Goal: Task Accomplishment & Management: Manage account settings

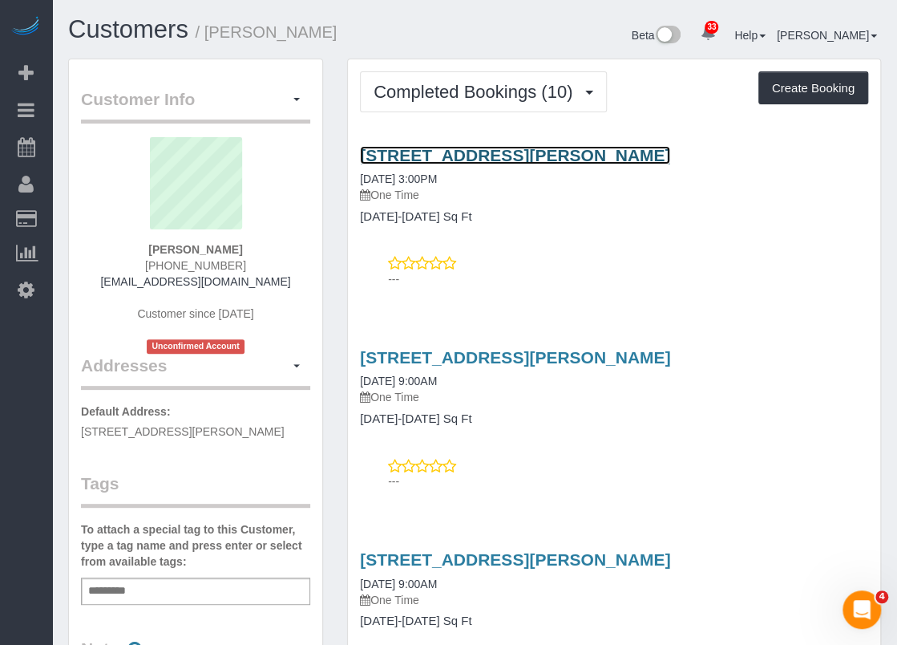
drag, startPoint x: 815, startPoint y: 87, endPoint x: 428, endPoint y: 152, distance: 392.5
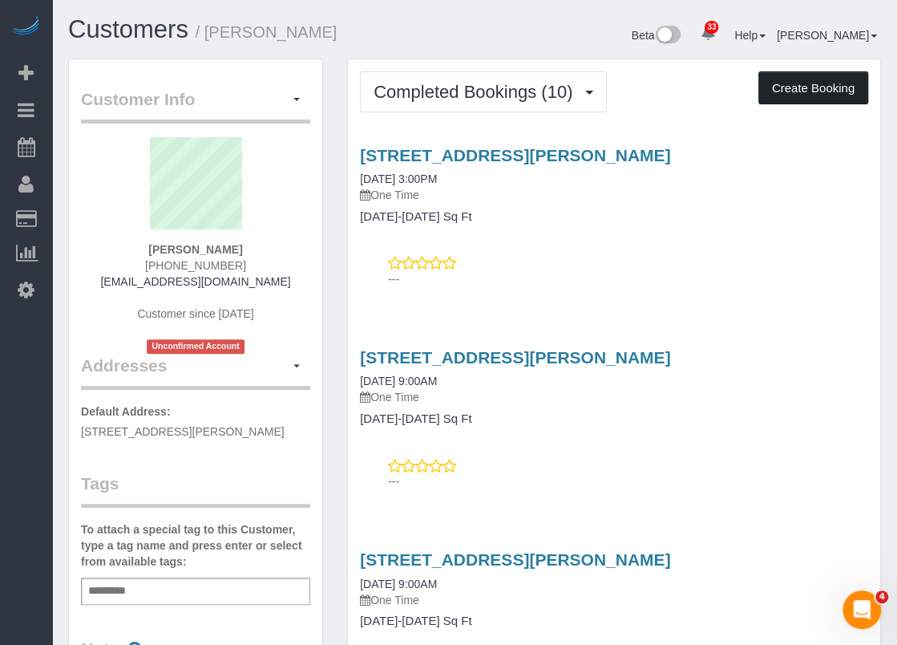
click at [818, 89] on button "Create Booking" at bounding box center [813, 88] width 110 height 34
select select "[GEOGRAPHIC_DATA]"
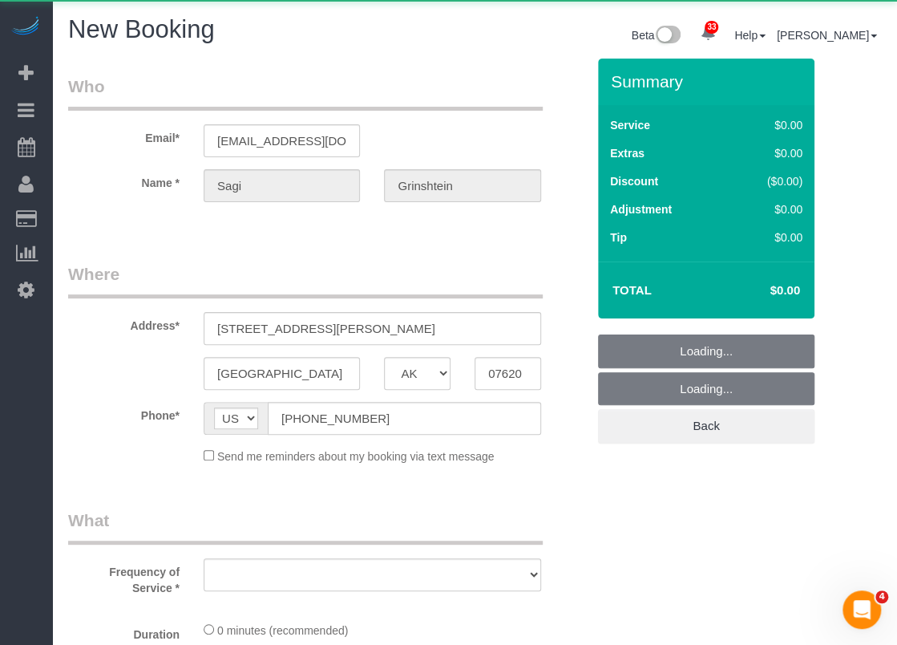
select select "string:fspay-cdd16e53-4a42-4532-ace2-3e4efd41fbf1"
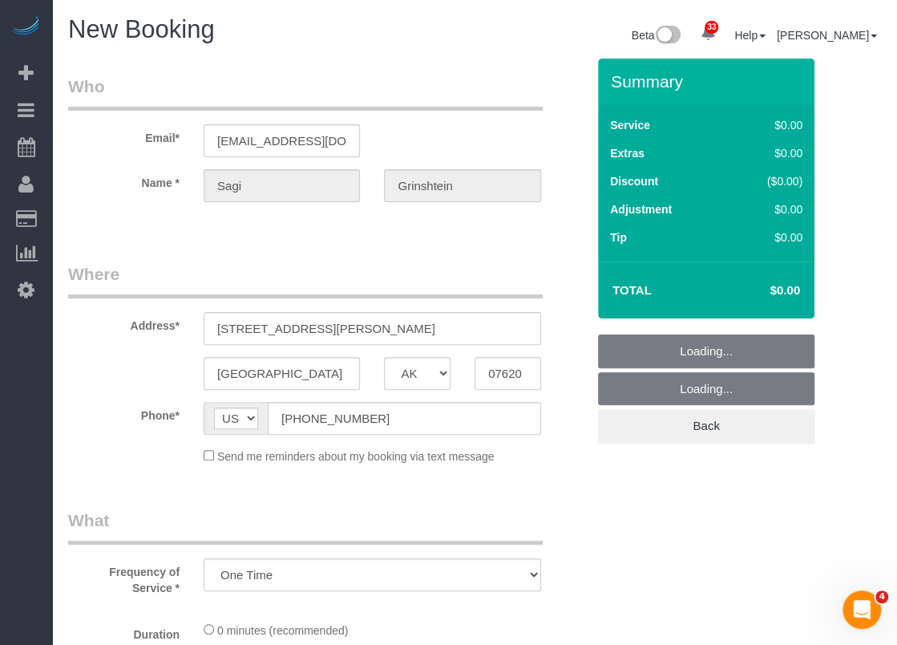
select select "object:4996"
select select "3"
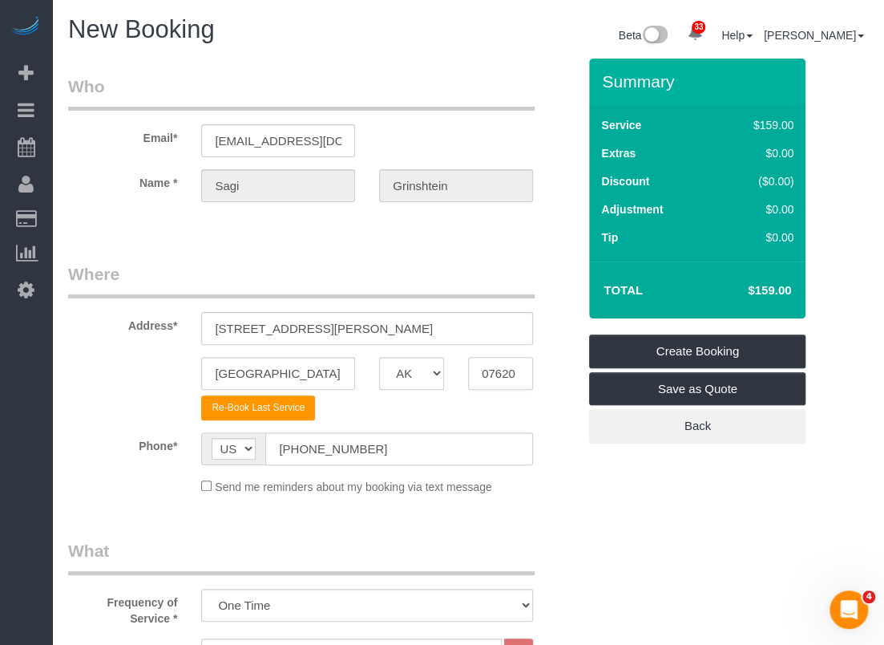
drag, startPoint x: 520, startPoint y: 372, endPoint x: 431, endPoint y: 367, distance: 89.1
click at [431, 367] on div "Houston AK AL AR AZ CA CO CT DC DE FL GA HI IA ID IL IN KS KY LA MA MD ME MI MN…" at bounding box center [322, 373] width 533 height 33
paste input "77076"
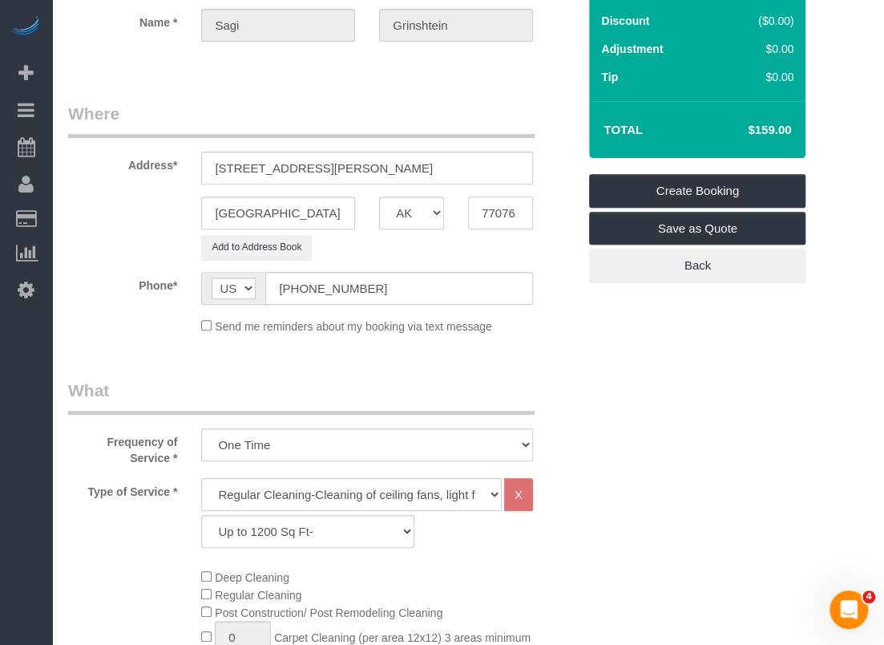
scroll to position [241, 0]
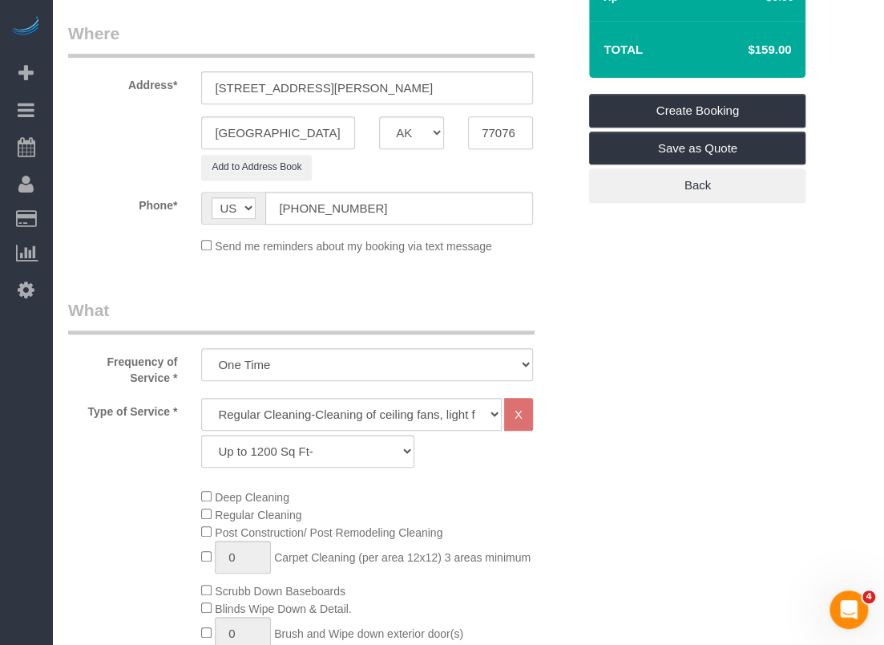
type input "77076"
click at [334, 462] on select "Up to 1200 Sq Ft- 1201-1500 Sq Ft 1501-1800 Sq Ft 1801-2000 Sq Ft 2001-2300 Sq …" at bounding box center [307, 451] width 213 height 33
select select "60"
click at [201, 435] on select "Up to 1200 Sq Ft- 1201-1500 Sq Ft 1501-1800 Sq Ft 1801-2000 Sq Ft 2001-2300 Sq …" at bounding box center [307, 451] width 213 height 33
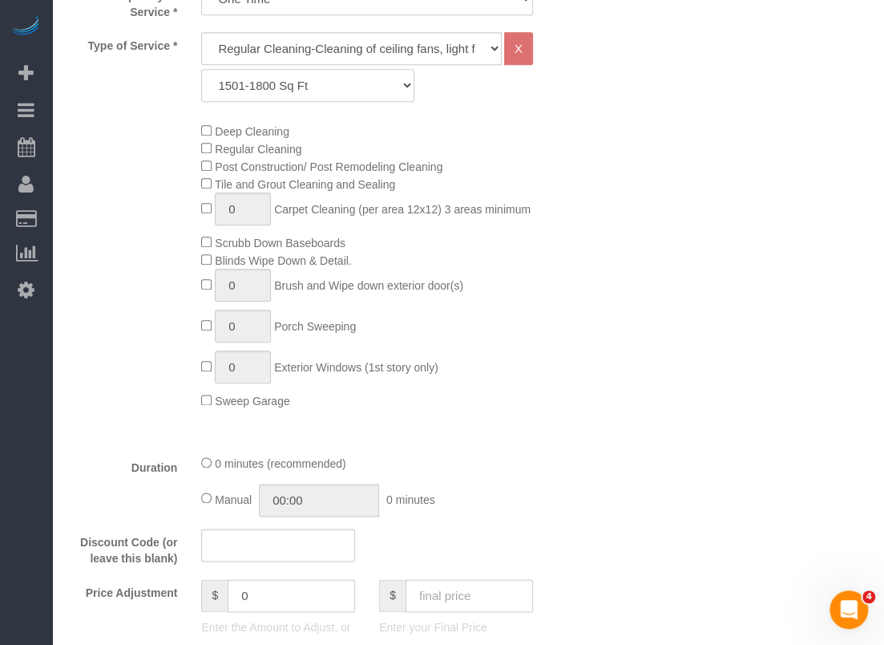
scroll to position [722, 0]
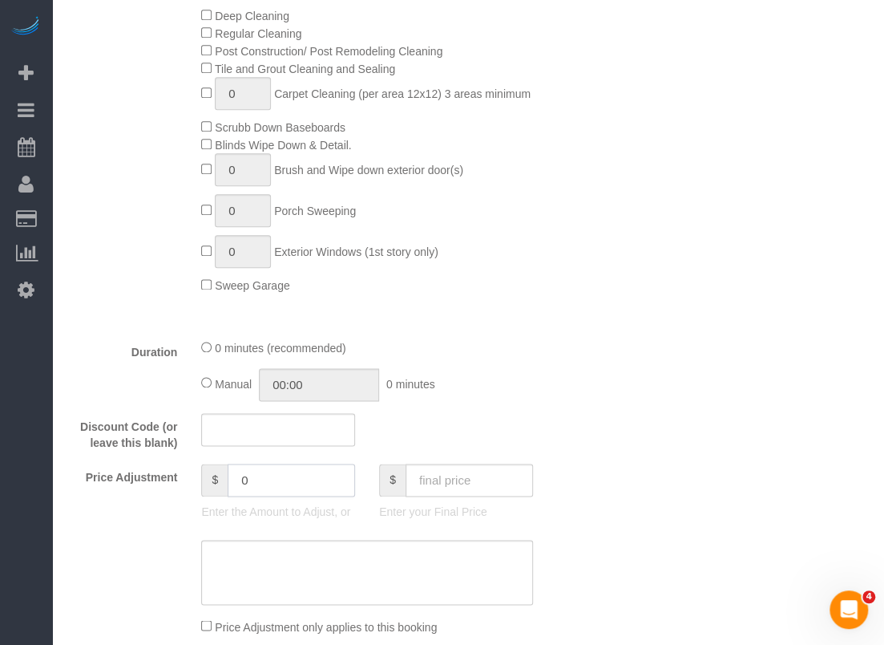
drag, startPoint x: 272, startPoint y: 481, endPoint x: 159, endPoint y: 460, distance: 114.9
click at [159, 460] on fieldset "What Frequency of Service * One Time Type of Service * Regular Cleaning-Cleanin…" at bounding box center [322, 279] width 509 height 924
type input "1"
type input "-15"
click at [629, 381] on div "Who Email* sagi@vida-g.com Name * Sagi Grinshtein Where Address* 9902 Clark Roa…" at bounding box center [468, 389] width 800 height 2104
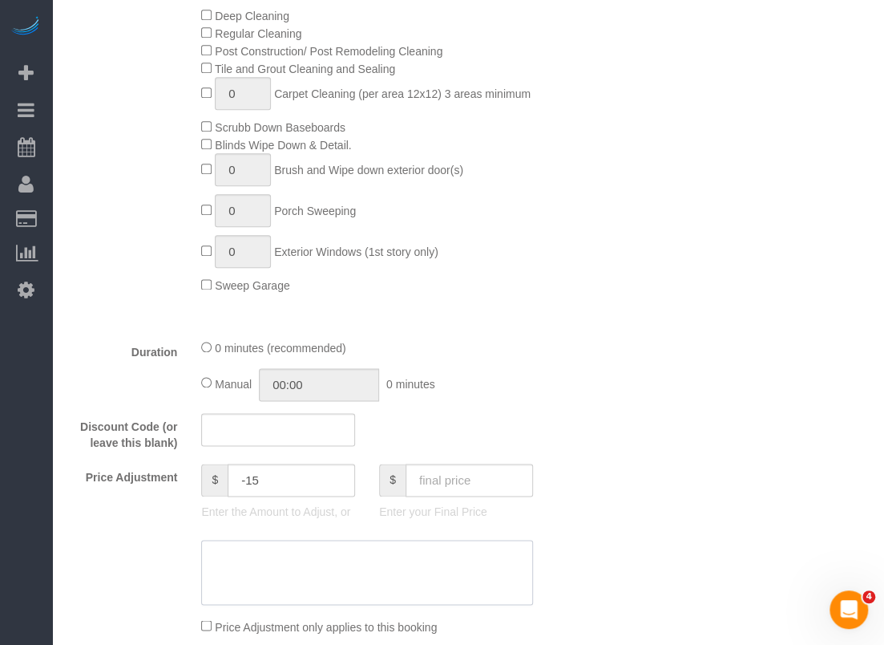
click at [383, 592] on textarea at bounding box center [367, 573] width 332 height 66
paste textarea "$15 off applied"
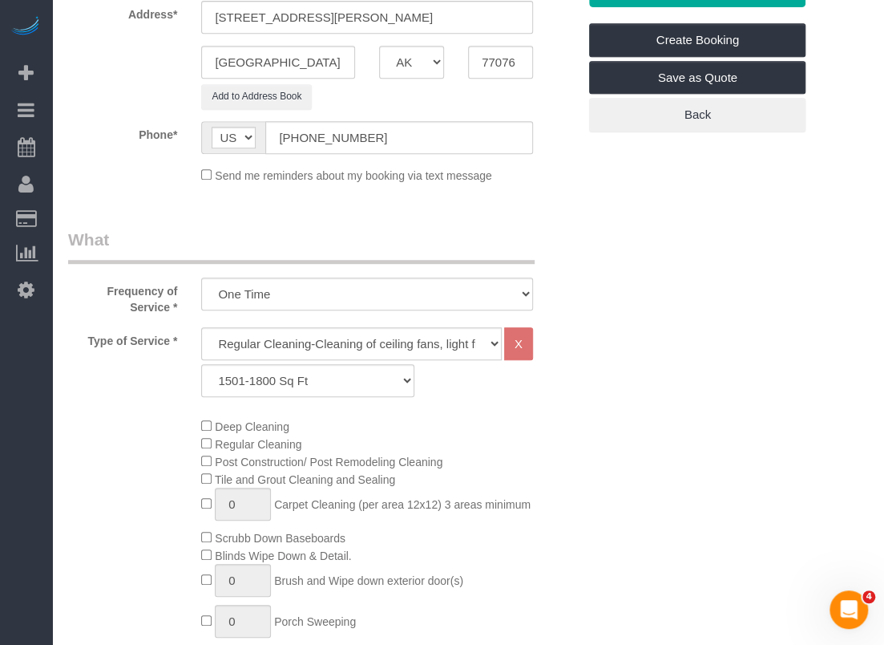
scroll to position [321, 0]
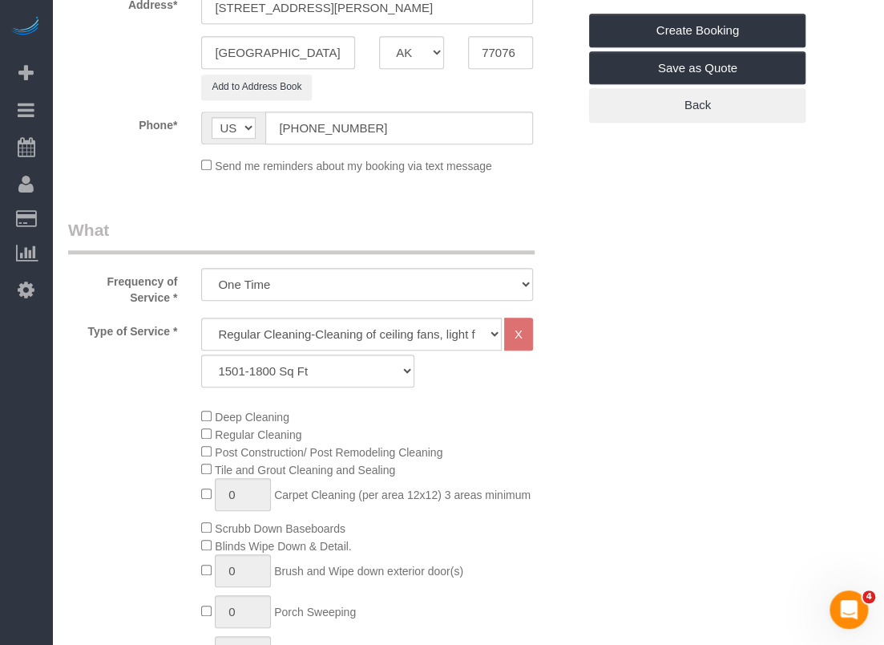
type textarea "$15 off applied"
click at [239, 382] on select "Up to 1200 Sq Ft- 1201-1500 Sq Ft 1501-1800 Sq Ft 1801-2000 Sq Ft 2001-2300 Sq …" at bounding box center [307, 370] width 213 height 33
select select "59"
click at [201, 354] on select "Up to 1200 Sq Ft- 1201-1500 Sq Ft 1501-1800 Sq Ft 1801-2000 Sq Ft 2001-2300 Sq …" at bounding box center [307, 370] width 213 height 33
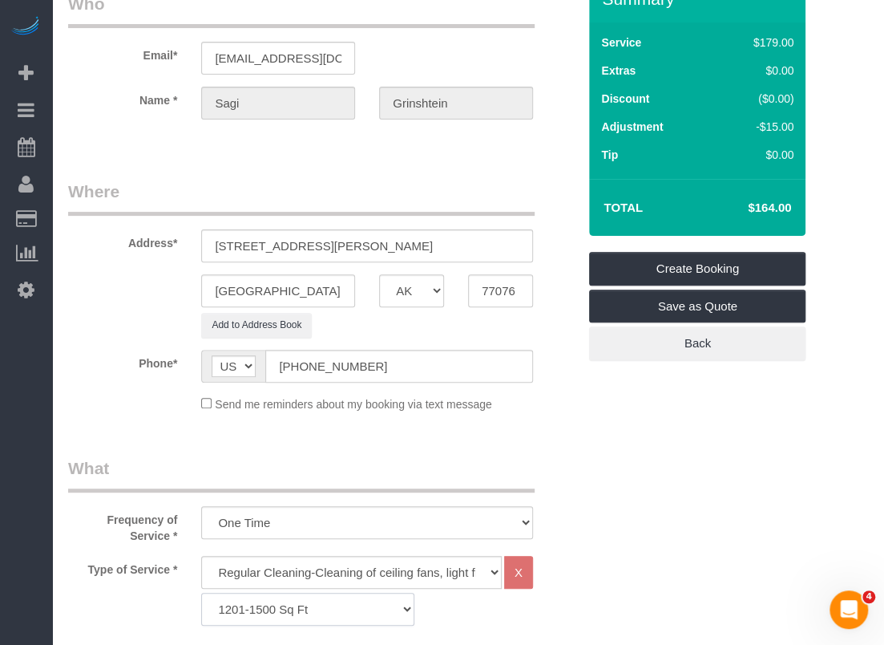
scroll to position [0, 0]
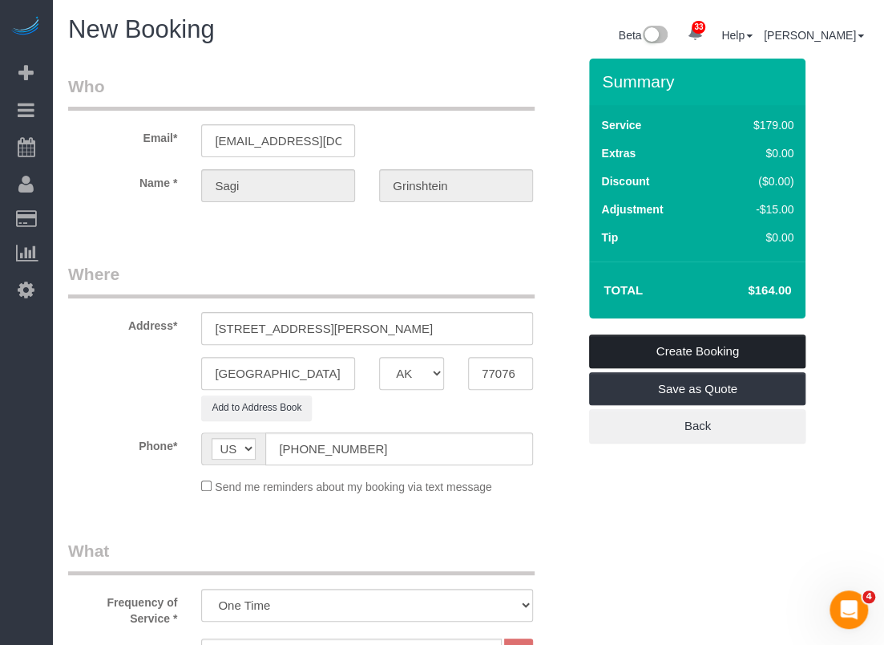
click at [611, 349] on link "Create Booking" at bounding box center [697, 351] width 216 height 34
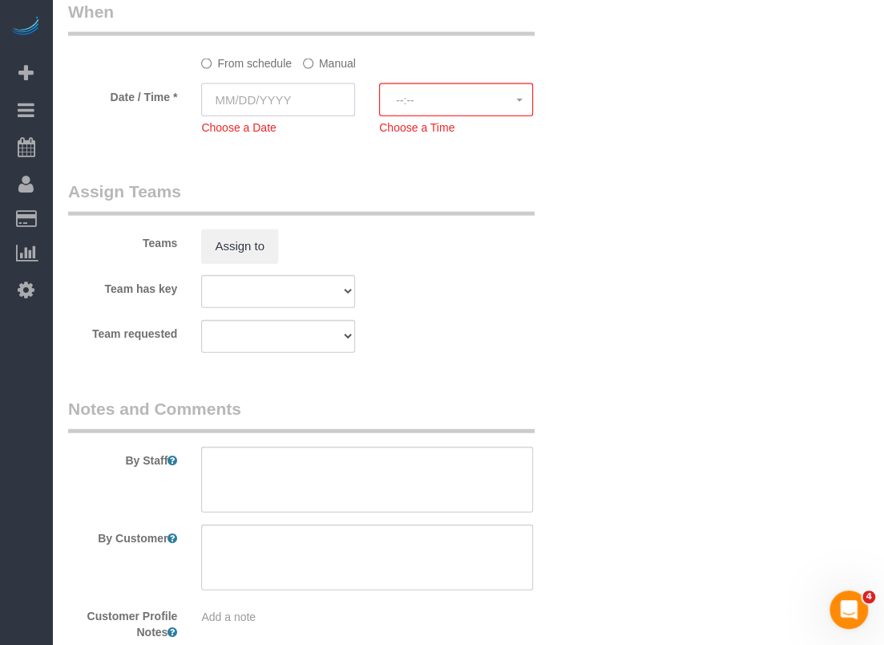
click at [271, 103] on input "text" at bounding box center [278, 99] width 154 height 33
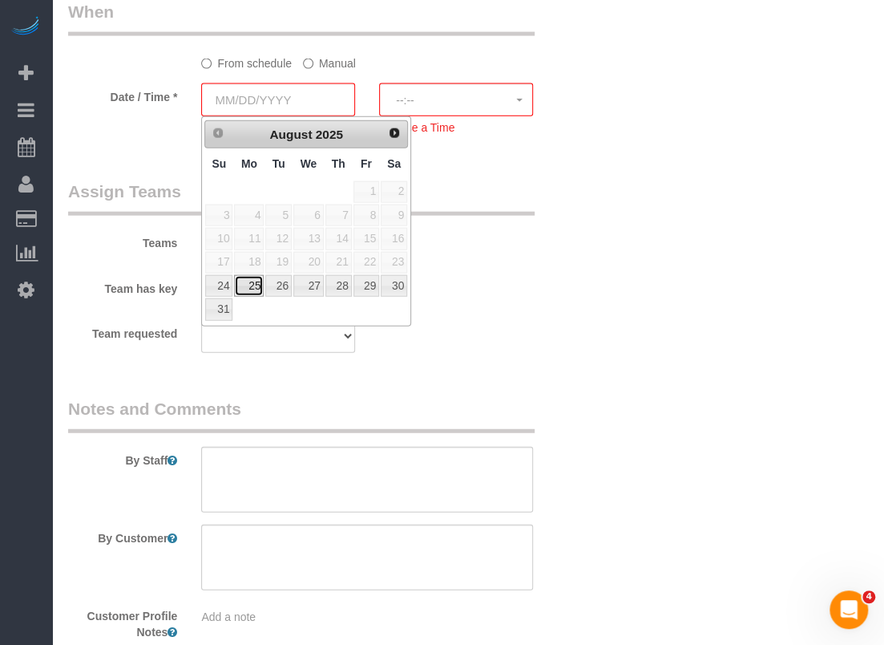
click at [247, 280] on link "25" at bounding box center [249, 286] width 30 height 22
type input "[DATE]"
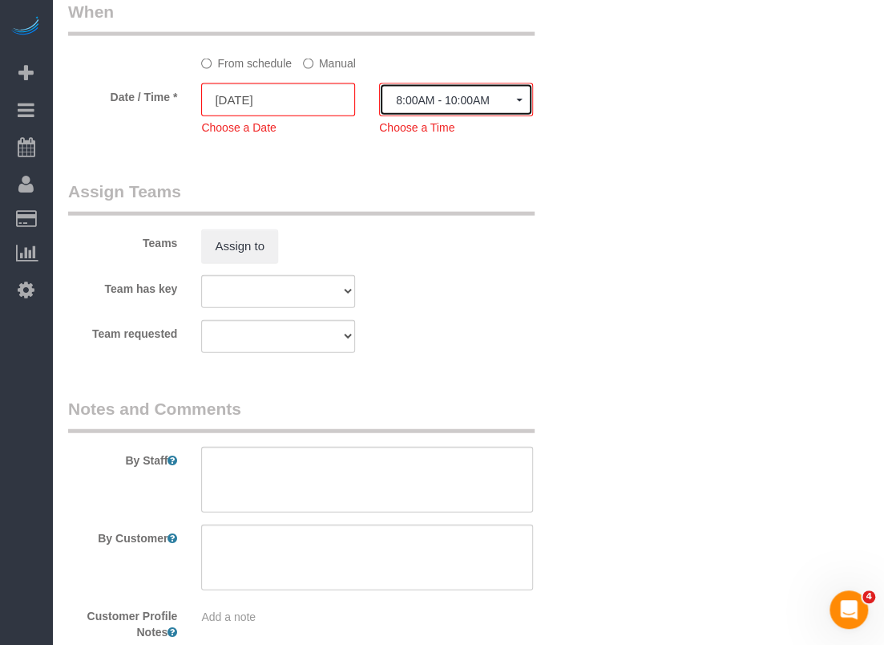
click at [405, 101] on span "8:00AM - 10:00AM" at bounding box center [456, 100] width 120 height 13
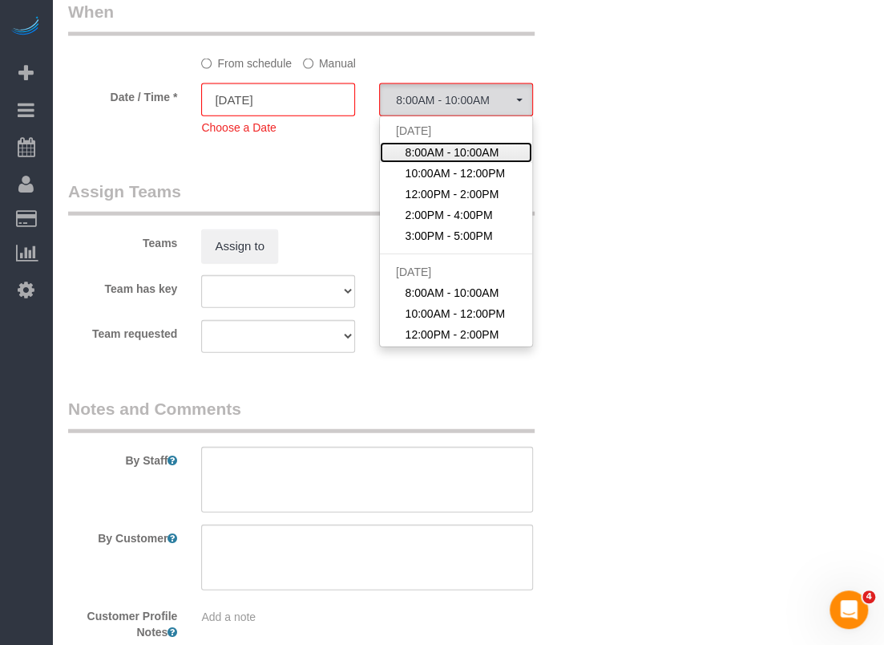
click at [406, 148] on span "8:00AM - 10:00AM" at bounding box center [453, 152] width 94 height 16
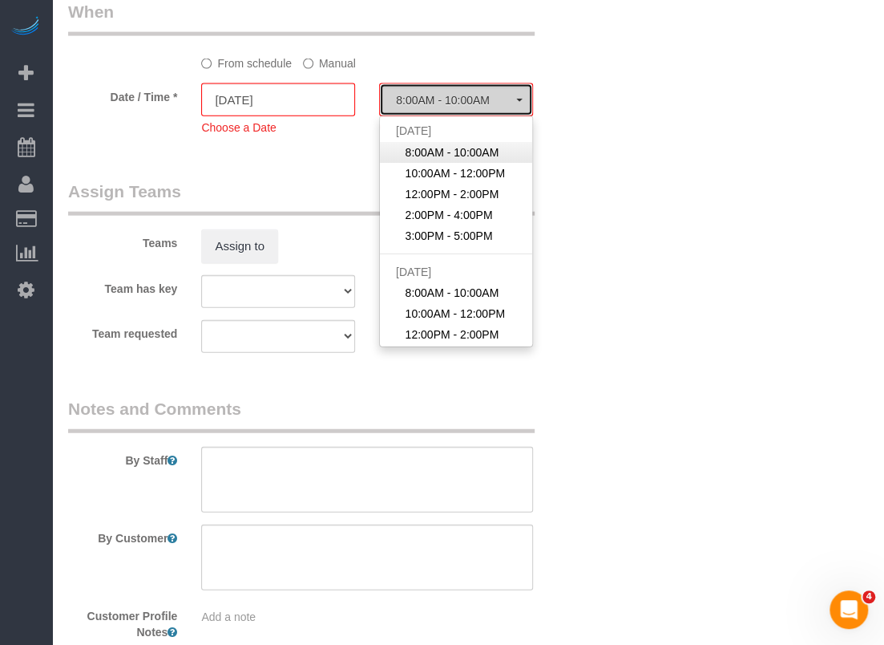
select select "spot118"
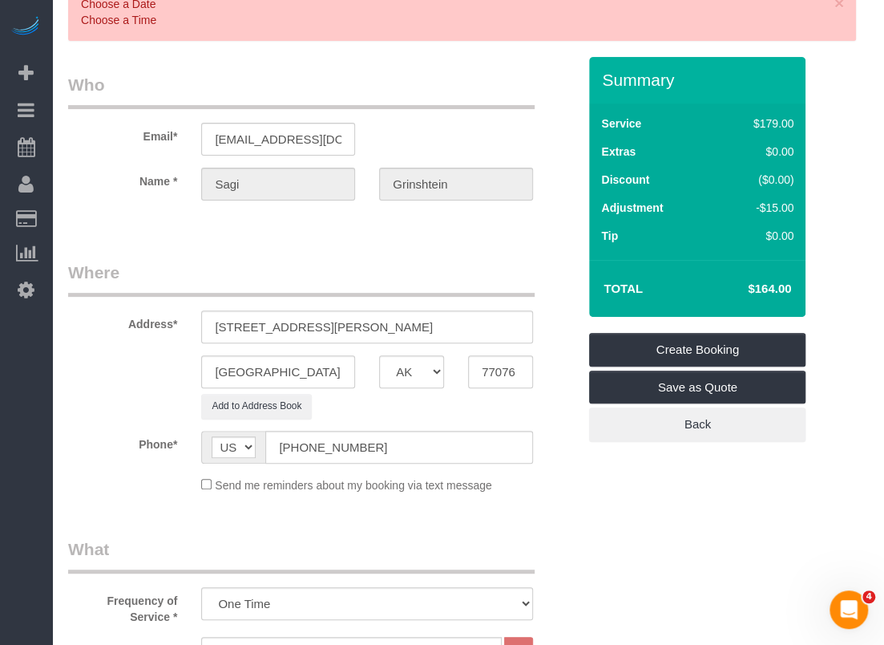
scroll to position [0, 0]
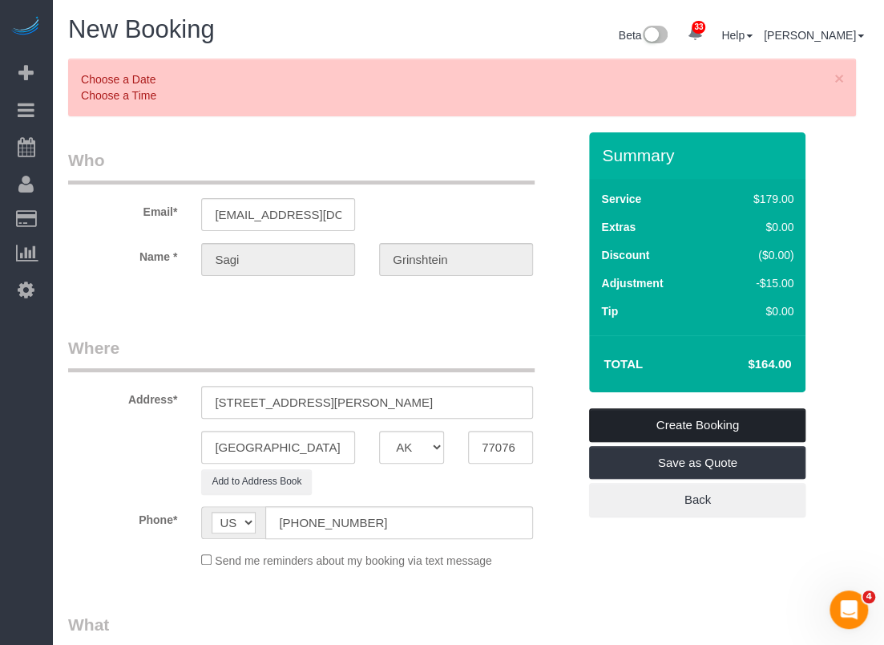
click at [609, 419] on link "Create Booking" at bounding box center [697, 425] width 216 height 34
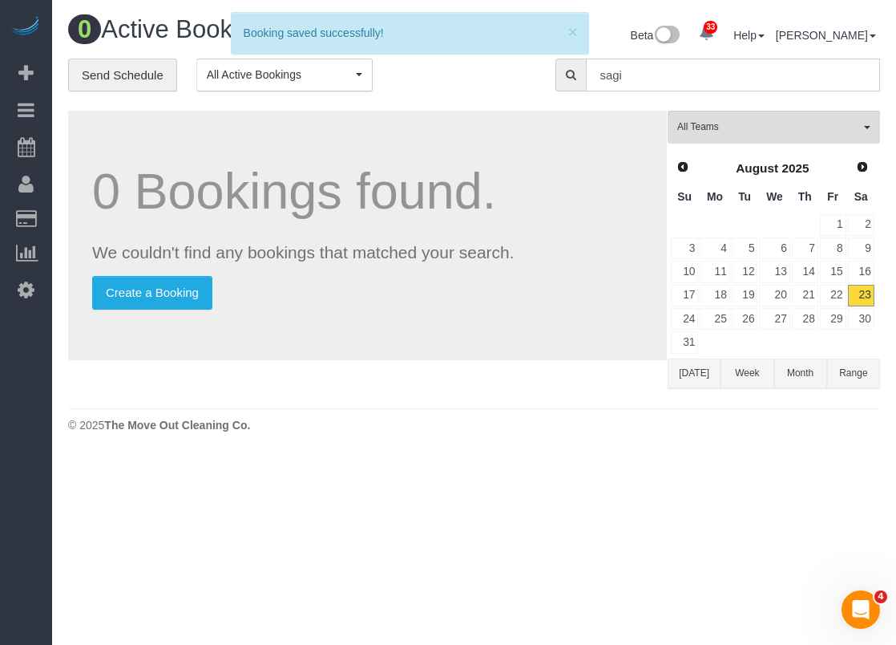
click at [748, 73] on input "sagi" at bounding box center [733, 75] width 294 height 33
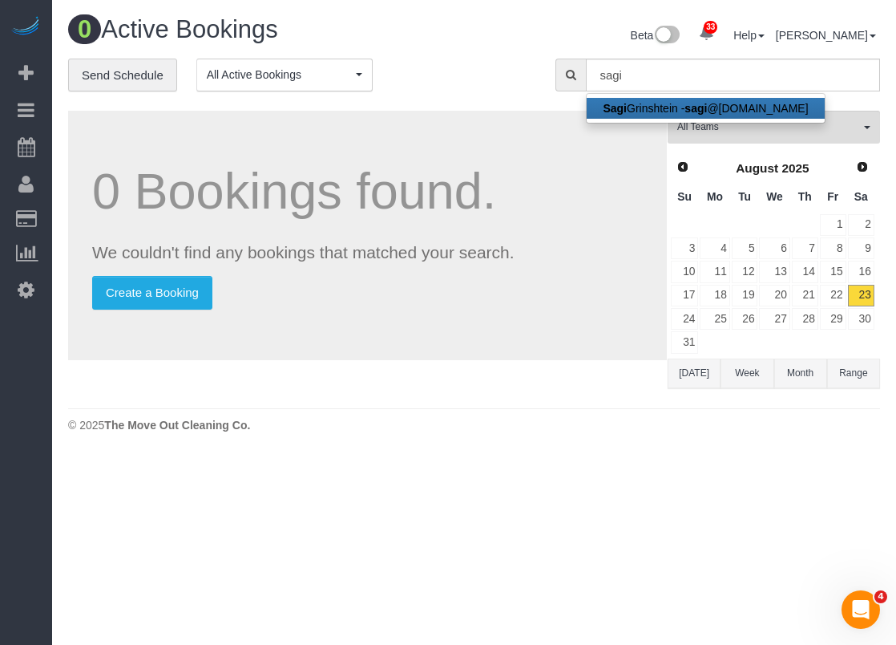
click at [730, 107] on link "Sagi Grinshtein - sagi @vida-g.com" at bounding box center [705, 108] width 237 height 21
type input "[EMAIL_ADDRESS][DOMAIN_NAME]"
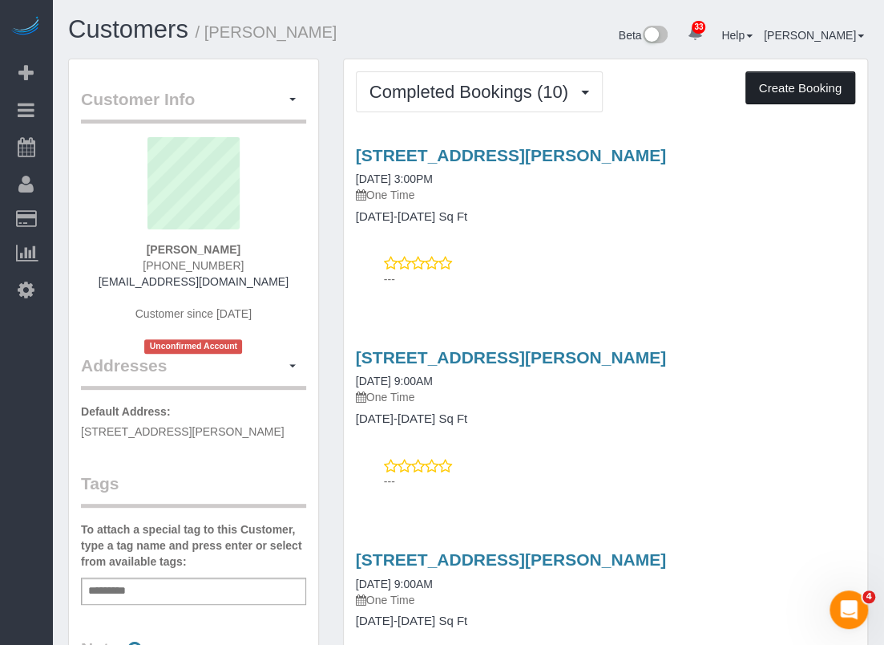
click at [767, 82] on button "Create Booking" at bounding box center [801, 88] width 110 height 34
select select "[GEOGRAPHIC_DATA]"
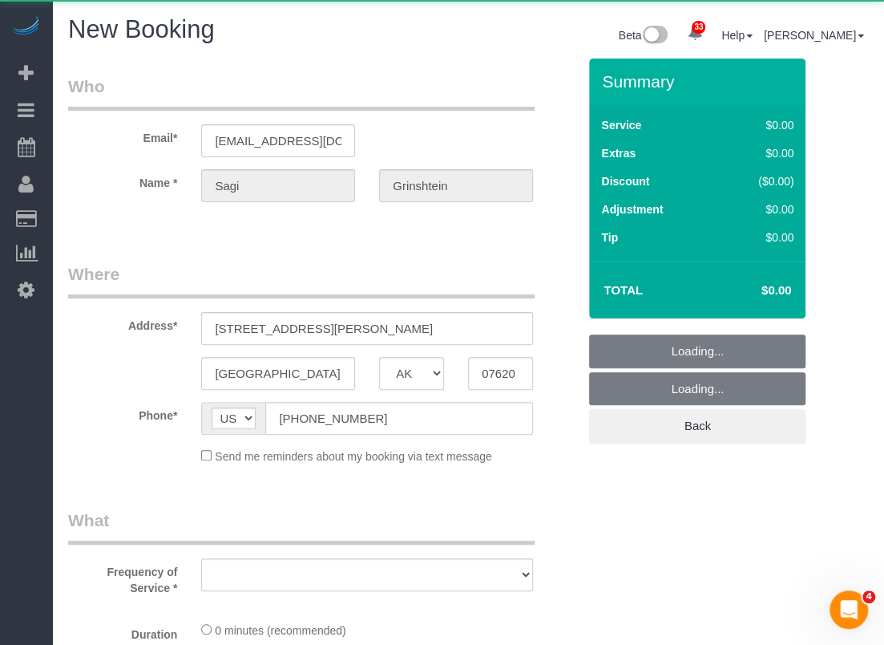
select select "object:5838"
select select "string:fspay-cdd16e53-4a42-4532-ace2-3e4efd41fbf1"
select select "object:5897"
select select "3"
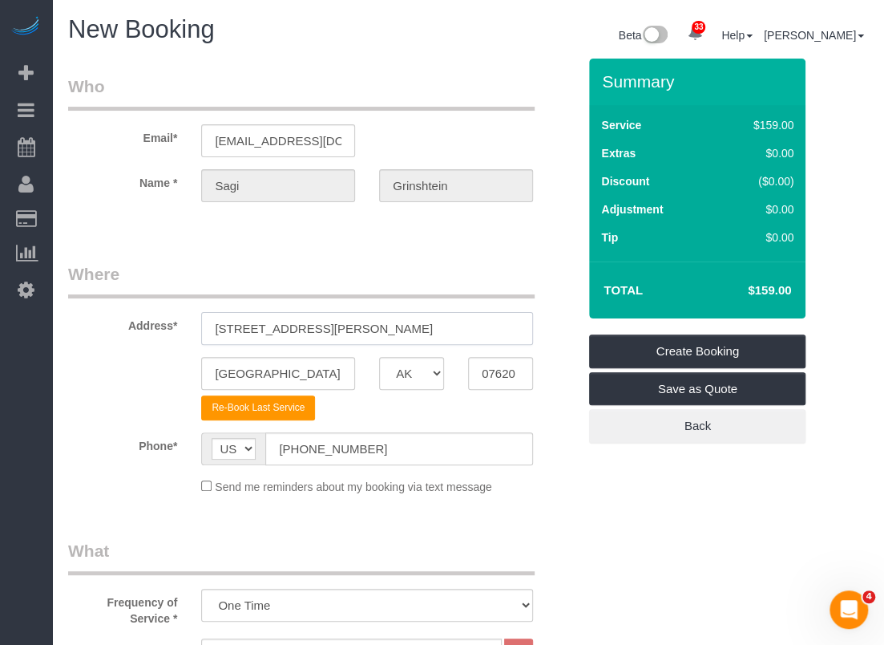
click at [313, 334] on input "[STREET_ADDRESS][PERSON_NAME]" at bounding box center [367, 328] width 332 height 33
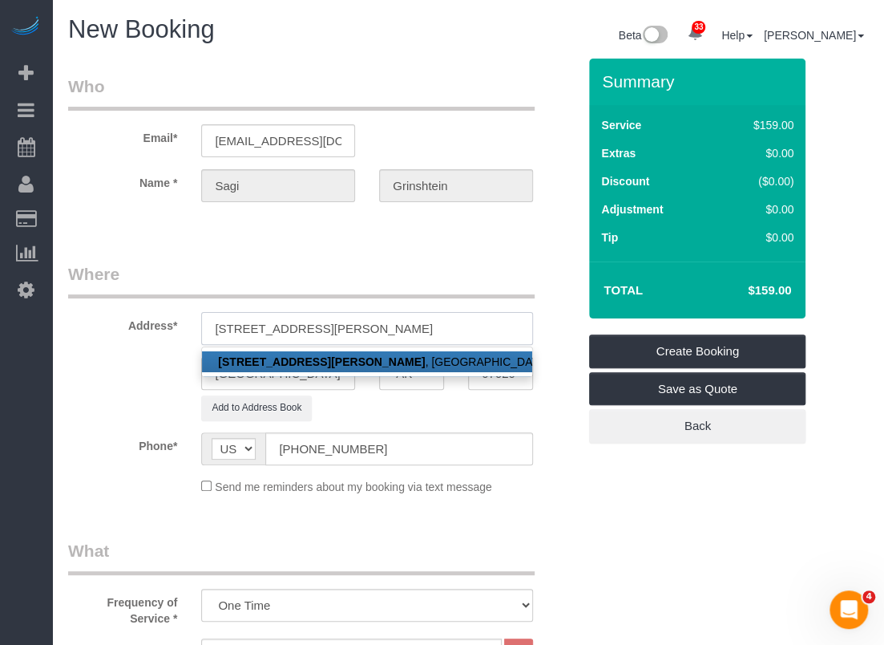
type input "9902 Clark Road, B"
click at [435, 360] on link "9902 Clark Road, B , Houston, TX 07620" at bounding box center [367, 361] width 330 height 21
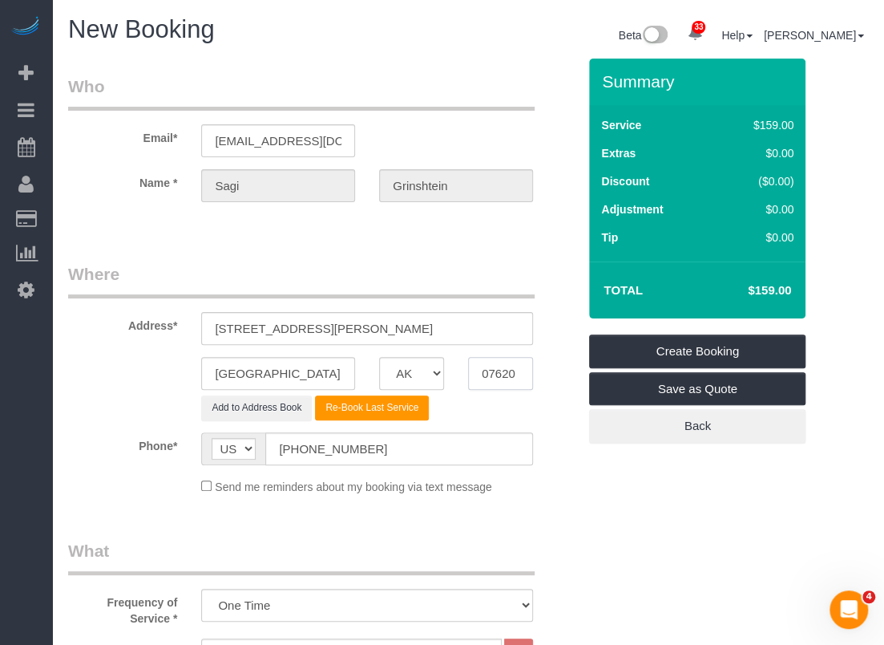
drag, startPoint x: 518, startPoint y: 370, endPoint x: 448, endPoint y: 373, distance: 69.8
click at [448, 373] on div "Houston AK AL AR AZ CA CO CT DC DE FL GA HI IA ID IL IN KS KY LA MA MD ME MI MN…" at bounding box center [322, 373] width 533 height 33
drag, startPoint x: 463, startPoint y: 372, endPoint x: 496, endPoint y: 373, distance: 32.9
click at [496, 373] on input "07620" at bounding box center [500, 373] width 65 height 33
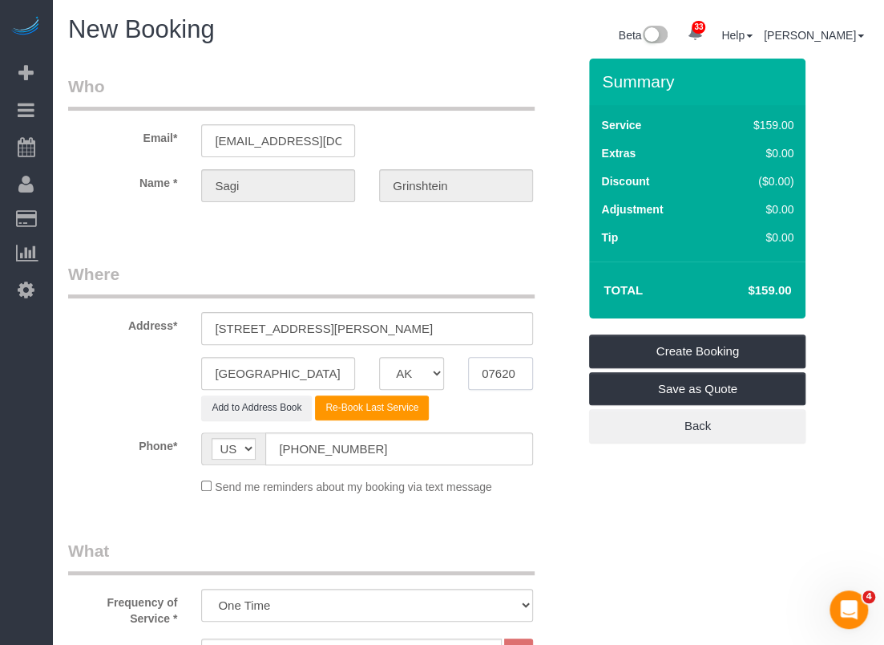
click at [496, 373] on input "07620" at bounding box center [500, 373] width 65 height 33
paste input "77076"
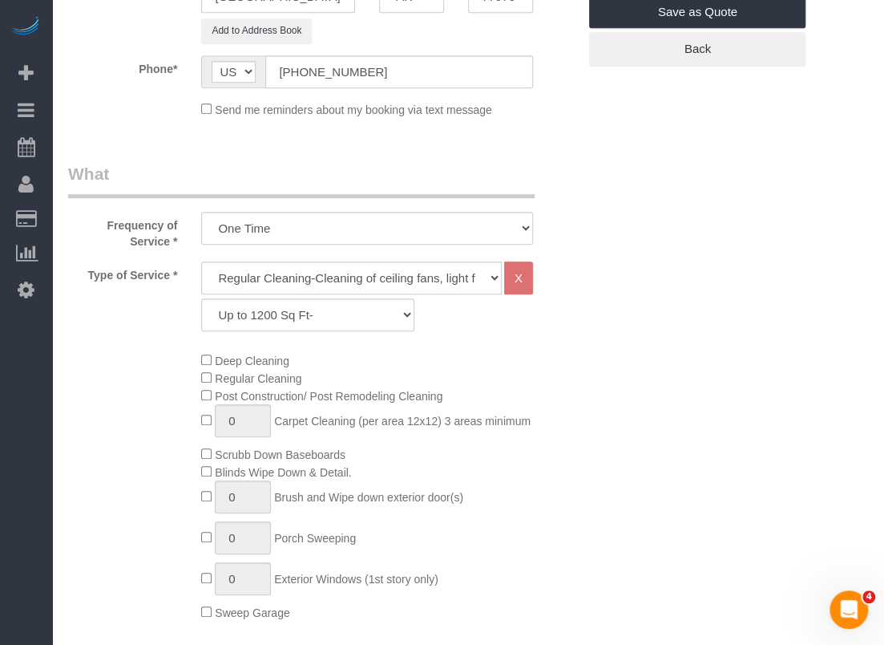
scroll to position [401, 0]
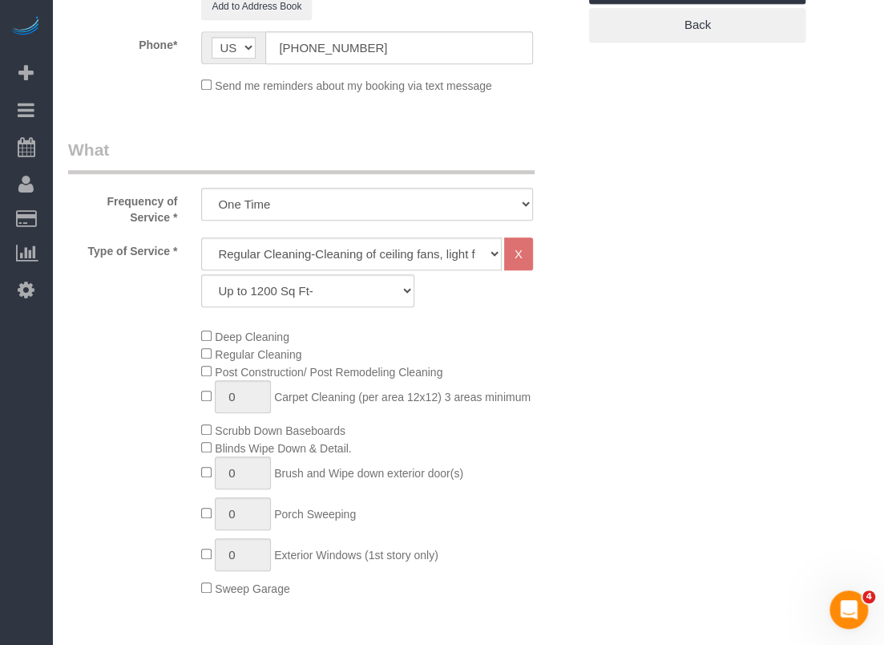
type input "77076"
click at [325, 289] on select "Up to 1200 Sq Ft- 1201-1500 Sq Ft 1501-1800 Sq Ft 1801-2000 Sq Ft 2001-2300 Sq …" at bounding box center [307, 290] width 213 height 33
select select "59"
click at [201, 274] on select "Up to 1200 Sq Ft- 1201-1500 Sq Ft 1501-1800 Sq Ft 1801-2000 Sq Ft 2001-2300 Sq …" at bounding box center [307, 290] width 213 height 33
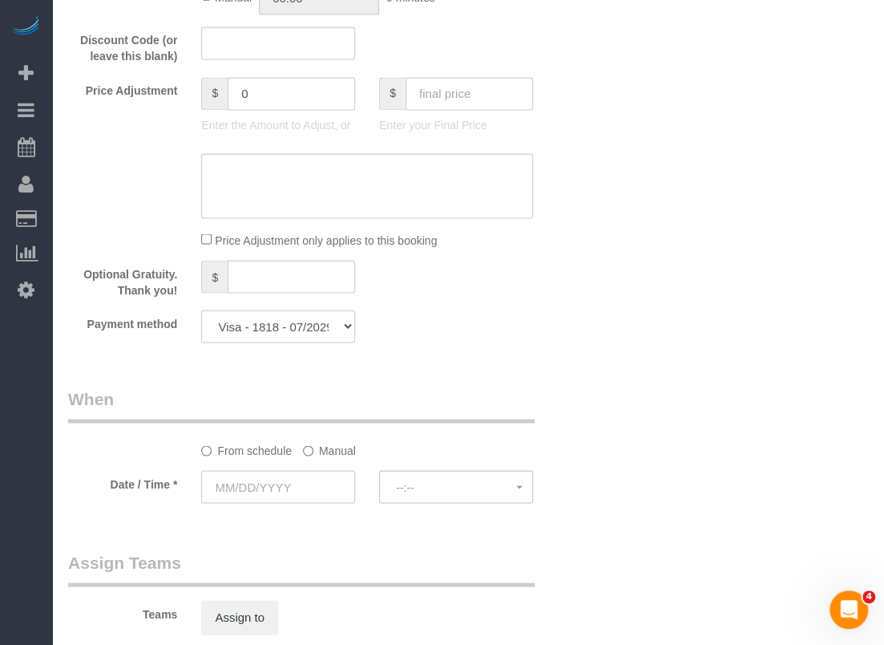
scroll to position [1203, 0]
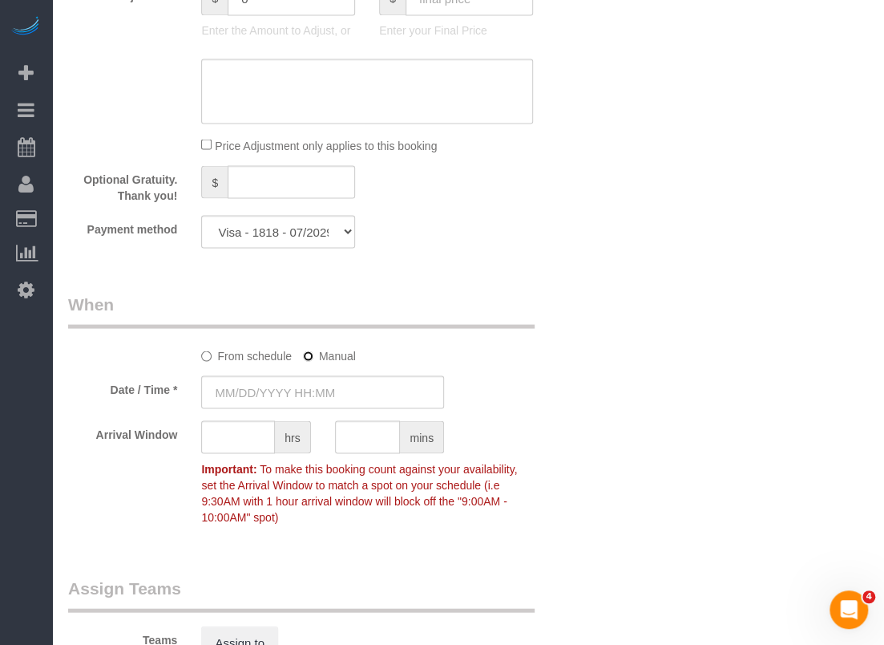
type input "08/23/2025 8:00AM"
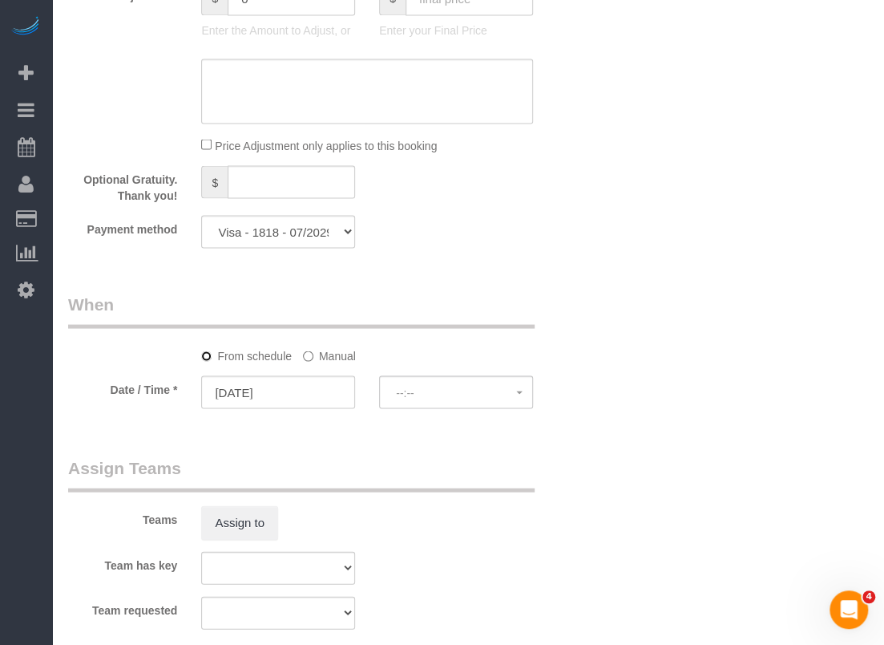
select select "spot143"
click at [231, 392] on input "08/23/2025" at bounding box center [278, 391] width 154 height 33
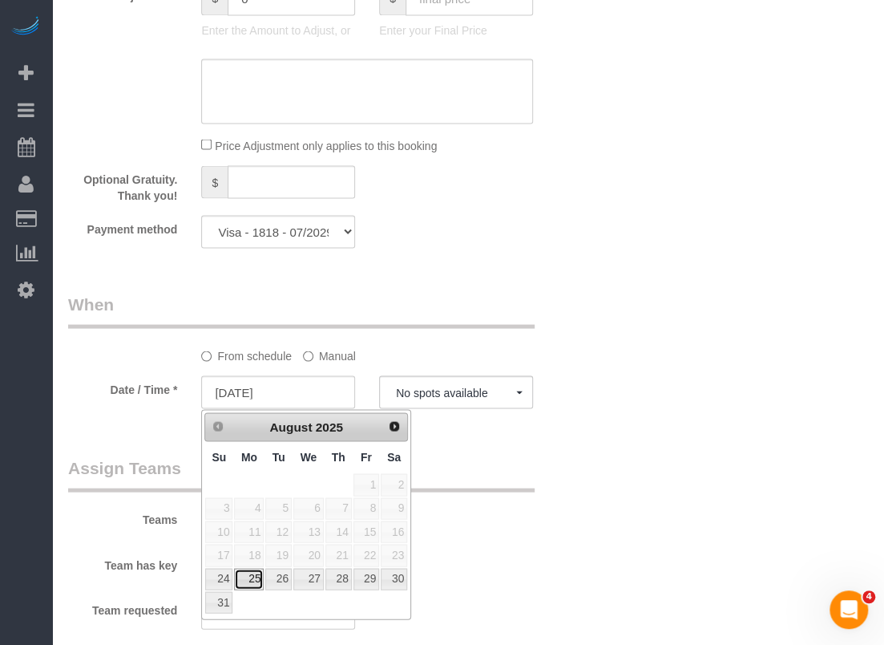
click at [249, 577] on link "25" at bounding box center [249, 579] width 30 height 22
type input "[DATE]"
select select "spot149"
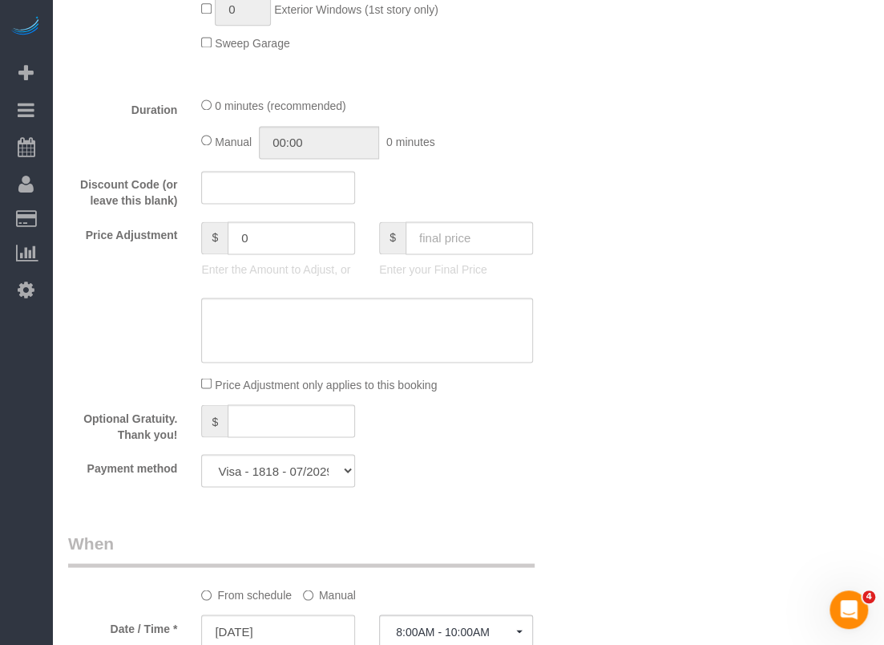
scroll to position [962, 0]
click at [220, 245] on div "$ 0" at bounding box center [278, 239] width 154 height 33
type input "-15"
click at [266, 338] on textarea at bounding box center [367, 332] width 332 height 66
paste textarea "$15 off applied"
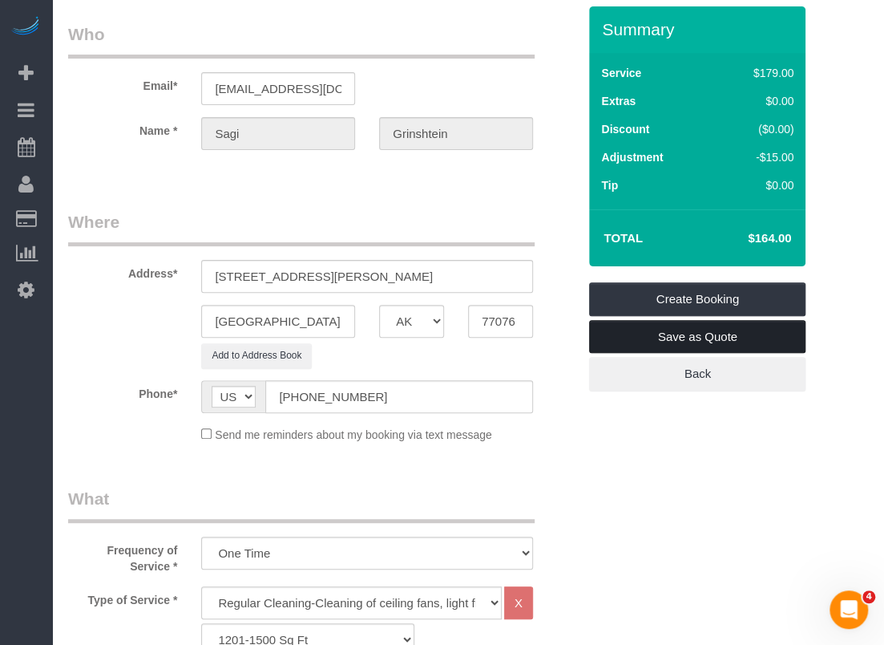
scroll to position [49, 0]
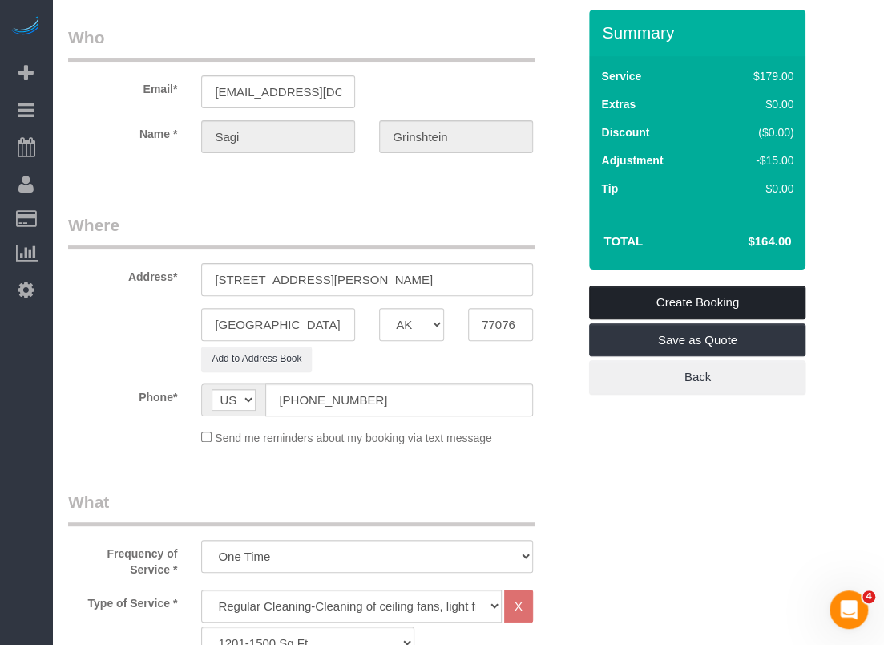
type textarea "$15 off applied"
click at [678, 297] on link "Create Booking" at bounding box center [697, 302] width 216 height 34
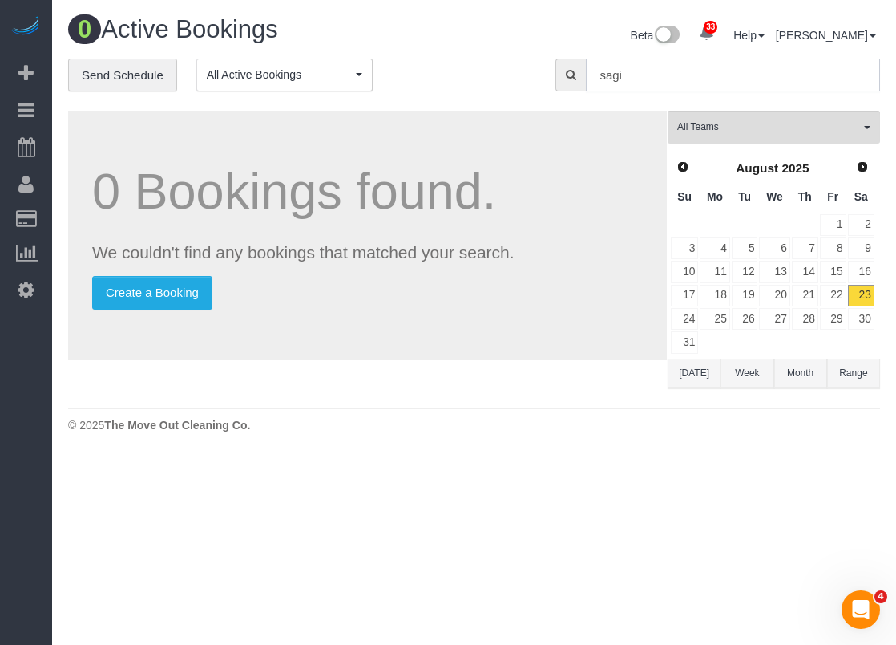
click at [690, 82] on input "sagi" at bounding box center [733, 75] width 294 height 33
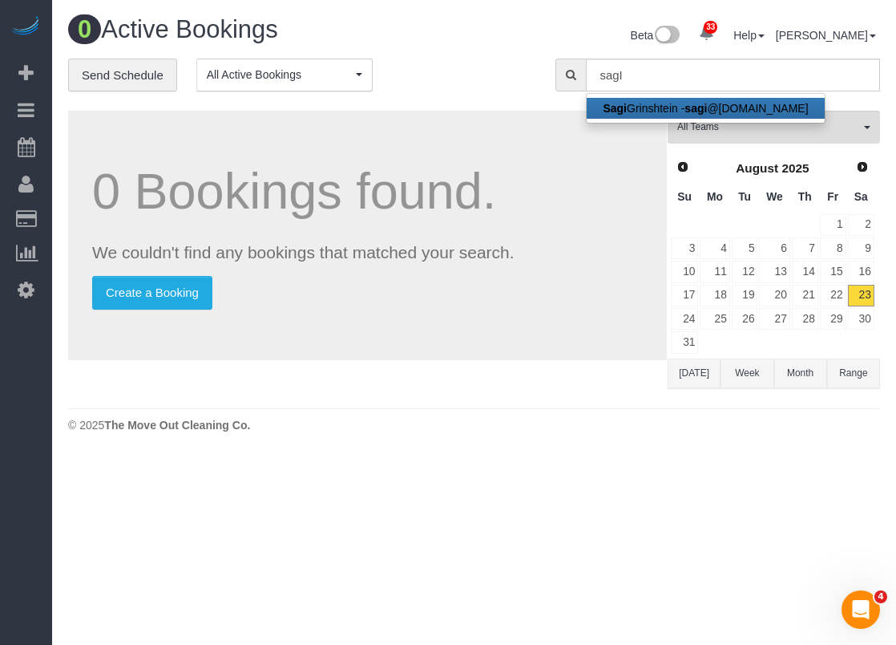
click at [695, 104] on strong "sagi" at bounding box center [696, 108] width 22 height 13
type input "[EMAIL_ADDRESS][DOMAIN_NAME]"
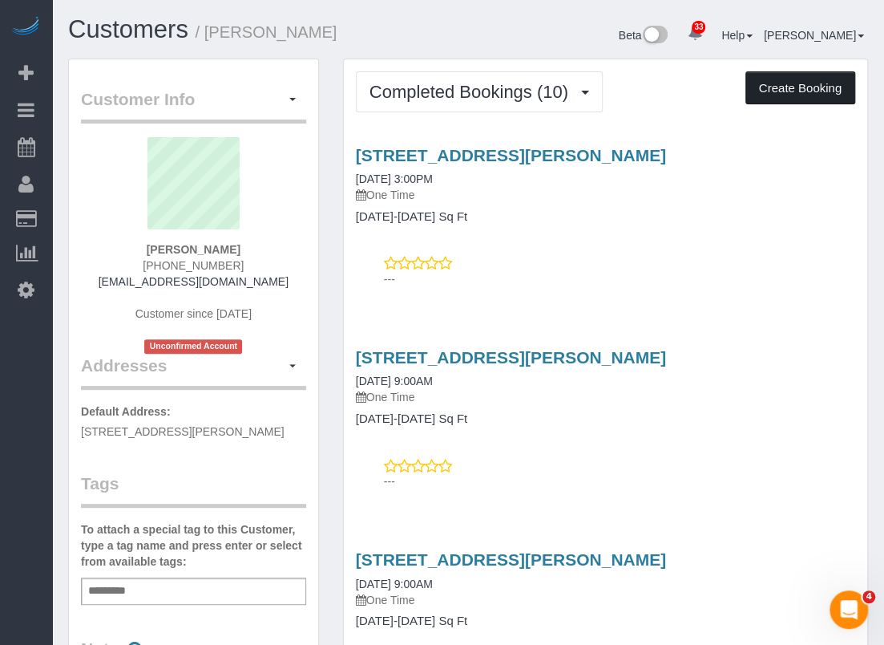
click at [803, 91] on button "Create Booking" at bounding box center [801, 88] width 110 height 34
select select "[GEOGRAPHIC_DATA]"
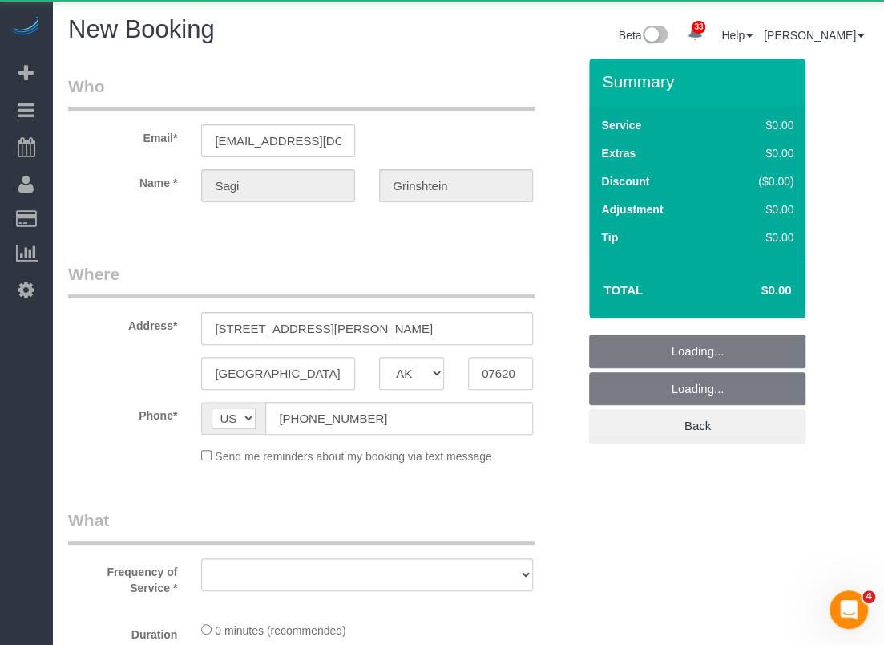
select select "string:fspay-cdd16e53-4a42-4532-ace2-3e4efd41fbf1"
select select "object:6797"
select select "3"
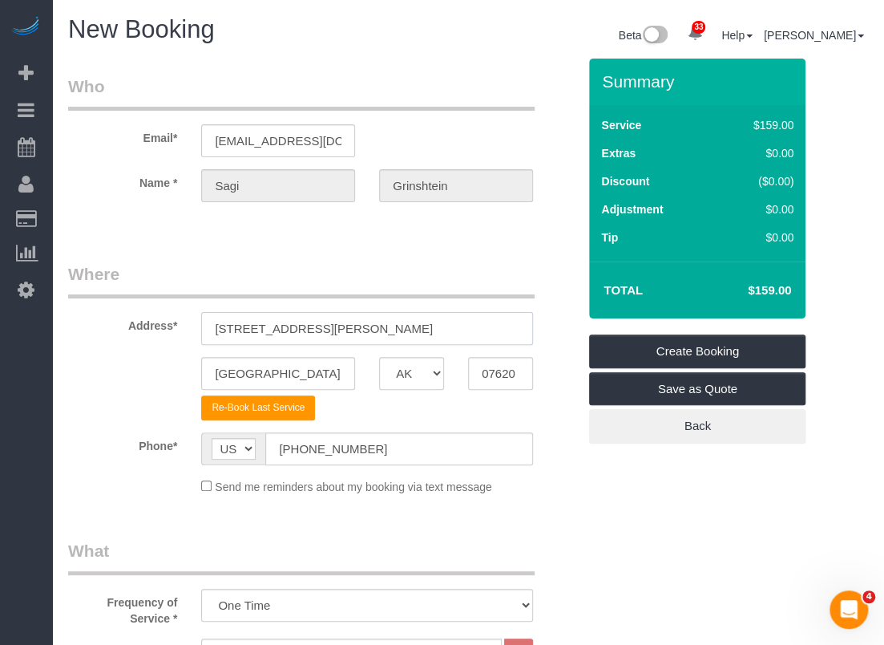
click at [319, 326] on input "9902 Clark Road, A" at bounding box center [367, 328] width 332 height 33
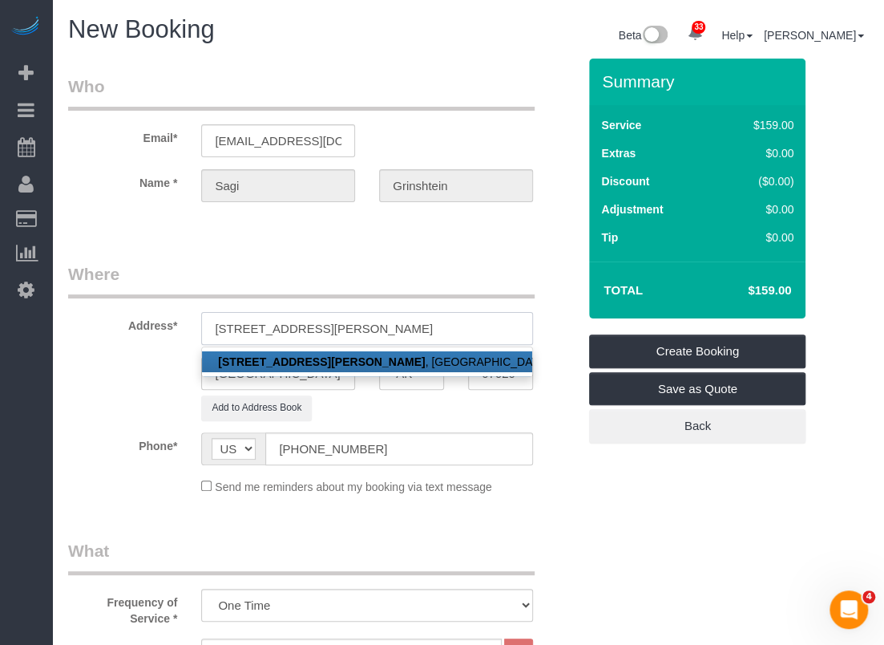
type input "9902 Clark Road, C"
click at [350, 355] on link "9902 Clark Road, C , Houston, TX 07620" at bounding box center [367, 361] width 330 height 21
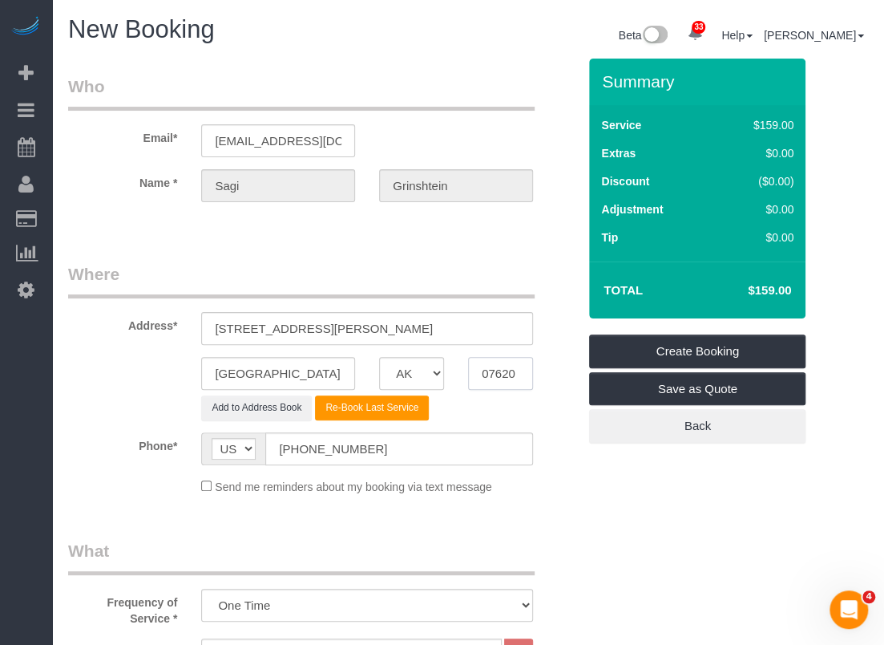
drag, startPoint x: 526, startPoint y: 379, endPoint x: 432, endPoint y: 364, distance: 95.0
click at [432, 364] on div "Houston AK AL AR AZ CA CO CT DC DE FL GA HI IA ID IL IN KS KY LA MA MD ME MI MN…" at bounding box center [322, 373] width 533 height 33
paste input "77076"
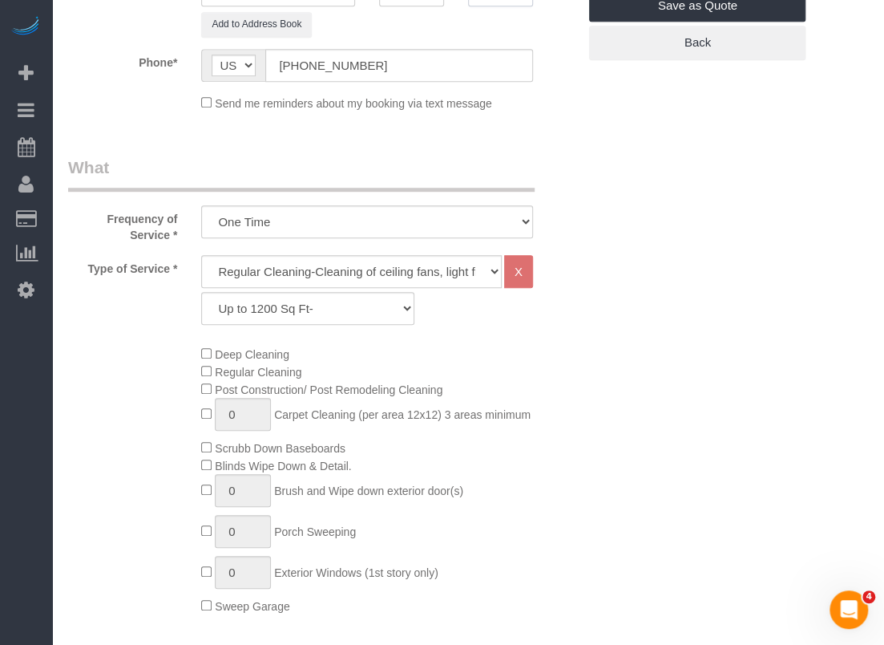
scroll to position [401, 0]
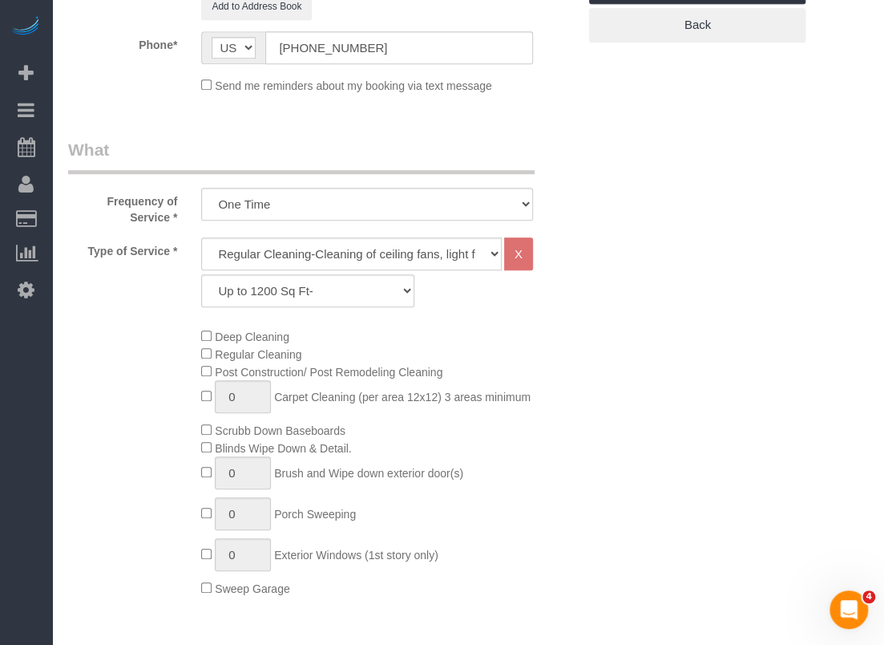
type input "77076"
click at [330, 282] on select "Up to 1200 Sq Ft- 1201-1500 Sq Ft 1501-1800 Sq Ft 1801-2000 Sq Ft 2001-2300 Sq …" at bounding box center [307, 290] width 213 height 33
select select "59"
click at [201, 274] on select "Up to 1200 Sq Ft- 1201-1500 Sq Ft 1501-1800 Sq Ft 1801-2000 Sq Ft 2001-2300 Sq …" at bounding box center [307, 290] width 213 height 33
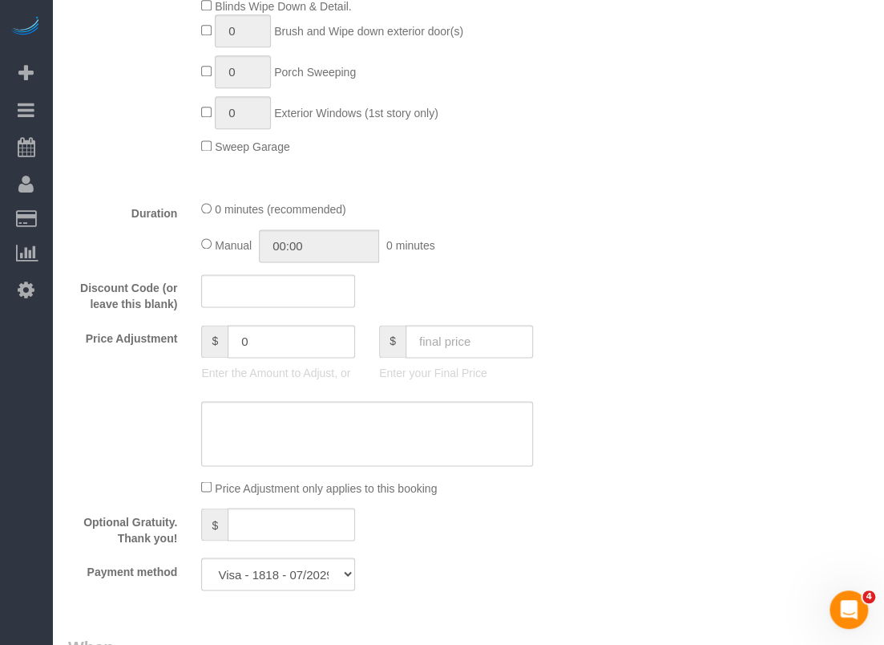
scroll to position [962, 0]
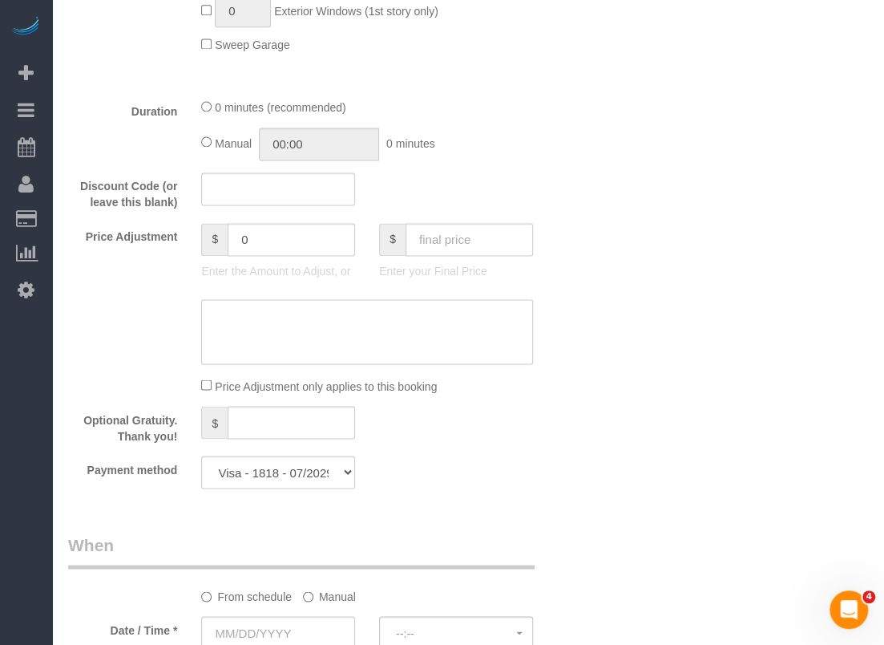
click at [323, 317] on textarea at bounding box center [367, 332] width 332 height 66
paste textarea "$15 off applied"
type textarea "$15 off applied"
drag, startPoint x: 305, startPoint y: 251, endPoint x: 123, endPoint y: 211, distance: 186.4
click at [123, 211] on fieldset "What Frequency of Service * One Time Type of Service * Regular Cleaning-Cleanin…" at bounding box center [322, 39] width 509 height 924
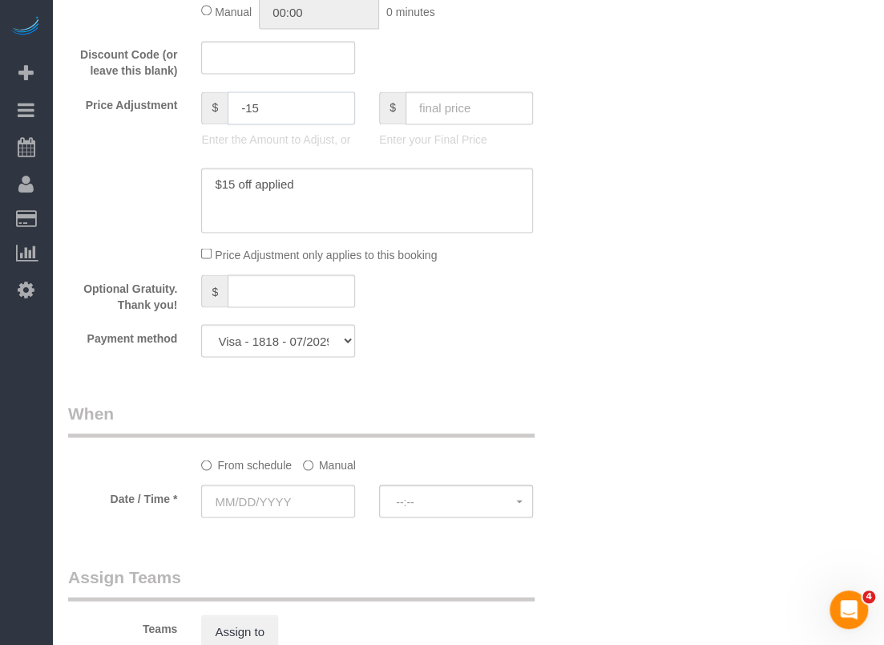
scroll to position [1122, 0]
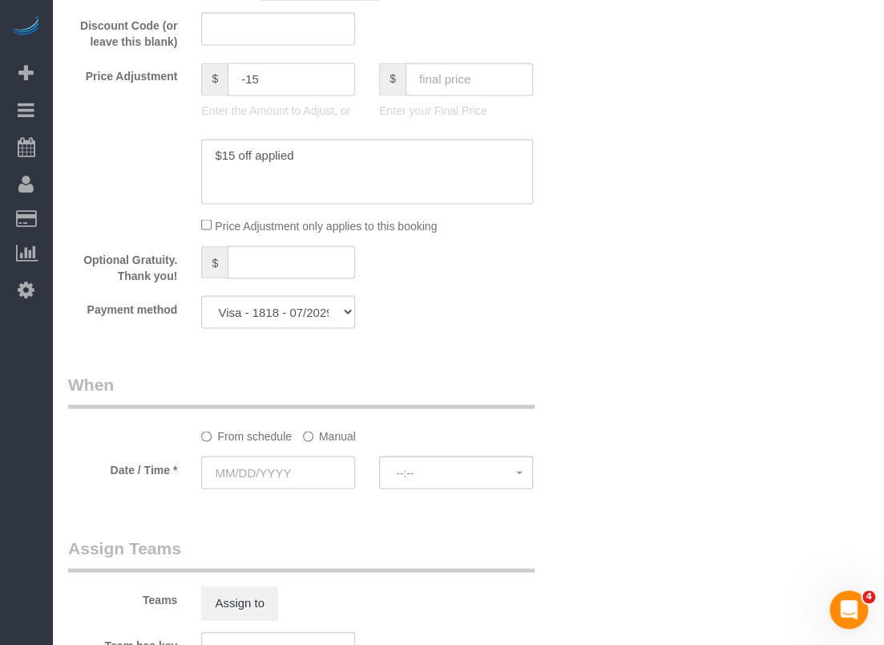
type input "-15"
click at [279, 464] on input "text" at bounding box center [278, 471] width 154 height 33
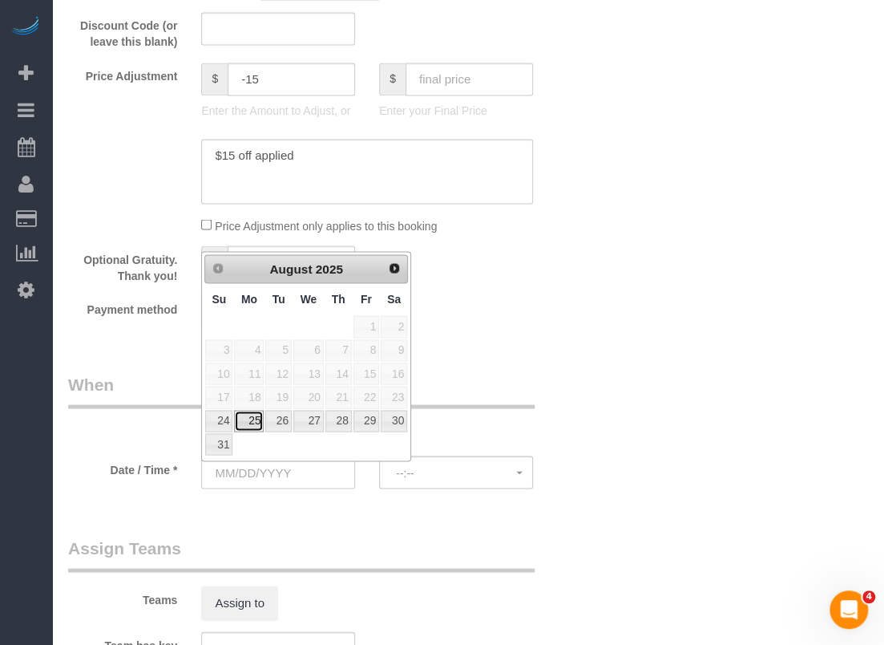
click at [250, 413] on link "25" at bounding box center [249, 421] width 30 height 22
type input "08/25/2025"
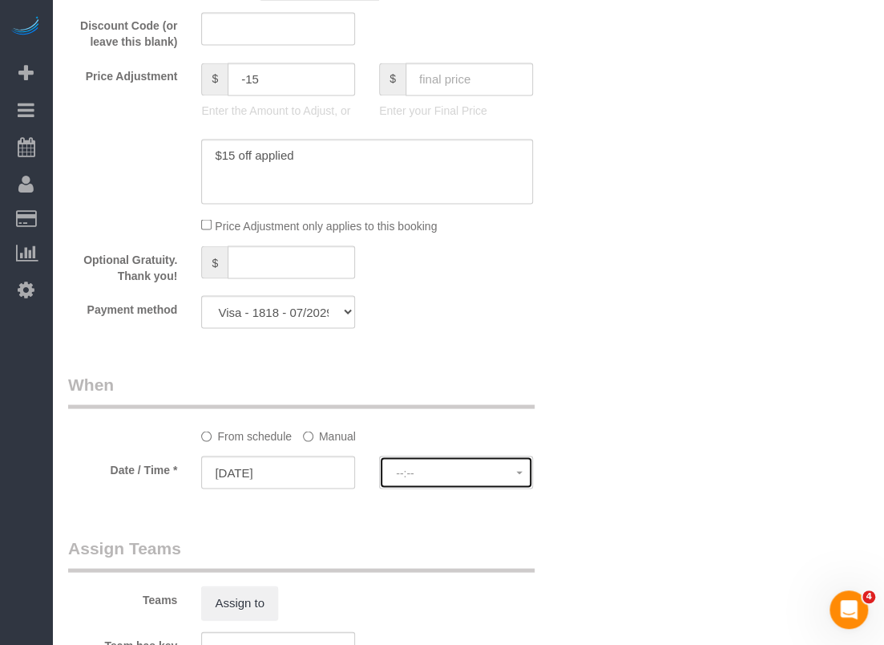
click at [417, 474] on span "--:--" at bounding box center [456, 472] width 120 height 13
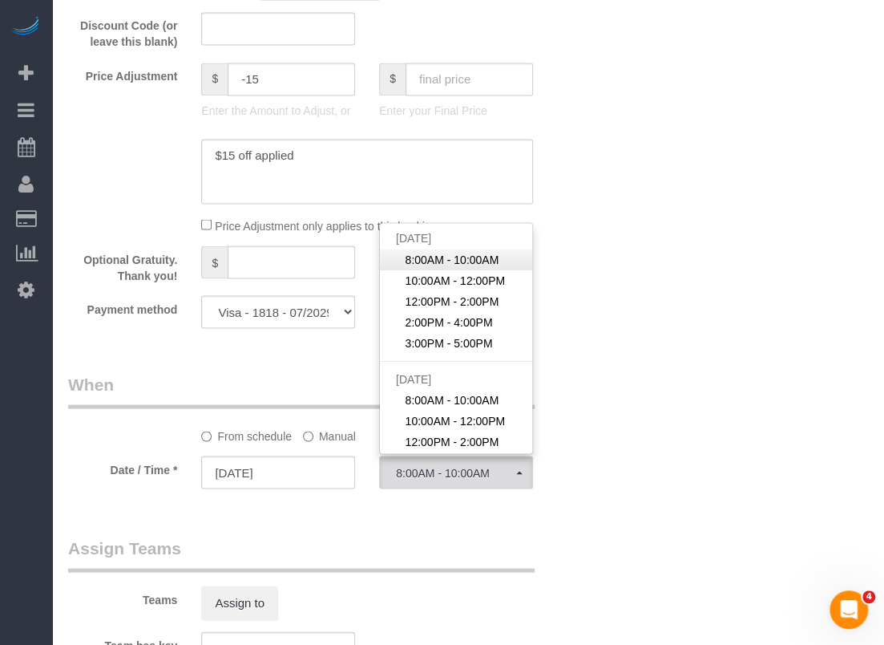
click at [436, 254] on span "8:00AM - 10:00AM" at bounding box center [453, 259] width 94 height 16
select select "spot164"
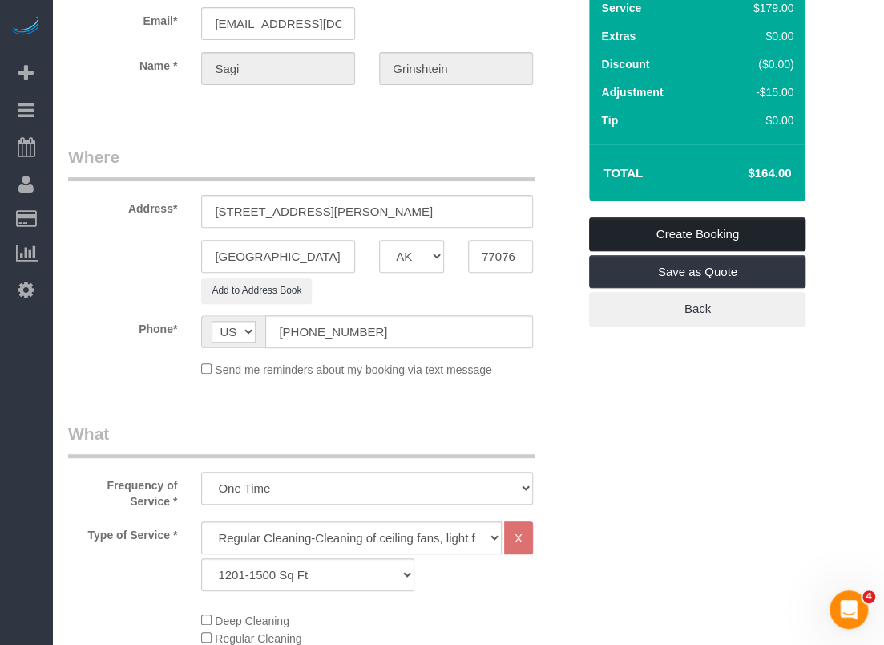
scroll to position [0, 0]
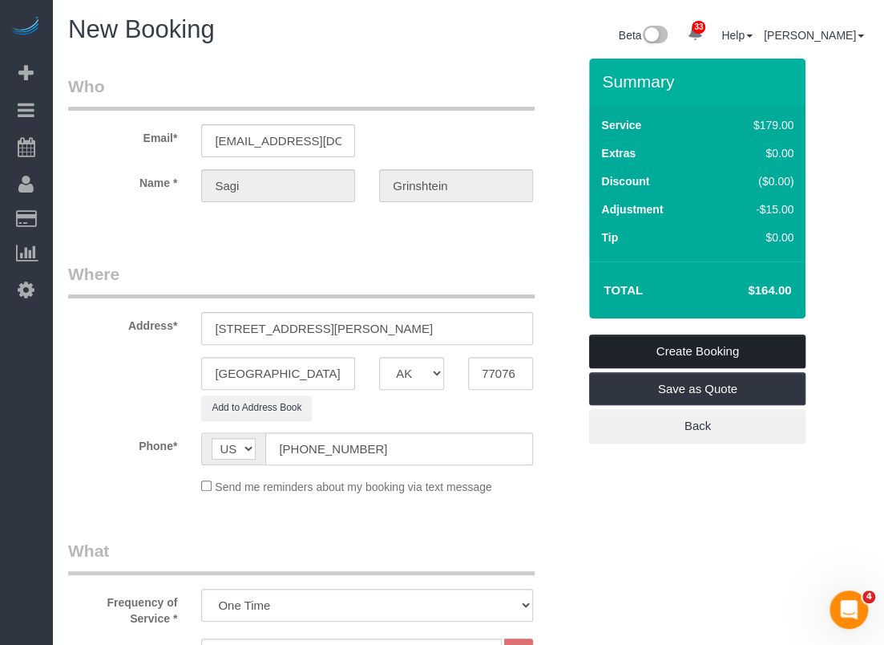
click at [706, 349] on link "Create Booking" at bounding box center [697, 351] width 216 height 34
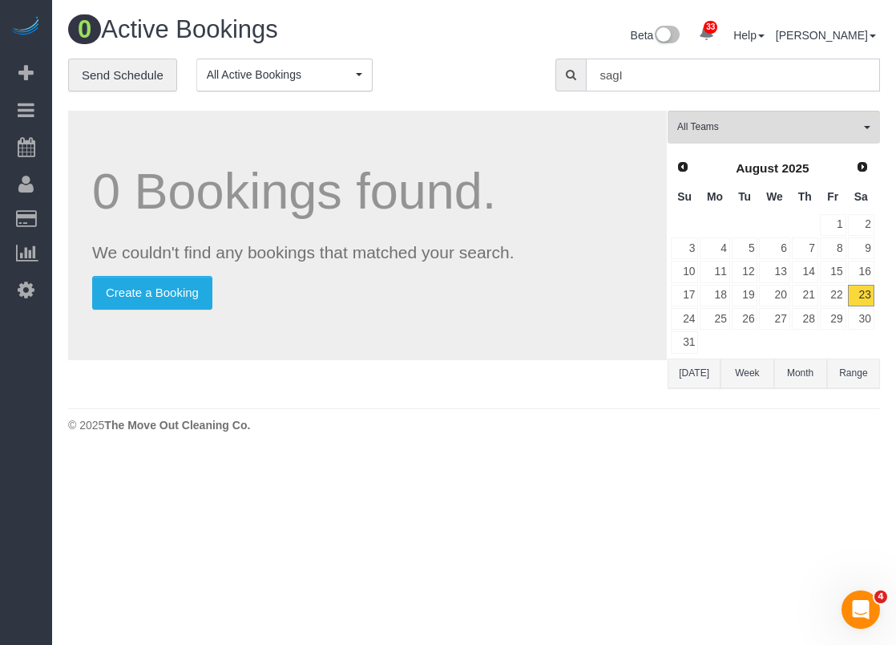
click at [627, 59] on input "sagI" at bounding box center [733, 75] width 294 height 33
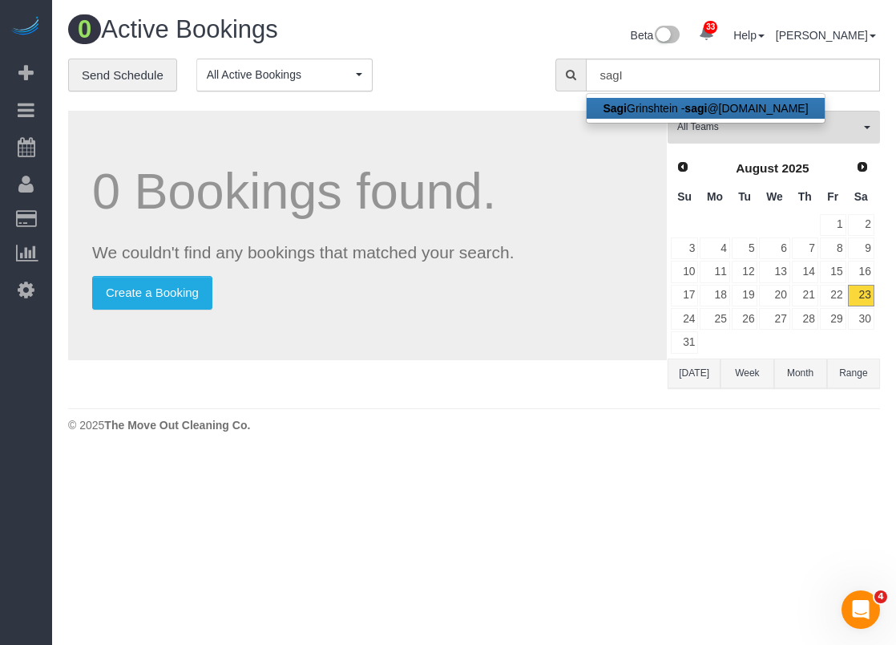
click at [656, 108] on link "Sagi Grinshtein - sagi @vida-g.com" at bounding box center [705, 108] width 237 height 21
type input "[EMAIL_ADDRESS][DOMAIN_NAME]"
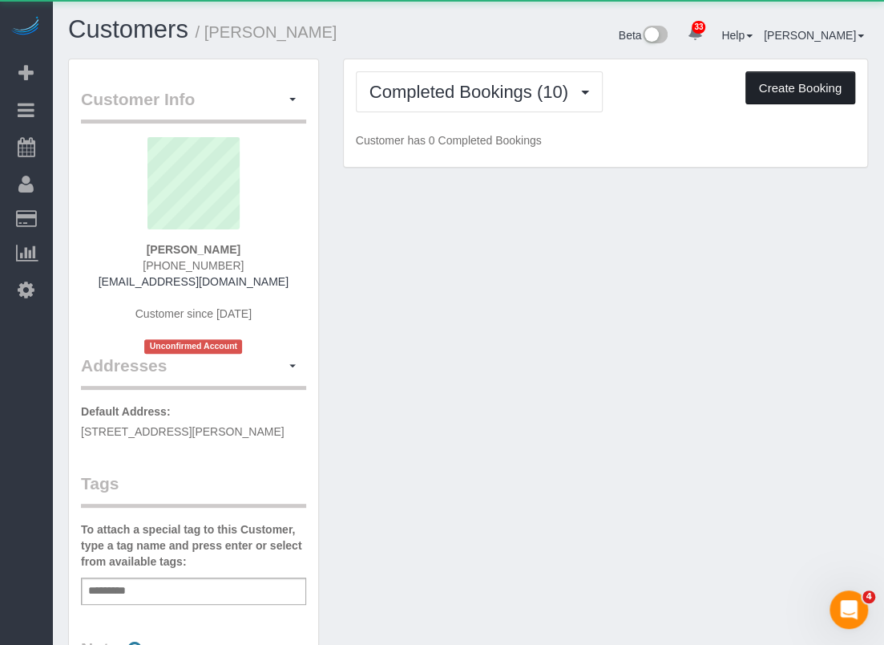
click at [779, 96] on button "Create Booking" at bounding box center [801, 88] width 110 height 34
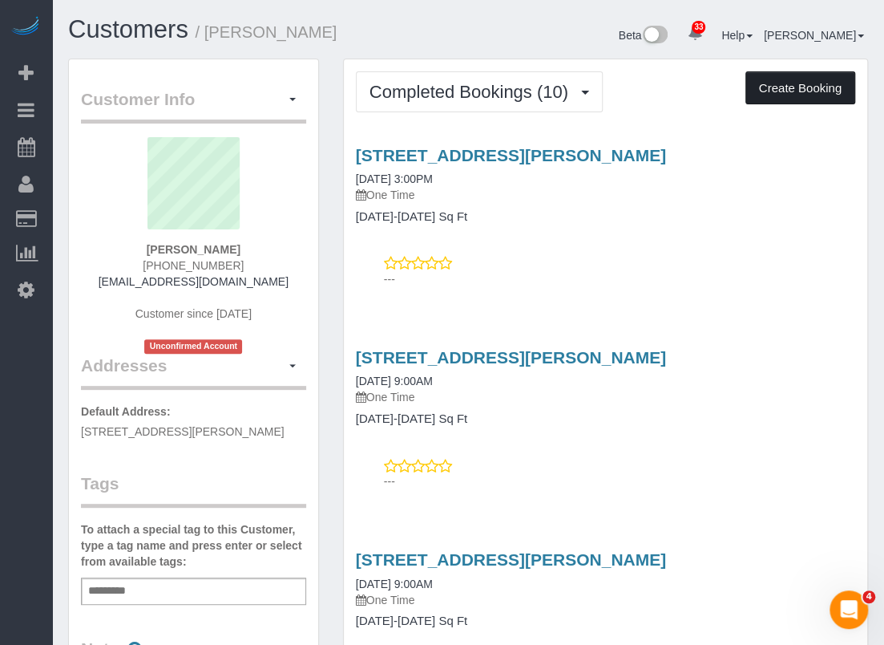
select select "[GEOGRAPHIC_DATA]"
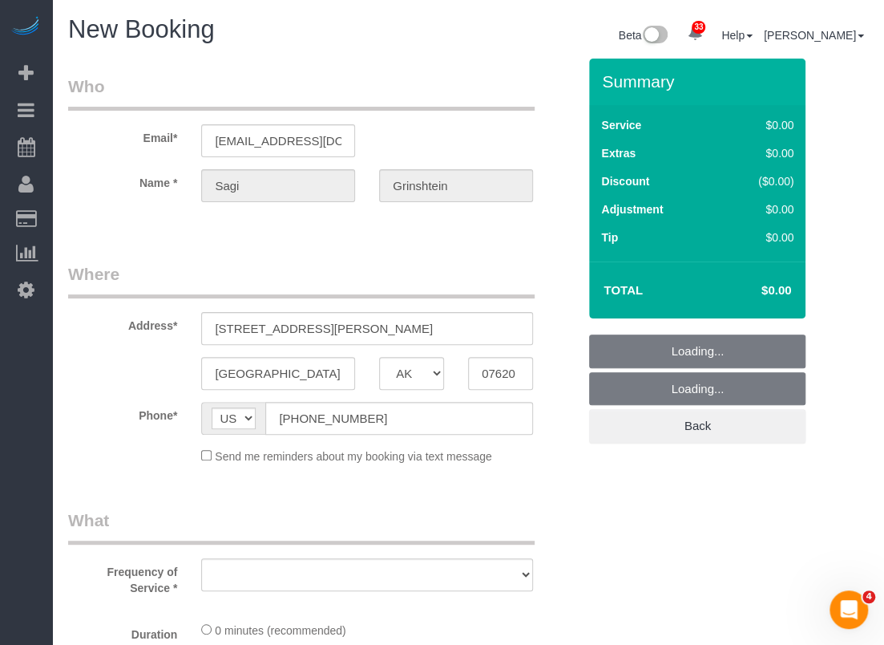
select select "object:7612"
select select "string:fspay-cdd16e53-4a42-4532-ace2-3e4efd41fbf1"
select select "3"
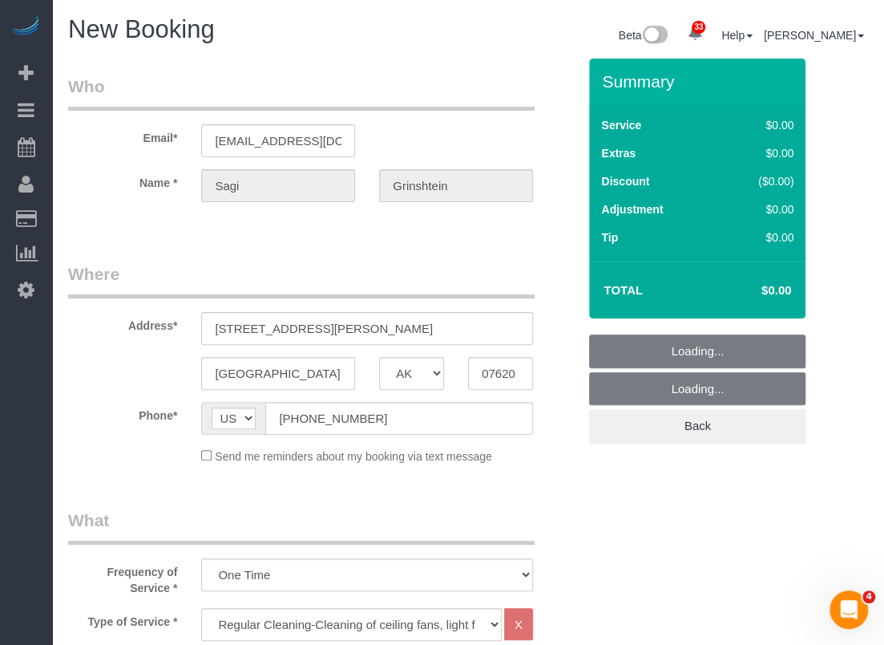
select select "object:7671"
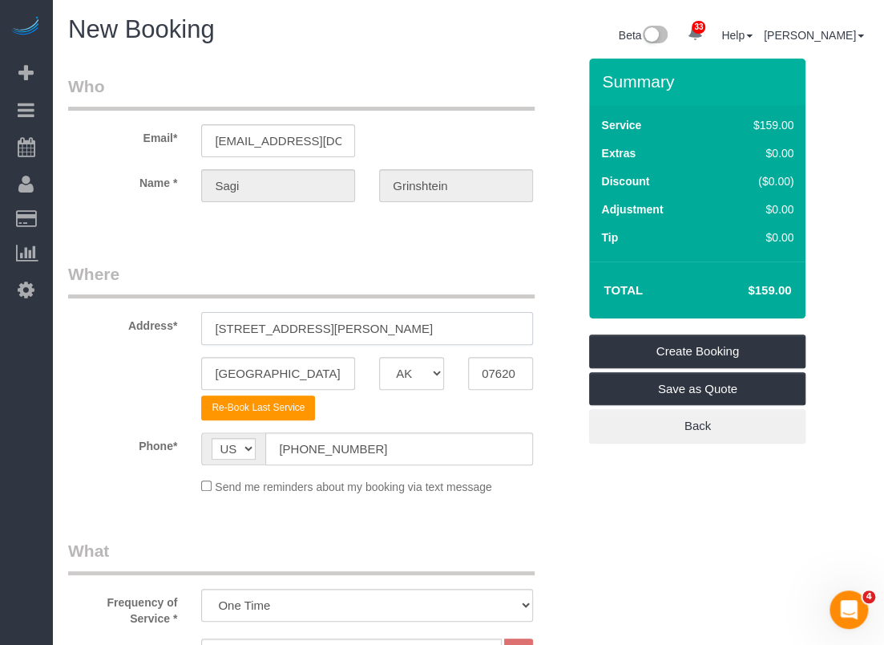
click at [313, 325] on input "9902 Clark Road, A" at bounding box center [367, 328] width 332 height 33
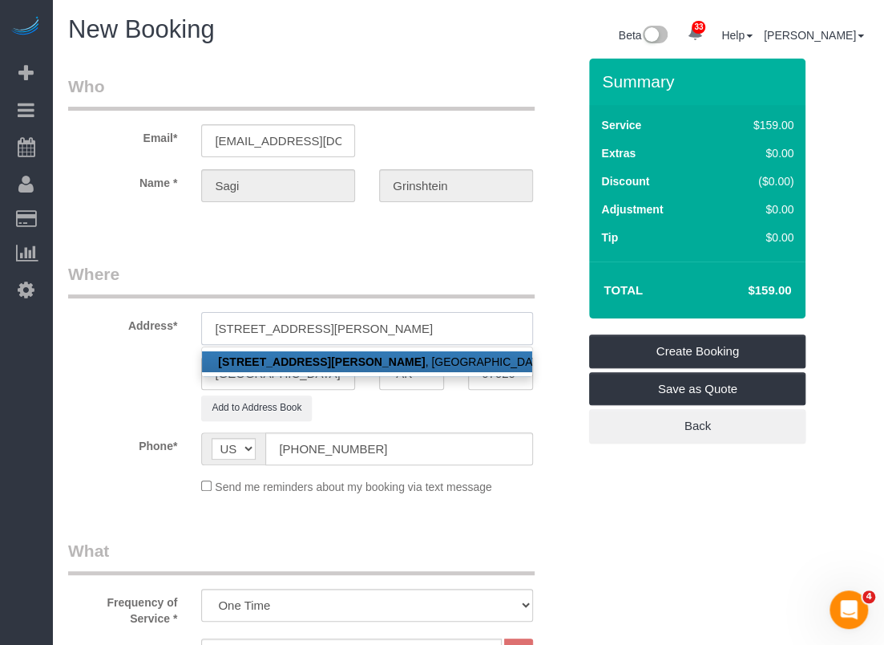
type input "9902 Clark Road, D"
click at [350, 355] on link "9902 Clark Road, D , Houston, TX 07620" at bounding box center [367, 361] width 330 height 21
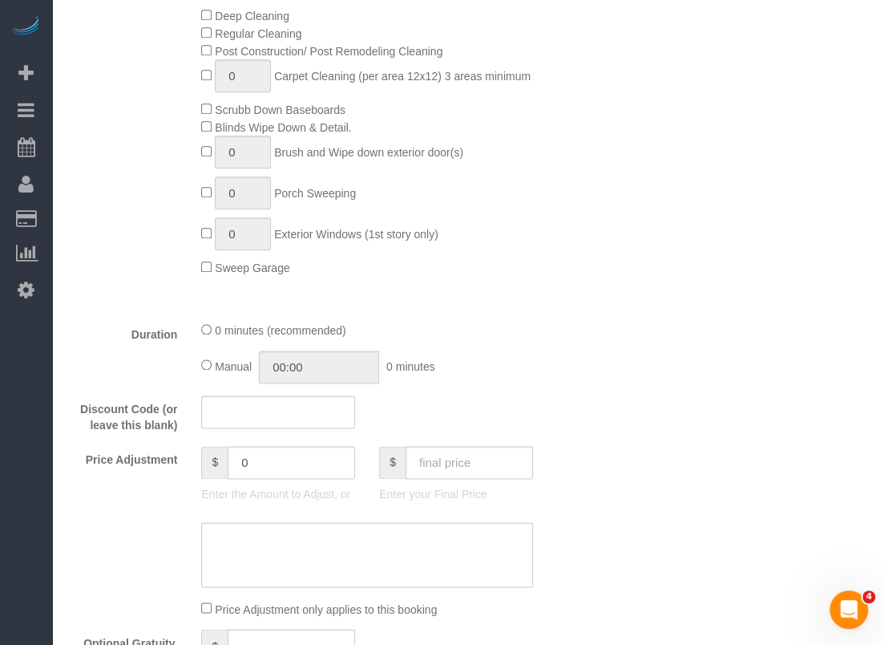
scroll to position [802, 0]
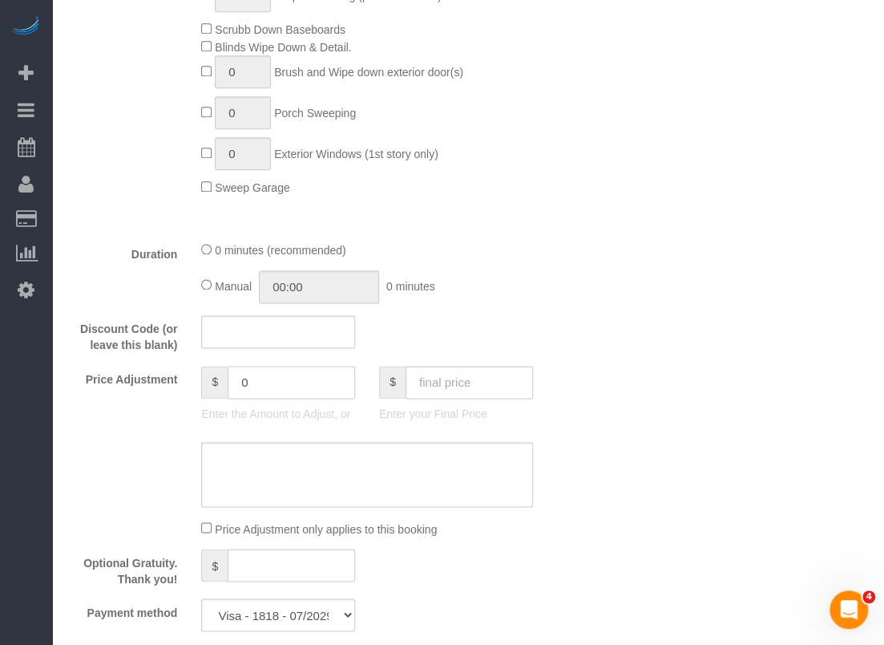
drag, startPoint x: 290, startPoint y: 386, endPoint x: 173, endPoint y: 382, distance: 117.1
click at [173, 382] on div "Price Adjustment $ 0 Enter the Amount to Adjust, or $ Enter your Final Price" at bounding box center [322, 398] width 533 height 64
type input "-15"
click at [277, 467] on textarea at bounding box center [367, 475] width 332 height 66
paste textarea "$15 off applied"
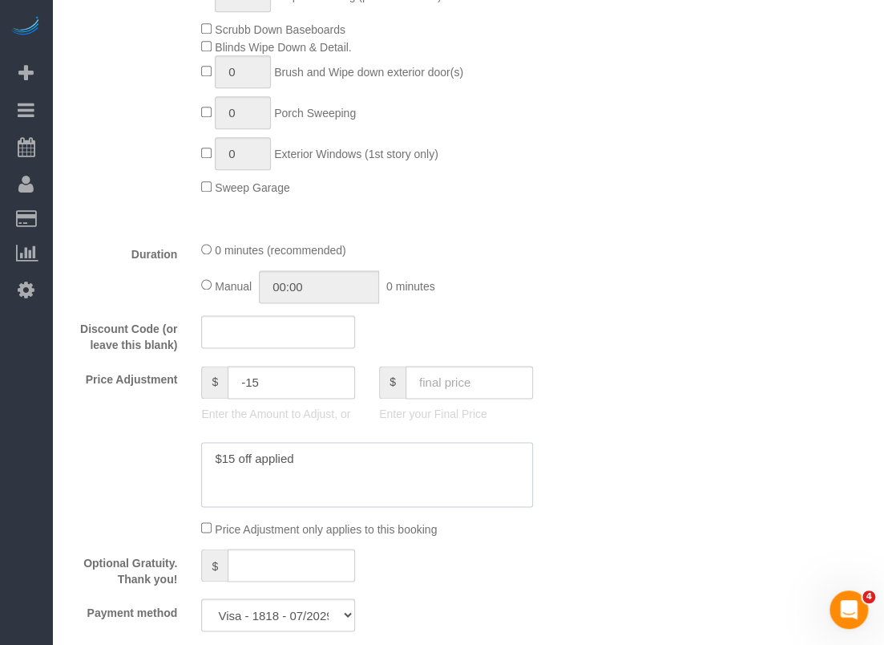
type textarea "$15 off applied"
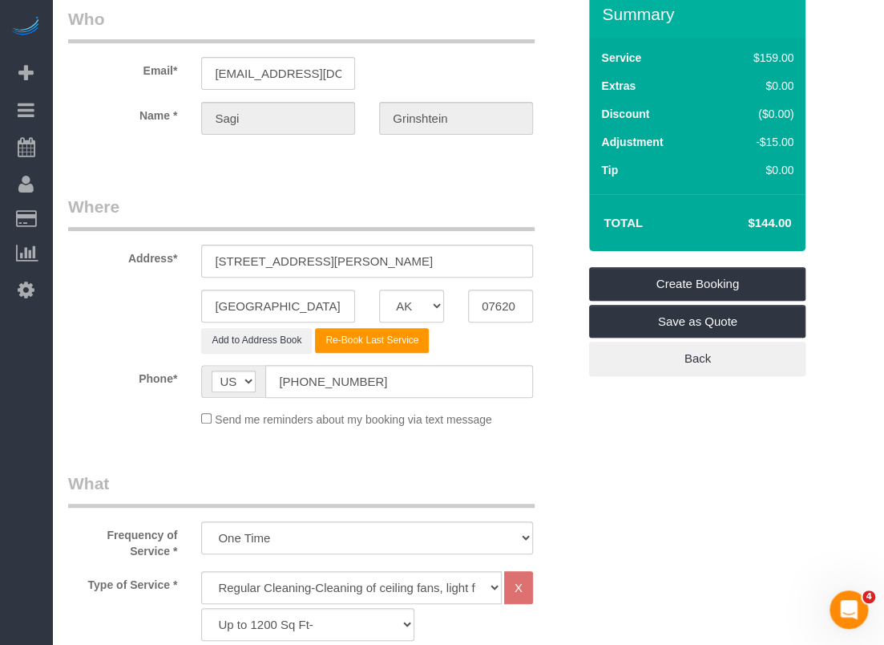
scroll to position [160, 0]
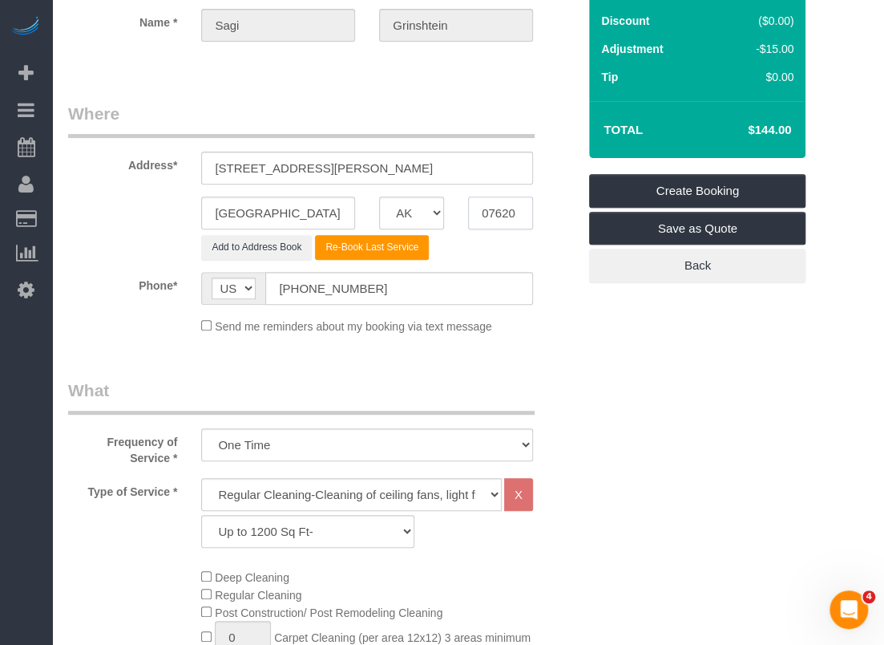
drag, startPoint x: 524, startPoint y: 208, endPoint x: 350, endPoint y: 171, distance: 178.8
click at [350, 171] on sui-booking-address "Address* 9902 Clark Road, D Houston AK AL AR AZ CA CO CT DC DE FL GA HI IA ID I…" at bounding box center [322, 181] width 509 height 158
paste input "77076"
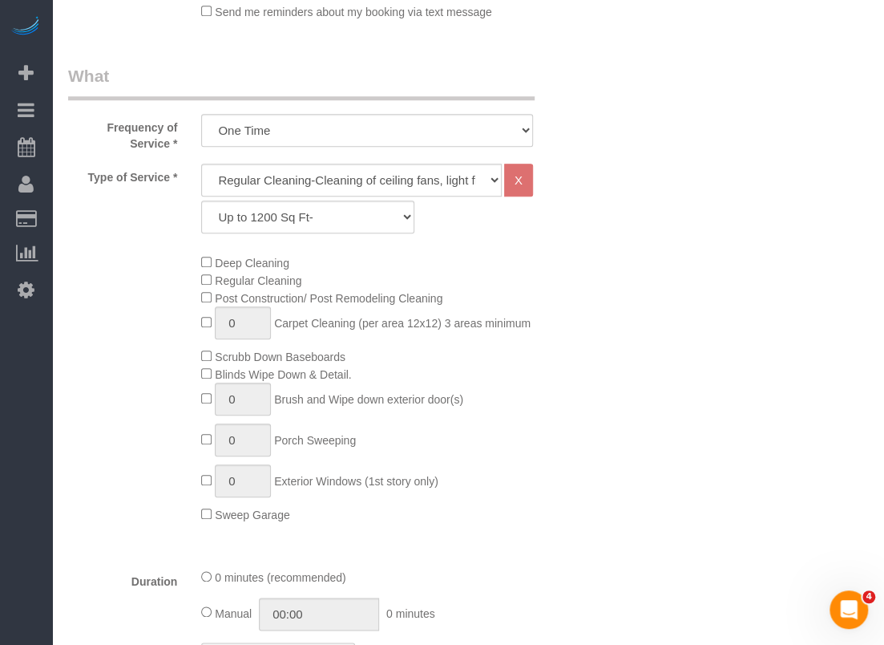
scroll to position [481, 0]
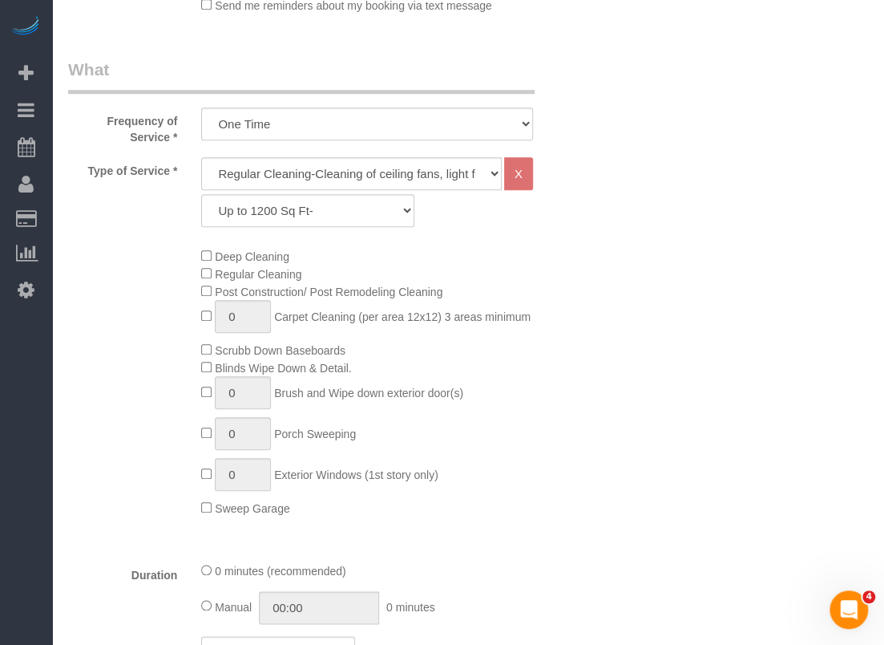
type input "77076"
click at [279, 213] on select "Up to 1200 Sq Ft- 1201-1500 Sq Ft 1501-1800 Sq Ft 1801-2000 Sq Ft 2001-2300 Sq …" at bounding box center [307, 210] width 213 height 33
select select "59"
click at [201, 194] on select "Up to 1200 Sq Ft- 1201-1500 Sq Ft 1501-1800 Sq Ft 1801-2000 Sq Ft 2001-2300 Sq …" at bounding box center [307, 210] width 213 height 33
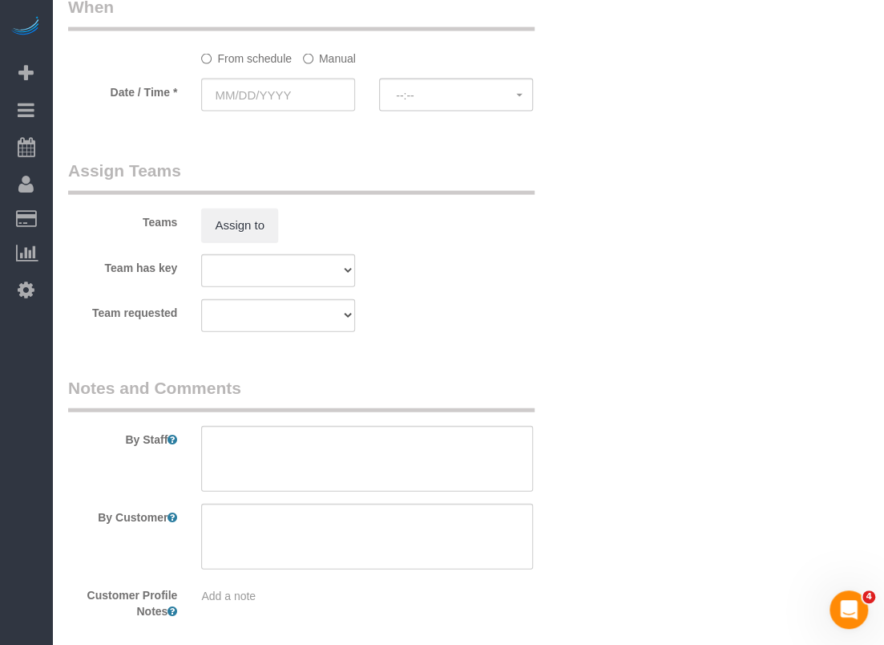
scroll to position [1412, 0]
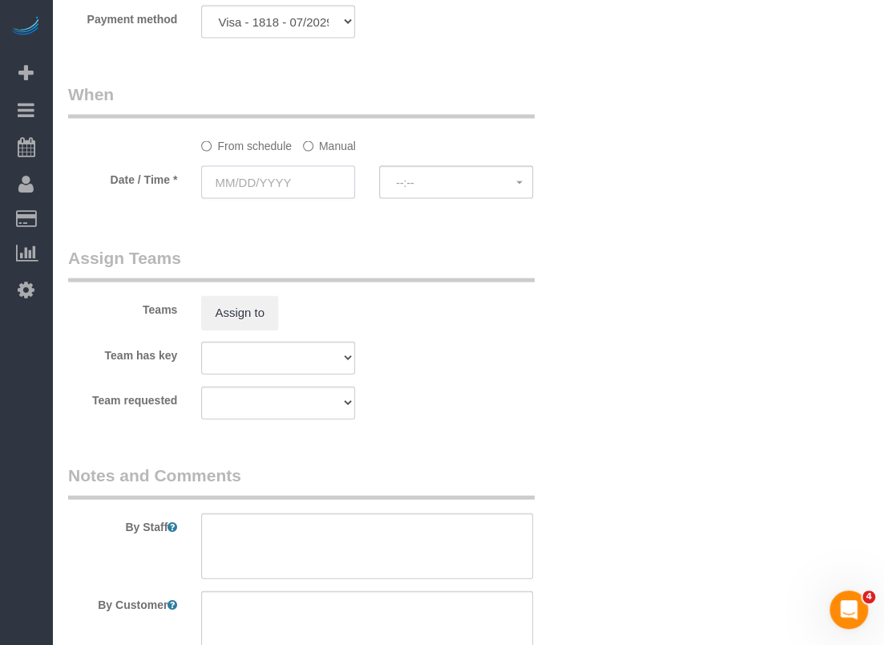
click at [273, 185] on input "text" at bounding box center [278, 182] width 154 height 33
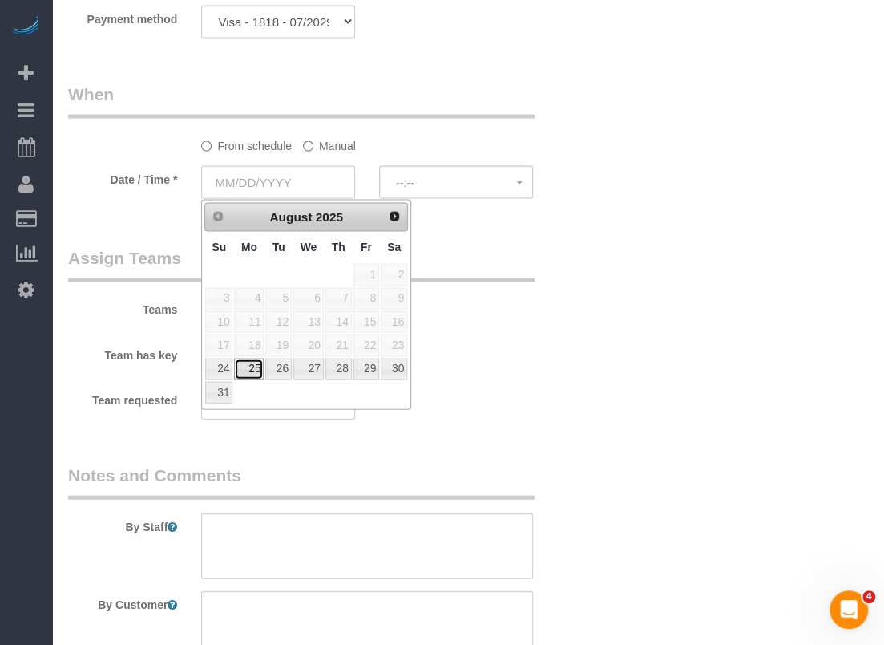
click at [247, 362] on link "25" at bounding box center [249, 369] width 30 height 22
type input "08/25/2025"
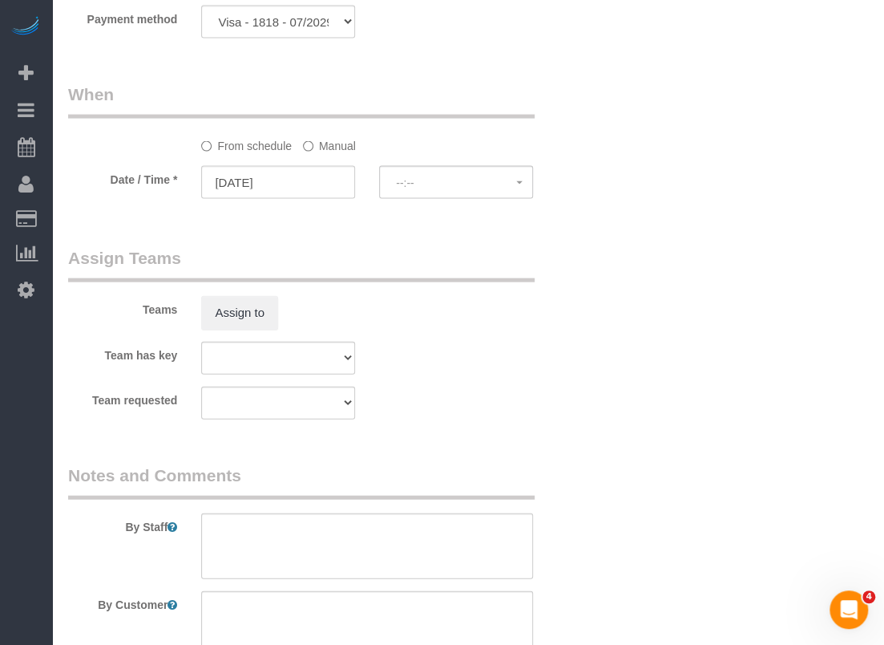
select select "spot189"
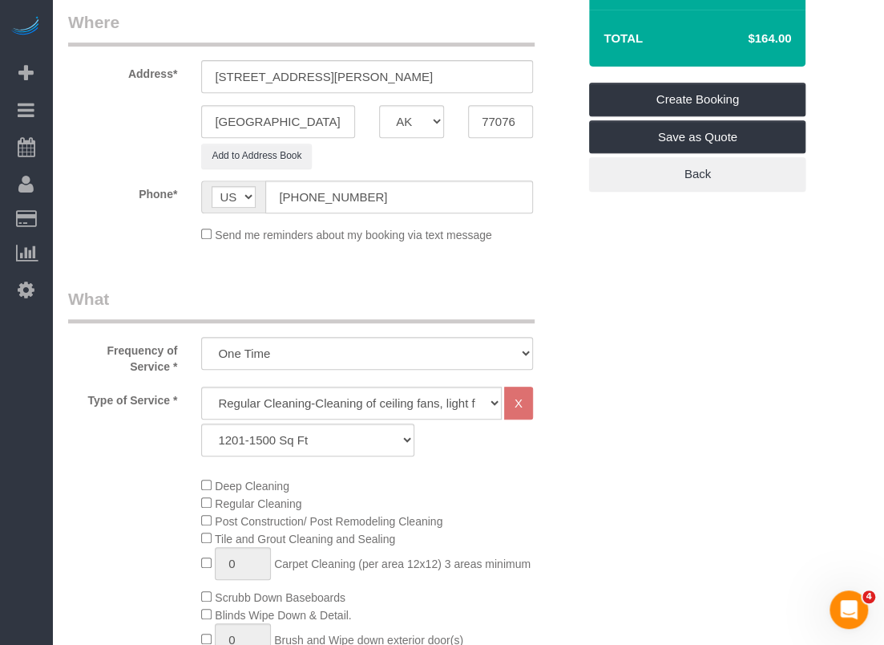
scroll to position [49, 0]
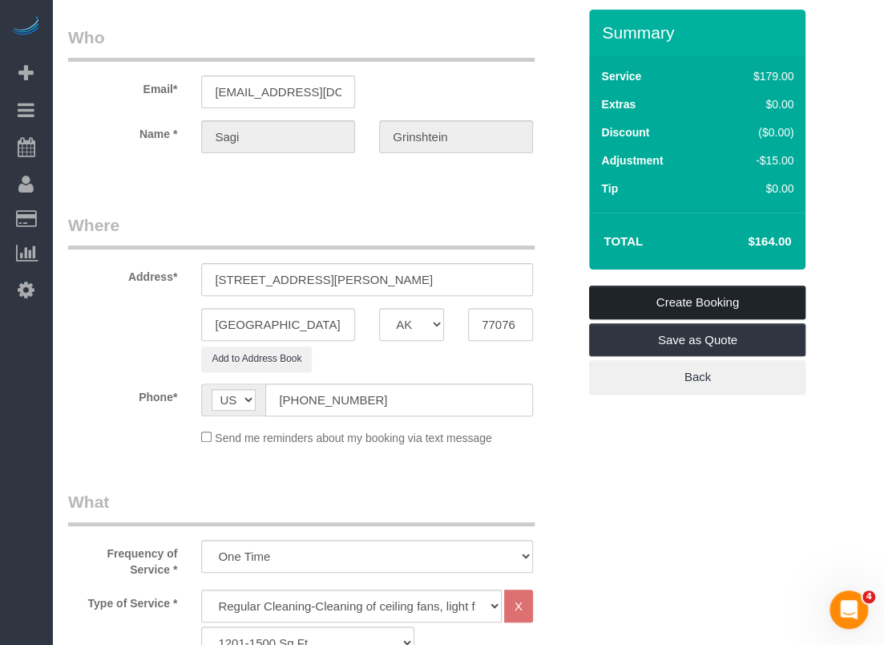
click at [689, 300] on link "Create Booking" at bounding box center [697, 302] width 216 height 34
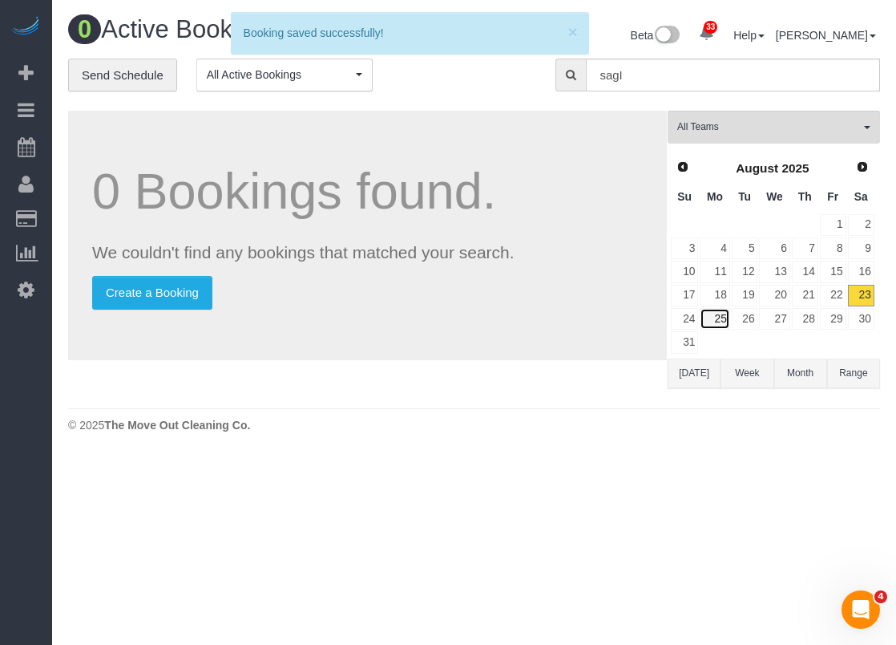
click at [722, 316] on link "25" at bounding box center [715, 319] width 30 height 22
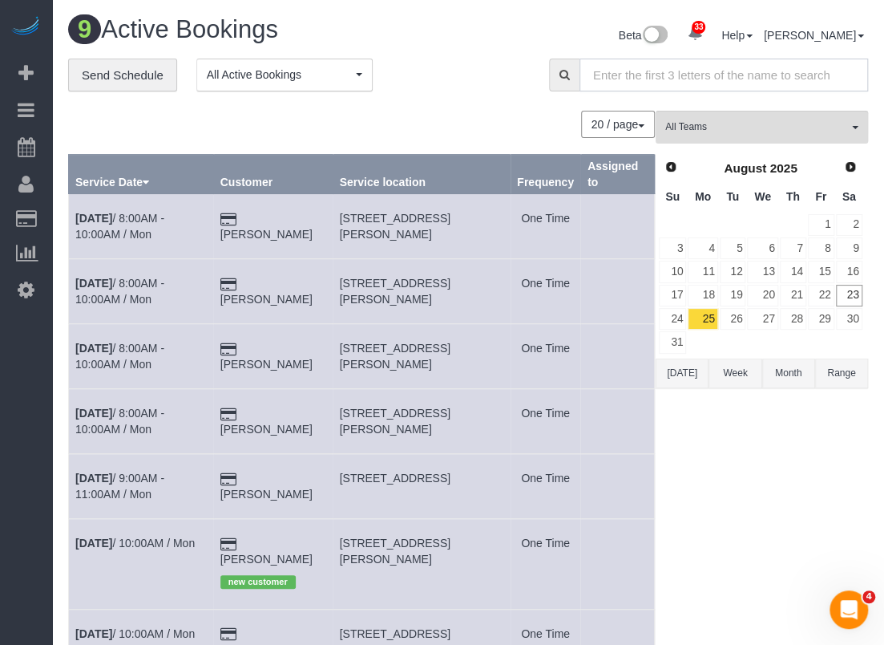
click at [614, 69] on input "text" at bounding box center [724, 75] width 289 height 33
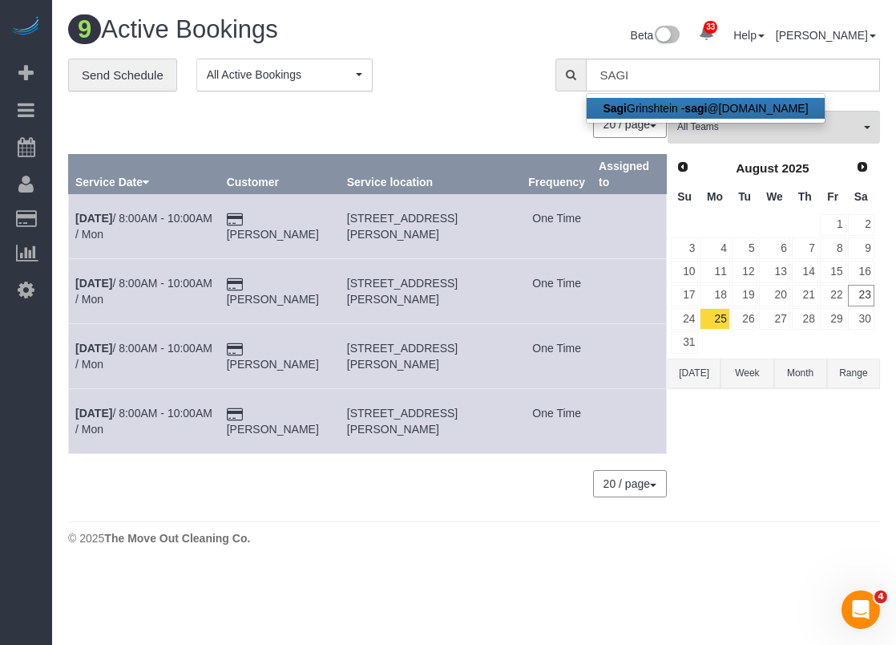
click at [653, 111] on link "Sagi Grinshtein - sagi @vida-g.com" at bounding box center [705, 108] width 237 height 21
type input "[EMAIL_ADDRESS][DOMAIN_NAME]"
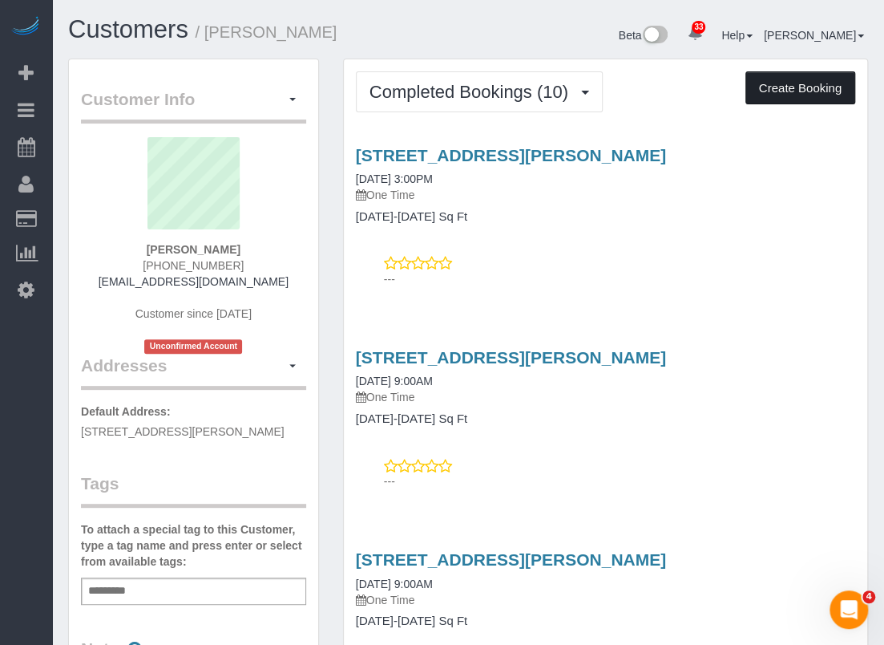
click at [785, 84] on button "Create Booking" at bounding box center [801, 88] width 110 height 34
select select "[GEOGRAPHIC_DATA]"
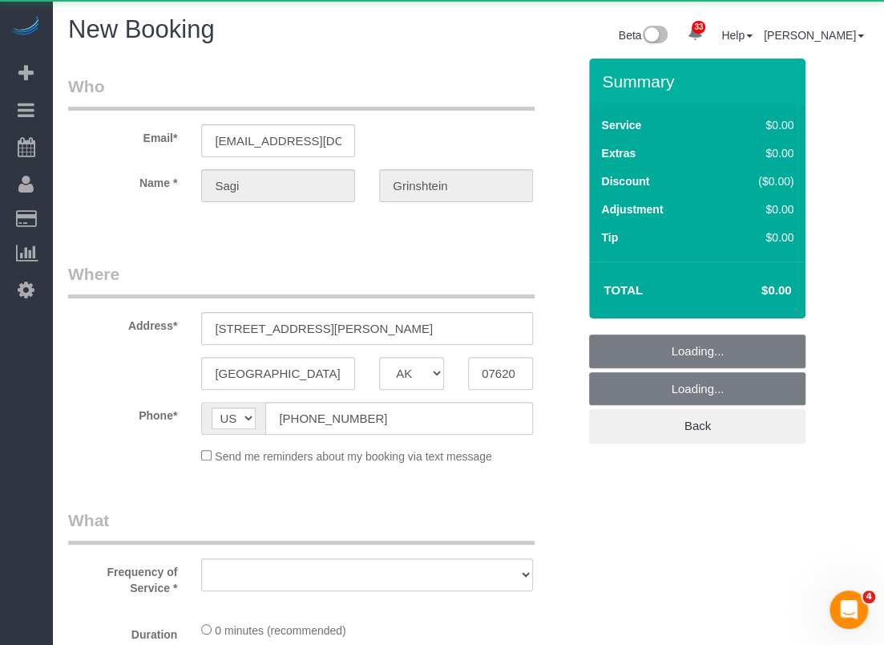
select select "string:fspay-cdd16e53-4a42-4532-ace2-3e4efd41fbf1"
select select "object:8846"
select select "3"
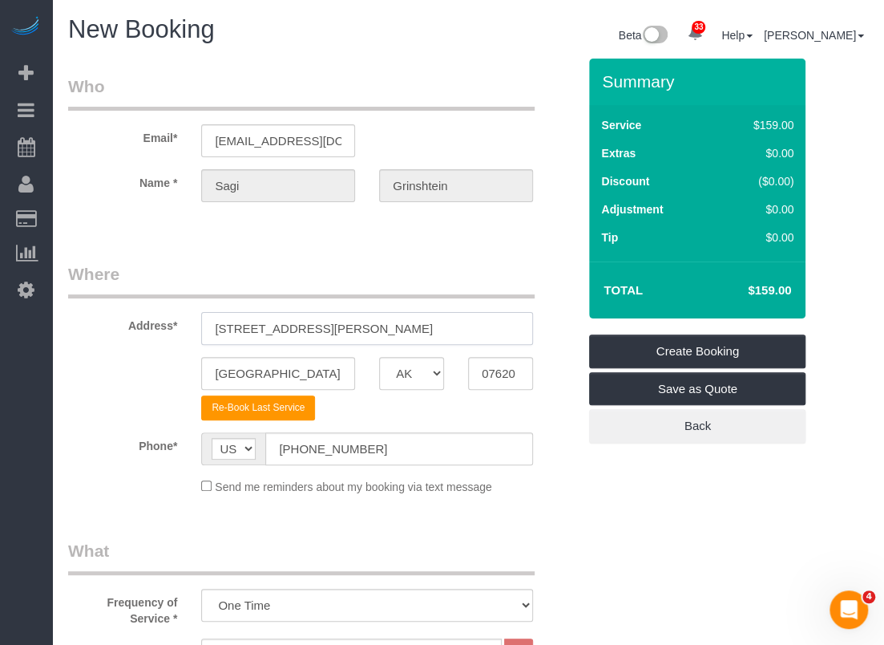
drag, startPoint x: 325, startPoint y: 321, endPoint x: 313, endPoint y: 326, distance: 13.0
click at [313, 326] on input "9902 Clark Road, A" at bounding box center [367, 328] width 332 height 33
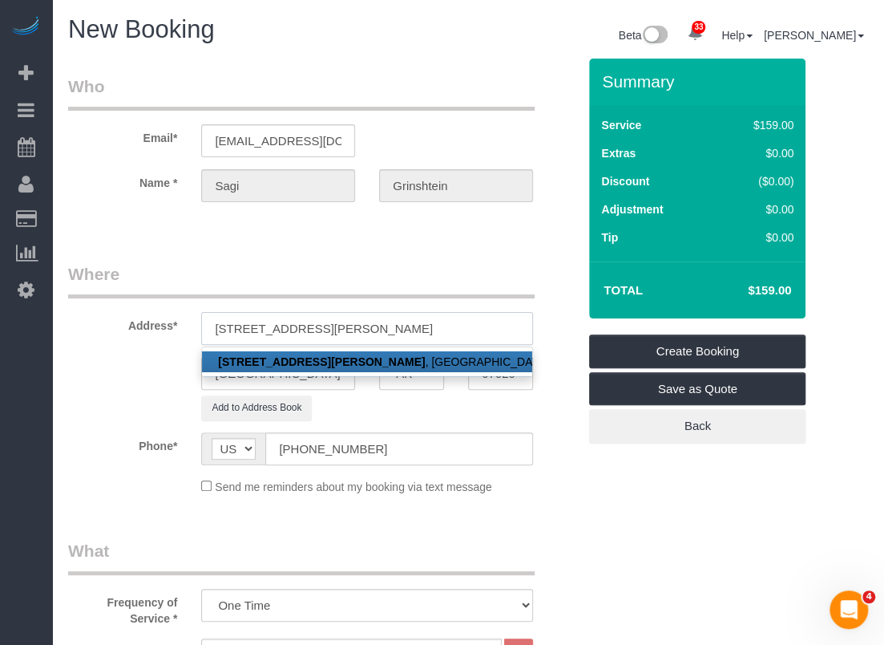
type input "9902 Clark Road, E"
click at [356, 358] on link "9902 Clark Road, E , Houston, TX 07620" at bounding box center [367, 361] width 330 height 21
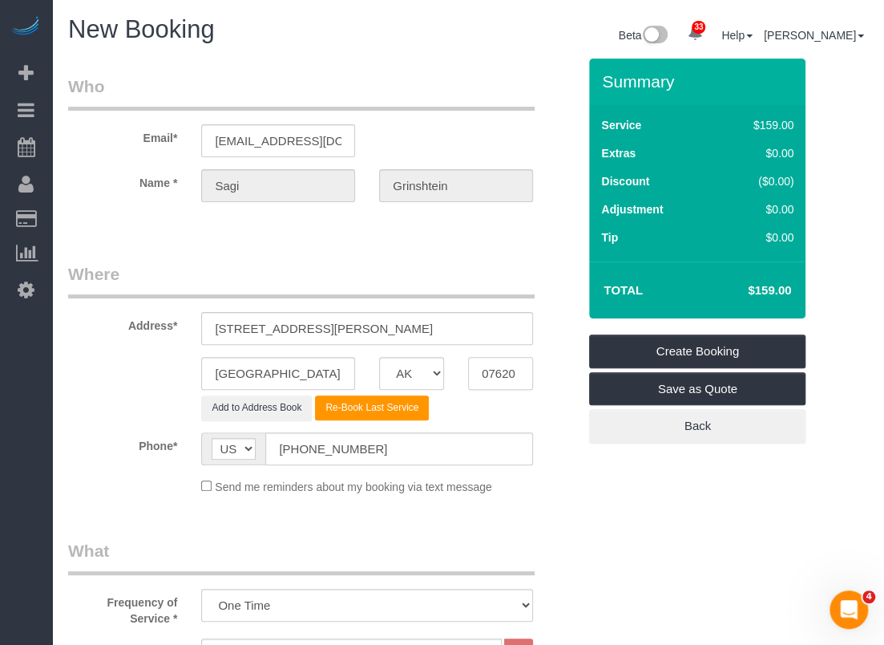
drag, startPoint x: 511, startPoint y: 371, endPoint x: 417, endPoint y: 350, distance: 96.1
click at [417, 350] on sui-booking-address "Address* 9902 Clark Road, E Houston AK AL AR AZ CA CO CT DC DE FL GA HI IA ID I…" at bounding box center [322, 341] width 509 height 158
drag, startPoint x: 523, startPoint y: 376, endPoint x: 440, endPoint y: 368, distance: 83.0
click at [440, 368] on div "Houston AK AL AR AZ CA CO CT DC DE FL GA HI IA ID IL IN KS KY LA MA MD ME MI MN…" at bounding box center [322, 373] width 533 height 33
paste input "77076"
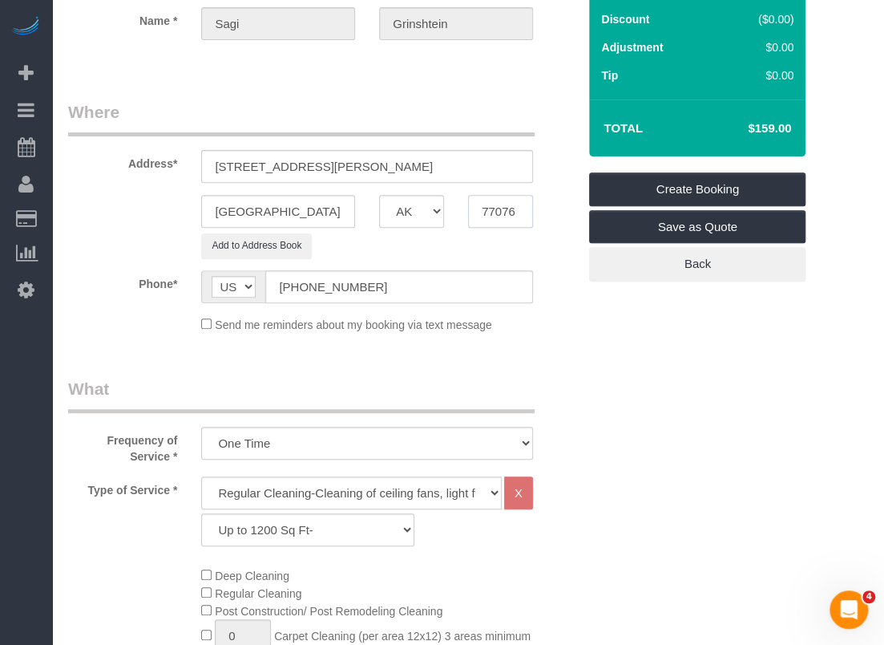
scroll to position [401, 0]
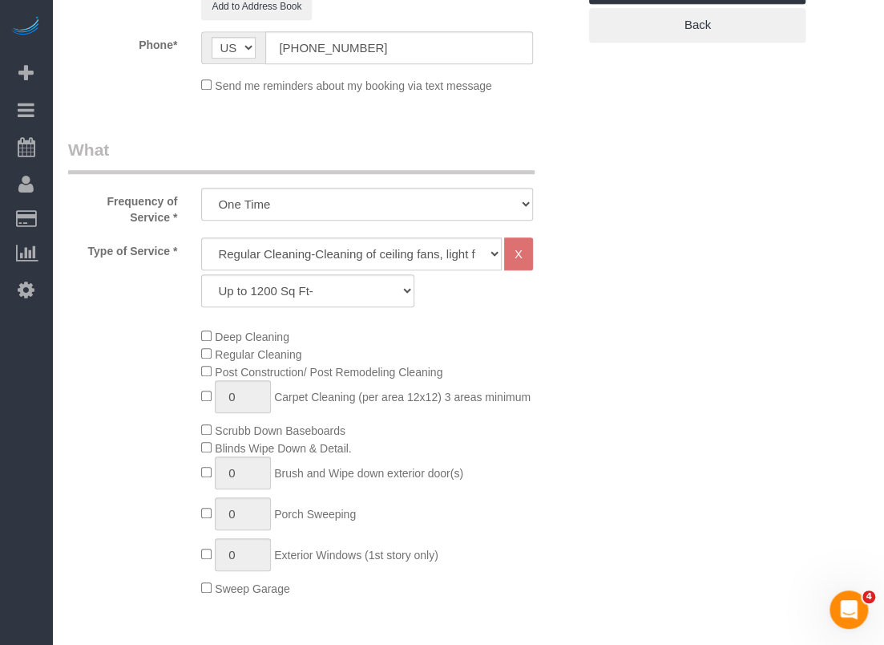
type input "77076"
click at [351, 292] on select "Up to 1200 Sq Ft- 1201-1500 Sq Ft 1501-1800 Sq Ft 1801-2000 Sq Ft 2001-2300 Sq …" at bounding box center [307, 290] width 213 height 33
select select "59"
click at [201, 274] on select "Up to 1200 Sq Ft- 1201-1500 Sq Ft 1501-1800 Sq Ft 1801-2000 Sq Ft 2001-2300 Sq …" at bounding box center [307, 290] width 213 height 33
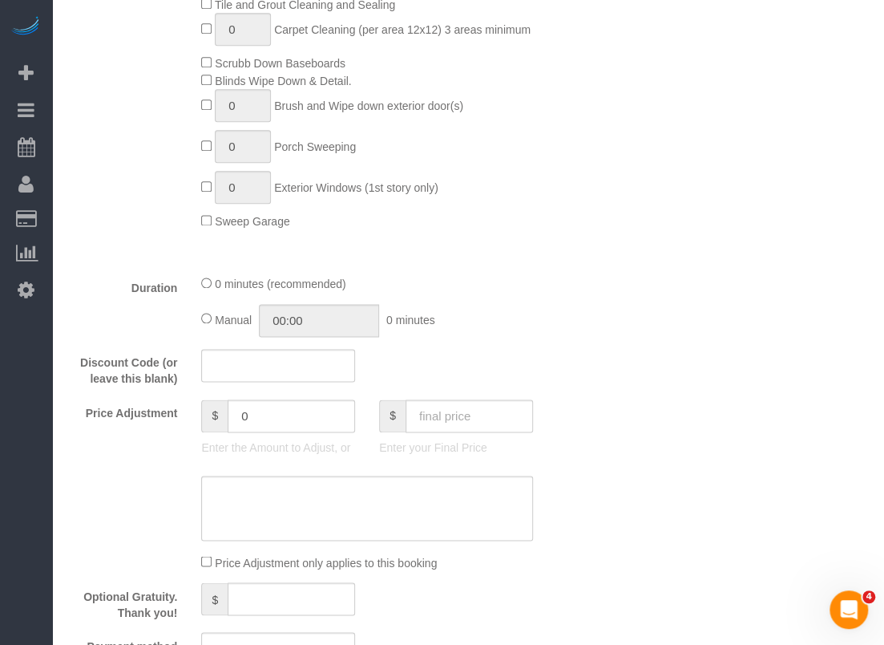
scroll to position [802, 0]
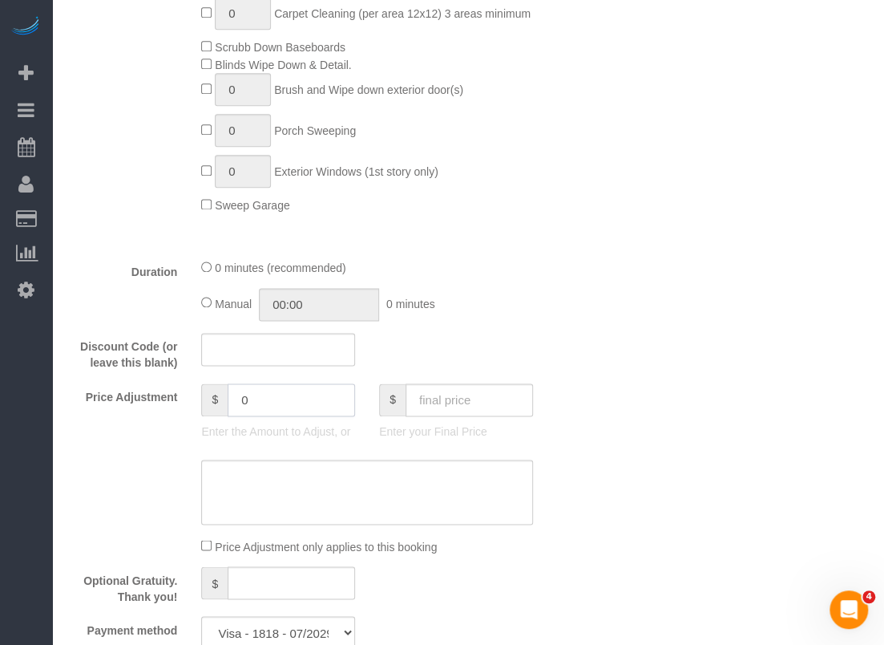
drag, startPoint x: 265, startPoint y: 401, endPoint x: 126, endPoint y: 359, distance: 144.8
click at [126, 358] on fieldset "What Frequency of Service * One Time Type of Service * Regular Cleaning-Cleanin…" at bounding box center [322, 199] width 509 height 924
type input "-15"
click at [440, 495] on textarea at bounding box center [367, 492] width 332 height 66
paste textarea "$15 off applied"
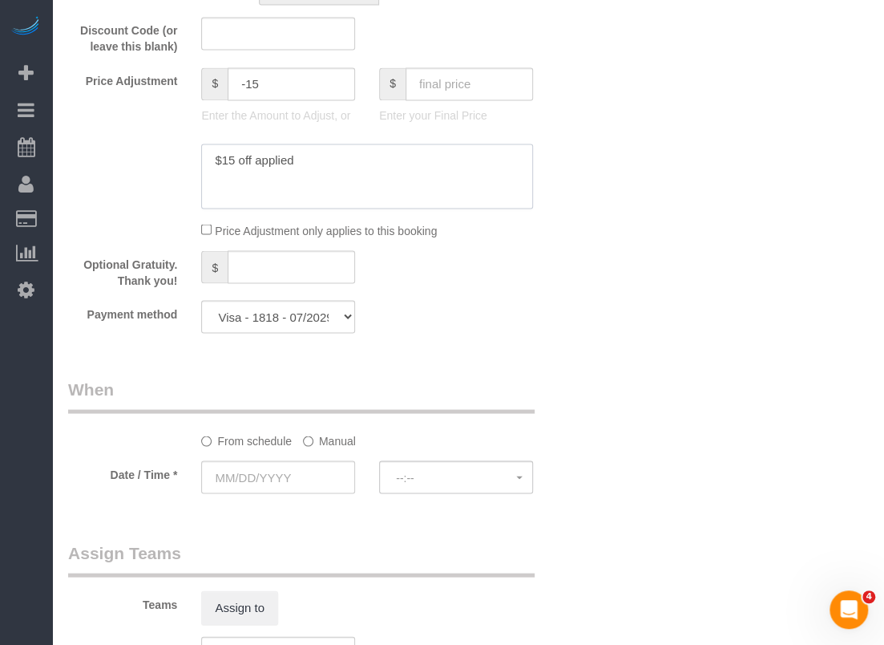
scroll to position [1122, 0]
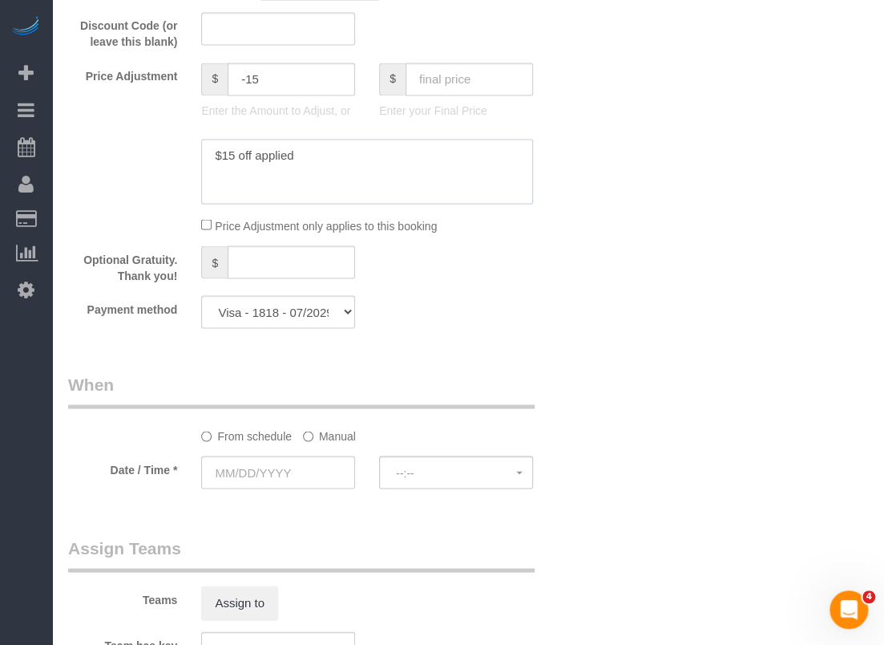
type textarea "$15 off applied"
click at [314, 463] on input "text" at bounding box center [278, 471] width 154 height 33
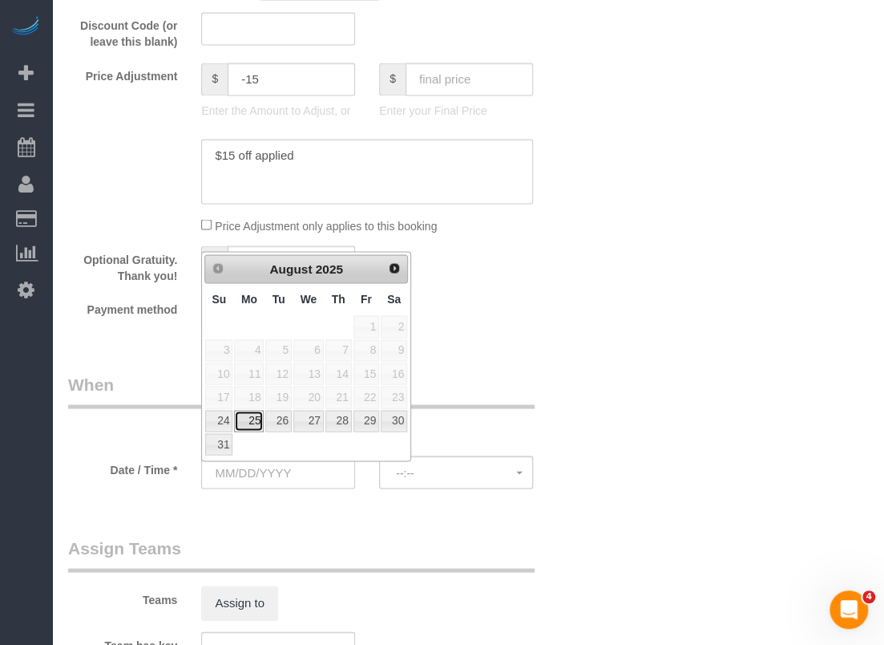
click at [247, 410] on link "25" at bounding box center [249, 421] width 30 height 22
type input "08/25/2025"
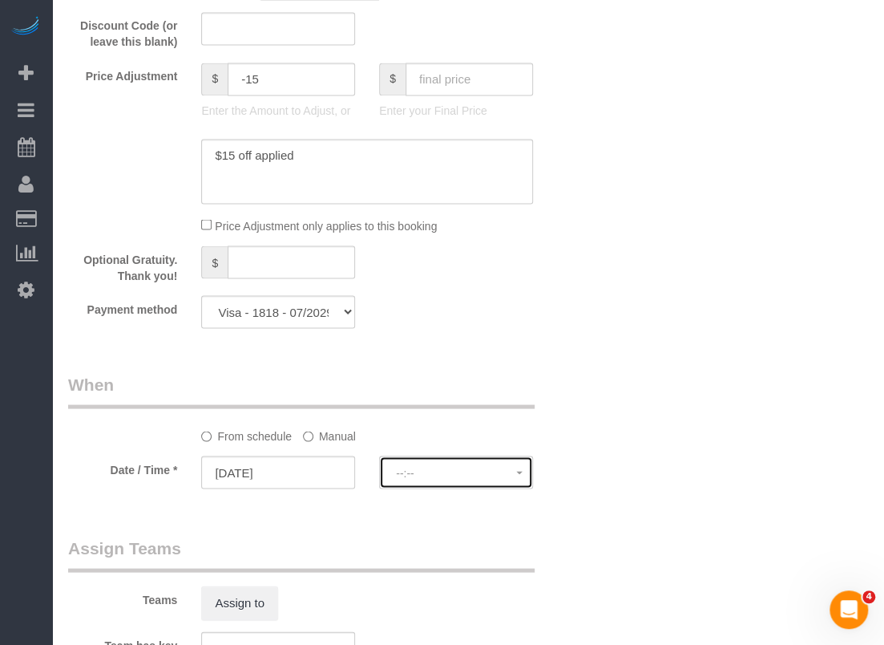
click at [435, 460] on button "--:--" at bounding box center [456, 471] width 154 height 33
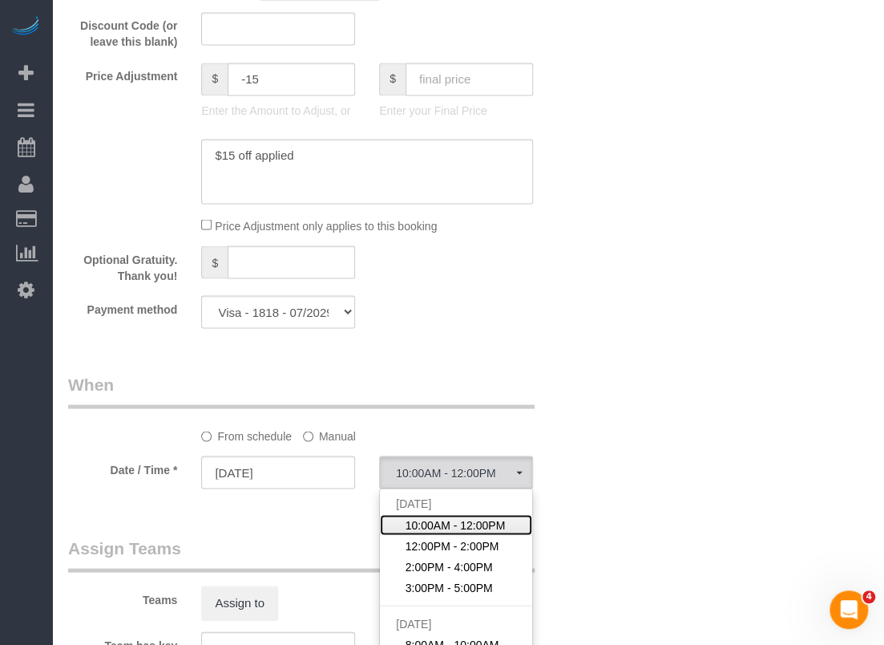
click at [448, 530] on span "10:00AM - 12:00PM" at bounding box center [456, 524] width 100 height 16
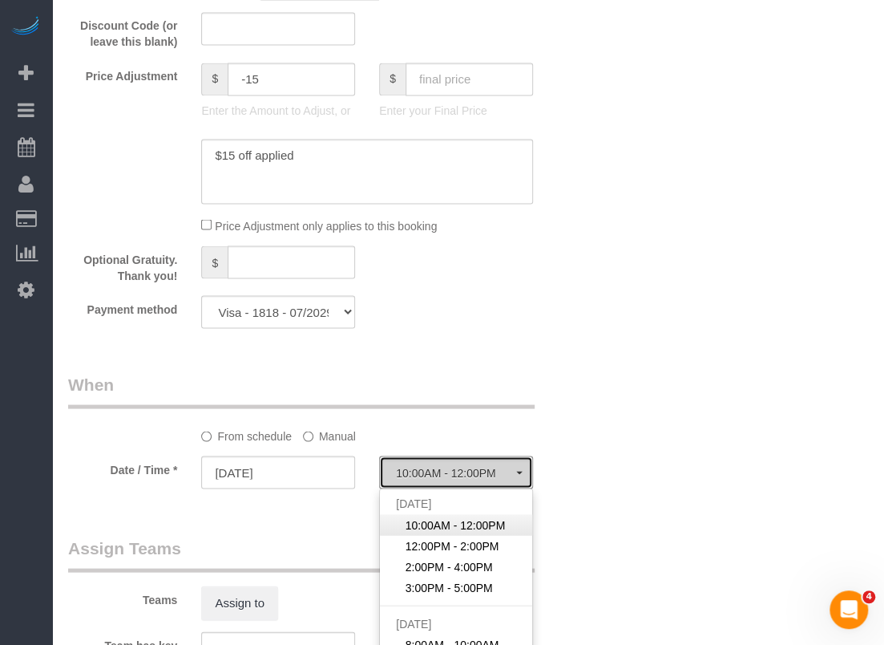
select select "spot214"
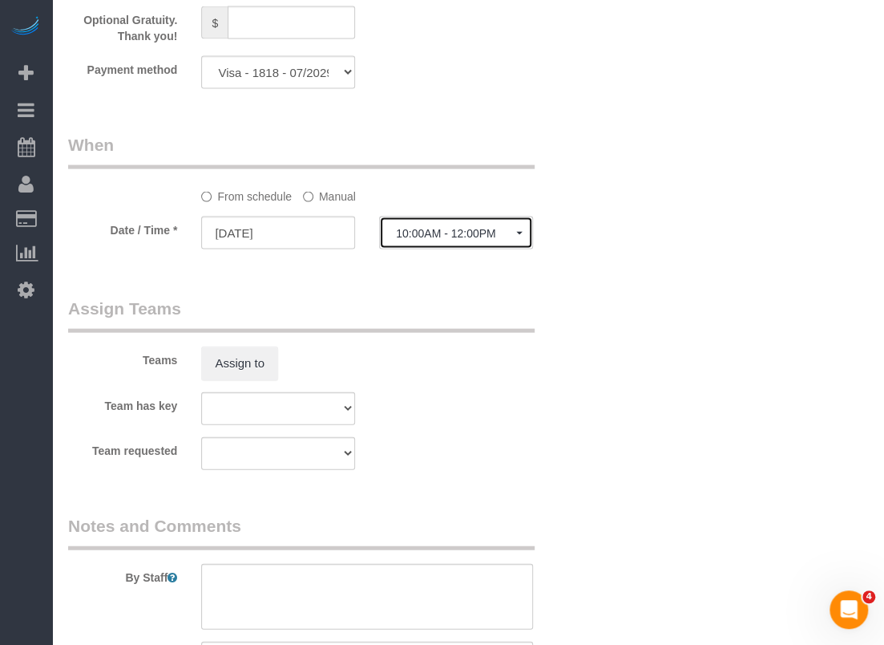
scroll to position [1283, 0]
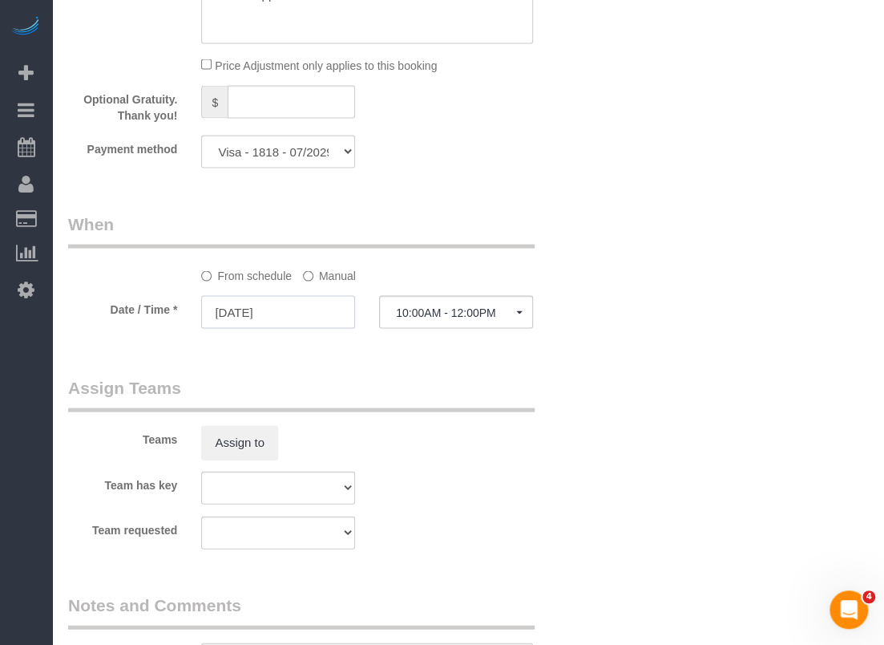
click at [285, 317] on input "08/25/2025" at bounding box center [278, 311] width 154 height 33
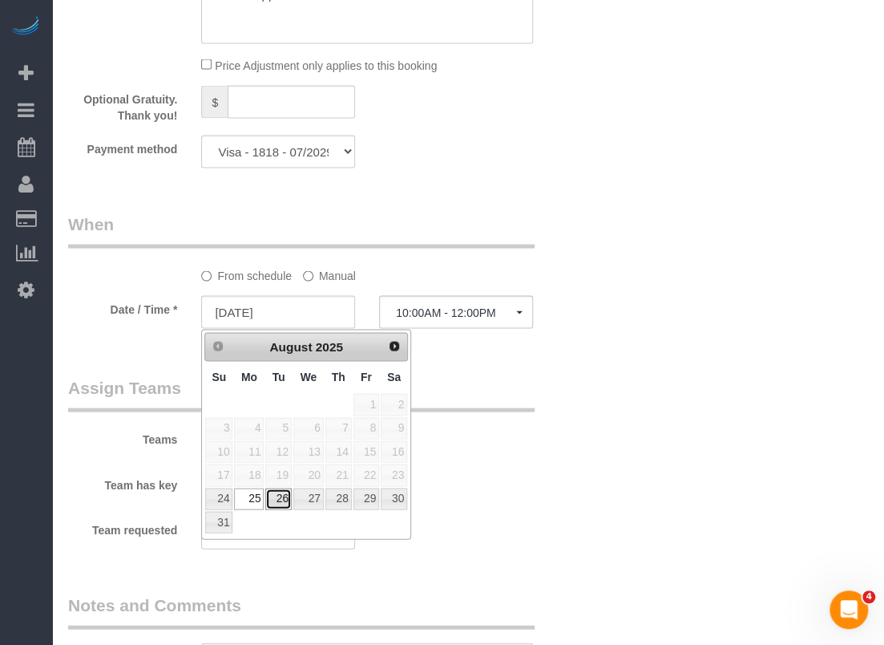
click at [282, 492] on link "26" at bounding box center [278, 498] width 26 height 22
type input "[DATE]"
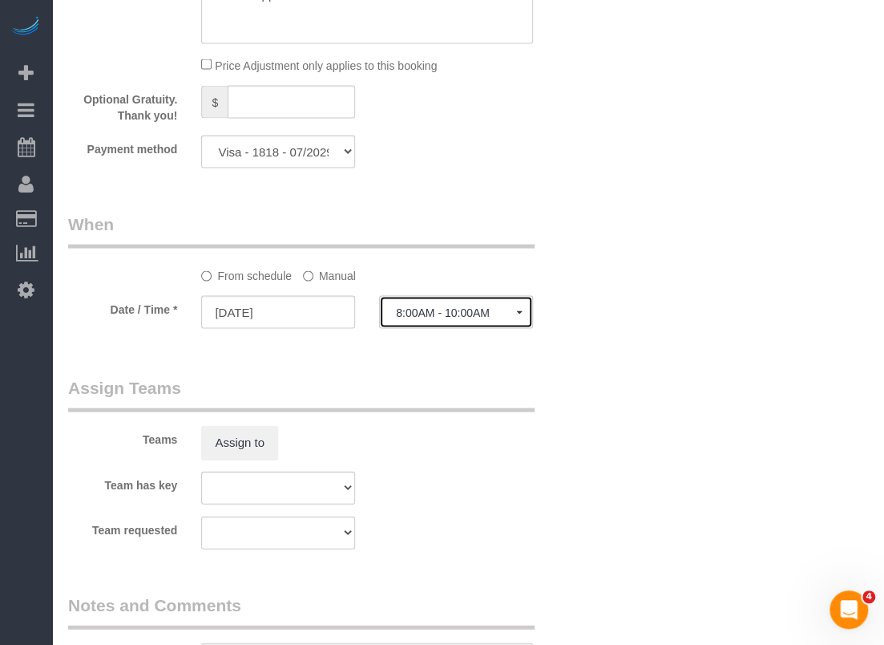
click at [456, 317] on span "8:00AM - 10:00AM" at bounding box center [456, 311] width 120 height 13
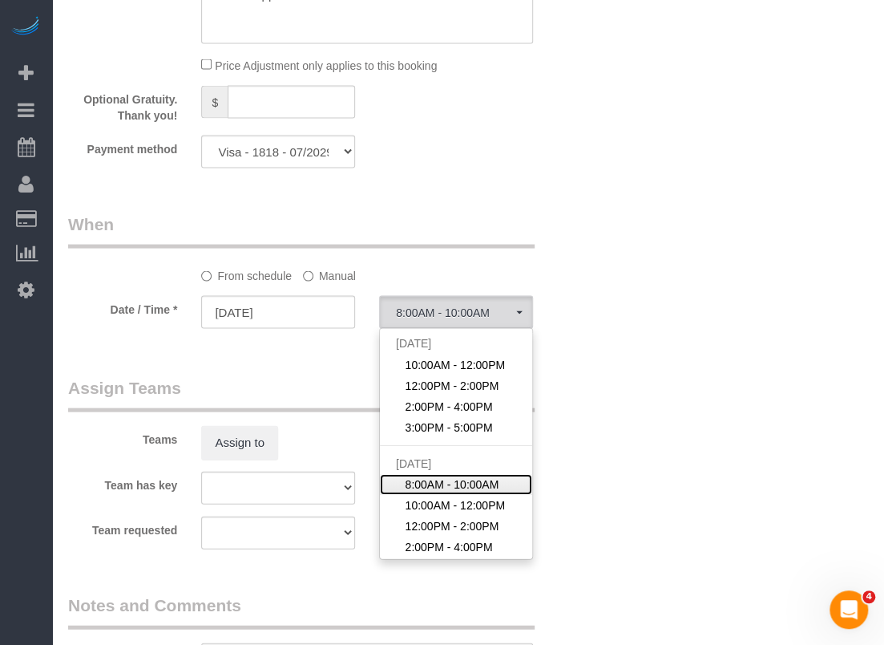
click at [475, 480] on span "8:00AM - 10:00AM" at bounding box center [453, 483] width 94 height 16
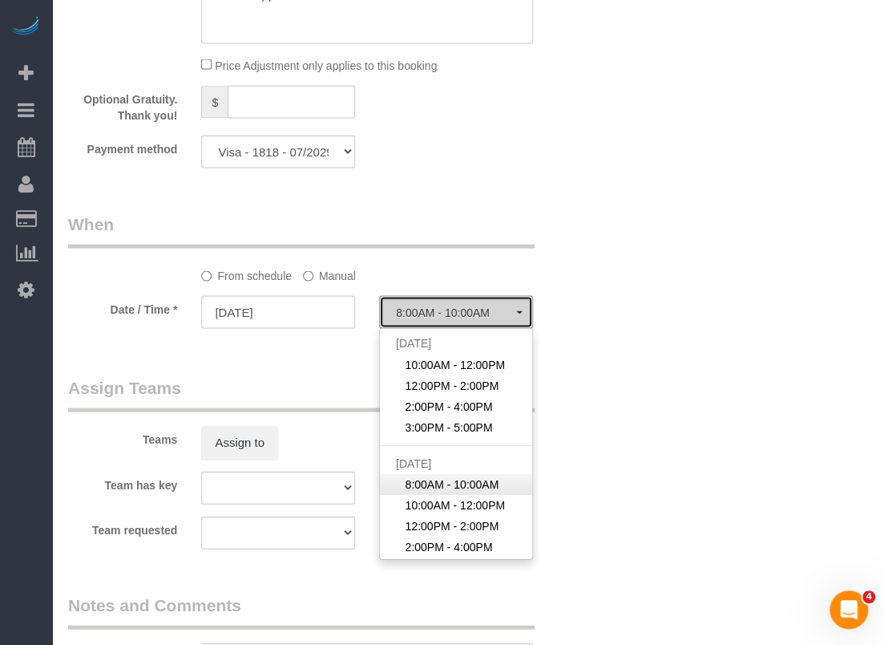
select select "spot218"
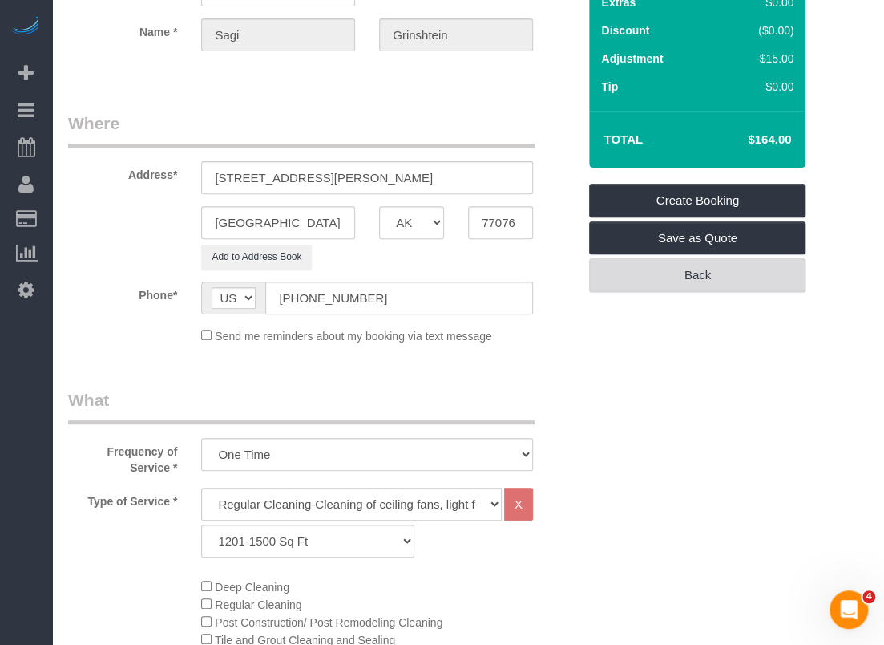
scroll to position [49, 0]
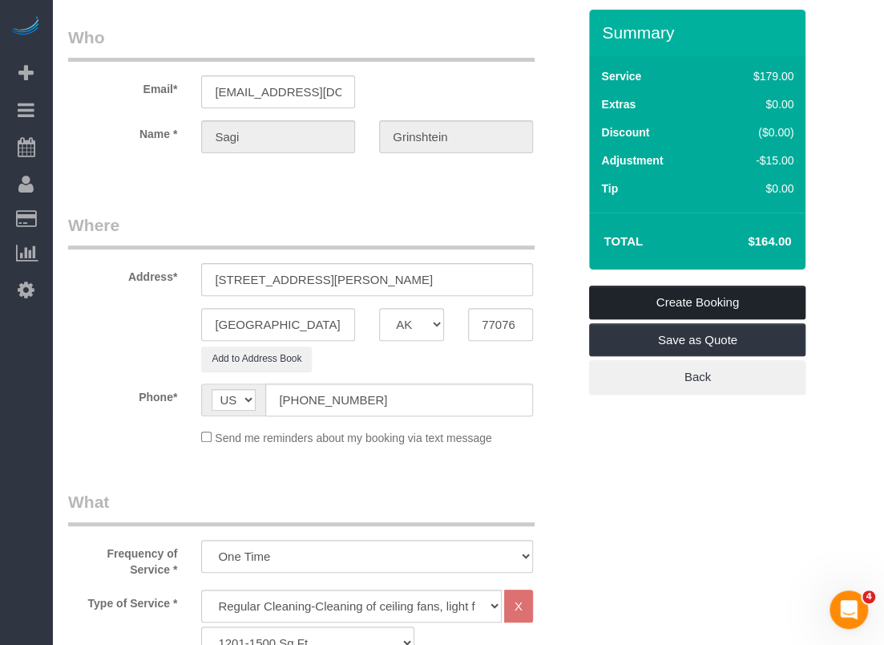
click at [681, 302] on link "Create Booking" at bounding box center [697, 302] width 216 height 34
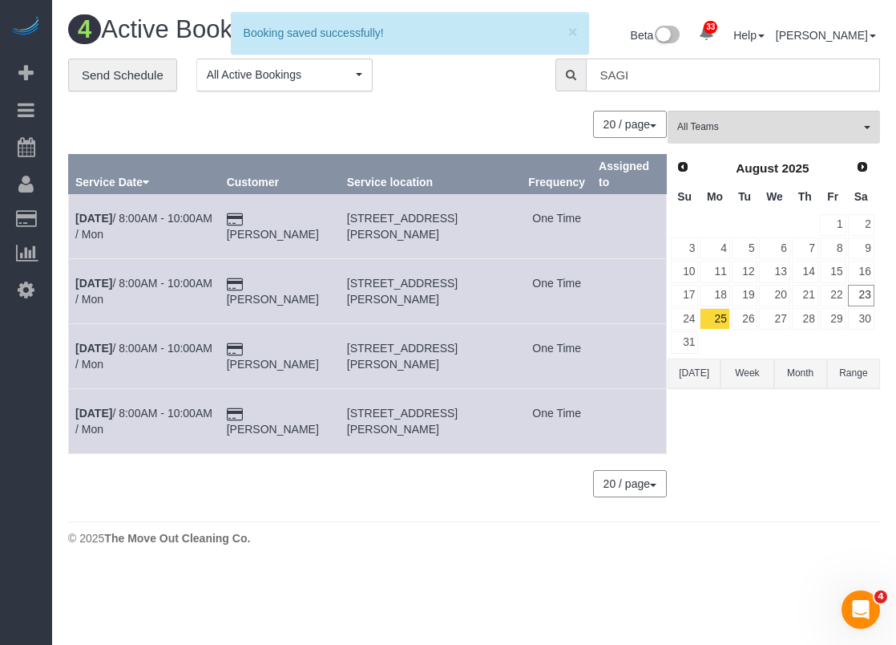
click at [733, 68] on input "SAGI" at bounding box center [733, 75] width 294 height 33
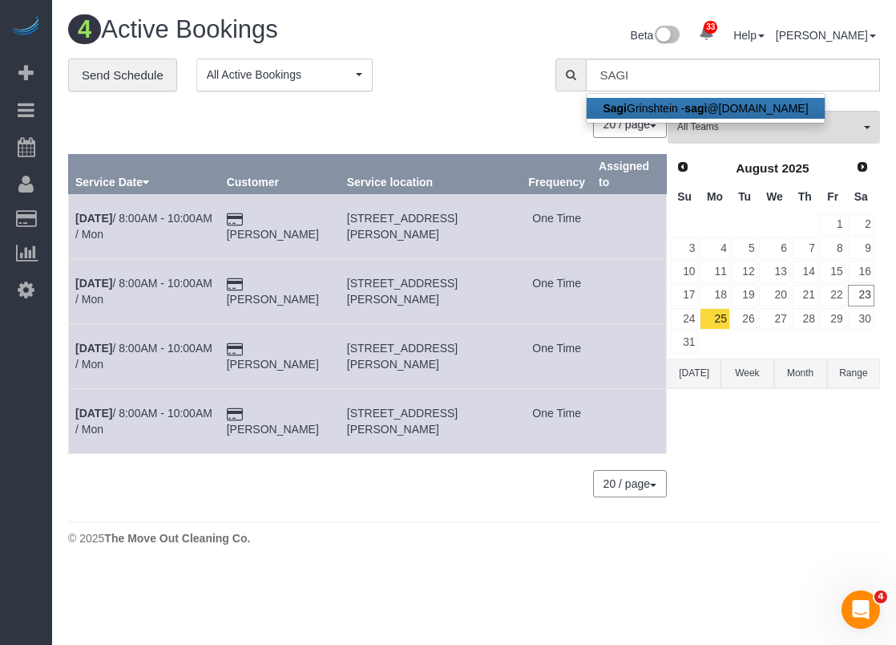
click at [693, 108] on strong "sagi" at bounding box center [696, 108] width 22 height 13
type input "[EMAIL_ADDRESS][DOMAIN_NAME]"
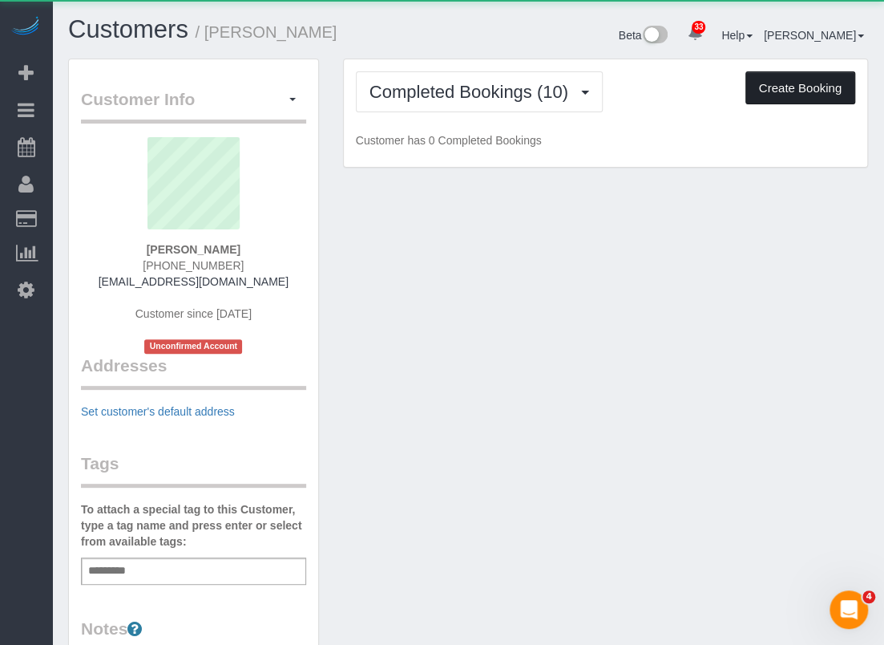
click at [824, 89] on button "Create Booking" at bounding box center [801, 88] width 110 height 34
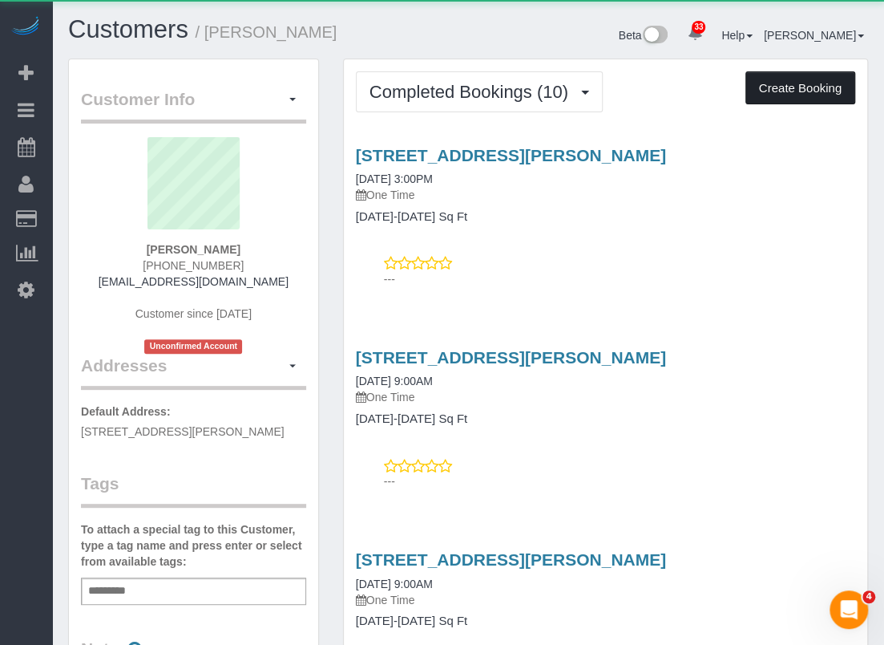
select select "[GEOGRAPHIC_DATA]"
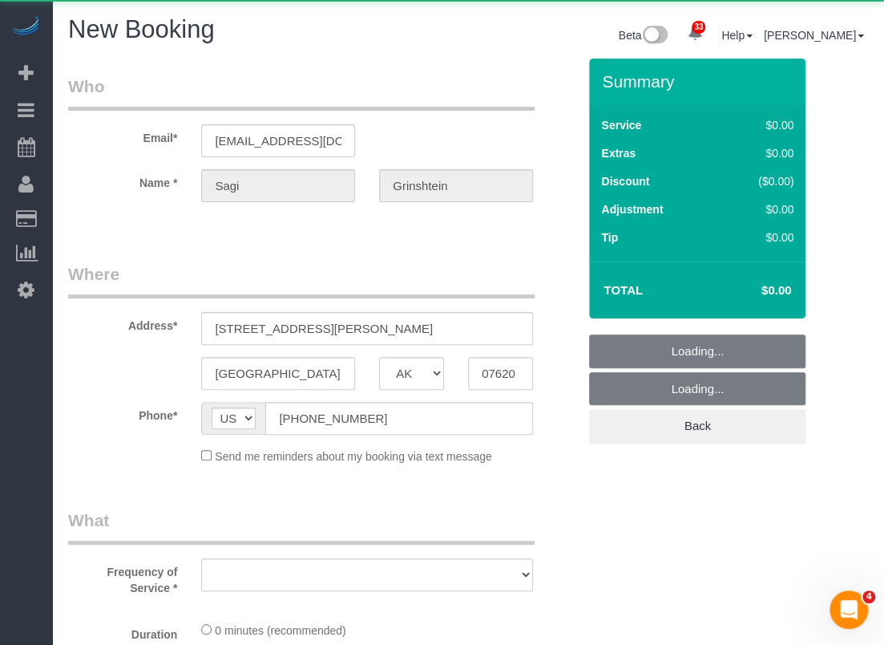
select select "object:9816"
select select "string:fspay-cdd16e53-4a42-4532-ace2-3e4efd41fbf1"
select select "3"
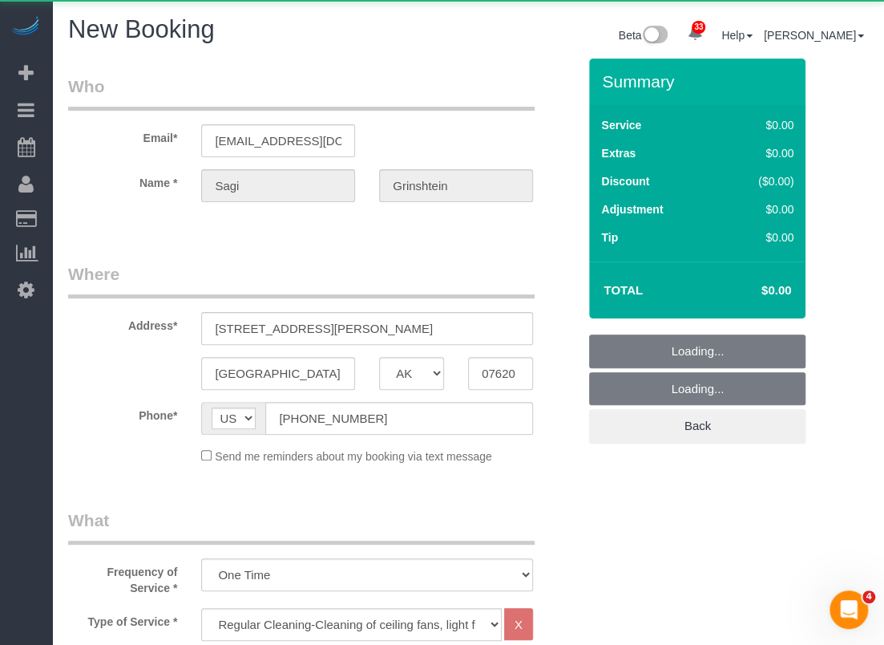
select select "object:9875"
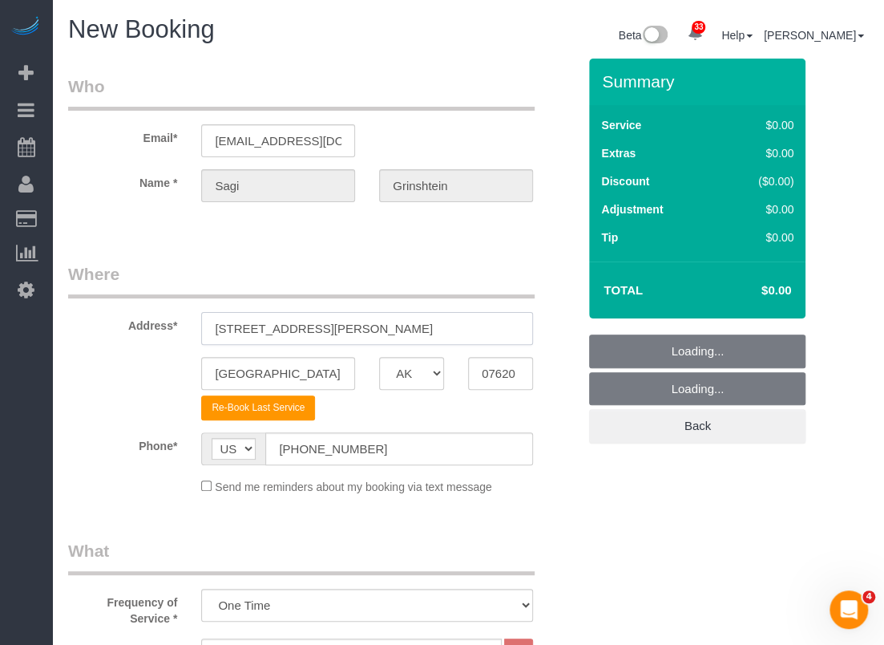
drag, startPoint x: 326, startPoint y: 323, endPoint x: 313, endPoint y: 324, distance: 13.7
click at [313, 324] on input "9902 Clark Road, A" at bounding box center [367, 328] width 332 height 33
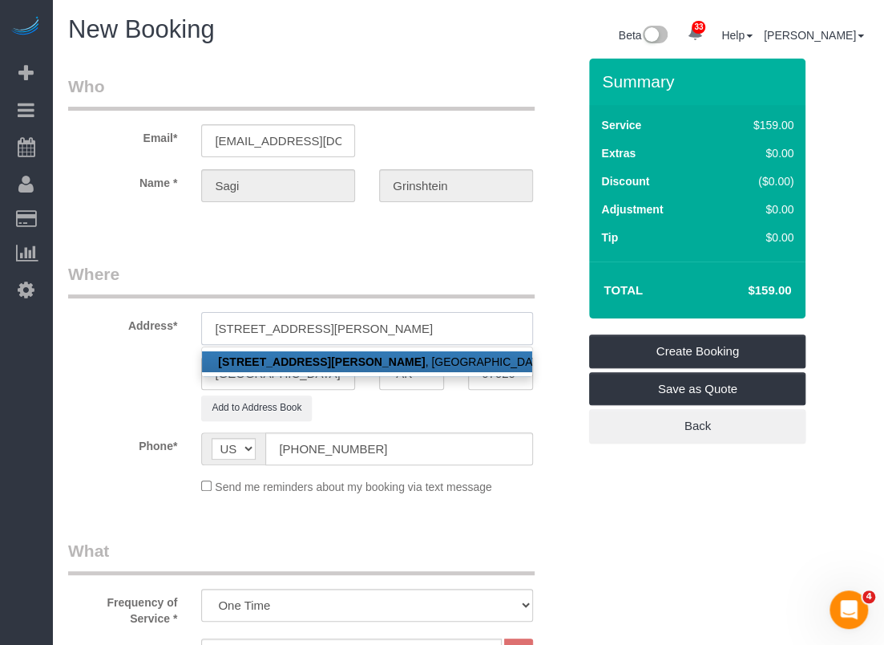
type input "9902 Clark Road, F"
click at [334, 353] on link "9902 Clark Road, F , Houston, TX 07620" at bounding box center [367, 361] width 330 height 21
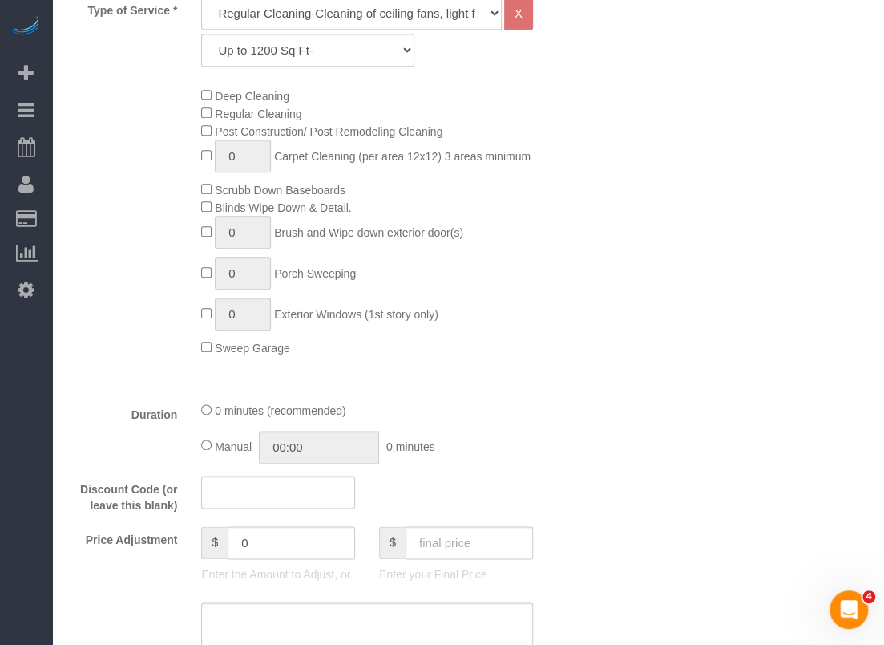
scroll to position [722, 0]
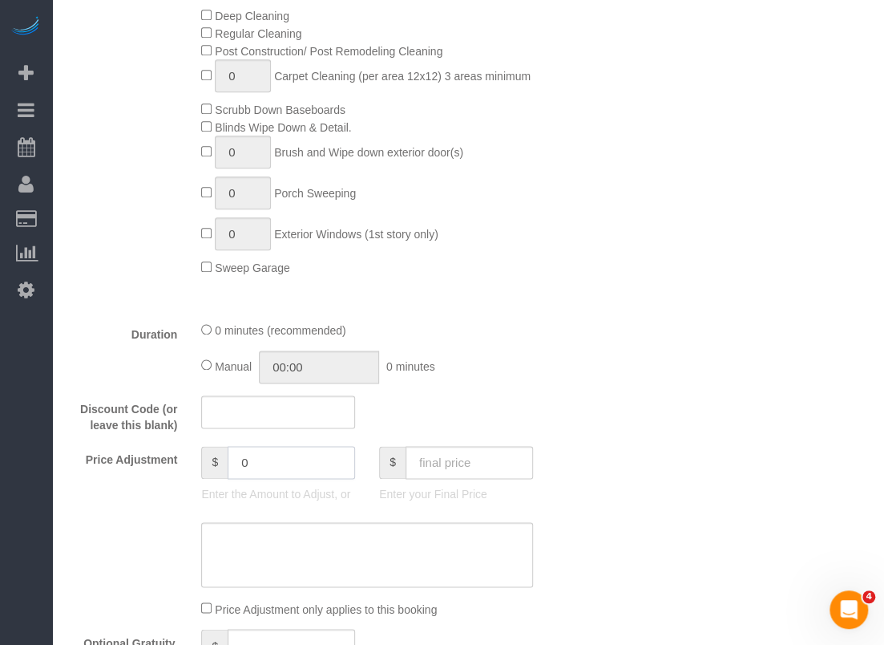
drag, startPoint x: 268, startPoint y: 468, endPoint x: 216, endPoint y: 459, distance: 52.1
click at [216, 459] on div "$ 0" at bounding box center [278, 462] width 154 height 33
type input "1"
type input "-15"
click at [315, 554] on textarea at bounding box center [367, 555] width 332 height 66
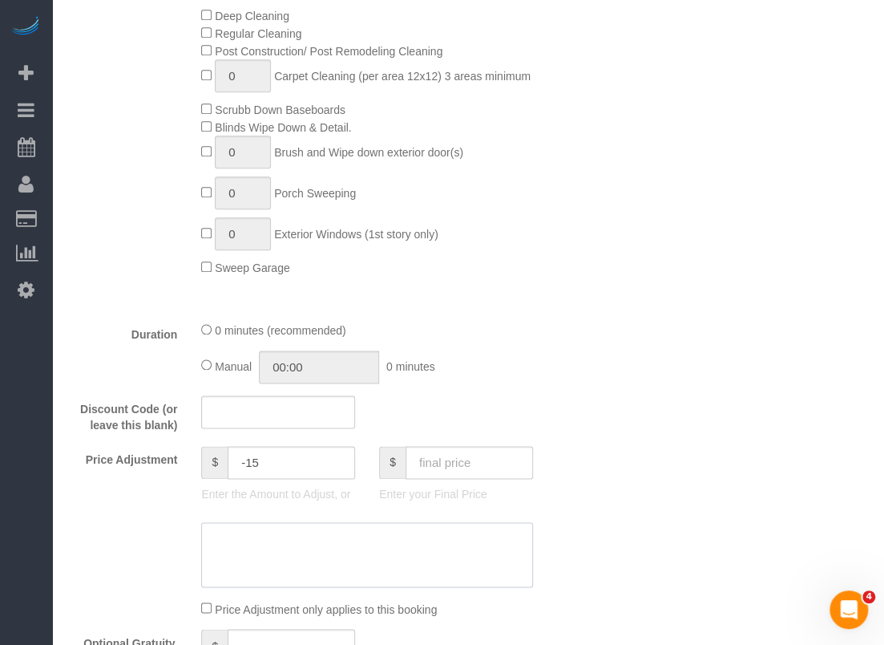
paste textarea "$15 off applied"
type textarea "$15 off applied"
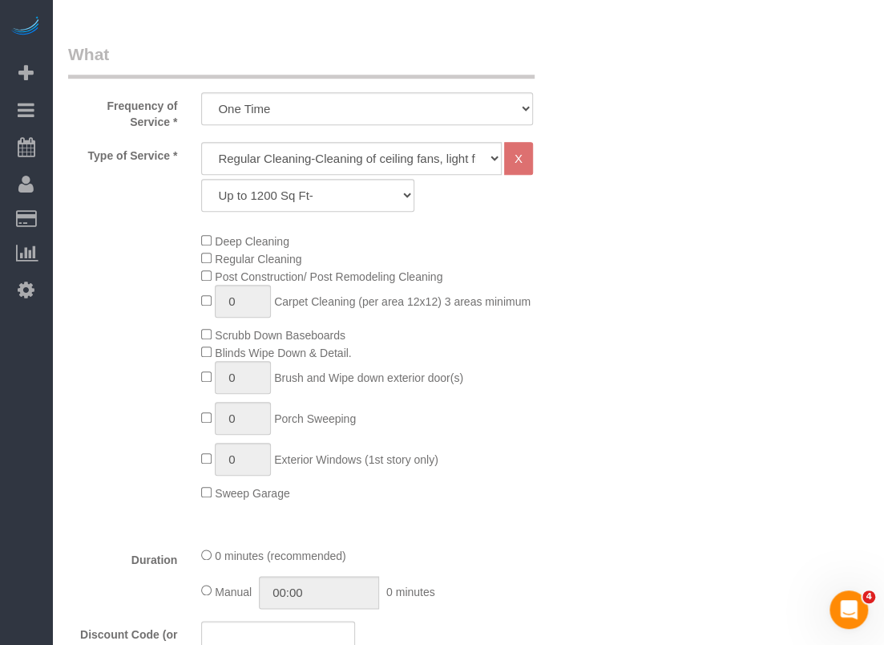
scroll to position [321, 0]
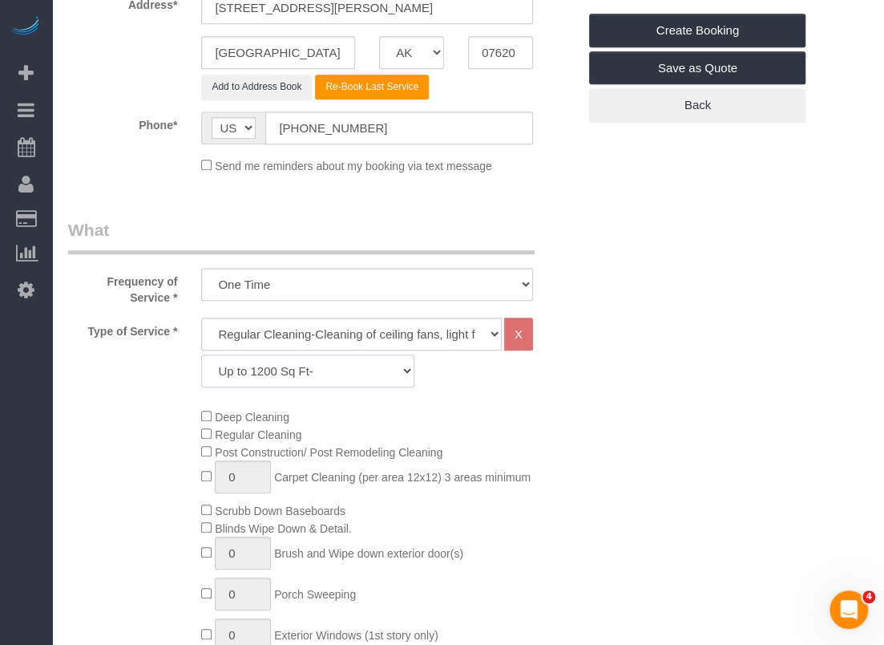
click at [298, 371] on select "Up to 1200 Sq Ft- 1201-1500 Sq Ft 1501-1800 Sq Ft 1801-2000 Sq Ft 2001-2300 Sq …" at bounding box center [307, 370] width 213 height 33
select select "59"
click at [201, 354] on select "Up to 1200 Sq Ft- 1201-1500 Sq Ft 1501-1800 Sq Ft 1801-2000 Sq Ft 2001-2300 Sq …" at bounding box center [307, 370] width 213 height 33
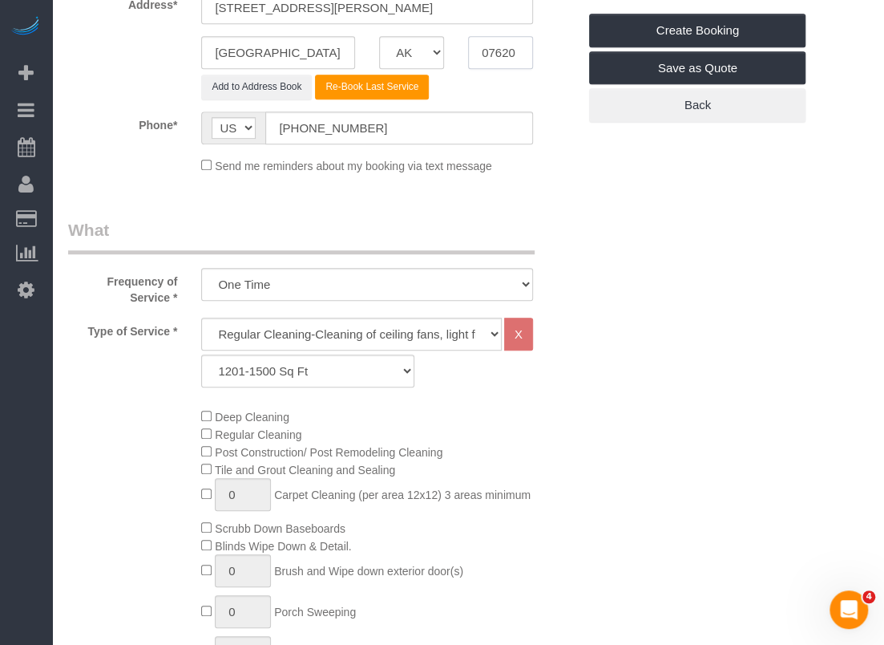
drag, startPoint x: 521, startPoint y: 47, endPoint x: 425, endPoint y: 47, distance: 96.2
click at [425, 47] on div "Houston AK AL AR AZ CA CO CT DC DE FL GA HI IA ID IL IN KS KY LA MA MD ME MI MN…" at bounding box center [322, 52] width 533 height 33
paste input "77076"
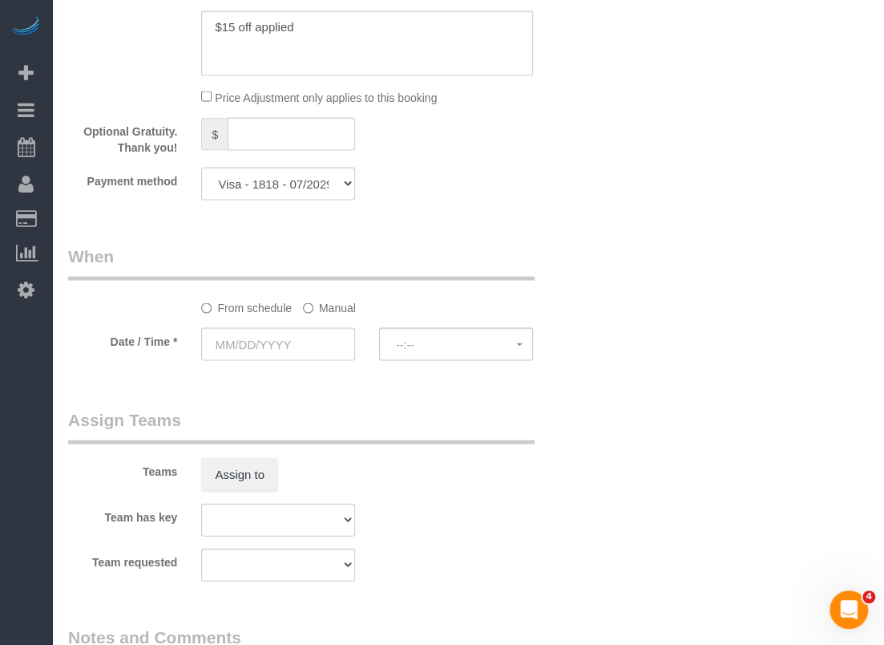
scroll to position [1283, 0]
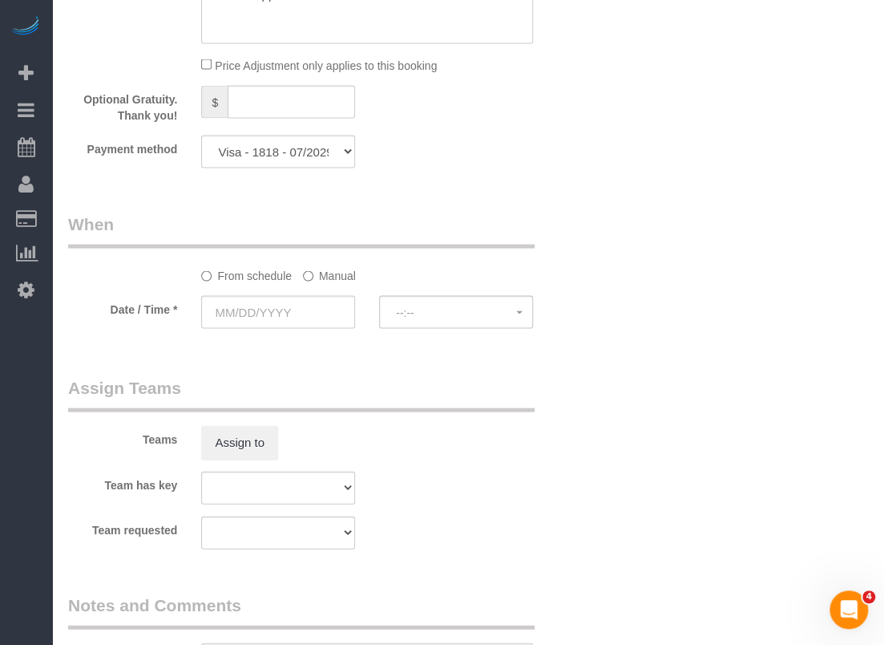
type input "77076"
click at [300, 307] on input "text" at bounding box center [278, 311] width 154 height 33
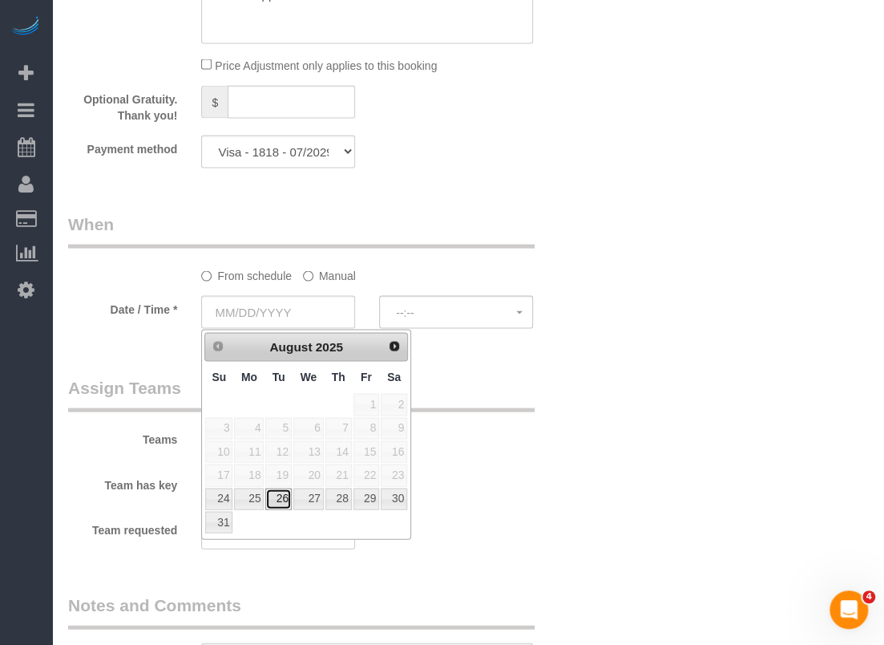
click at [277, 499] on link "26" at bounding box center [278, 498] width 26 height 22
type input "[DATE]"
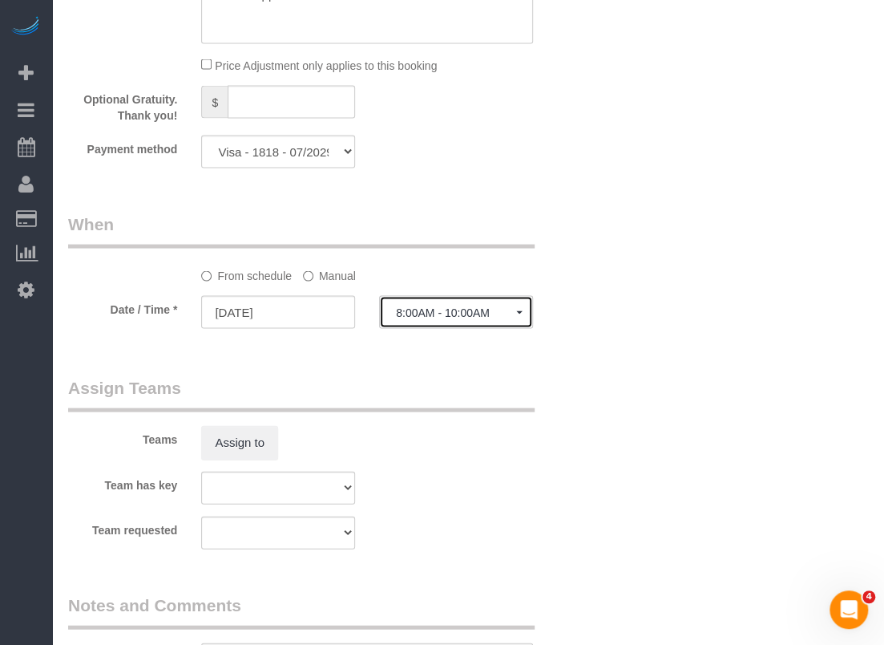
click at [433, 321] on button "8:00AM - 10:00AM" at bounding box center [456, 311] width 154 height 33
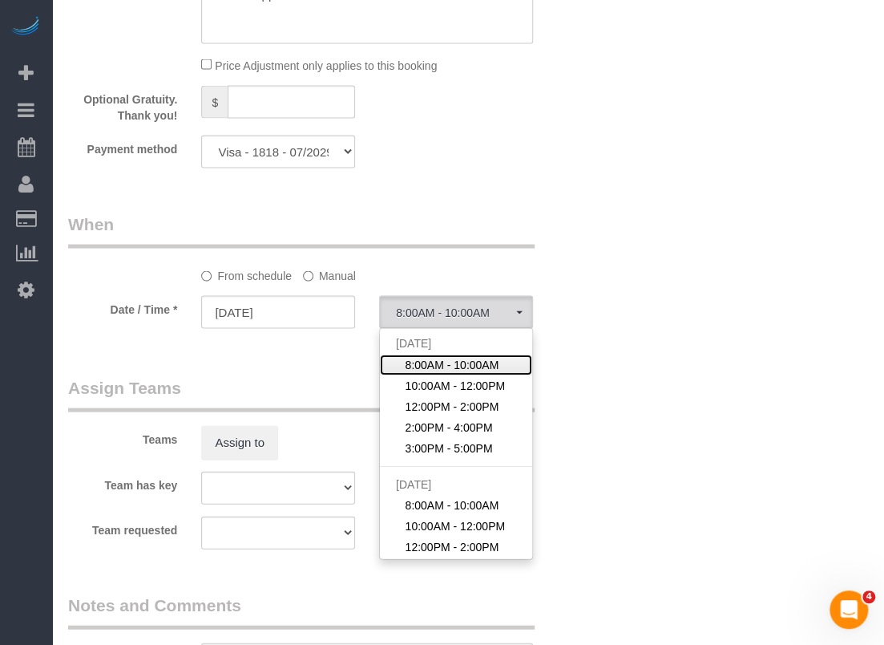
click at [428, 363] on span "8:00AM - 10:00AM" at bounding box center [453, 364] width 94 height 16
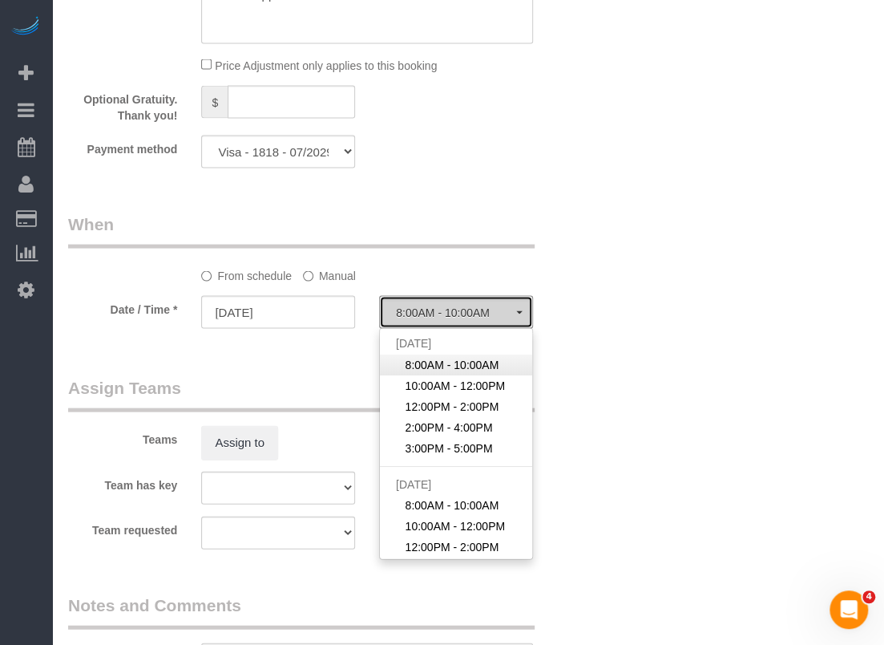
select select "spot238"
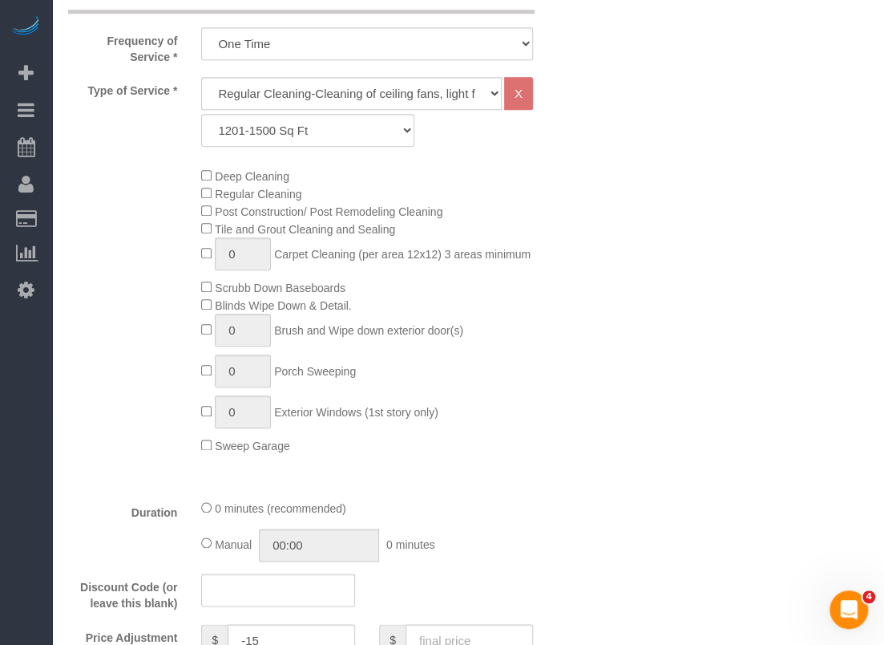
scroll to position [160, 0]
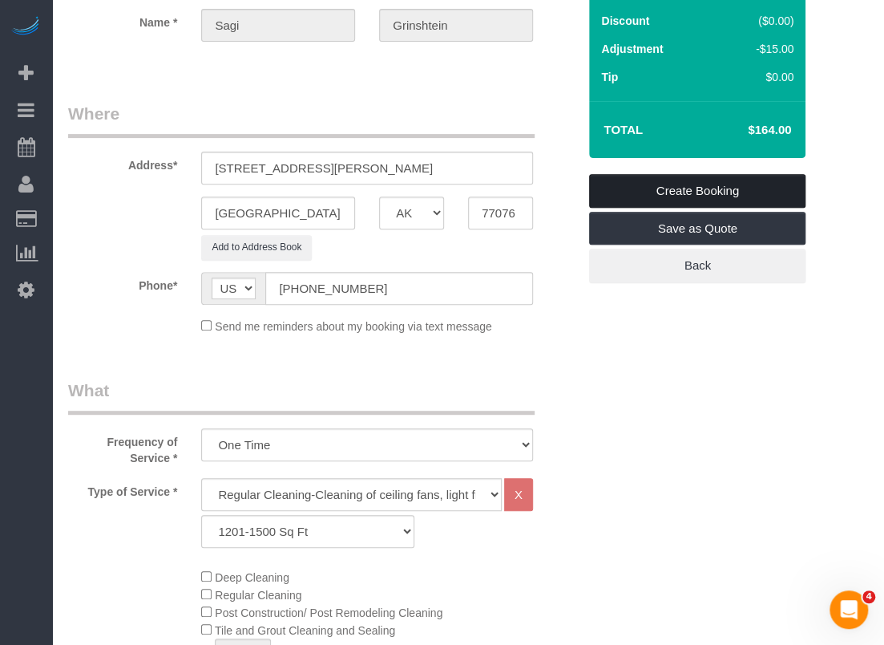
click at [704, 182] on link "Create Booking" at bounding box center [697, 191] width 216 height 34
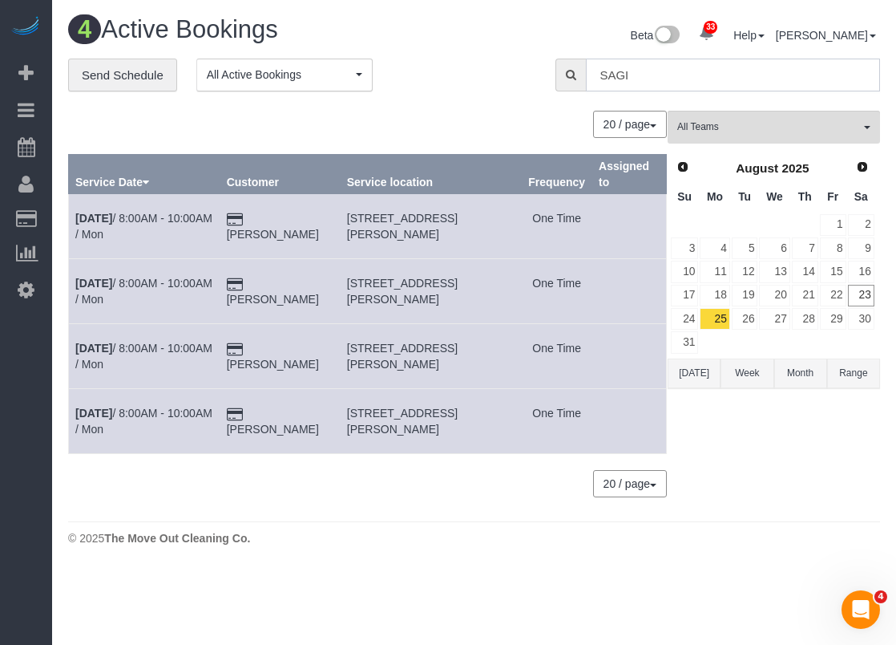
click at [706, 63] on input "SAGI" at bounding box center [733, 75] width 294 height 33
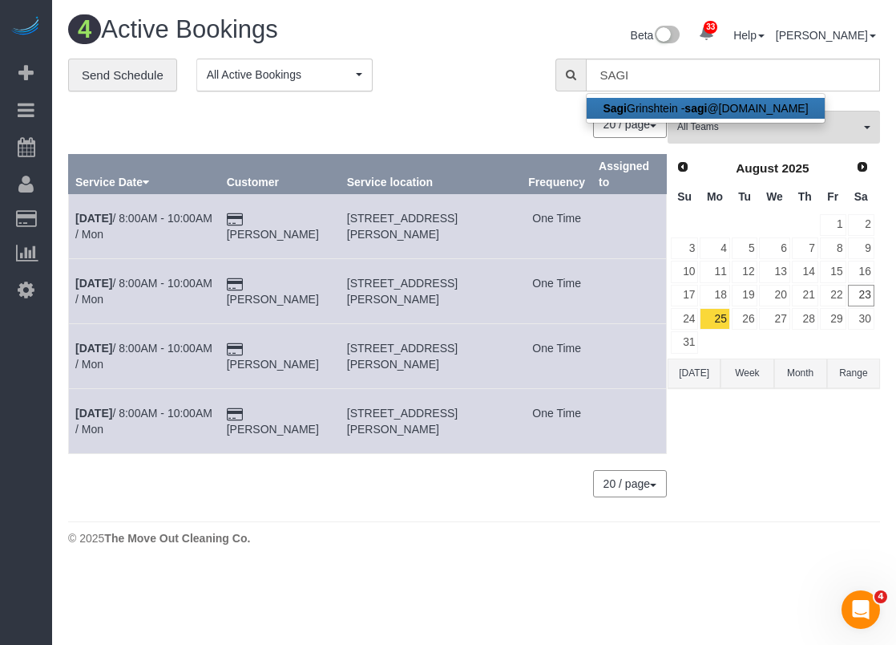
click at [703, 105] on strong "sagi" at bounding box center [696, 108] width 22 height 13
type input "[EMAIL_ADDRESS][DOMAIN_NAME]"
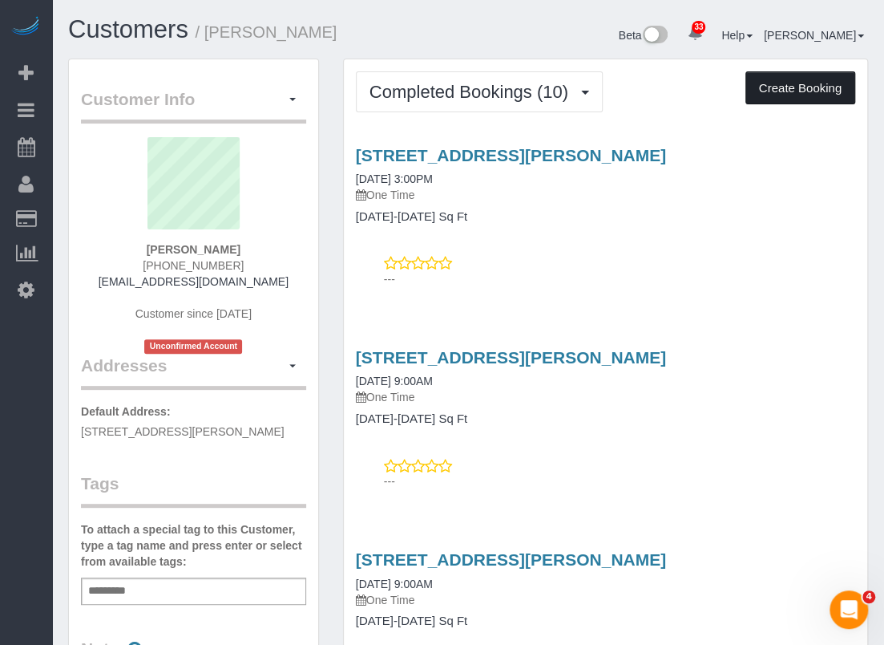
click at [763, 85] on button "Create Booking" at bounding box center [801, 88] width 110 height 34
select select "[GEOGRAPHIC_DATA]"
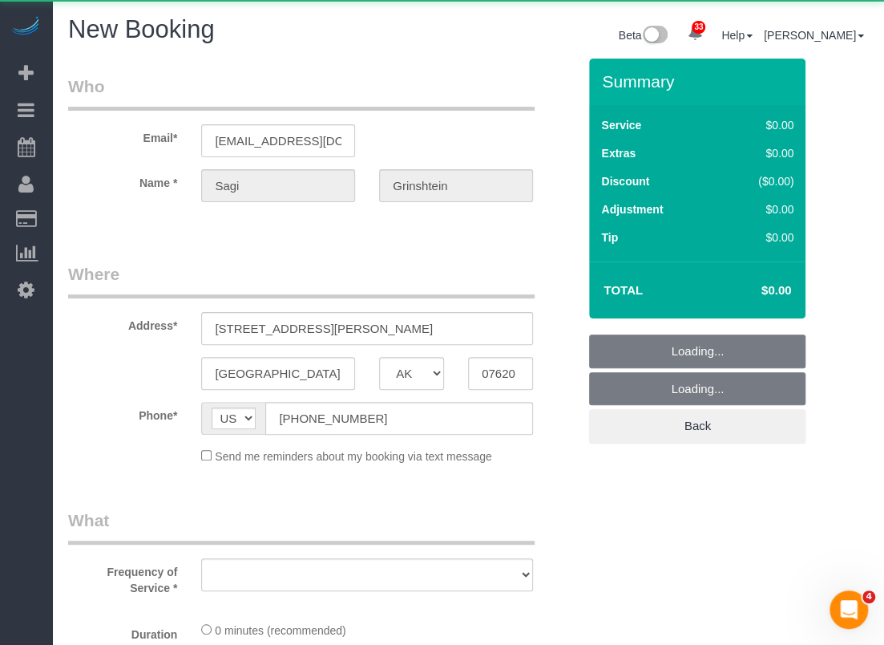
select select "object:10840"
select select "string:fspay-cdd16e53-4a42-4532-ace2-3e4efd41fbf1"
select select "object:10899"
select select "3"
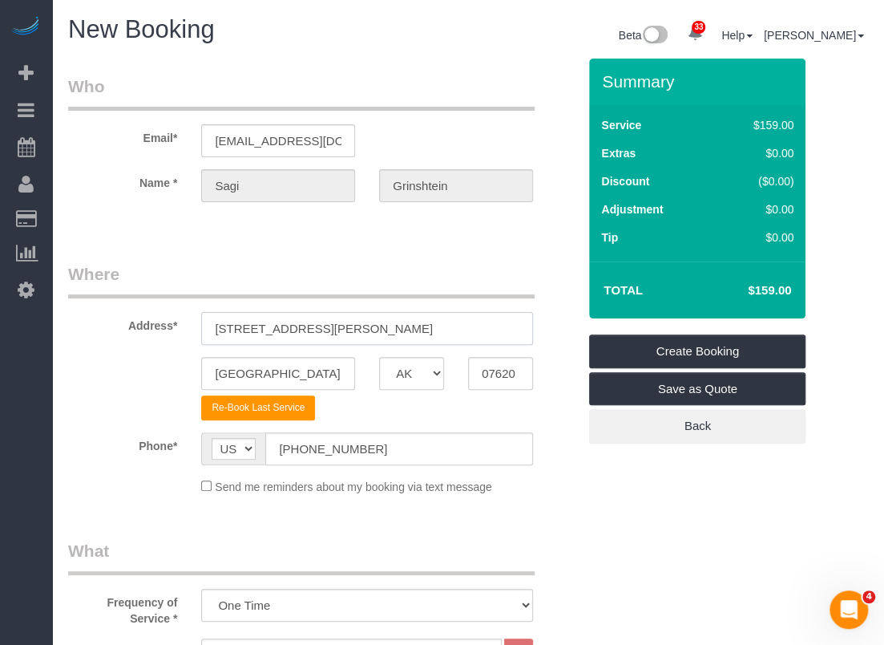
drag, startPoint x: 330, startPoint y: 333, endPoint x: 308, endPoint y: 330, distance: 22.6
click at [308, 330] on input "9902 Clark Road, A" at bounding box center [367, 328] width 332 height 33
click at [319, 329] on input "9902 Clark Road, A" at bounding box center [367, 328] width 332 height 33
click at [315, 328] on input "9902 Clark Road, A" at bounding box center [367, 328] width 332 height 33
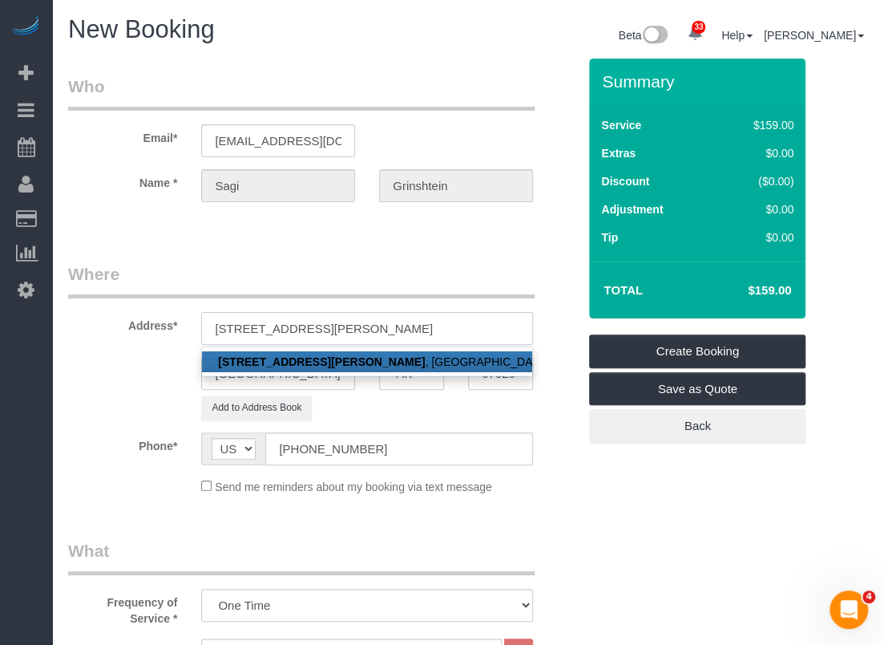
type input "9902 Clark Road, G"
click at [343, 351] on link "9902 Clark Road, G , Houston, TX 07620" at bounding box center [367, 361] width 330 height 21
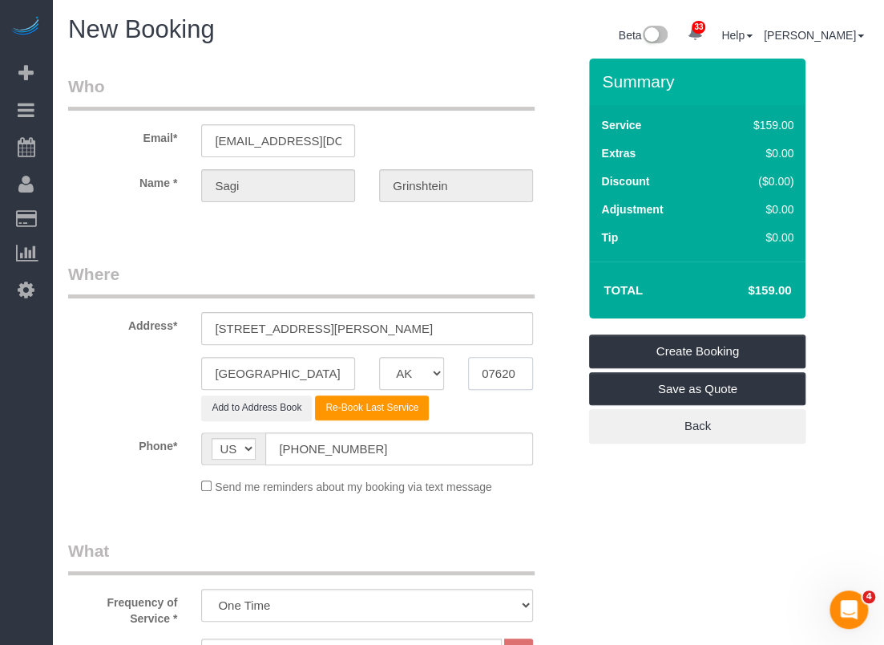
click at [505, 381] on input "07620" at bounding box center [500, 373] width 65 height 33
paste input "77076"
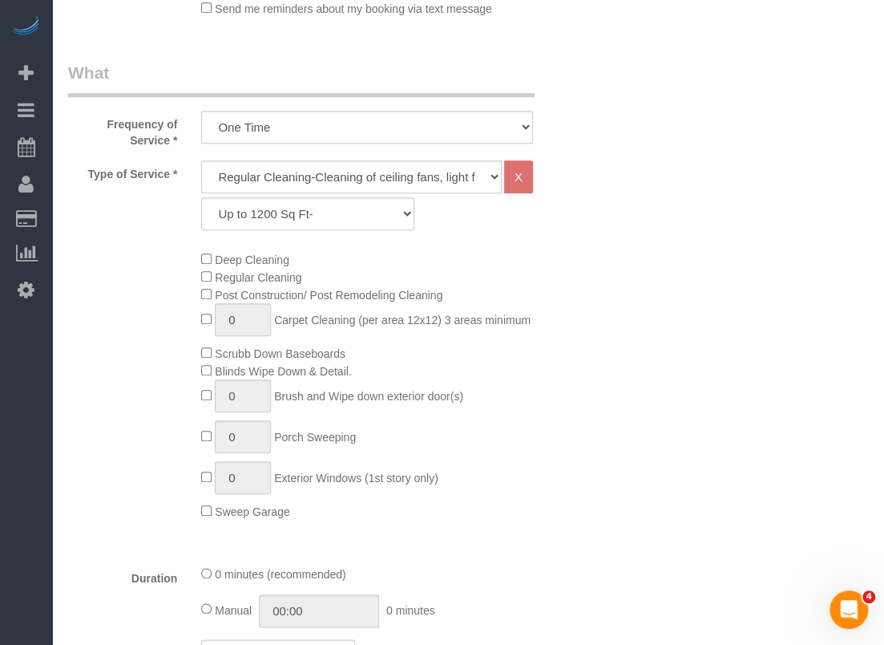
scroll to position [481, 0]
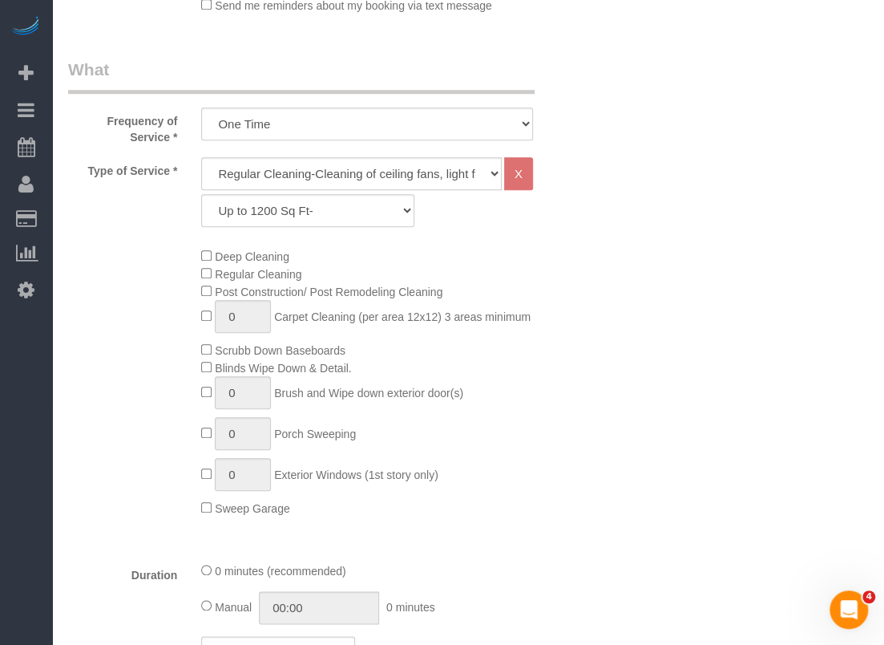
type input "77076"
click at [329, 216] on select "Up to 1200 Sq Ft- 1201-1500 Sq Ft 1501-1800 Sq Ft 1801-2000 Sq Ft 2001-2300 Sq …" at bounding box center [307, 210] width 213 height 33
select select "59"
click at [201, 194] on select "Up to 1200 Sq Ft- 1201-1500 Sq Ft 1501-1800 Sq Ft 1801-2000 Sq Ft 2001-2300 Sq …" at bounding box center [307, 210] width 213 height 33
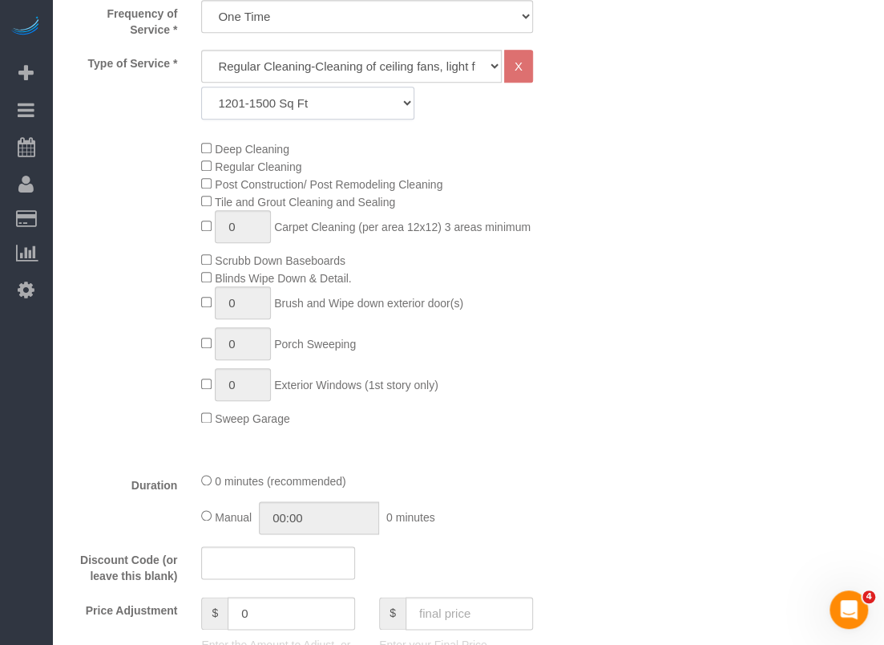
scroll to position [722, 0]
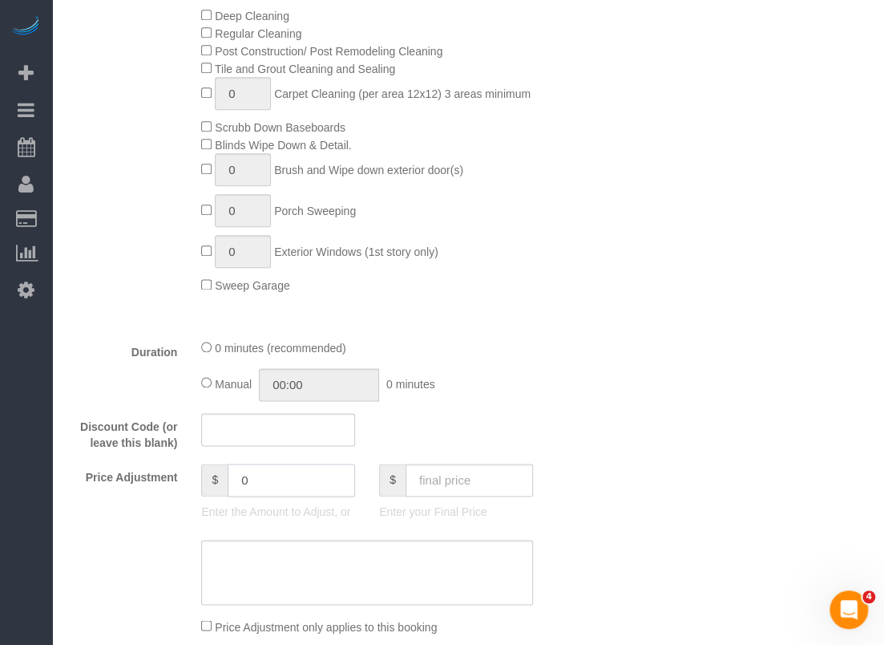
drag, startPoint x: 273, startPoint y: 487, endPoint x: 157, endPoint y: 463, distance: 117.8
click at [157, 463] on div "Price Adjustment $ 0 Enter the Amount to Adjust, or $ Enter your Final Price" at bounding box center [322, 495] width 533 height 64
type input "-15"
click at [327, 573] on textarea at bounding box center [367, 573] width 332 height 66
paste textarea "$15 off applied"
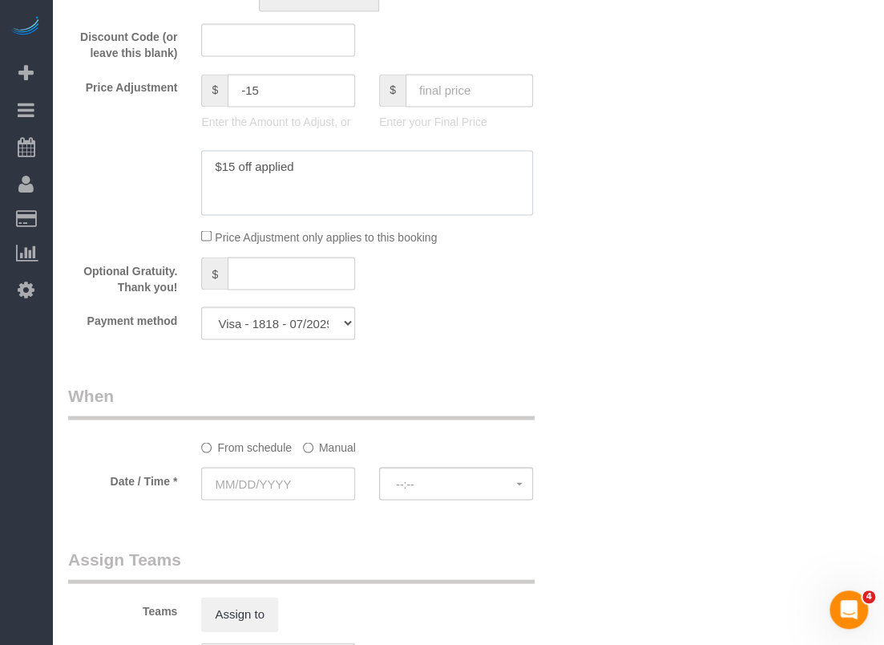
scroll to position [1122, 0]
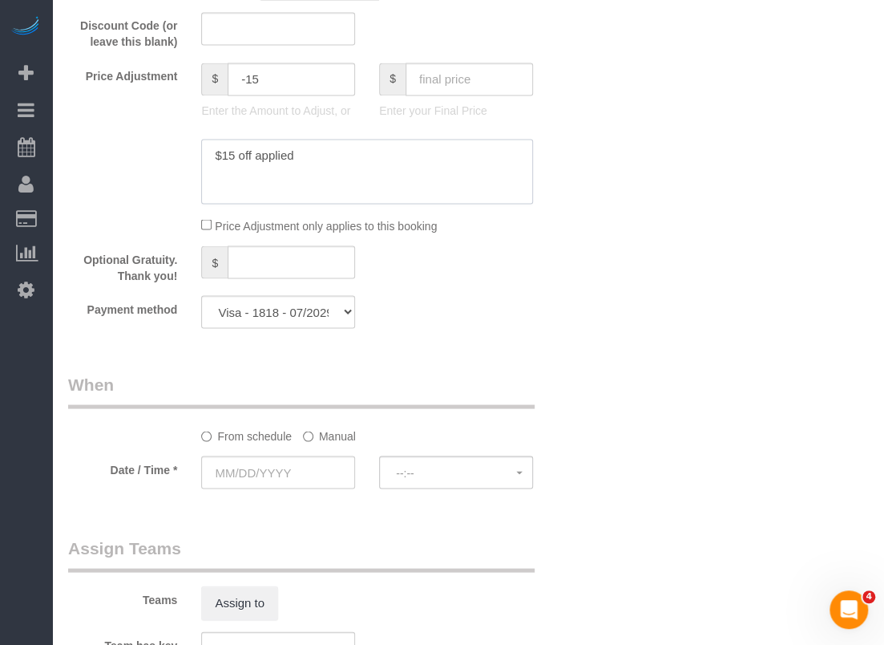
type textarea "$15 off applied"
click at [314, 489] on div at bounding box center [278, 489] width 154 height 3
click at [316, 479] on input "text" at bounding box center [278, 471] width 154 height 33
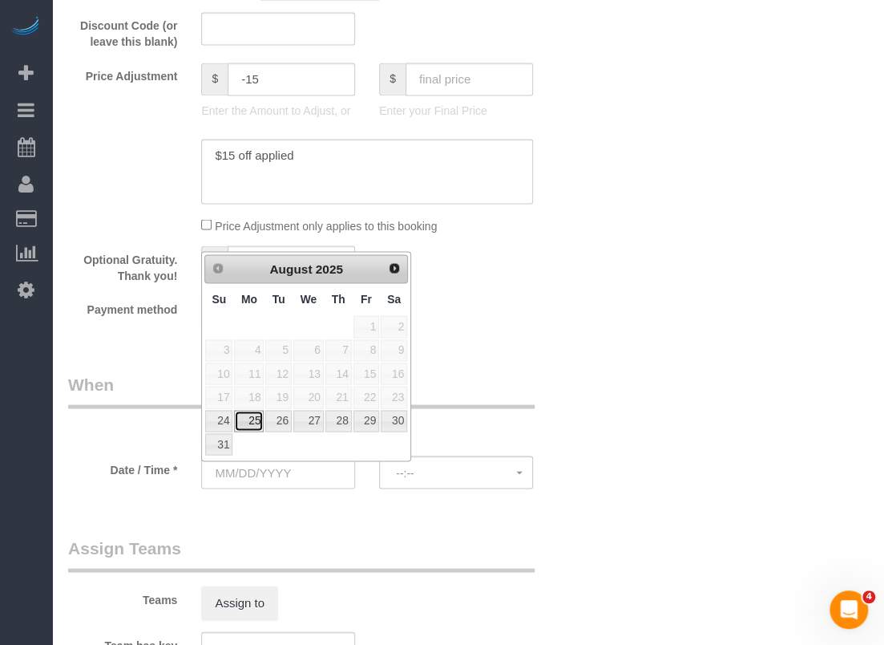
click at [253, 421] on link "25" at bounding box center [249, 421] width 30 height 22
type input "08/25/2025"
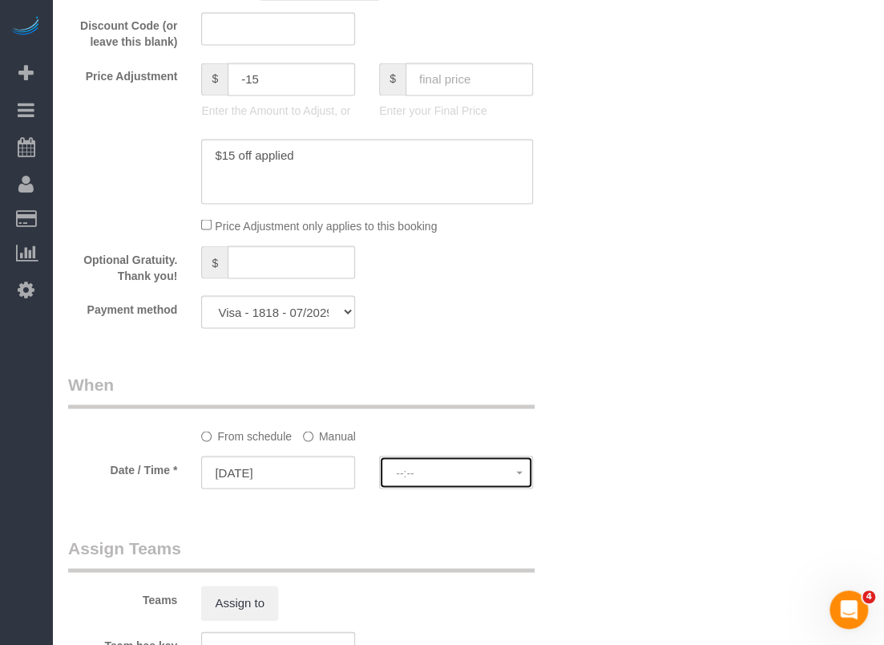
click at [410, 475] on span "--:--" at bounding box center [456, 472] width 120 height 13
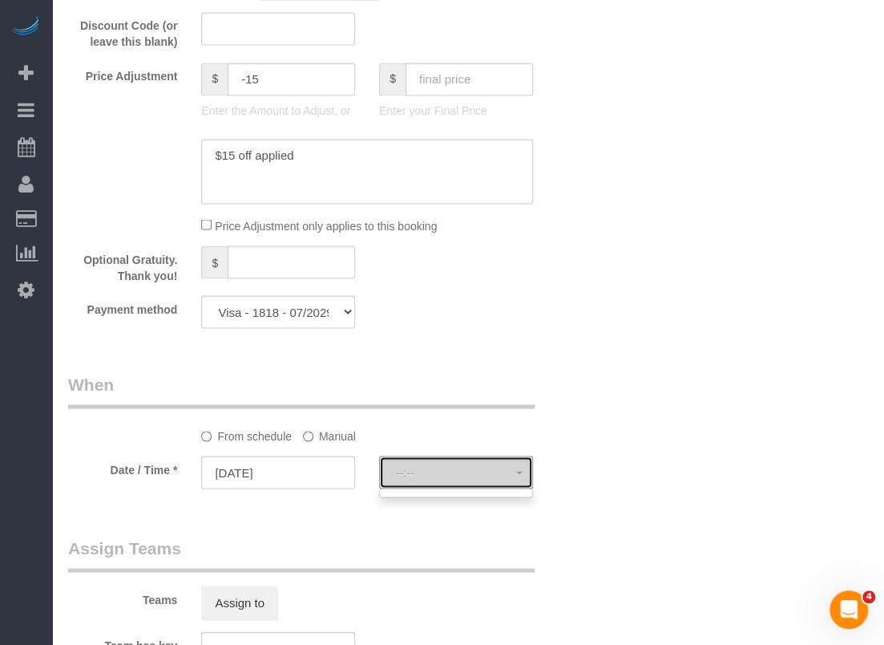
select select "spot263"
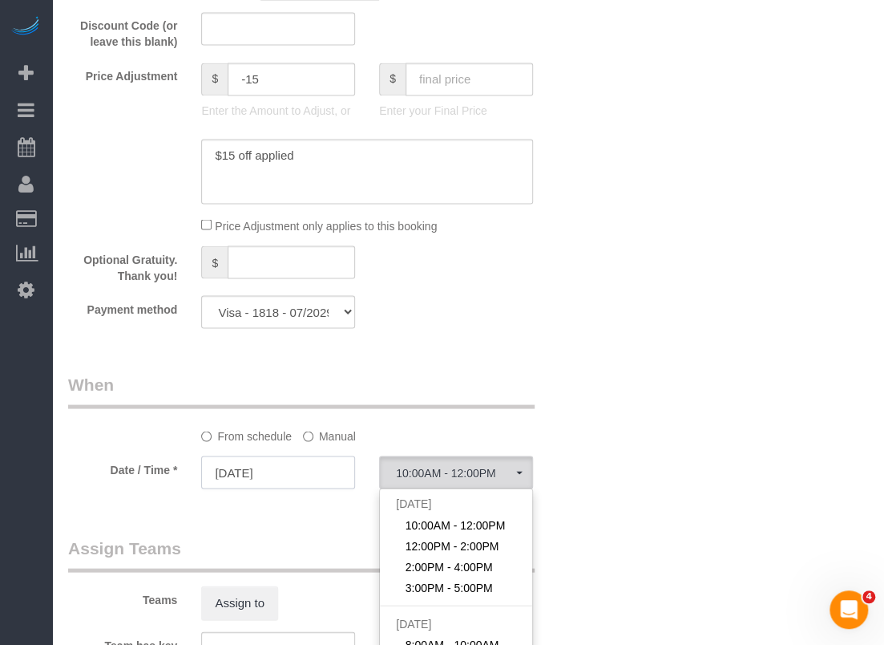
click at [332, 486] on input "08/25/2025" at bounding box center [278, 471] width 154 height 33
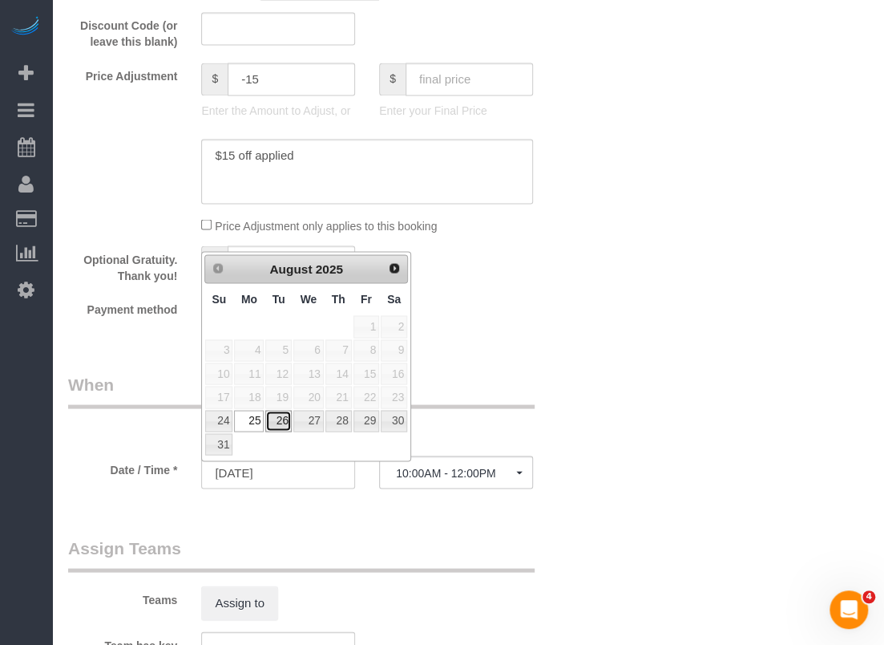
click at [287, 423] on link "26" at bounding box center [278, 421] width 26 height 22
type input "[DATE]"
select select "spot267"
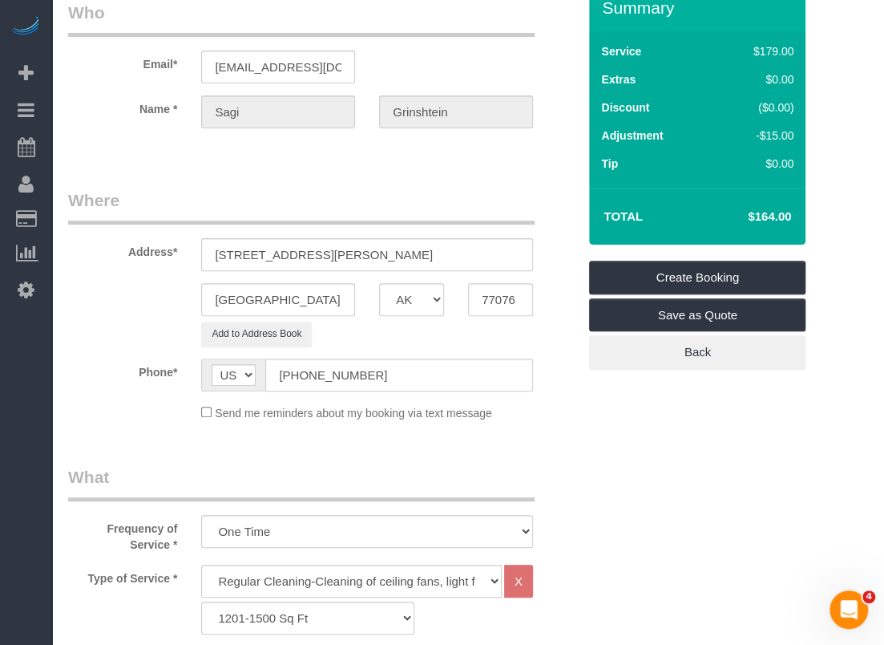
scroll to position [0, 0]
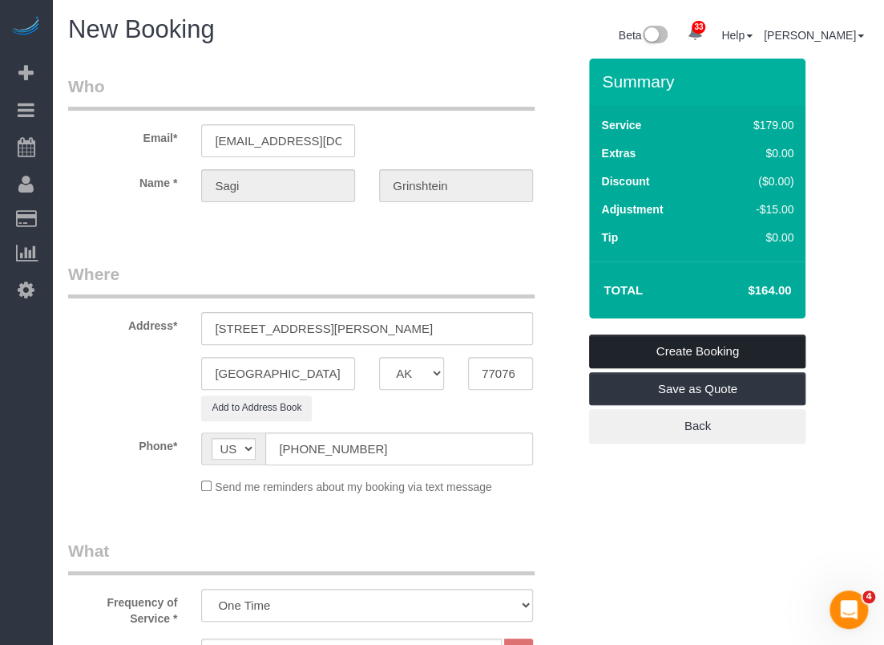
click at [657, 349] on link "Create Booking" at bounding box center [697, 351] width 216 height 34
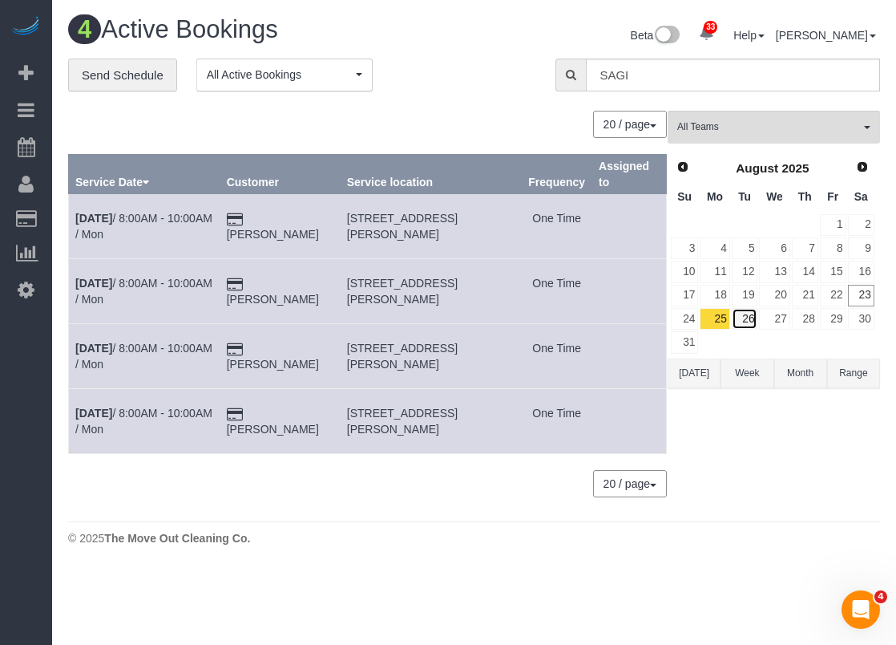
click at [746, 313] on link "26" at bounding box center [745, 319] width 26 height 22
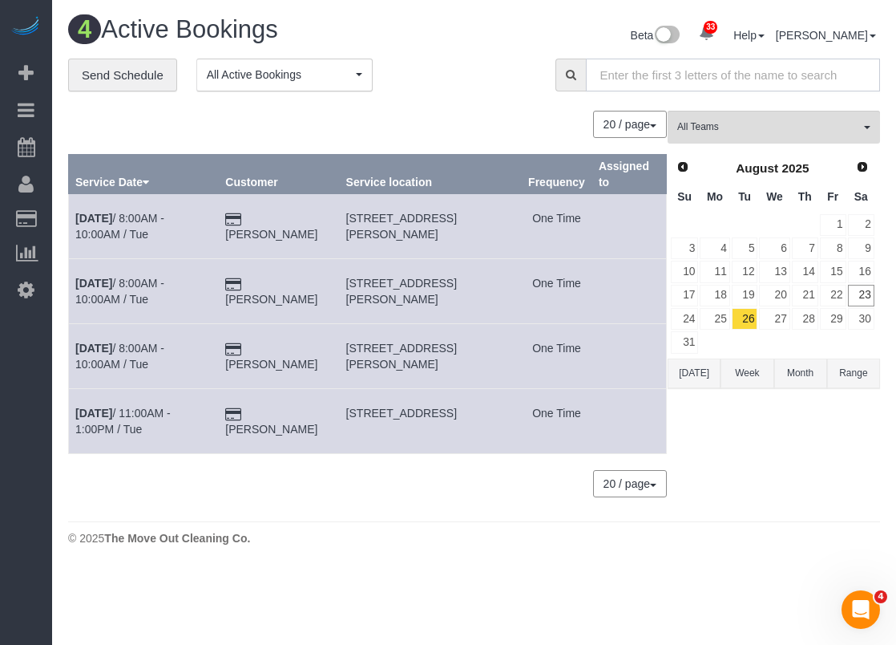
click at [649, 75] on input "text" at bounding box center [733, 75] width 294 height 33
type input "a"
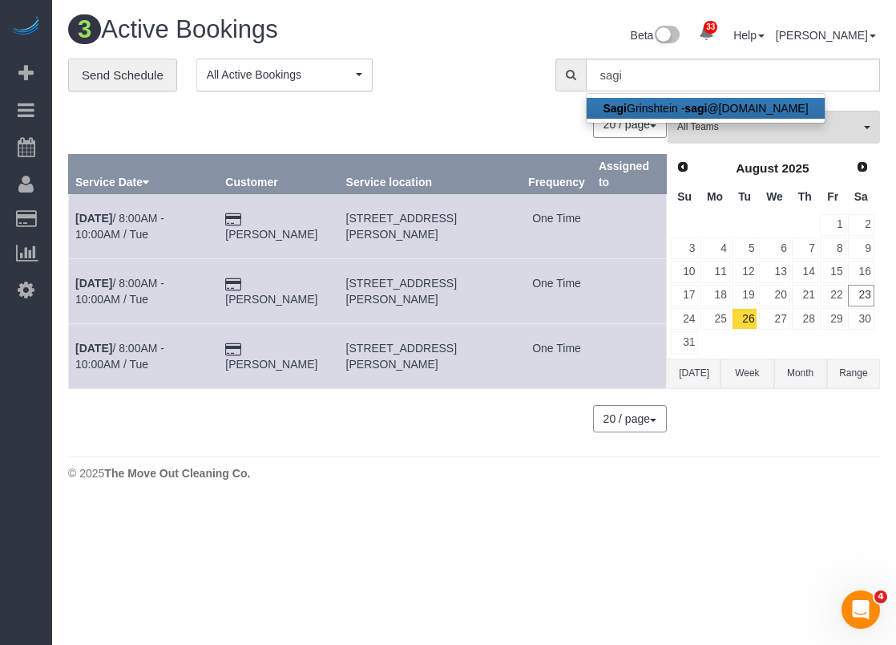
click at [661, 107] on link "Sagi Grinshtein - sagi @vida-g.com" at bounding box center [705, 108] width 237 height 21
type input "[EMAIL_ADDRESS][DOMAIN_NAME]"
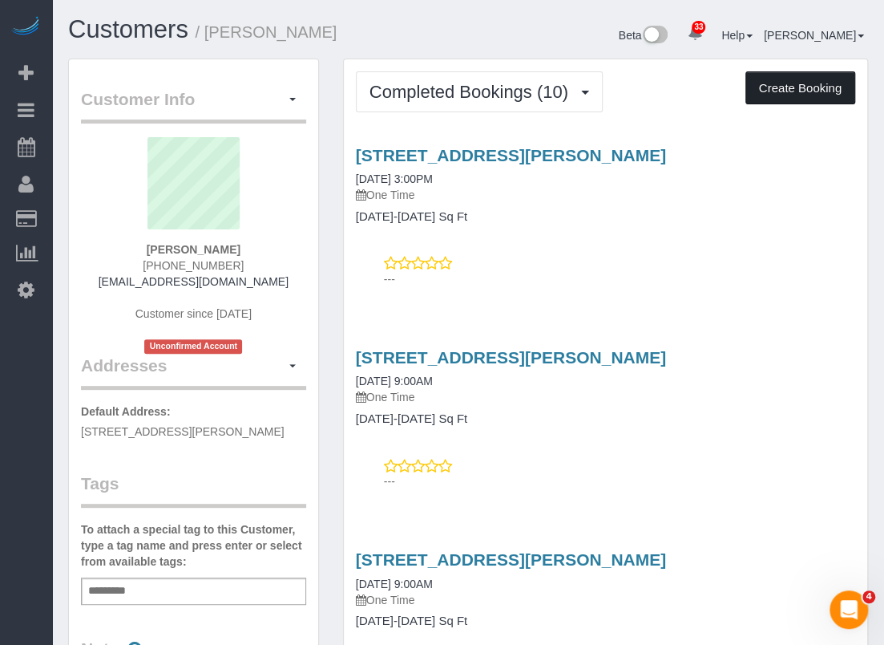
click at [774, 87] on button "Create Booking" at bounding box center [801, 88] width 110 height 34
select select "[GEOGRAPHIC_DATA]"
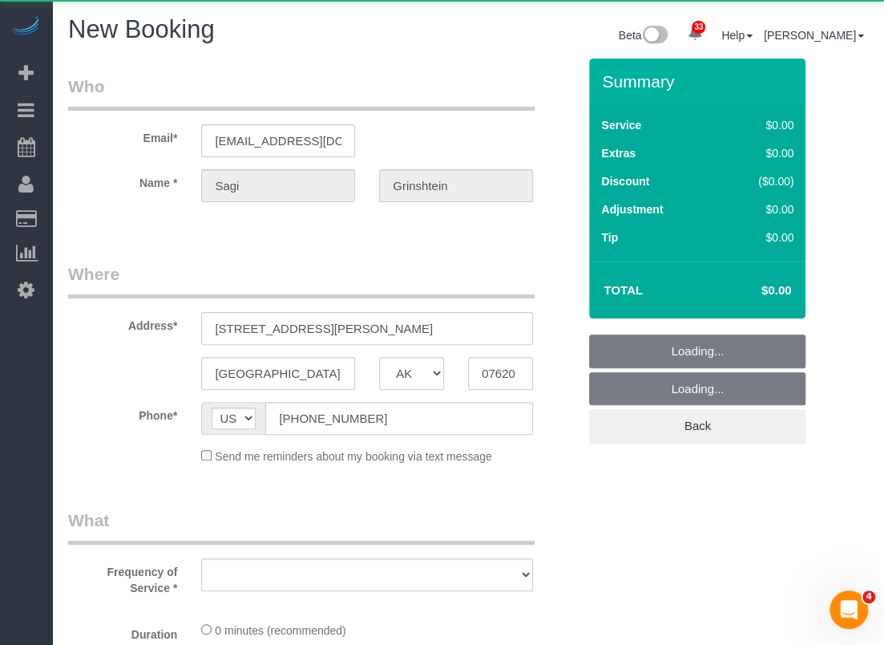
select select "object:11933"
select select "string:fspay-cdd16e53-4a42-4532-ace2-3e4efd41fbf1"
select select "object:11992"
select select "3"
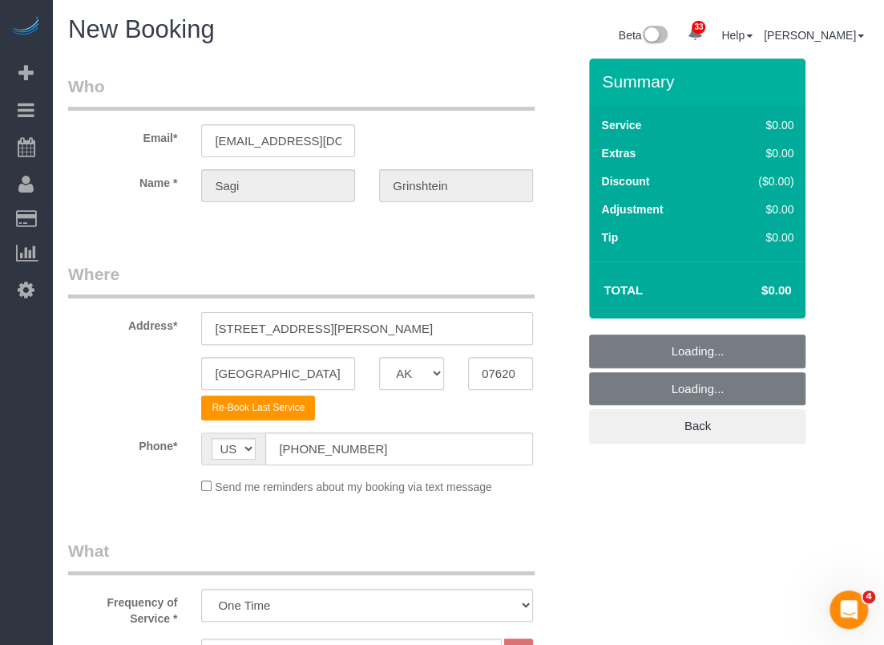
click at [311, 326] on input "9902 Clark Road, A" at bounding box center [367, 328] width 332 height 33
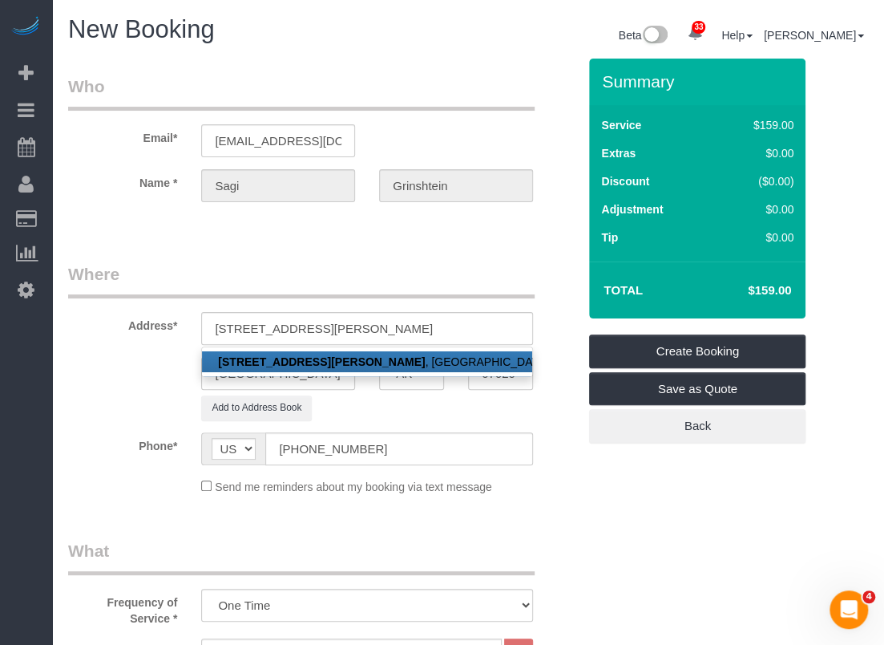
click at [328, 358] on link "9902 Clark Road, H , Houston, TX 07620" at bounding box center [367, 361] width 330 height 21
type input "9902 Clark Road, H"
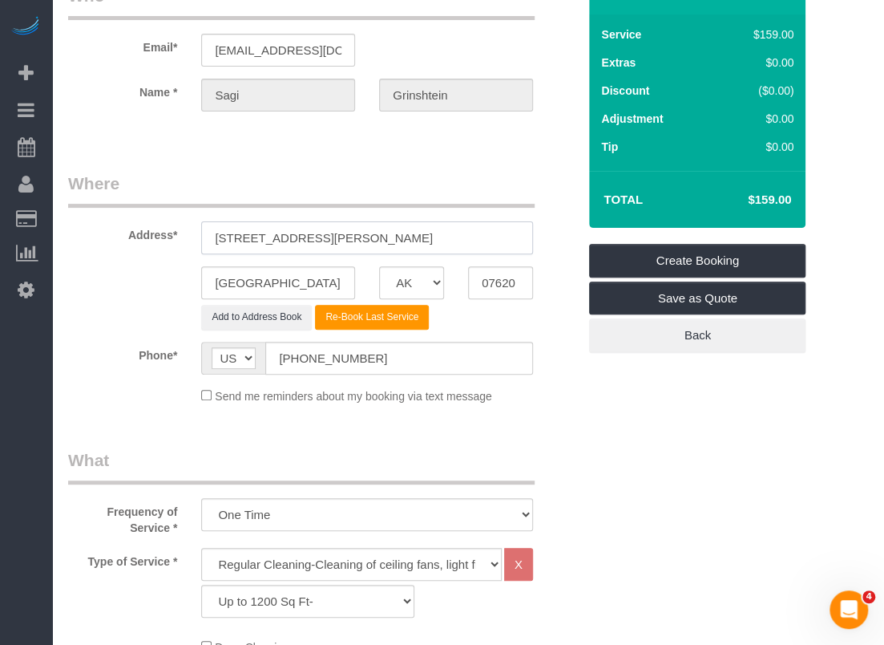
scroll to position [241, 0]
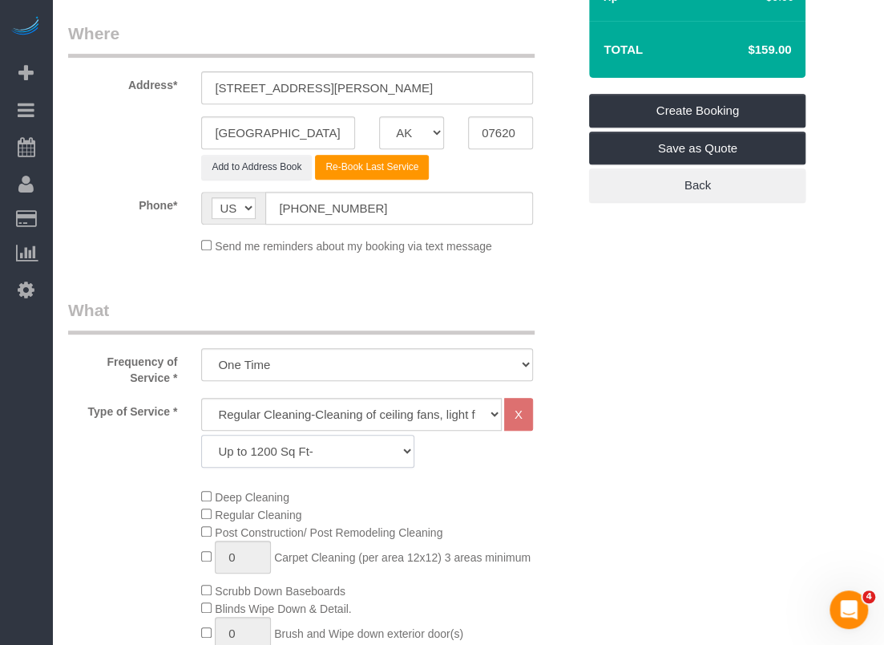
click at [266, 451] on select "Up to 1200 Sq Ft- 1201-1500 Sq Ft 1501-1800 Sq Ft 1801-2000 Sq Ft 2001-2300 Sq …" at bounding box center [307, 451] width 213 height 33
select select "59"
click at [201, 435] on select "Up to 1200 Sq Ft- 1201-1500 Sq Ft 1501-1800 Sq Ft 1801-2000 Sq Ft 2001-2300 Sq …" at bounding box center [307, 451] width 213 height 33
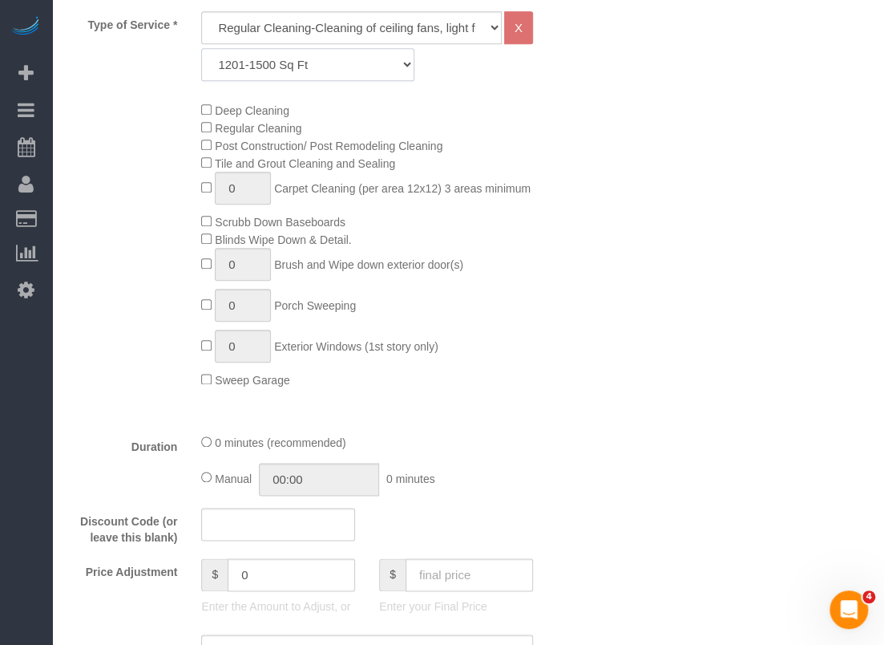
scroll to position [641, 0]
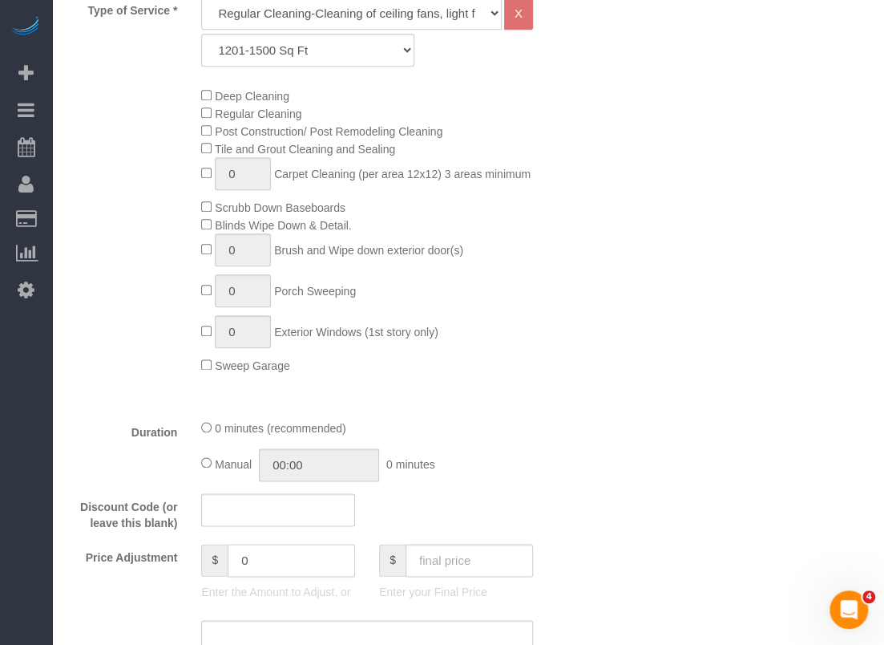
drag, startPoint x: 167, startPoint y: 565, endPoint x: 148, endPoint y: 565, distance: 19.2
click at [148, 565] on div "Price Adjustment $ 0 Enter the Amount to Adjust, or $ Enter your Final Price" at bounding box center [322, 576] width 533 height 64
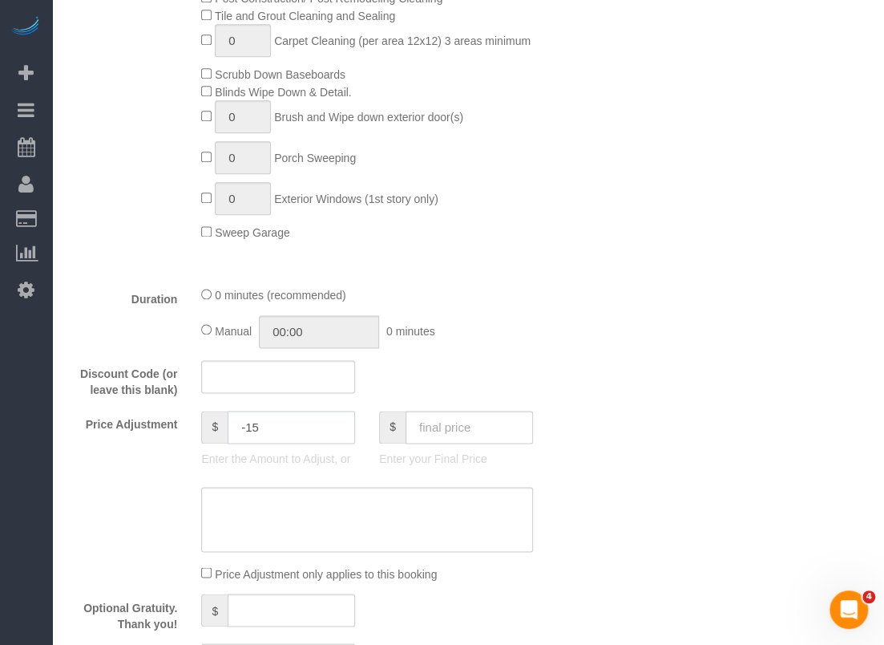
scroll to position [802, 0]
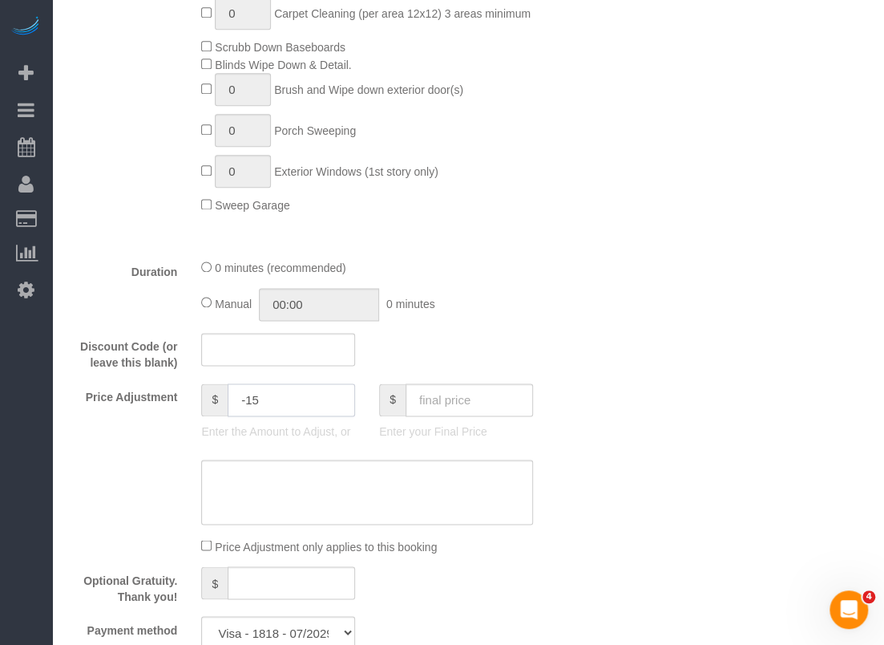
type input "-15"
paste textarea "$15 off applied"
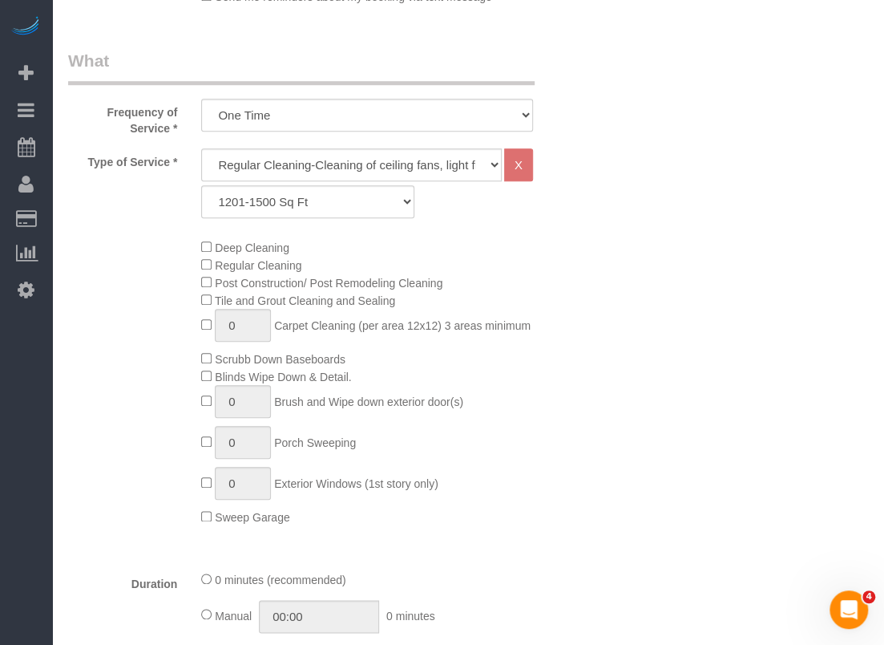
scroll to position [321, 0]
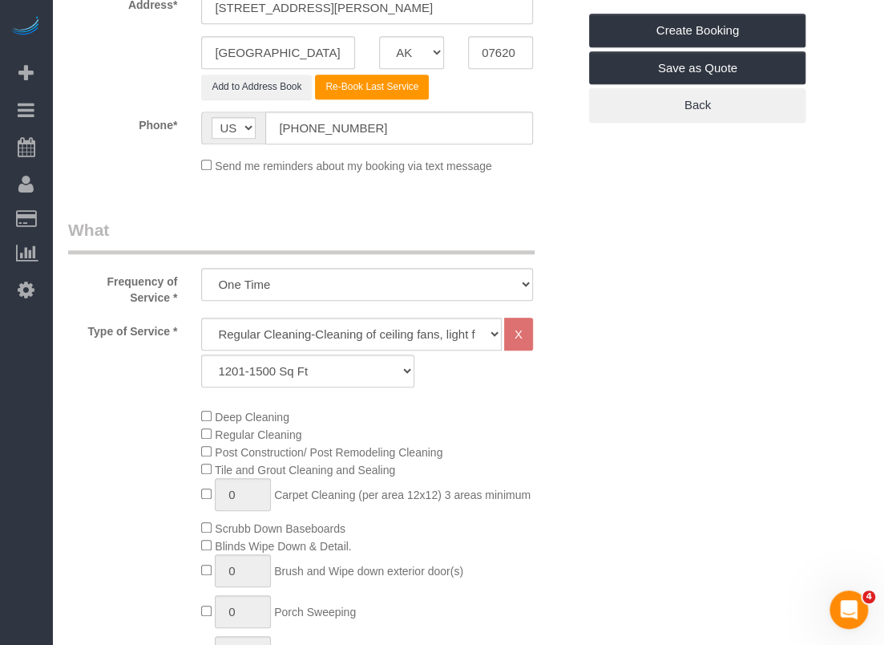
type textarea "$15 off applied"
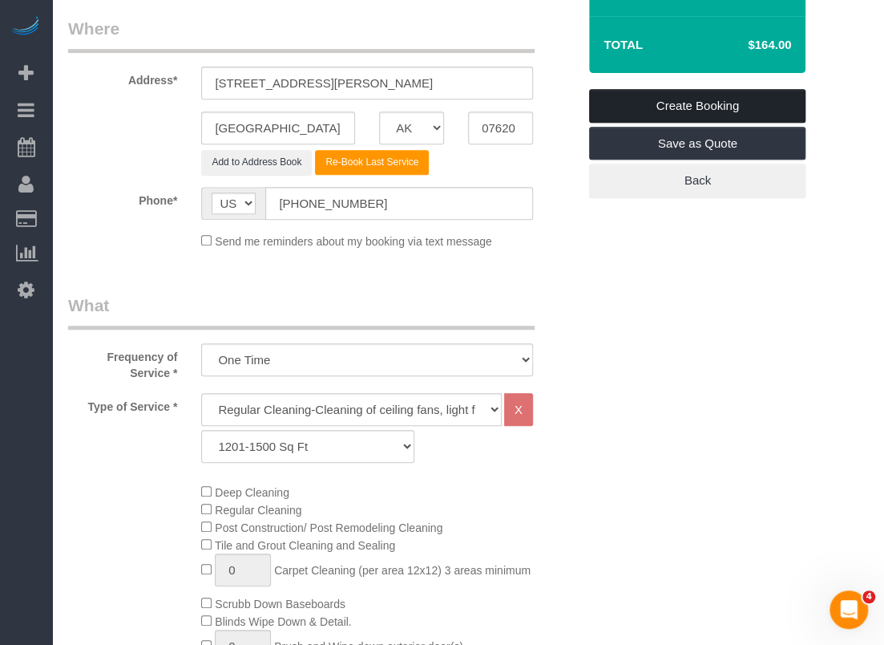
scroll to position [160, 0]
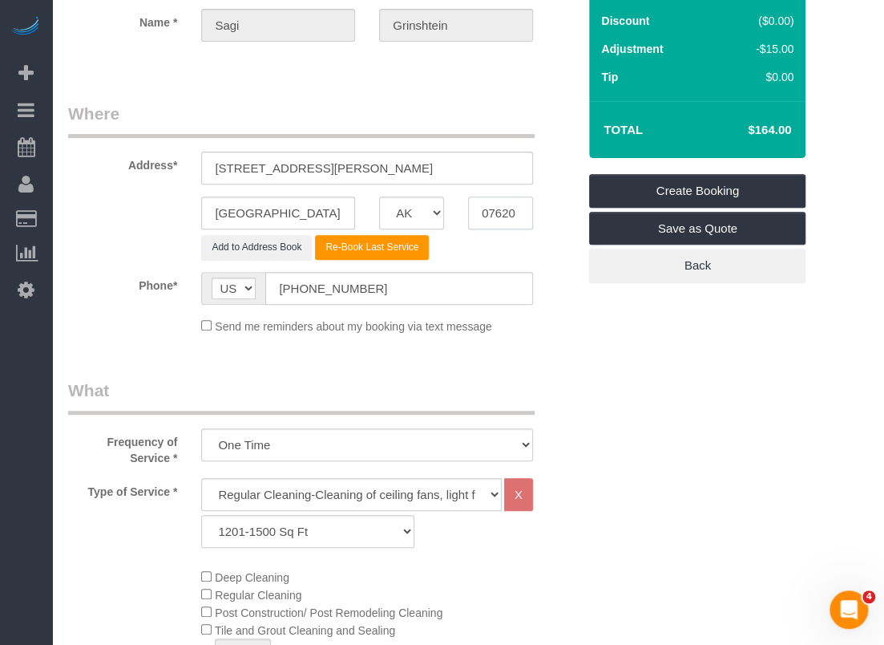
drag, startPoint x: 517, startPoint y: 216, endPoint x: 443, endPoint y: 216, distance: 73.8
click at [443, 216] on div "Houston AK AL AR AZ CA CO CT DC DE FL GA HI IA ID IL IN KS KY LA MA MD ME MI MN…" at bounding box center [322, 212] width 533 height 33
paste input "77076"
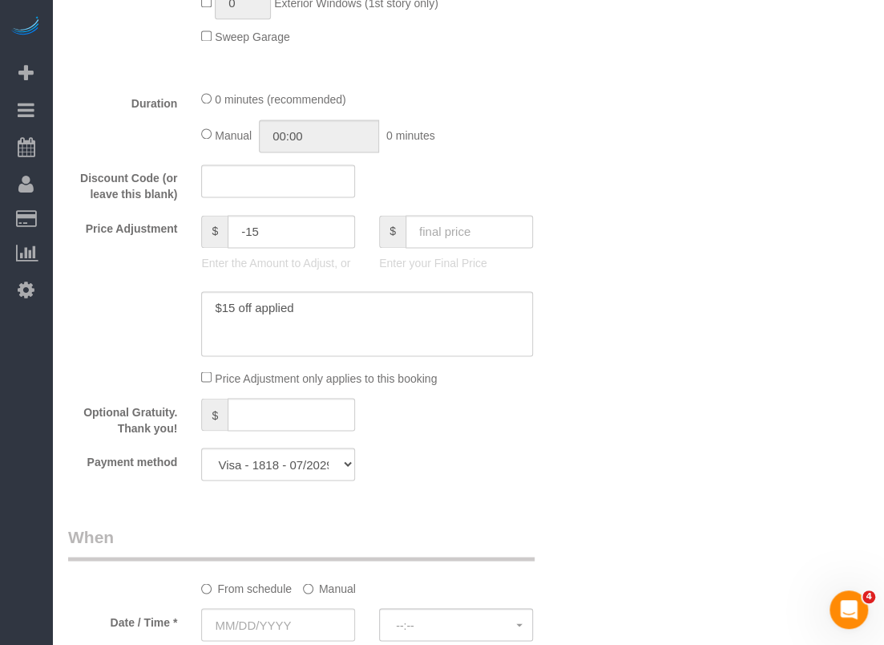
scroll to position [1122, 0]
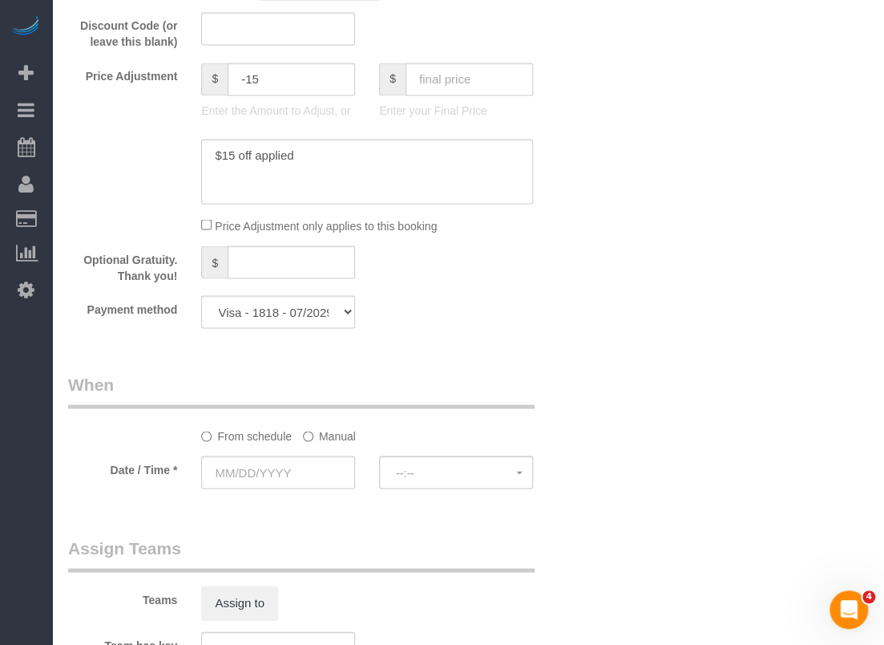
type input "77076"
click at [245, 487] on input "text" at bounding box center [278, 471] width 154 height 33
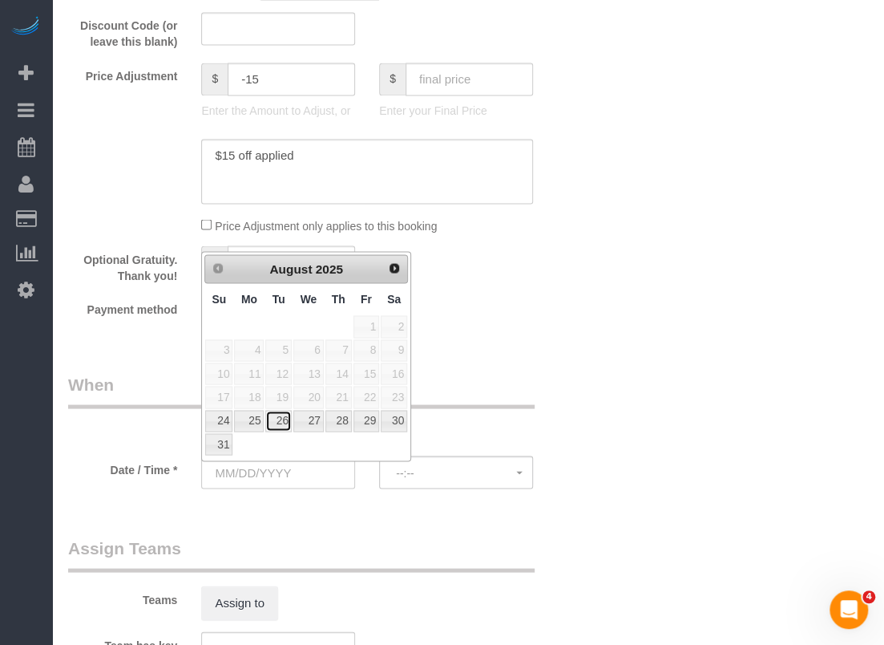
click at [281, 419] on link "26" at bounding box center [278, 421] width 26 height 22
type input "[DATE]"
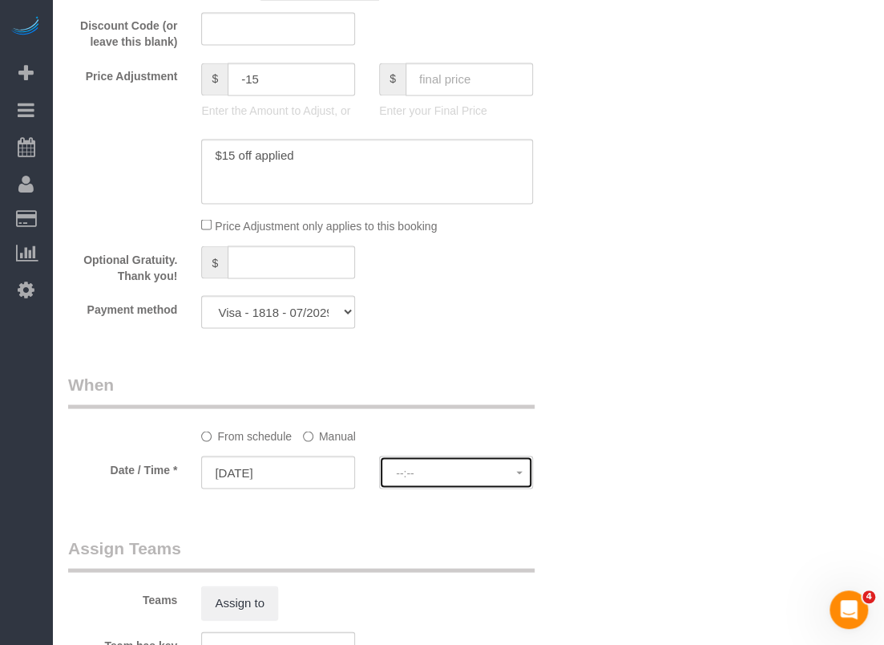
click at [411, 472] on span "--:--" at bounding box center [456, 472] width 120 height 13
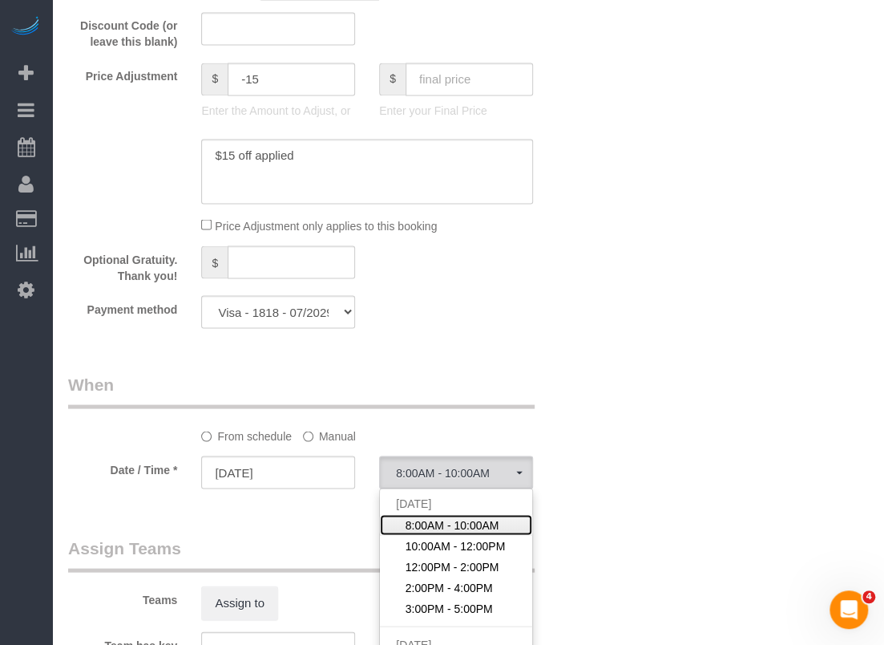
click at [420, 524] on span "8:00AM - 10:00AM" at bounding box center [453, 524] width 94 height 16
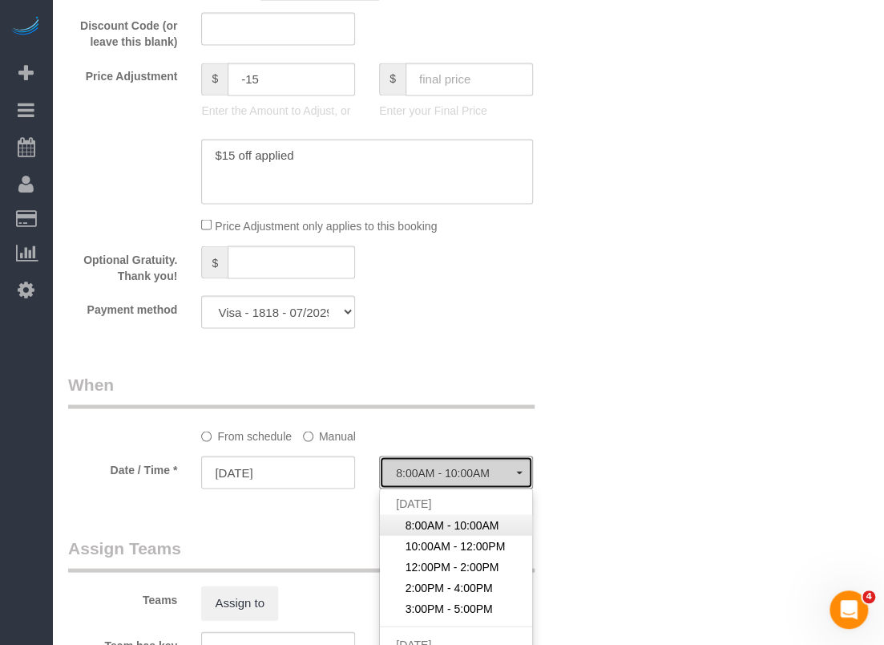
select select "spot287"
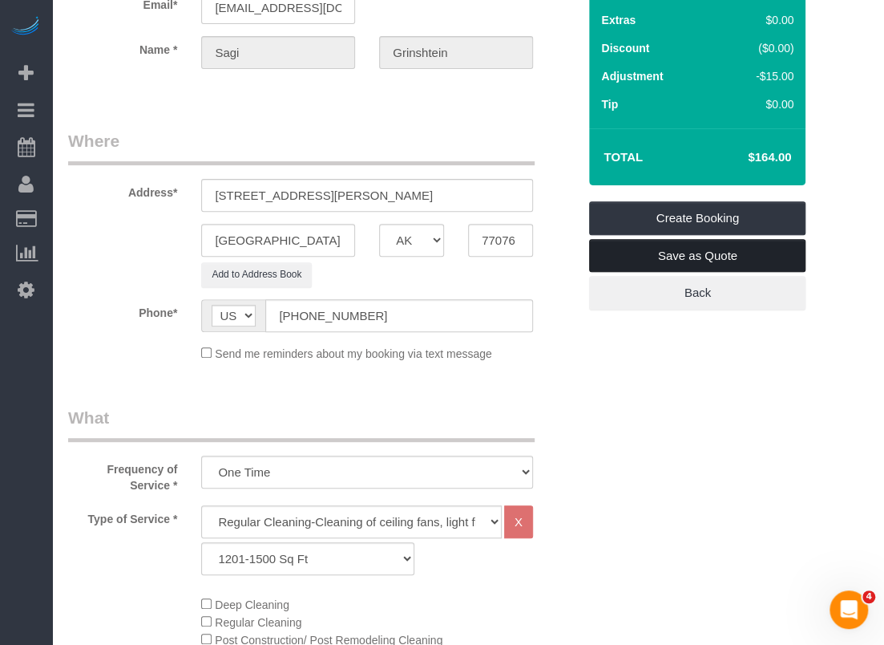
scroll to position [0, 0]
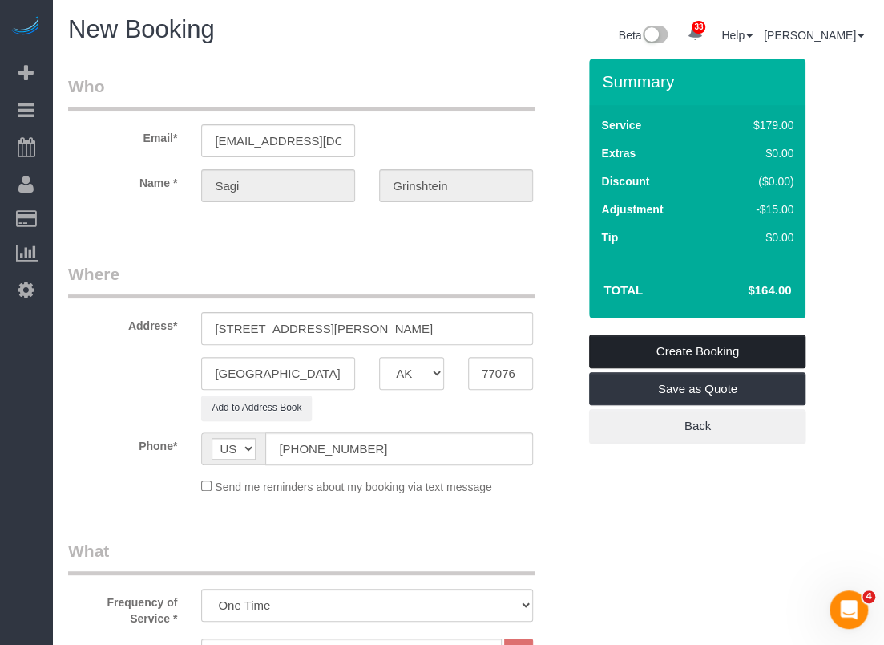
click at [709, 349] on link "Create Booking" at bounding box center [697, 351] width 216 height 34
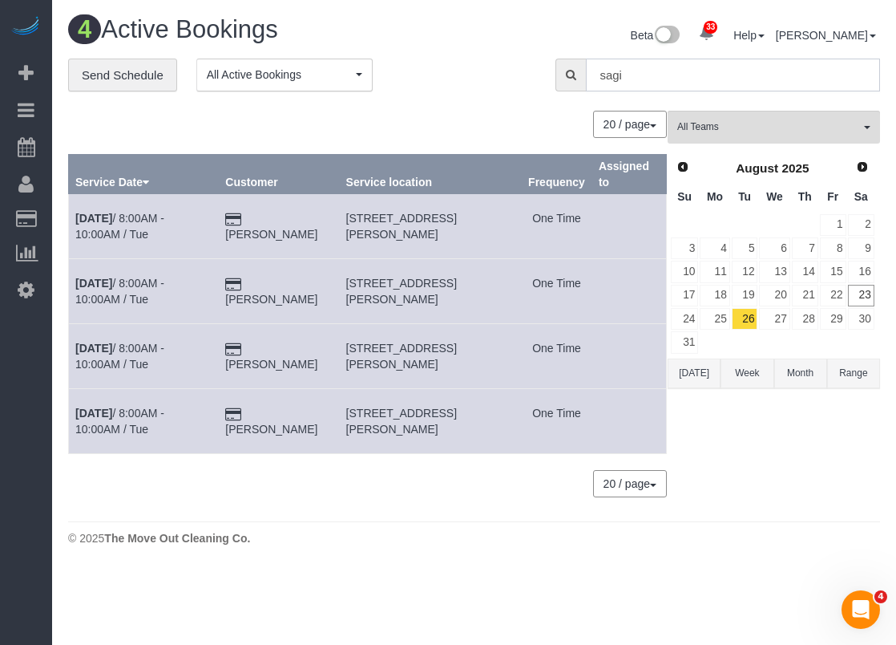
click at [654, 71] on input "sagi" at bounding box center [733, 75] width 294 height 33
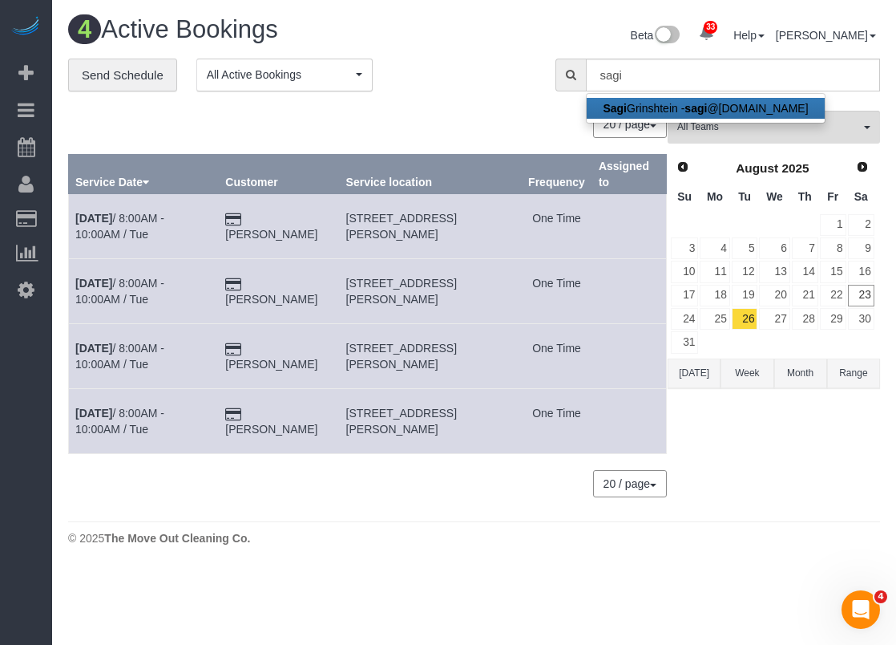
click at [631, 104] on link "Sagi Grinshtein - sagi @vida-g.com" at bounding box center [705, 108] width 237 height 21
type input "[EMAIL_ADDRESS][DOMAIN_NAME]"
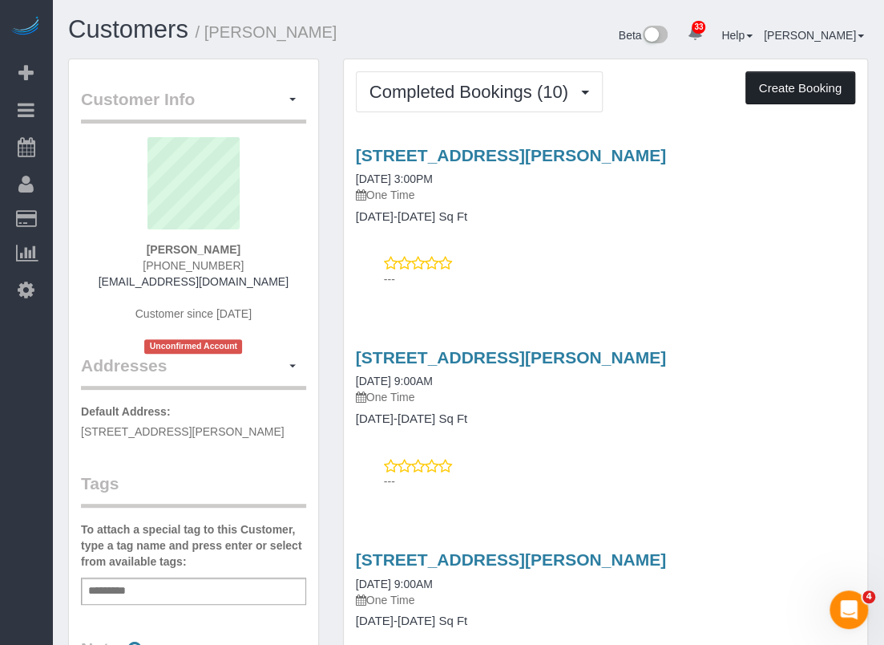
click at [795, 83] on button "Create Booking" at bounding box center [801, 88] width 110 height 34
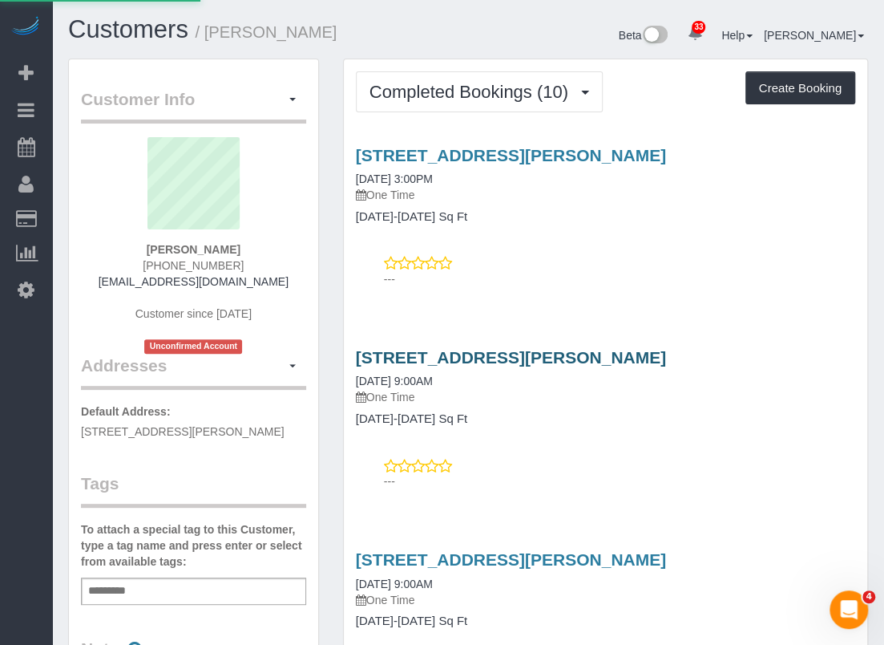
select select "[GEOGRAPHIC_DATA]"
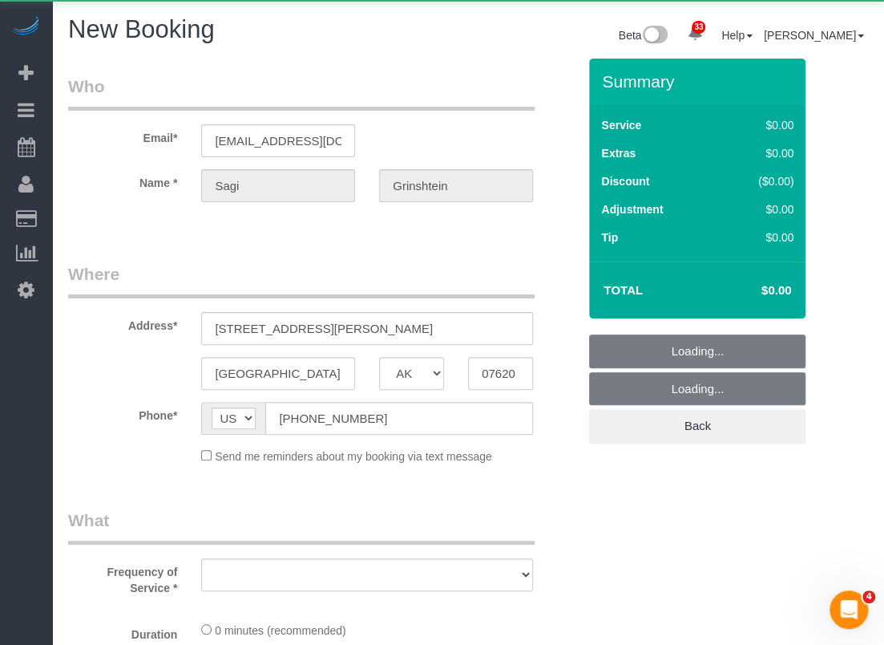
select select "object:12957"
select select "string:fspay-cdd16e53-4a42-4532-ace2-3e4efd41fbf1"
select select "object:13016"
select select "3"
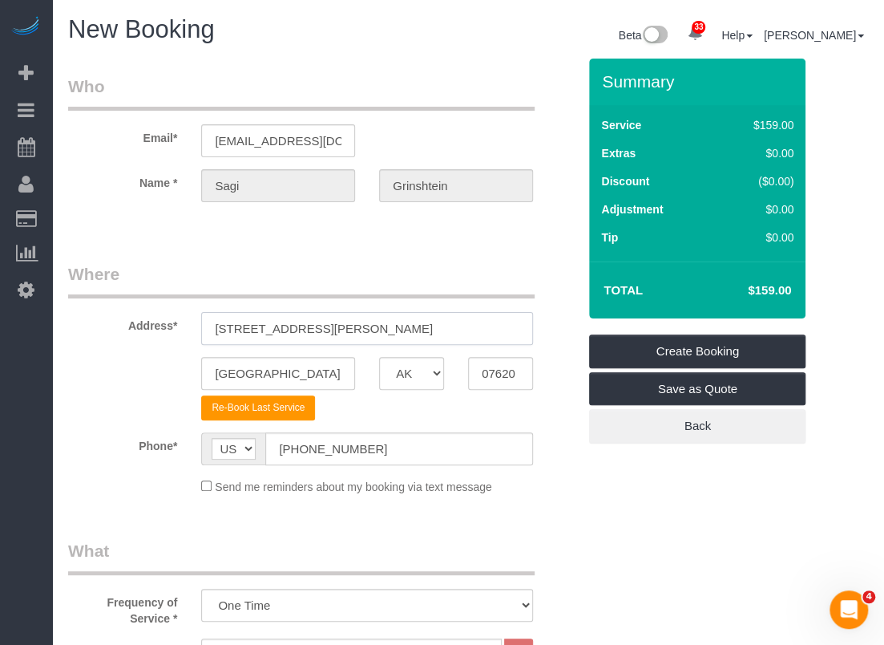
click at [321, 331] on input "9902 Clark Road, A" at bounding box center [367, 328] width 332 height 33
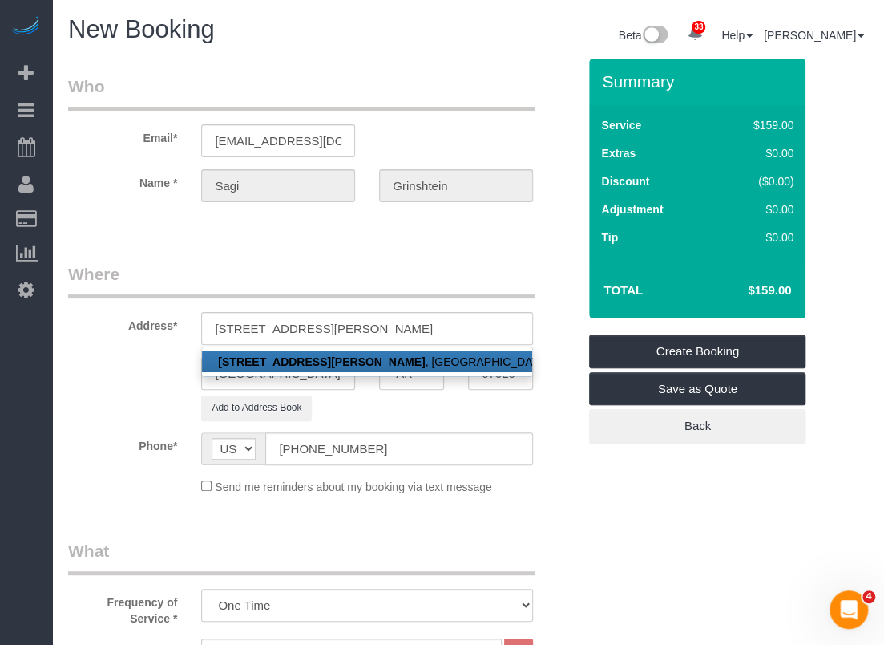
click at [335, 365] on link "9902 Clark Road, I , Houston, TX 07620" at bounding box center [367, 361] width 330 height 21
type input "9902 Clark Road, I"
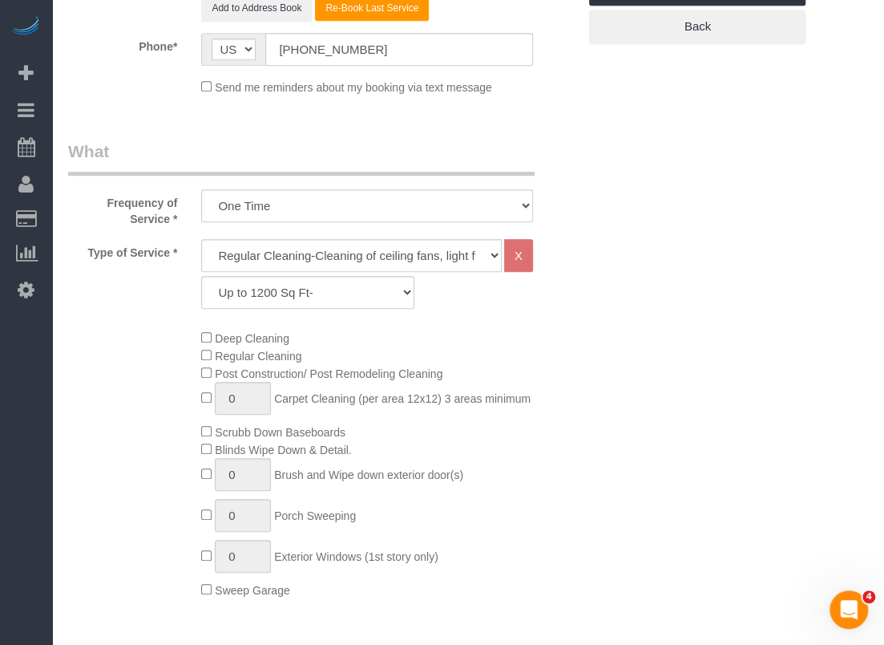
scroll to position [401, 0]
click at [281, 289] on select "Up to 1200 Sq Ft- 1201-1500 Sq Ft 1501-1800 Sq Ft 1801-2000 Sq Ft 2001-2300 Sq …" at bounding box center [307, 290] width 213 height 33
select select "59"
click at [201, 274] on select "Up to 1200 Sq Ft- 1201-1500 Sq Ft 1501-1800 Sq Ft 1801-2000 Sq Ft 2001-2300 Sq …" at bounding box center [307, 290] width 213 height 33
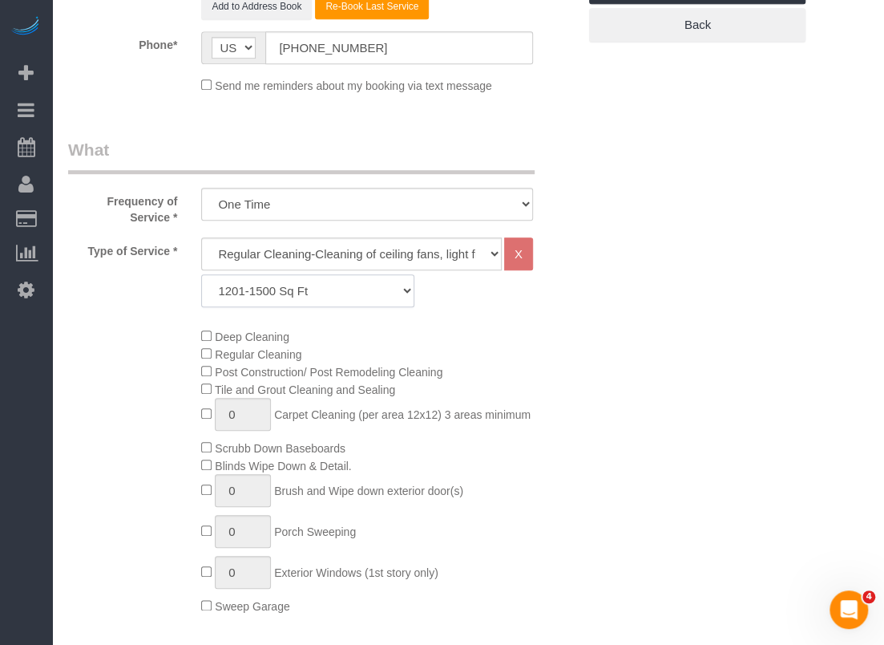
scroll to position [80, 0]
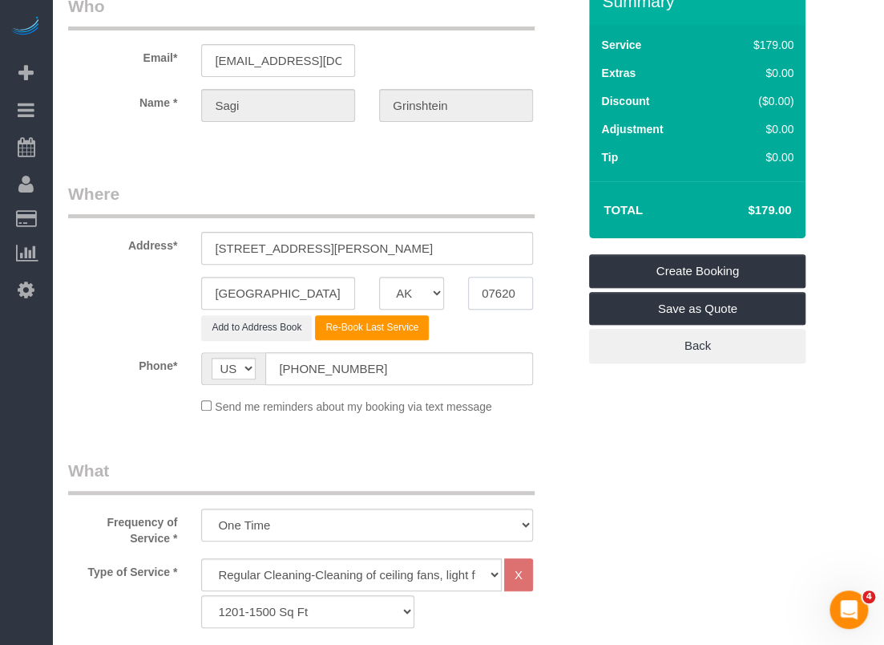
drag, startPoint x: 523, startPoint y: 292, endPoint x: 463, endPoint y: 293, distance: 59.3
click at [463, 292] on div "07620" at bounding box center [500, 293] width 89 height 33
paste input "77076"
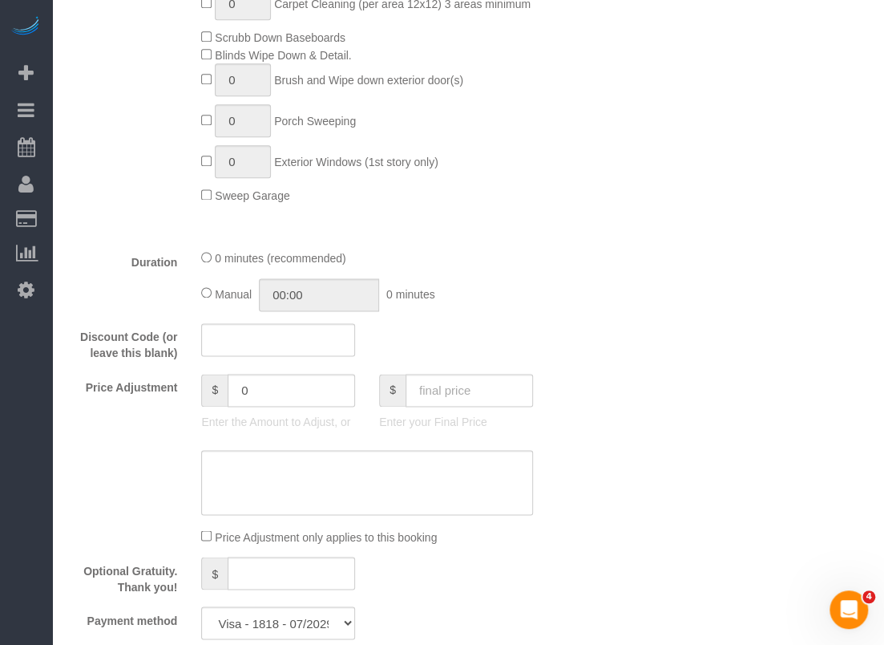
scroll to position [882, 0]
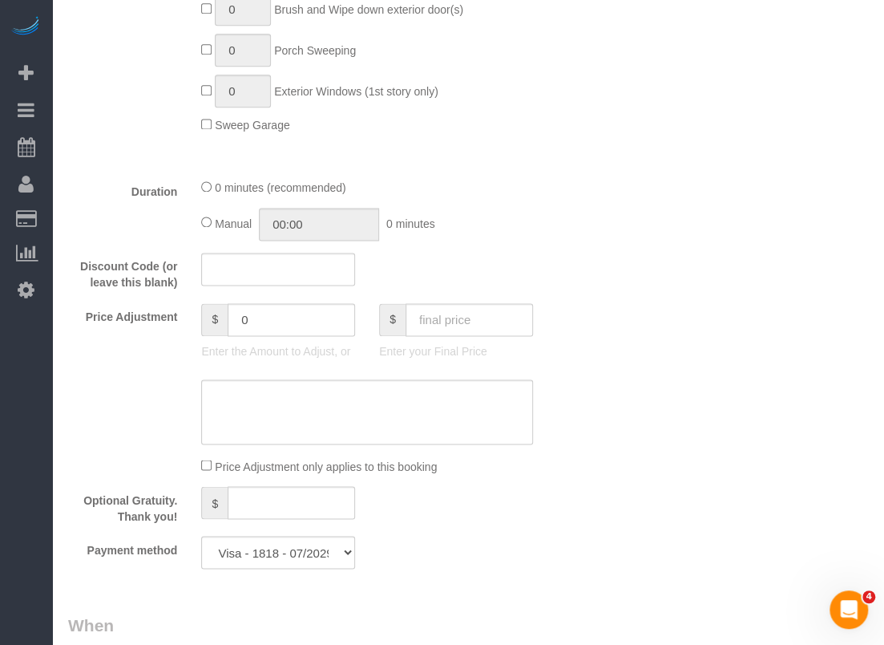
type input "77076"
drag, startPoint x: 255, startPoint y: 321, endPoint x: 130, endPoint y: 300, distance: 126.9
click at [130, 300] on fieldset "What Frequency of Service * One Time Type of Service * Regular Cleaning-Cleanin…" at bounding box center [322, 119] width 509 height 924
type input "-15"
paste textarea "$15 off applied"
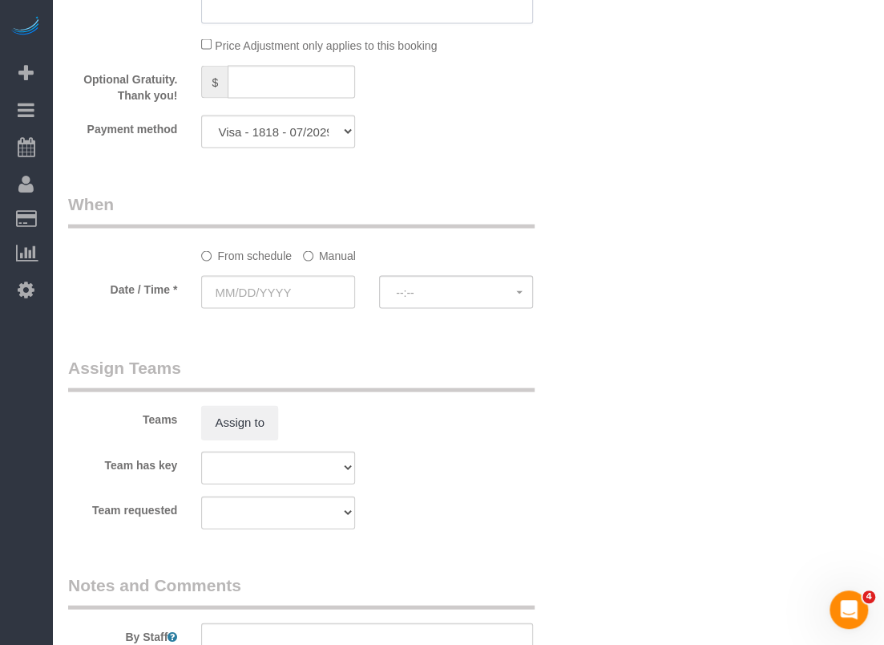
scroll to position [1363, 0]
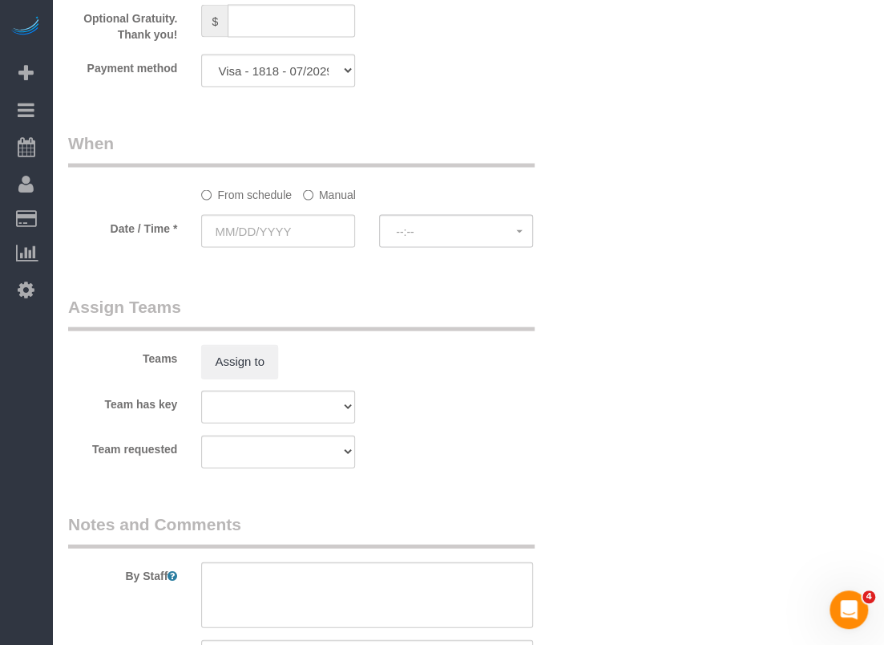
type textarea "$15 off applied"
click at [314, 224] on input "text" at bounding box center [278, 231] width 154 height 33
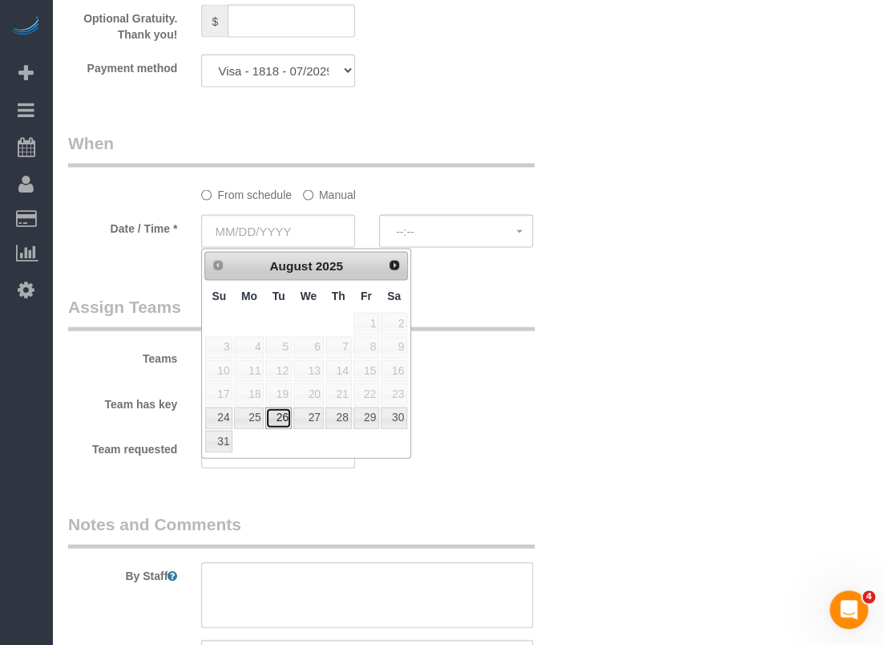
click at [285, 417] on link "26" at bounding box center [278, 418] width 26 height 22
type input "[DATE]"
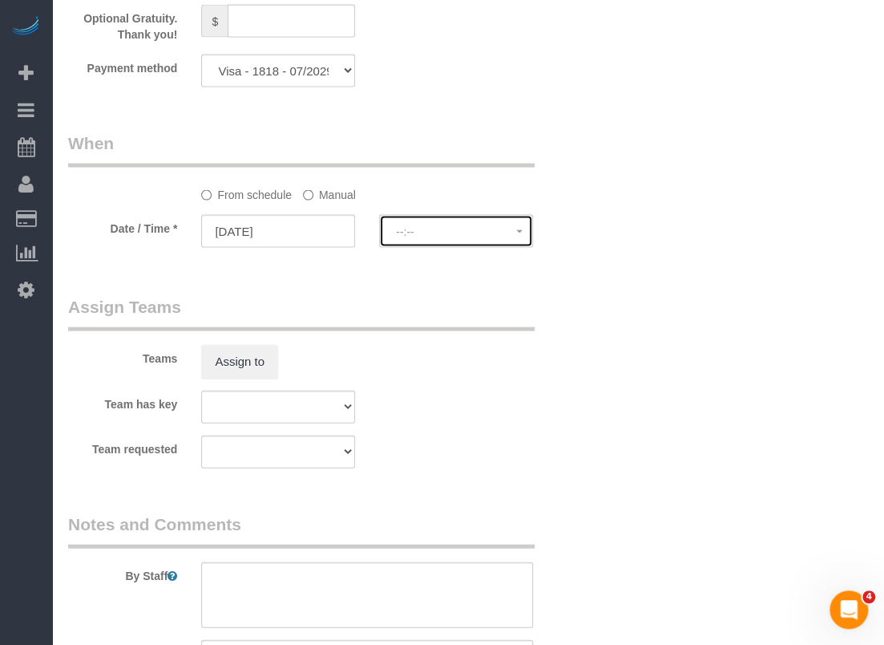
click at [425, 246] on button "--:--" at bounding box center [456, 231] width 154 height 33
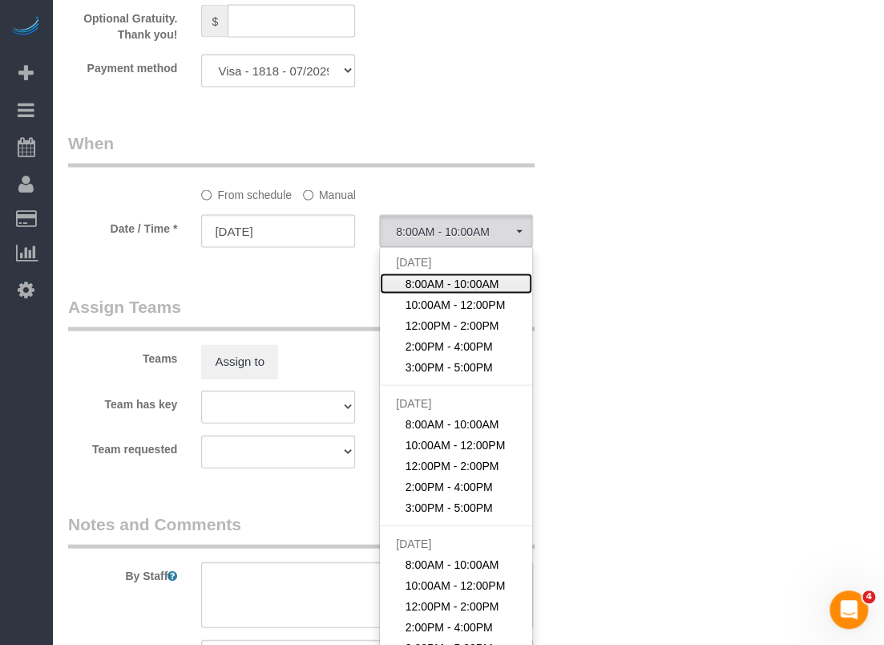
click at [418, 283] on span "8:00AM - 10:00AM" at bounding box center [453, 284] width 94 height 16
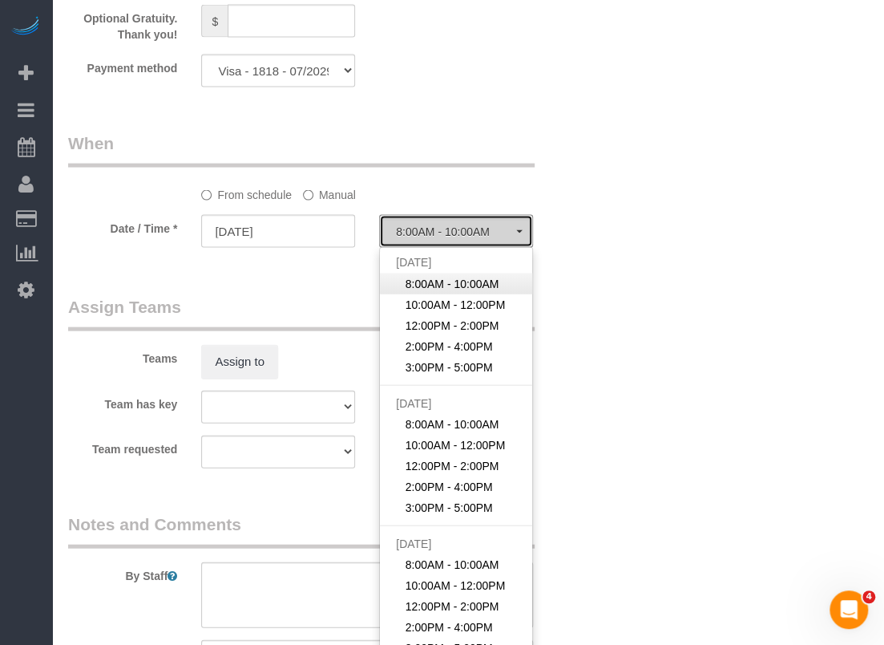
select select "spot312"
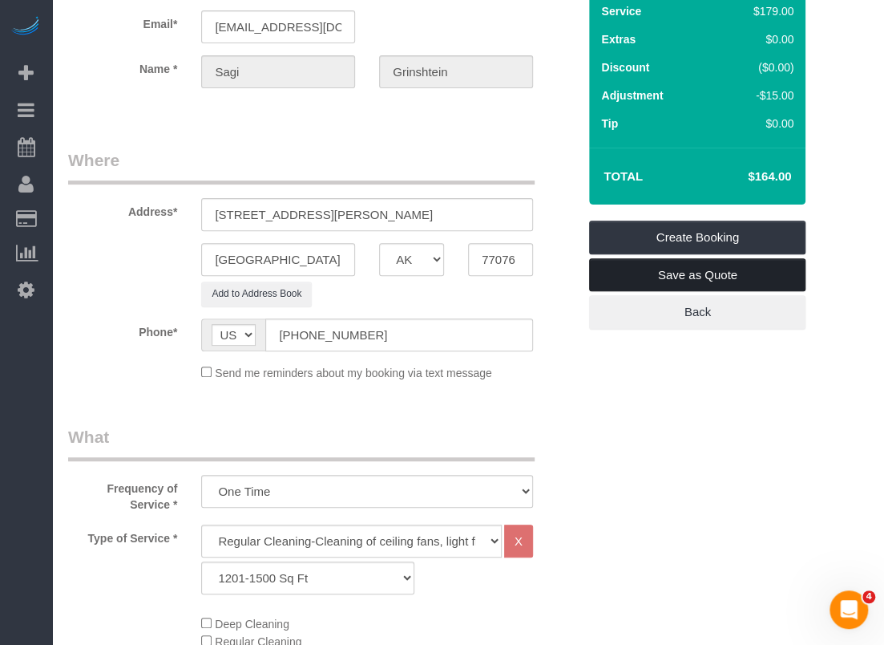
scroll to position [0, 0]
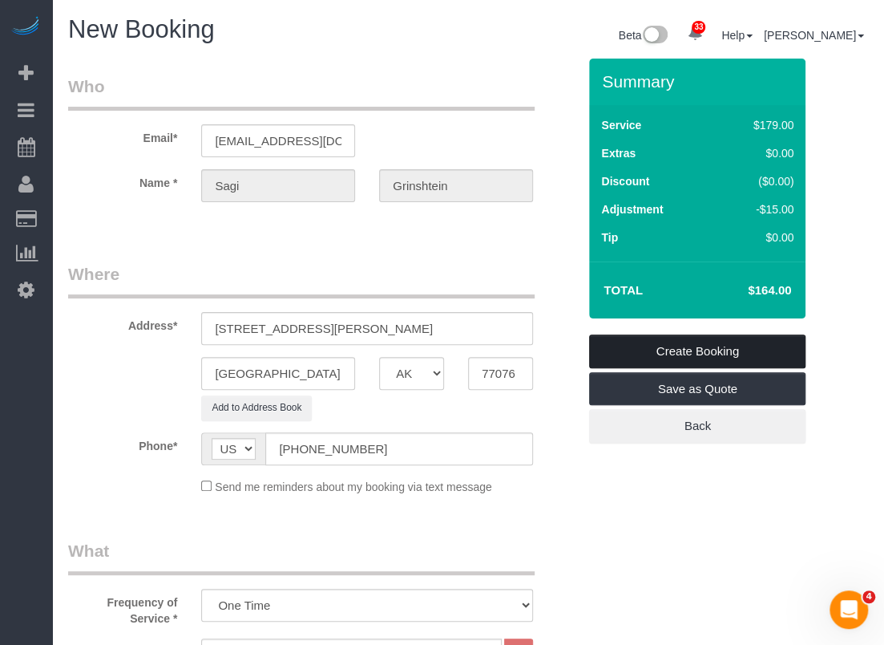
click at [740, 342] on link "Create Booking" at bounding box center [697, 351] width 216 height 34
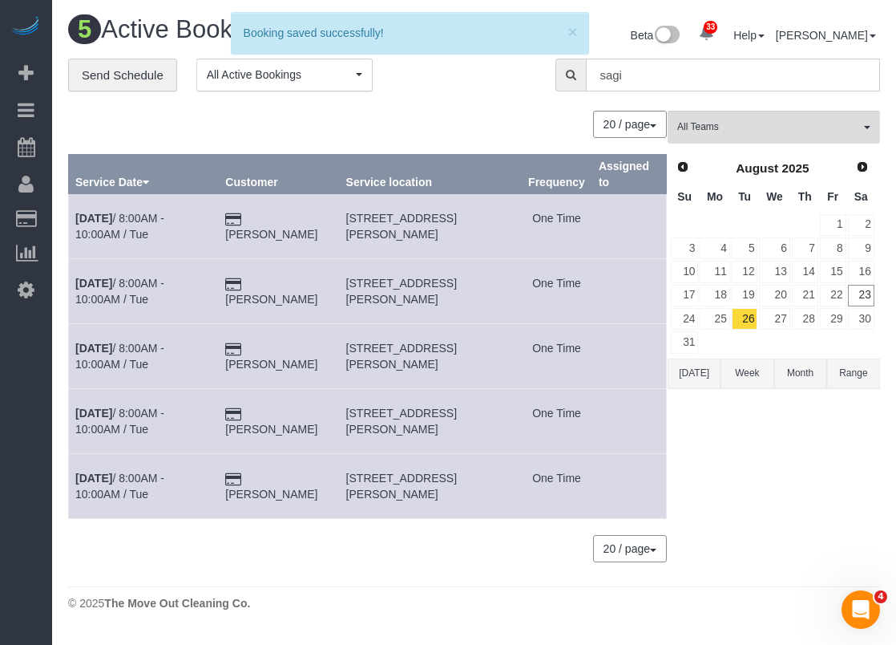
click at [726, 75] on input "sagi" at bounding box center [733, 75] width 294 height 33
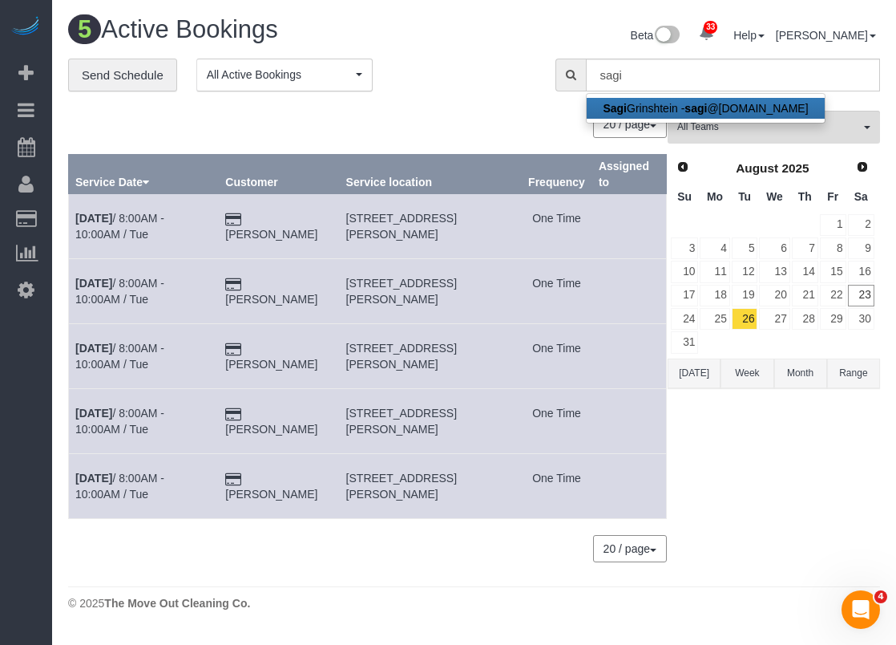
click at [683, 102] on link "Sagi Grinshtein - sagi @vida-g.com" at bounding box center [705, 108] width 237 height 21
type input "[EMAIL_ADDRESS][DOMAIN_NAME]"
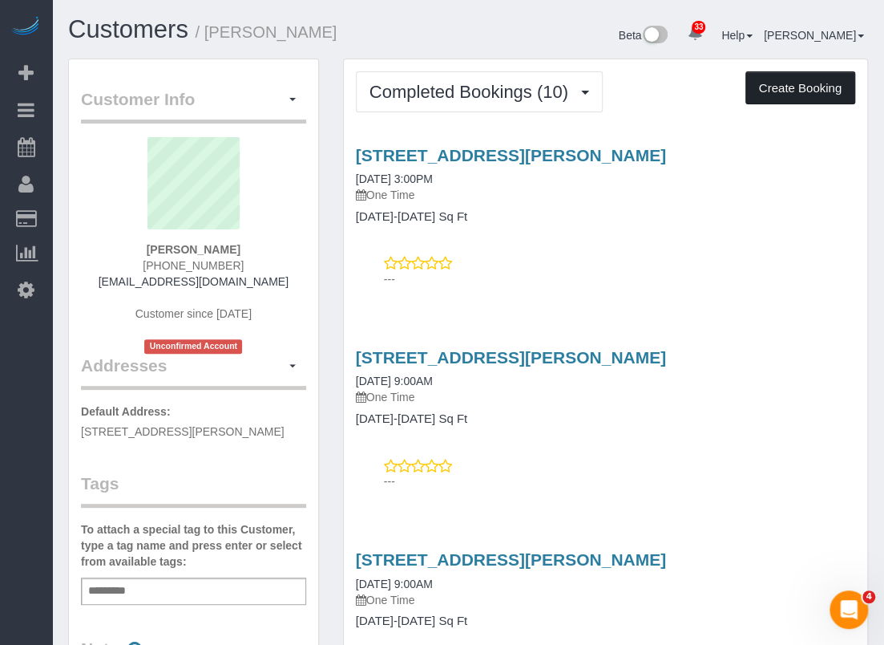
click at [800, 89] on button "Create Booking" at bounding box center [801, 88] width 110 height 34
select select "[GEOGRAPHIC_DATA]"
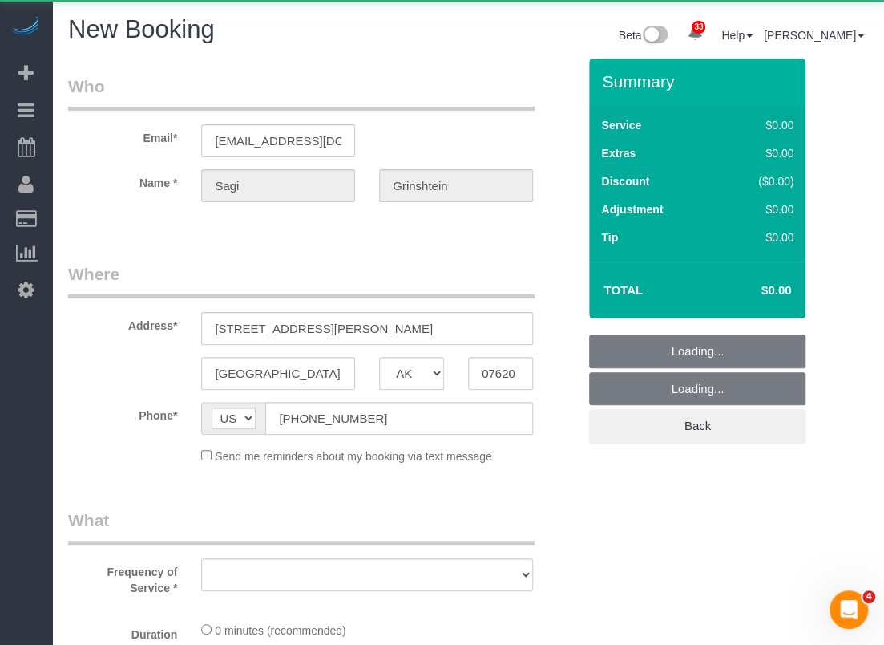
select select "object:14008"
select select "string:fspay-cdd16e53-4a42-4532-ace2-3e4efd41fbf1"
select select "object:14067"
select select "3"
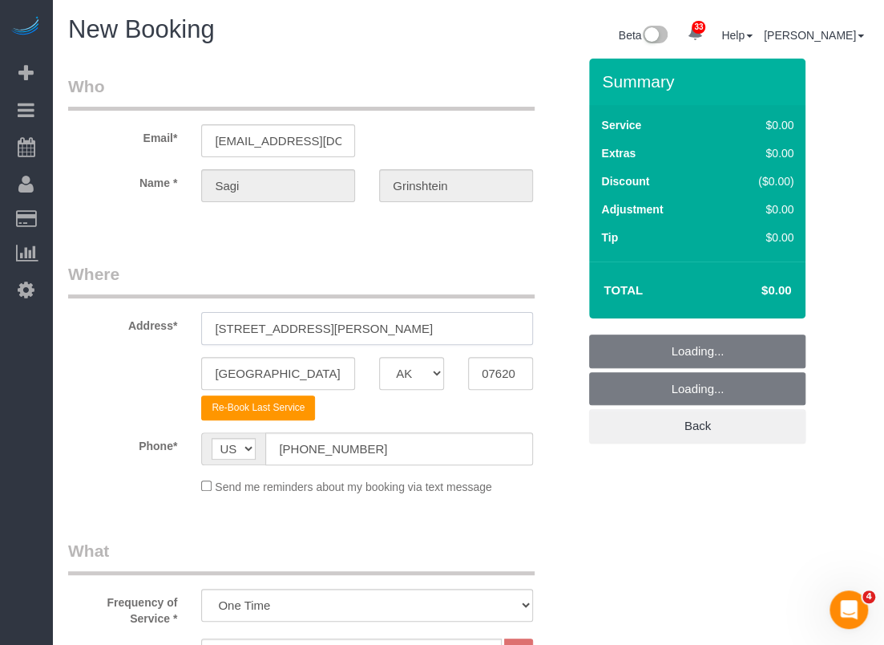
drag, startPoint x: 330, startPoint y: 337, endPoint x: 313, endPoint y: 331, distance: 17.7
click at [313, 331] on input "9902 Clark Road, A" at bounding box center [367, 328] width 332 height 33
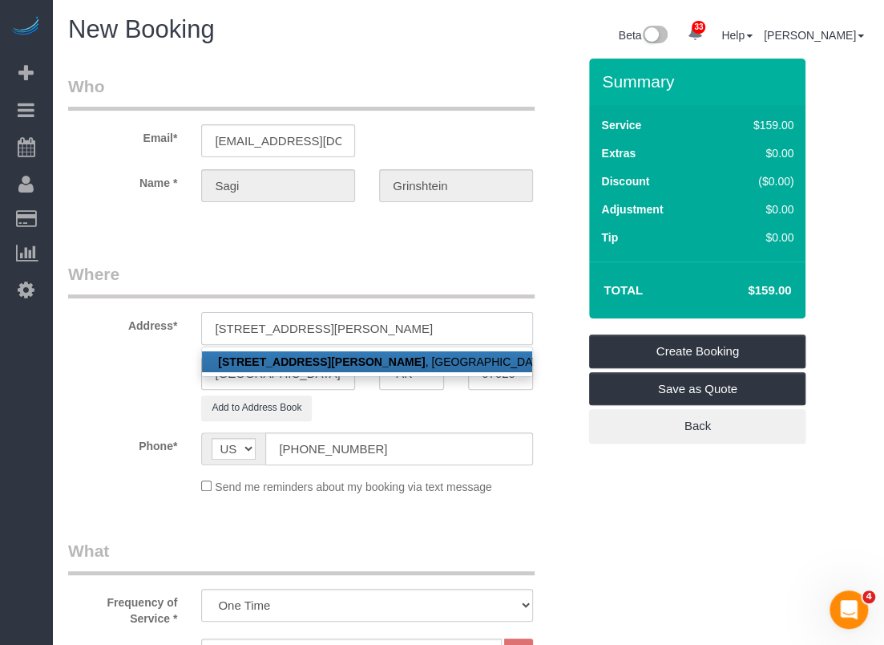
click at [358, 334] on input "9902 Clark Road, j" at bounding box center [367, 328] width 332 height 33
click at [342, 354] on link "9902 Clark Road, J , Houston, TX 07620" at bounding box center [367, 361] width 330 height 21
type input "[STREET_ADDRESS][PERSON_NAME]"
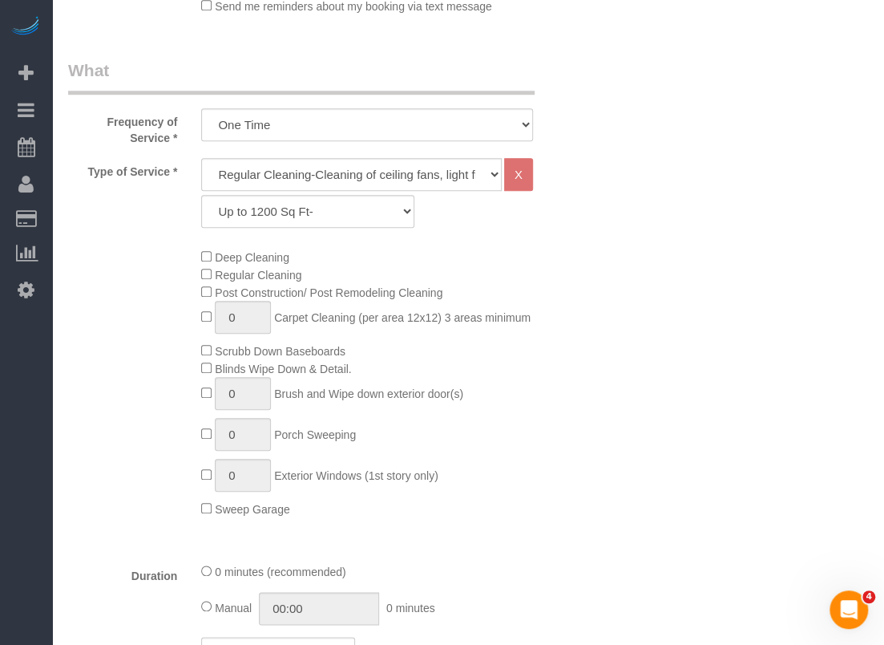
scroll to position [481, 0]
click at [321, 204] on select "Up to 1200 Sq Ft- 1201-1500 Sq Ft 1501-1800 Sq Ft 1801-2000 Sq Ft 2001-2300 Sq …" at bounding box center [307, 210] width 213 height 33
select select "59"
click at [201, 194] on select "Up to 1200 Sq Ft- 1201-1500 Sq Ft 1501-1800 Sq Ft 1801-2000 Sq Ft 2001-2300 Sq …" at bounding box center [307, 210] width 213 height 33
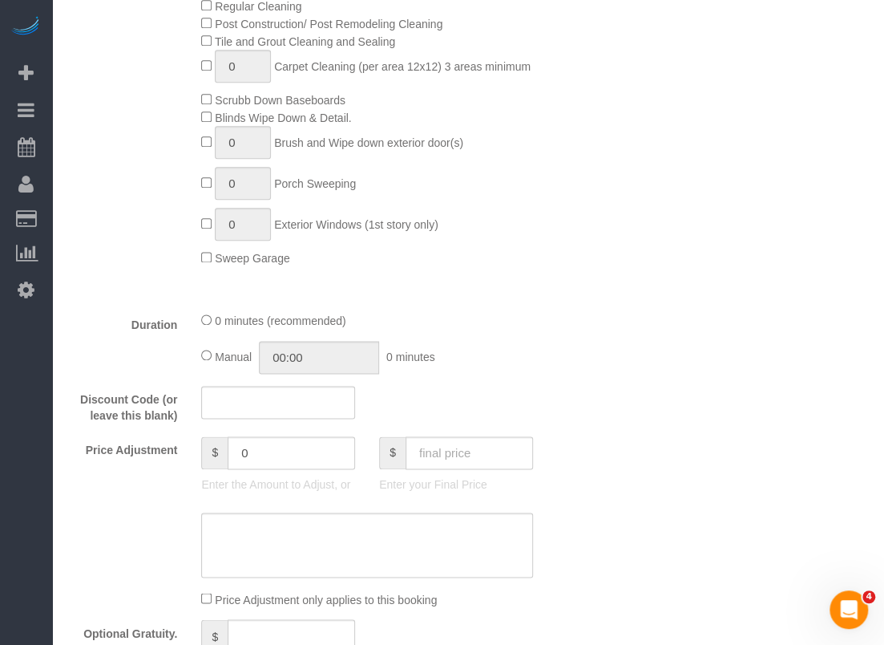
scroll to position [962, 0]
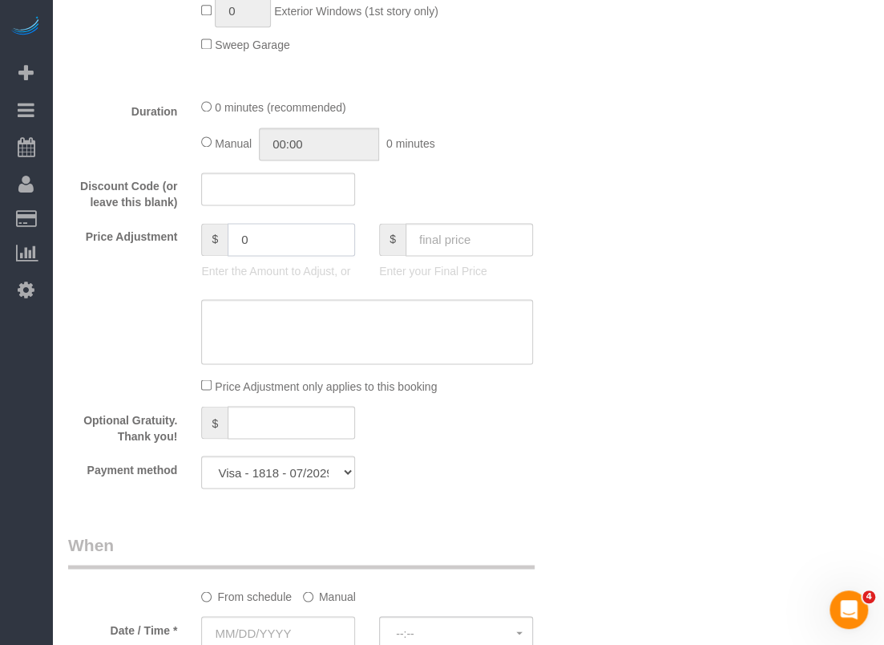
drag, startPoint x: 293, startPoint y: 242, endPoint x: 196, endPoint y: 239, distance: 97.9
click at [196, 239] on div "$ 0 Enter the Amount to Adjust, or" at bounding box center [278, 255] width 178 height 64
type input "-15"
drag, startPoint x: 276, startPoint y: 337, endPoint x: 281, endPoint y: 330, distance: 8.7
click at [277, 335] on textarea at bounding box center [367, 332] width 332 height 66
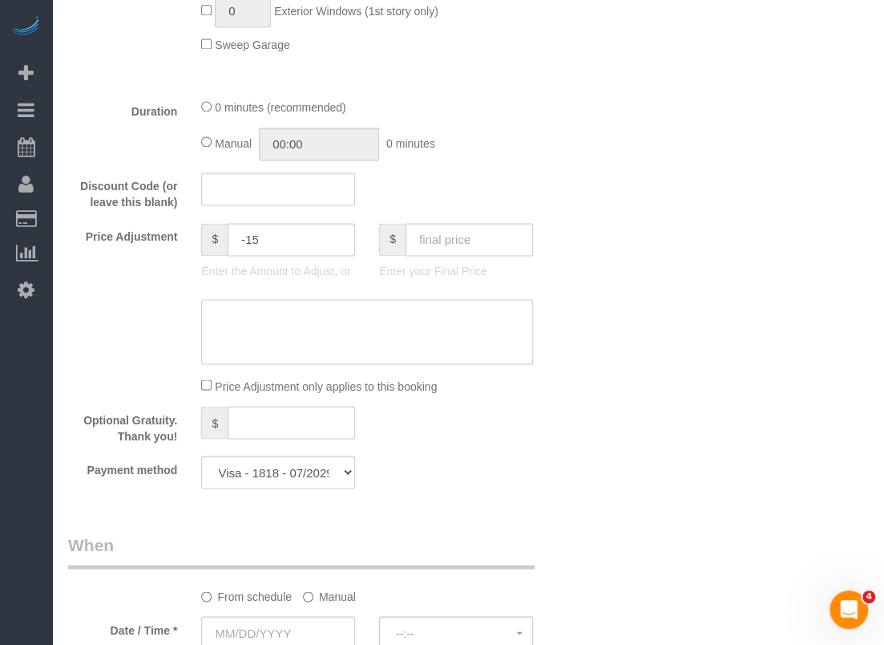
paste textarea "$15 off applied"
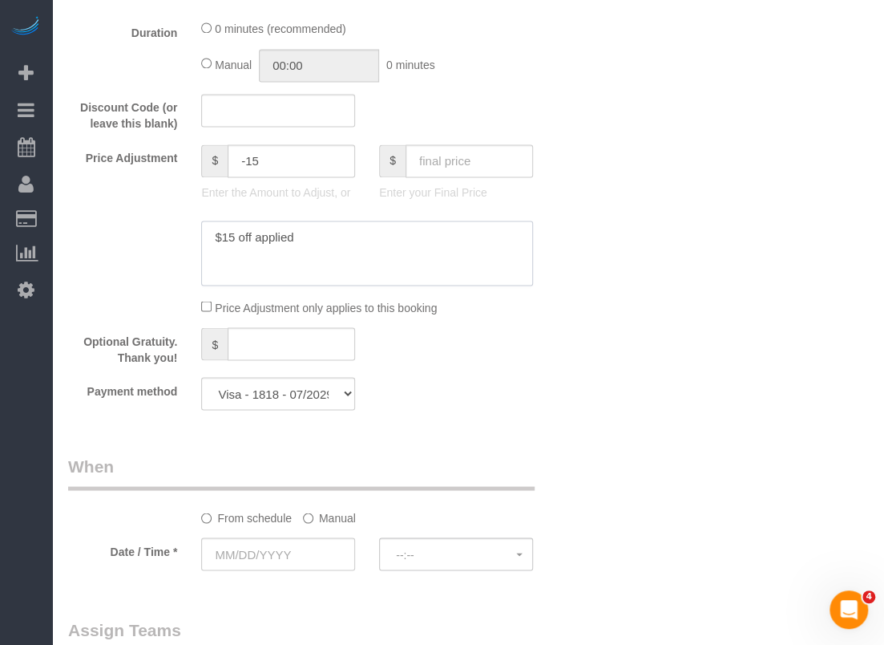
scroll to position [1042, 0]
type textarea "$15 off applied"
click at [317, 547] on input "text" at bounding box center [278, 552] width 154 height 33
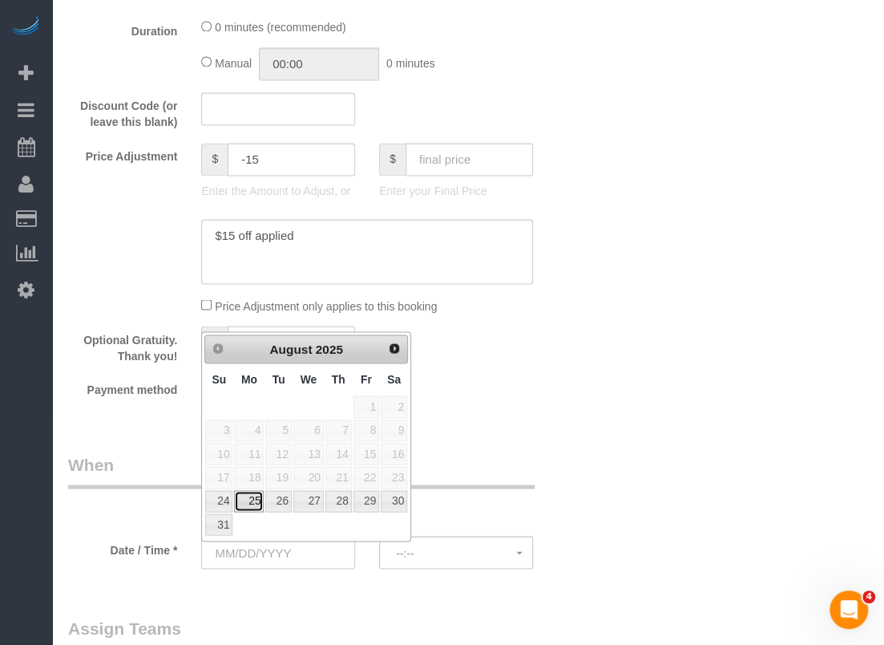
click at [251, 503] on link "25" at bounding box center [249, 501] width 30 height 22
type input "08/25/2025"
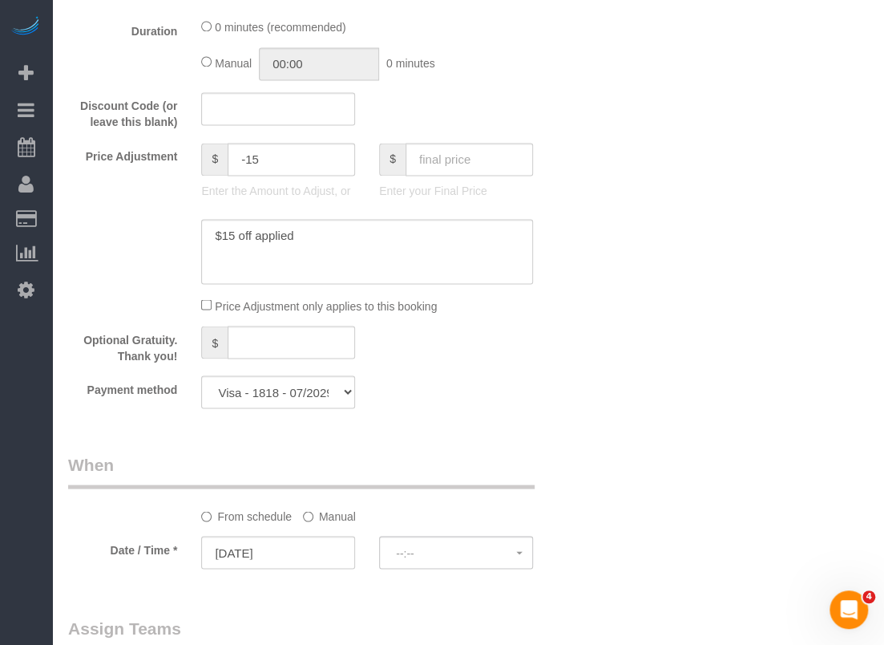
select select "spot337"
click at [289, 554] on input "08/25/2025" at bounding box center [278, 552] width 154 height 33
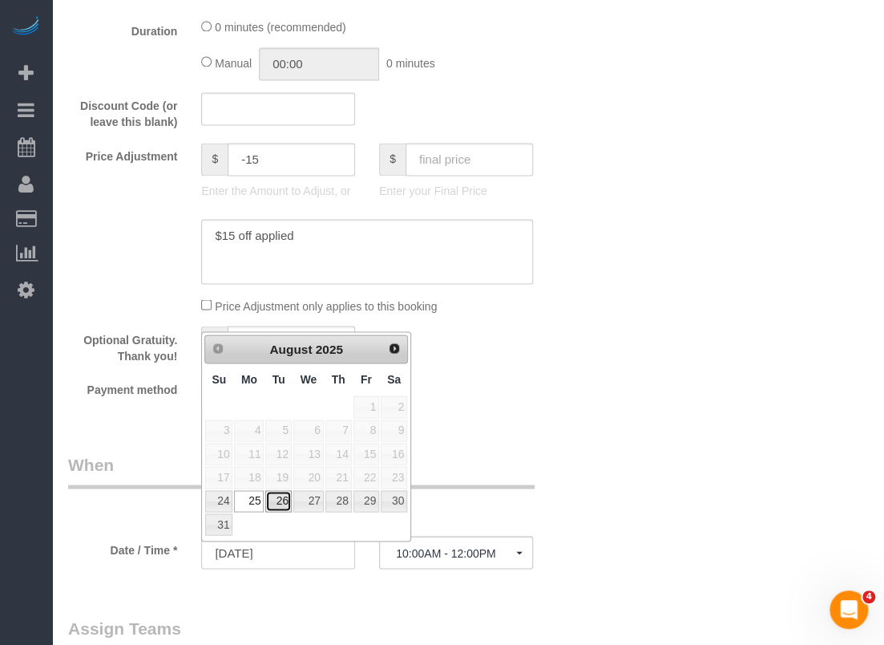
click at [280, 495] on link "26" at bounding box center [278, 501] width 26 height 22
type input "[DATE]"
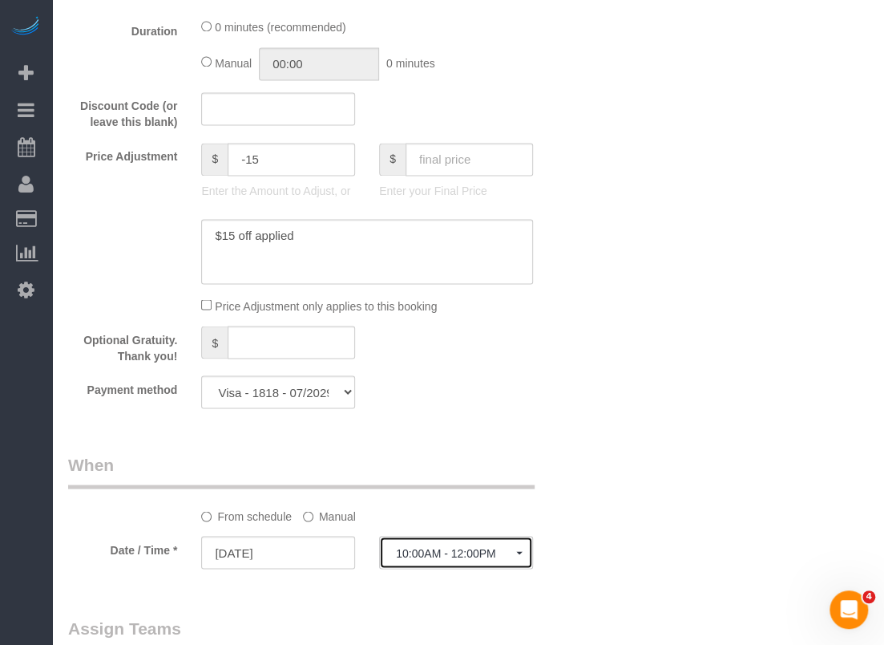
click at [487, 555] on span "10:00AM - 12:00PM" at bounding box center [456, 552] width 120 height 13
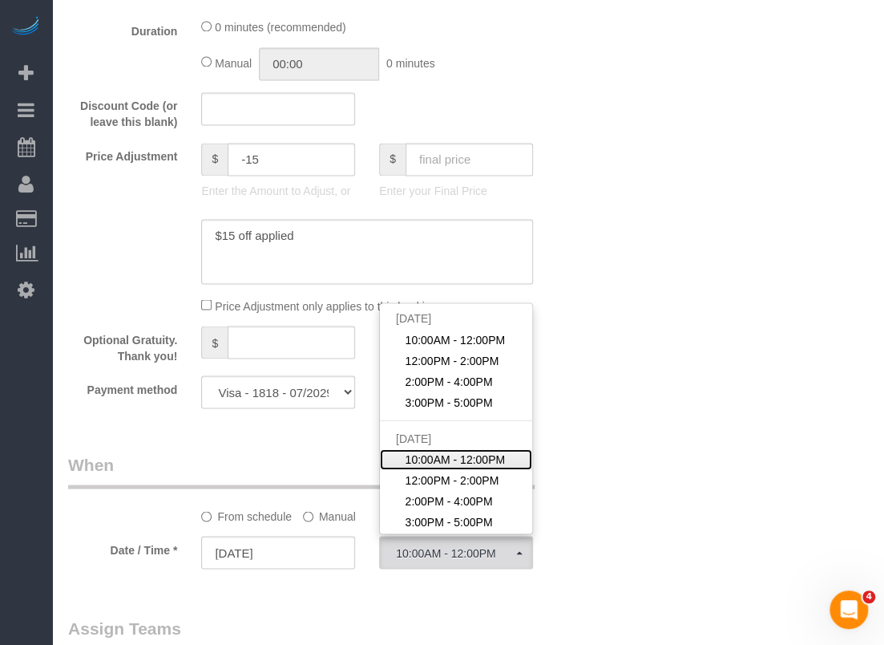
click at [472, 458] on span "10:00AM - 12:00PM" at bounding box center [456, 459] width 100 height 16
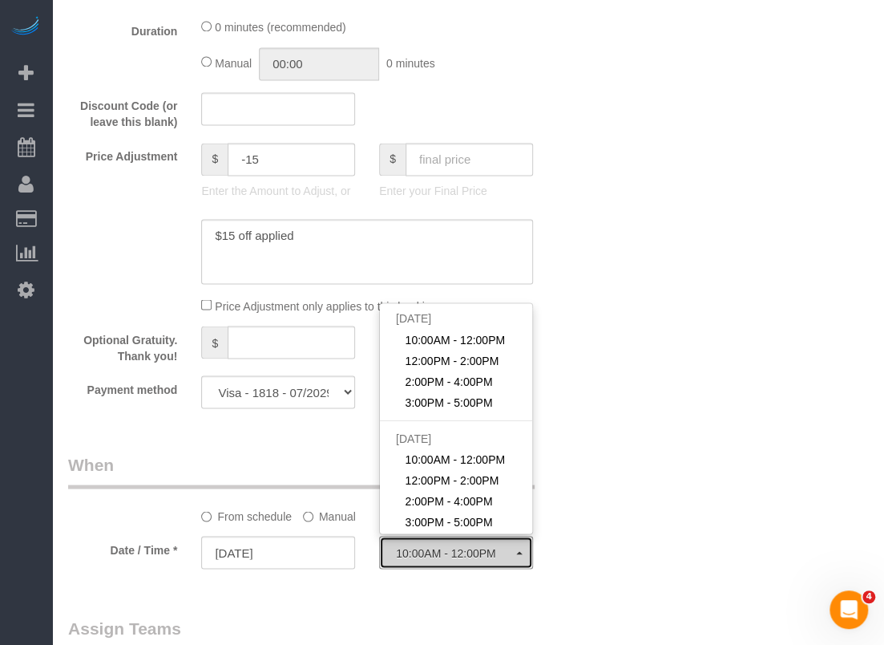
select select "spot341"
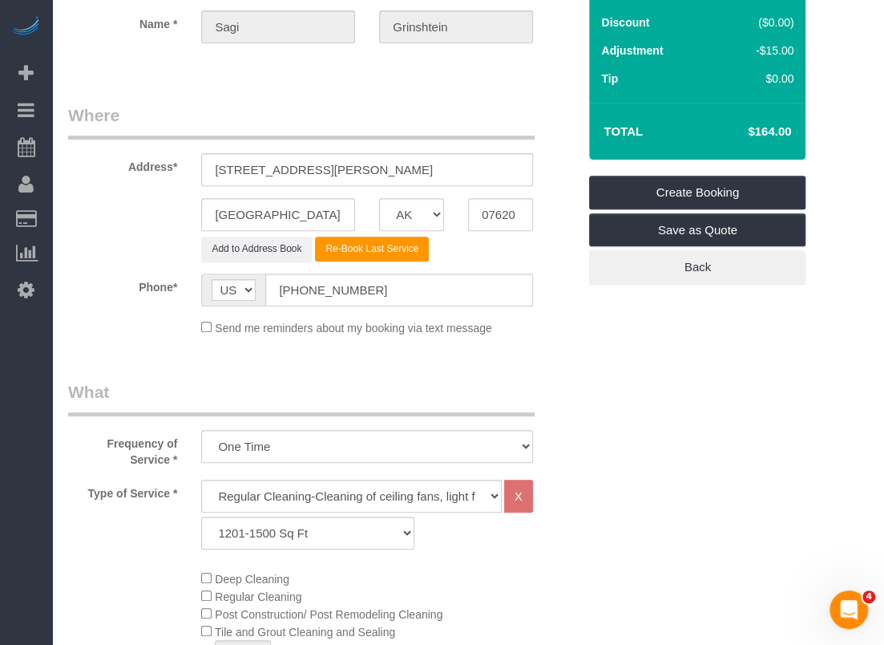
scroll to position [0, 0]
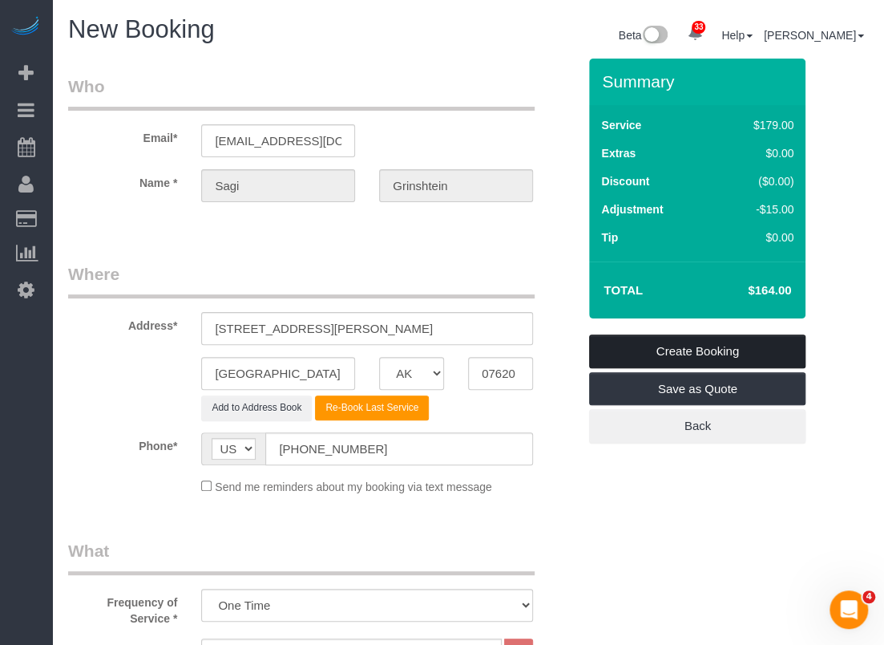
click at [680, 357] on link "Create Booking" at bounding box center [697, 351] width 216 height 34
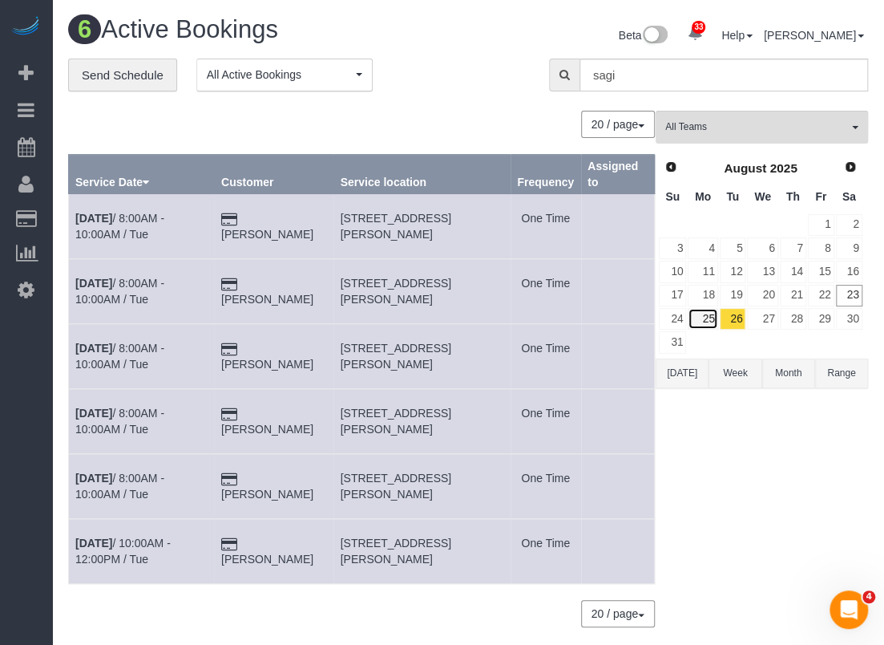
click at [712, 317] on link "25" at bounding box center [703, 319] width 30 height 22
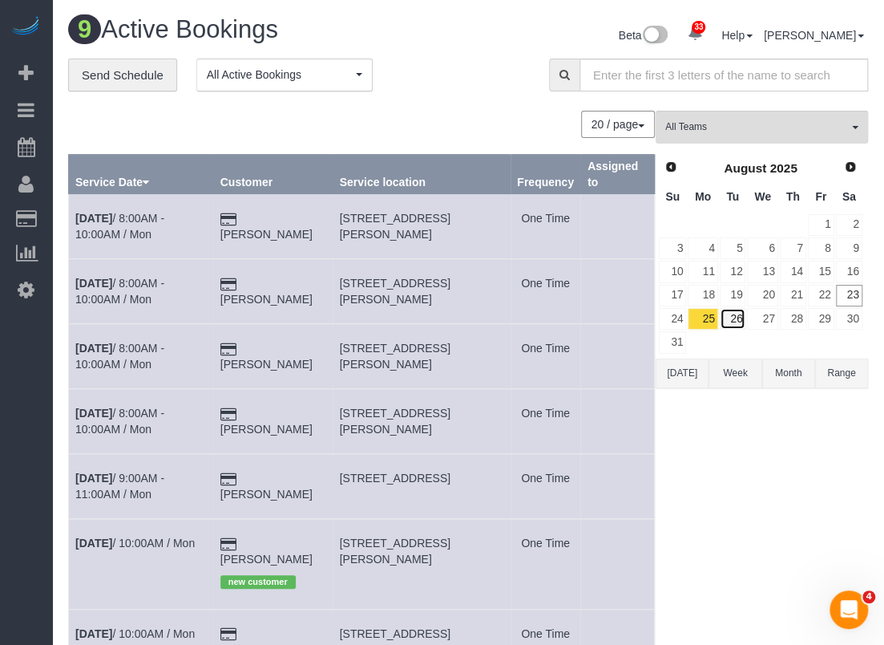
click at [738, 319] on link "26" at bounding box center [733, 319] width 26 height 22
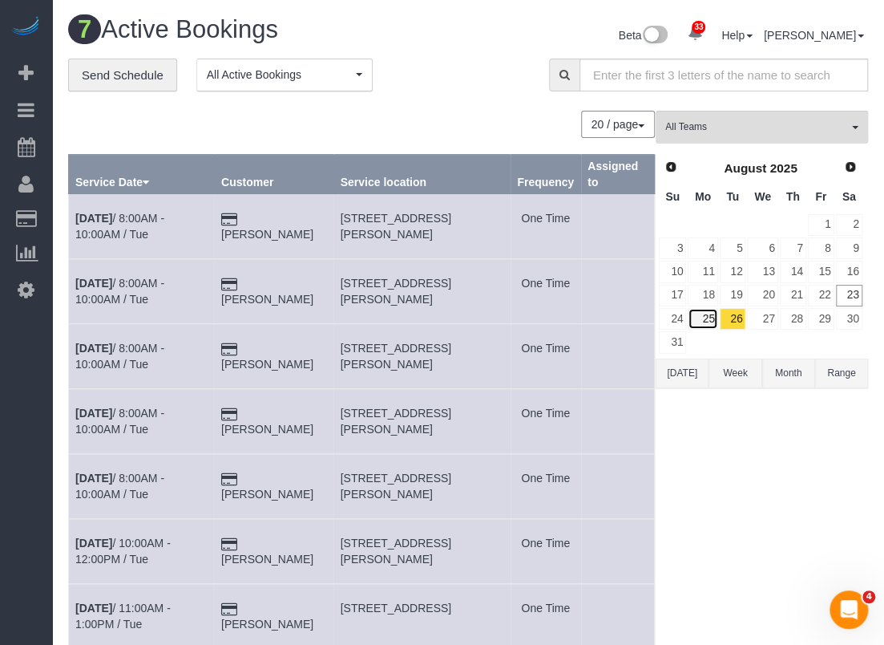
click at [707, 309] on link "25" at bounding box center [703, 319] width 30 height 22
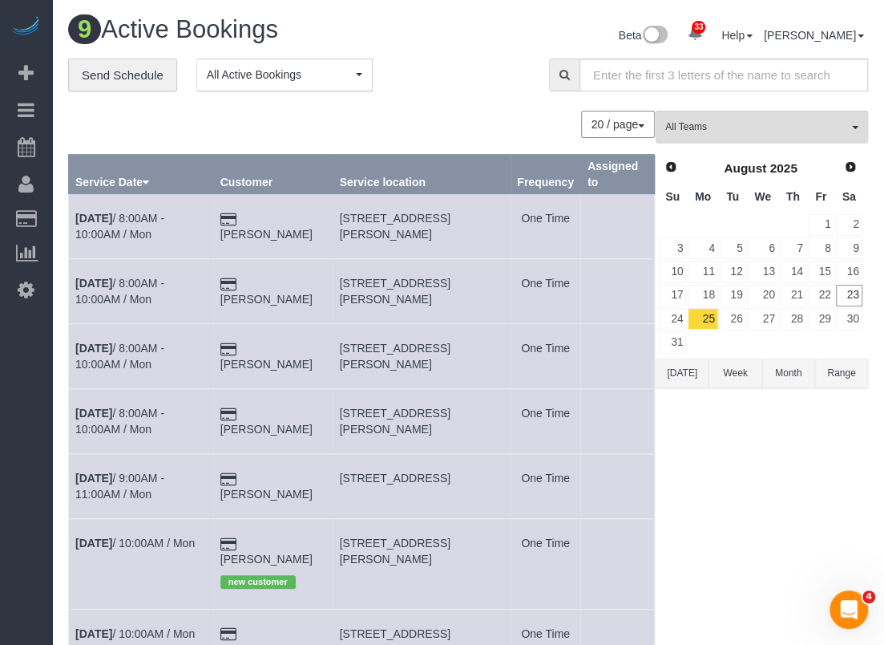
click at [149, 483] on td "Aug 25th / 9:00AM - 11:00AM / Mon" at bounding box center [141, 486] width 145 height 65
click at [152, 475] on link "Aug 25th / 9:00AM - 11:00AM / Mon" at bounding box center [119, 485] width 89 height 29
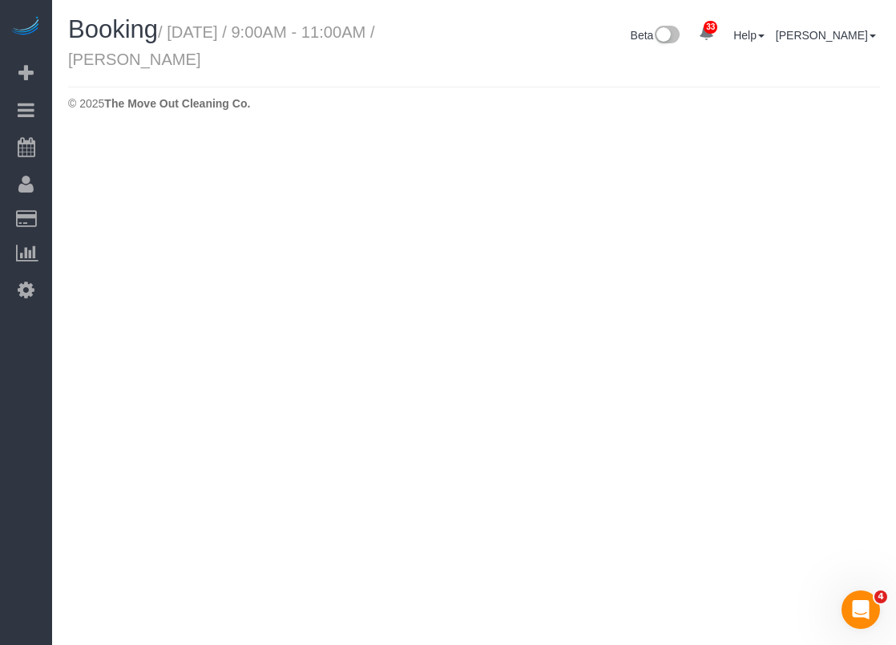
select select "[GEOGRAPHIC_DATA]"
select select "string:fspay-a85618d3-7ff7-402e-a838-d70c340bba98"
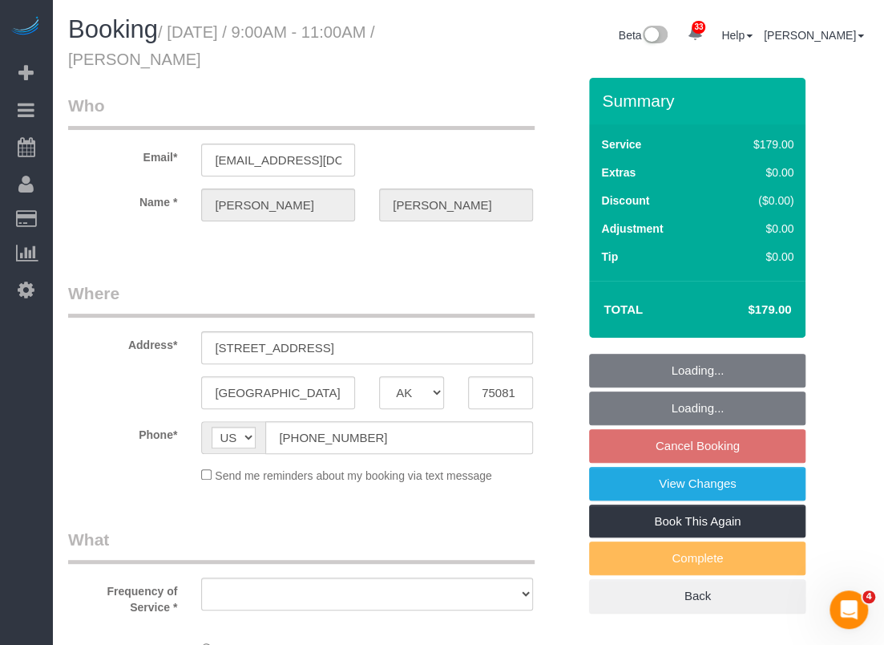
select select "object:14850"
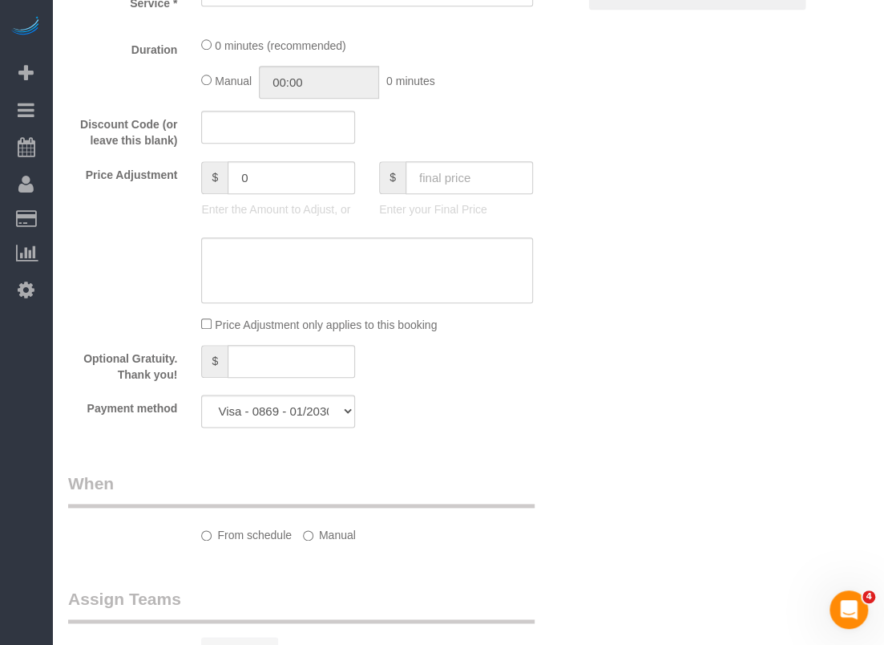
select select "3"
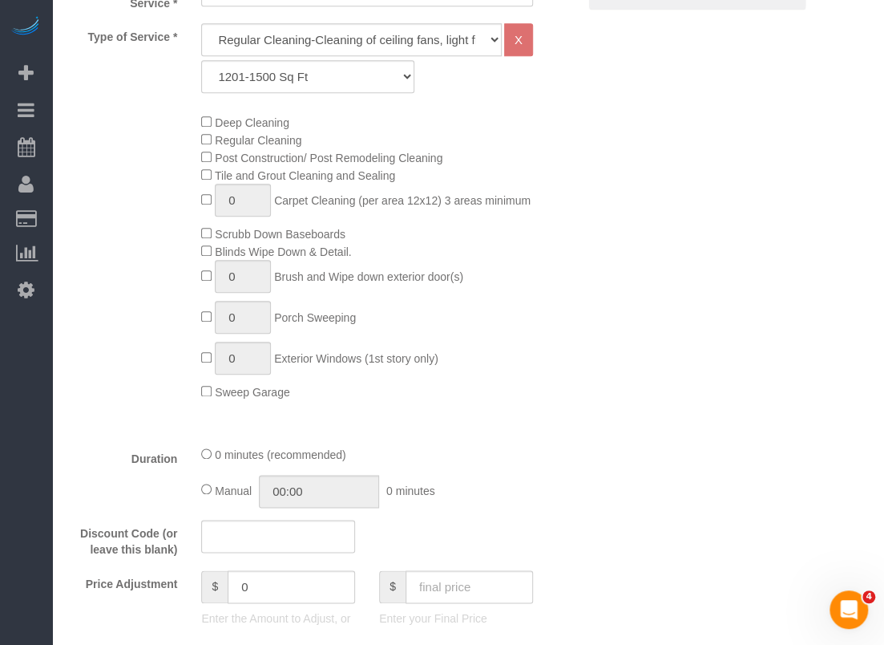
select select "object:14937"
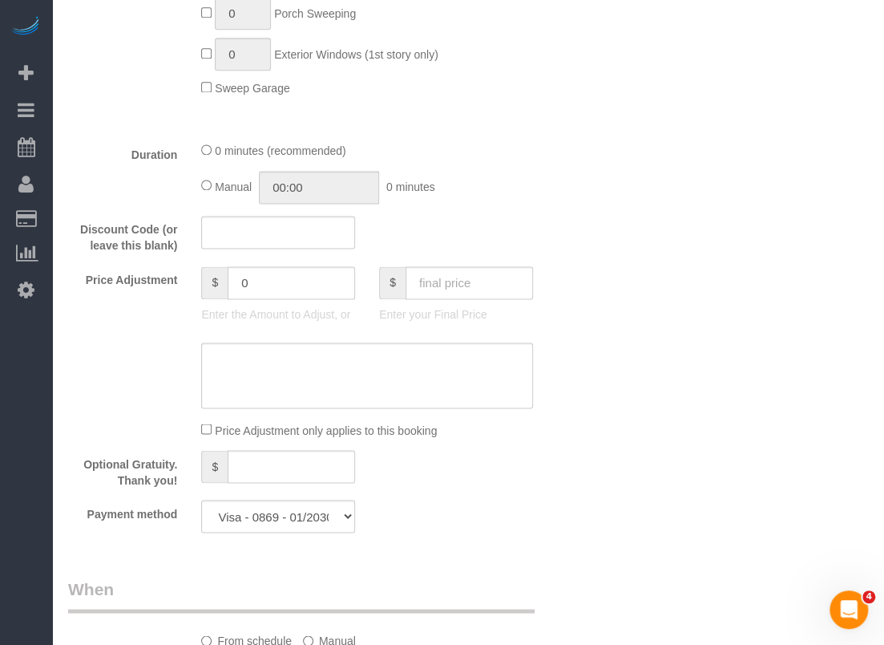
scroll to position [882, 0]
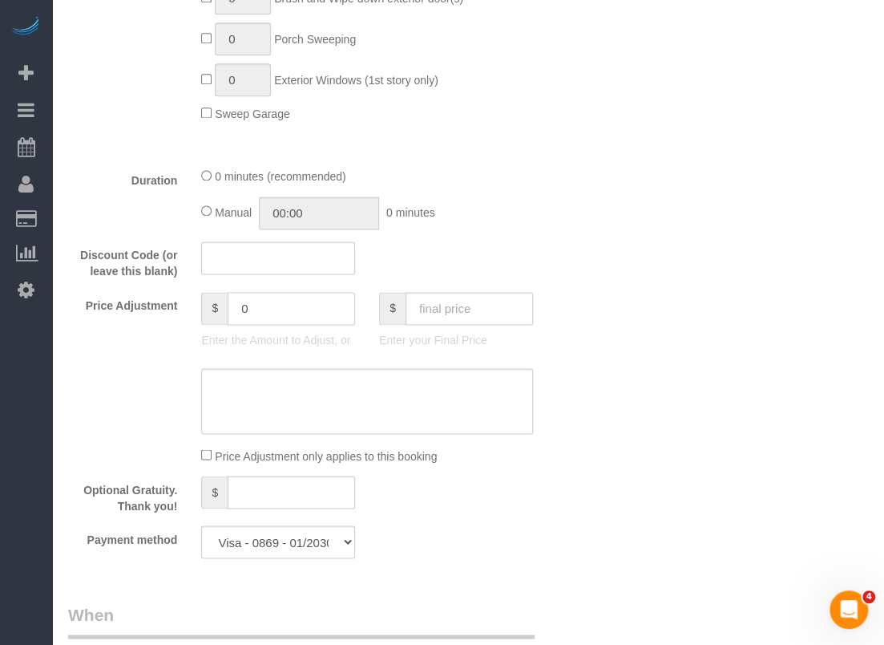
drag, startPoint x: 280, startPoint y: 321, endPoint x: 230, endPoint y: 321, distance: 49.7
click at [230, 321] on input "0" at bounding box center [291, 308] width 127 height 33
type input "45"
click at [258, 395] on textarea at bounding box center [367, 401] width 332 height 66
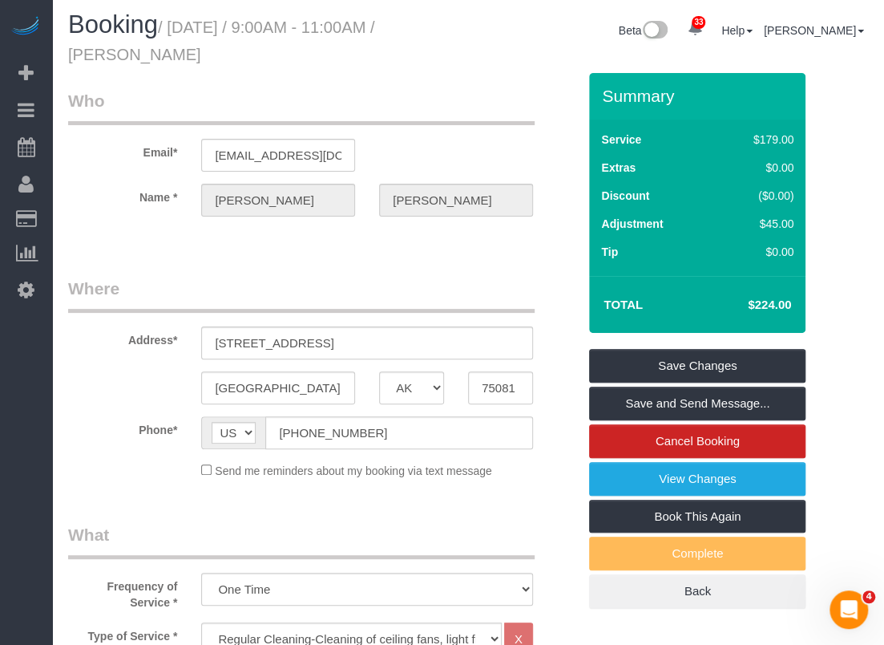
scroll to position [0, 0]
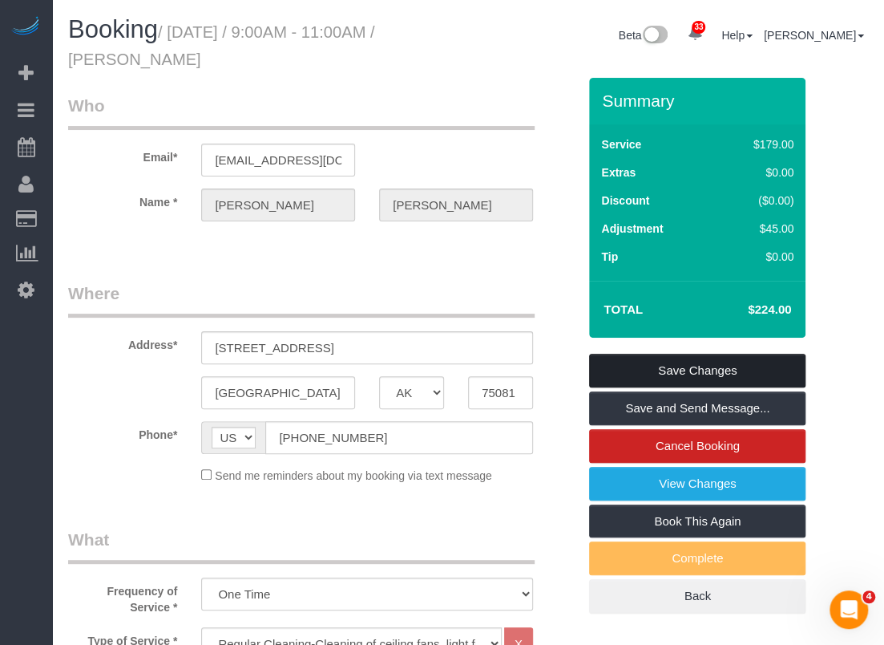
type textarea "$45 travel fee"
click at [651, 363] on link "Save Changes" at bounding box center [697, 371] width 216 height 34
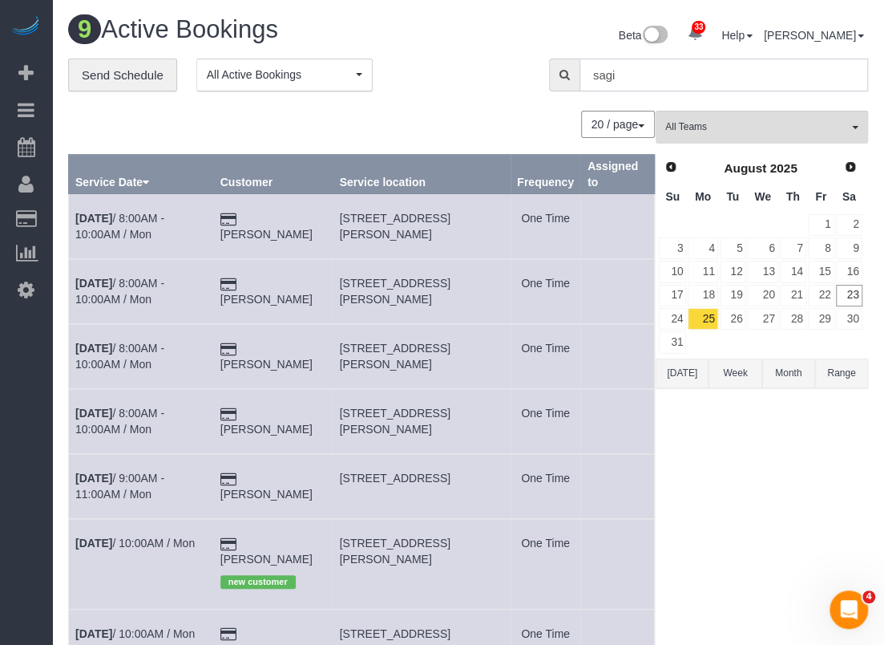
click at [568, 83] on div "sagi" at bounding box center [708, 75] width 319 height 33
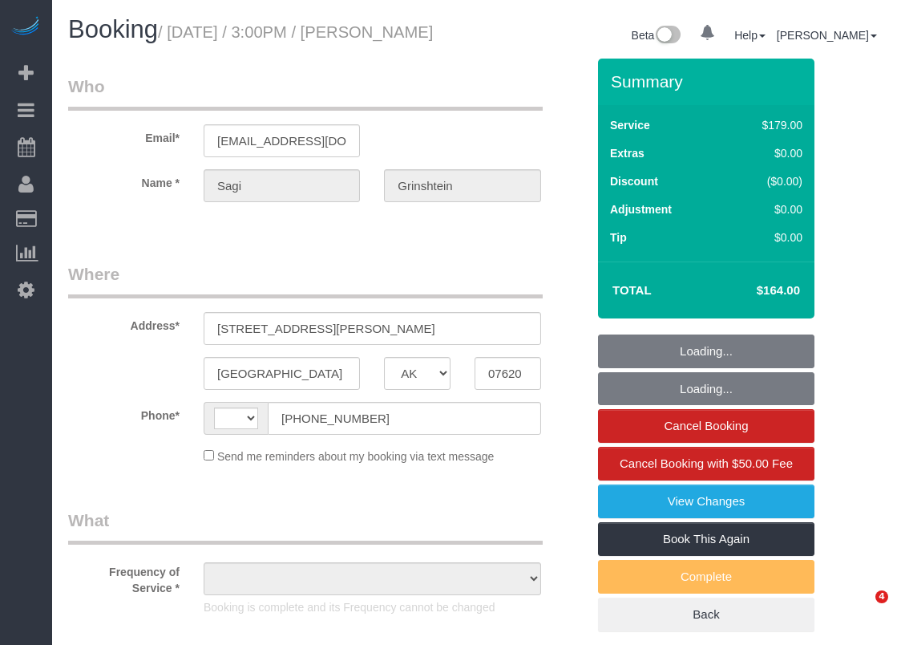
select select "[GEOGRAPHIC_DATA]"
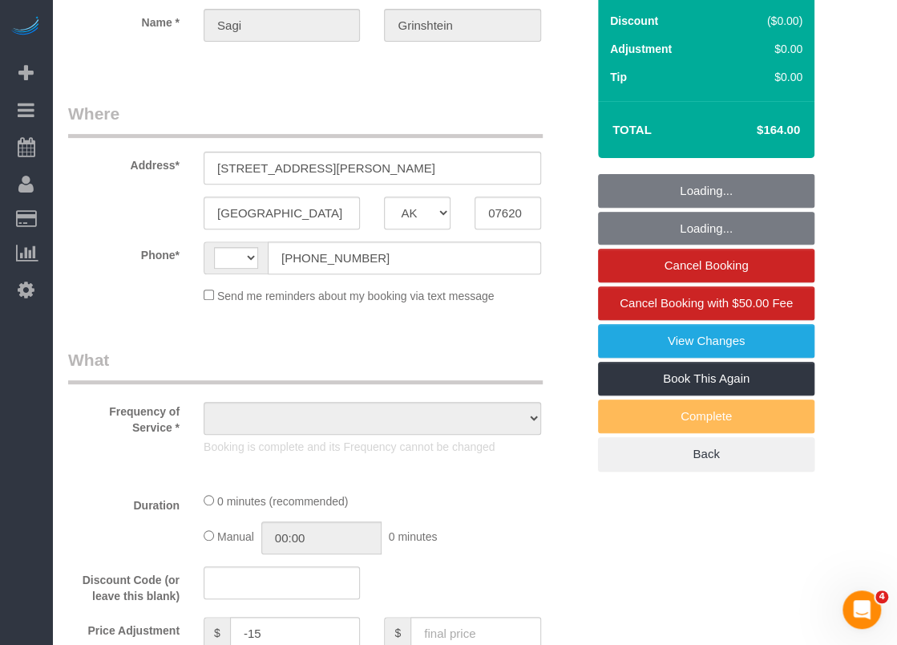
select select "string:[GEOGRAPHIC_DATA]"
select select "object:805"
select select "3"
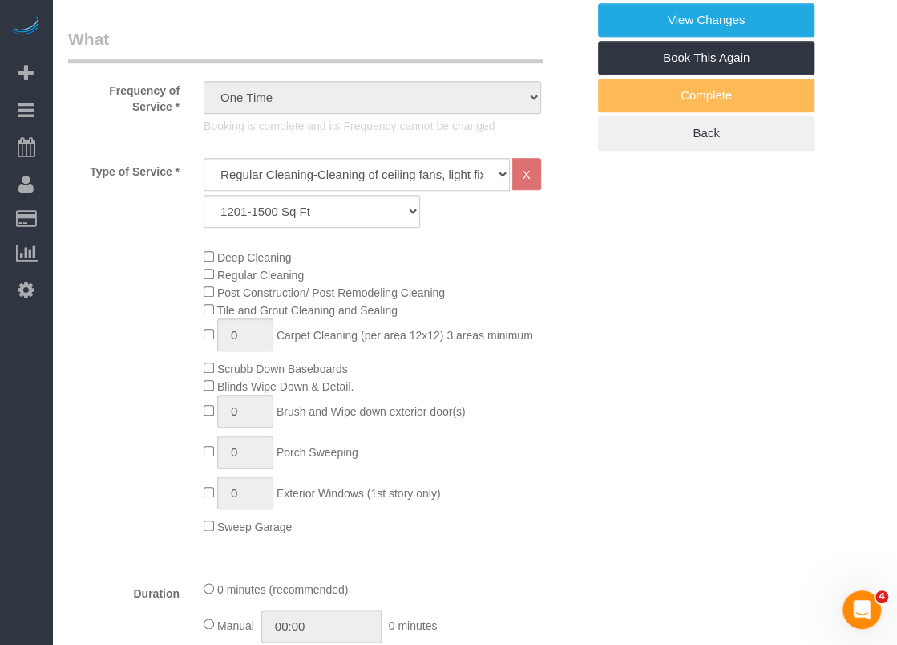
select select "object:897"
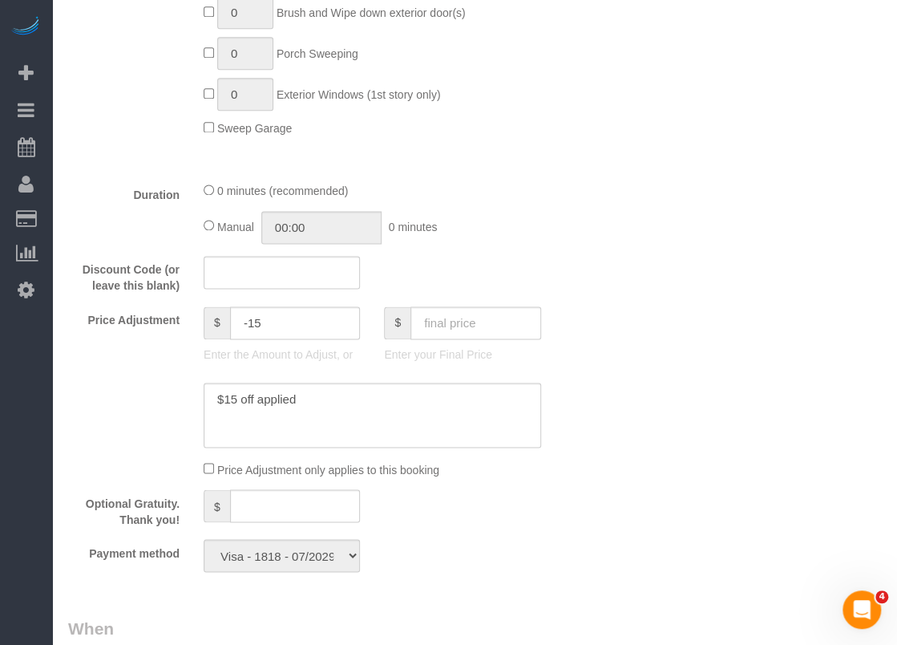
scroll to position [882, 0]
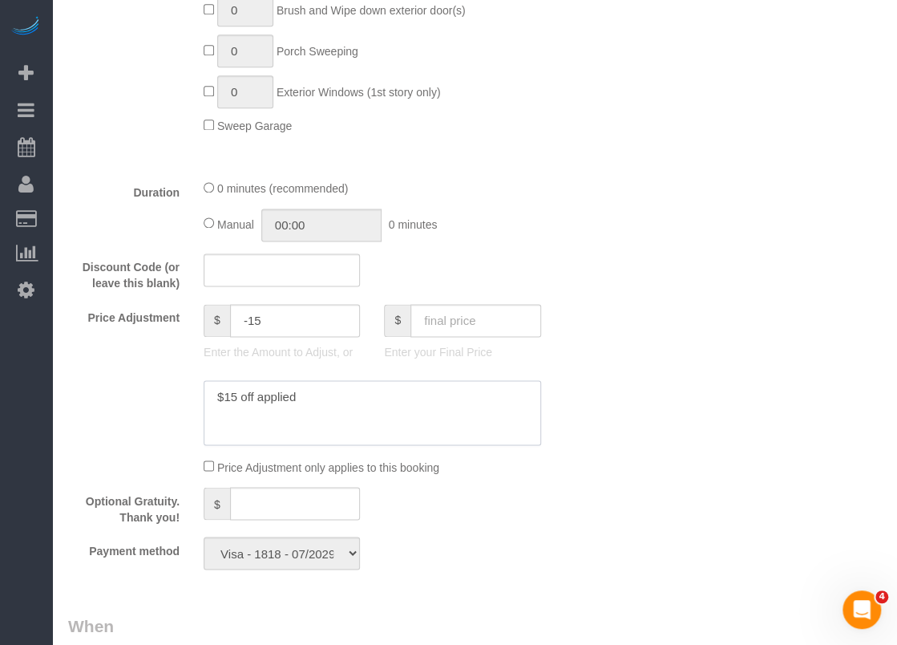
drag, startPoint x: 309, startPoint y: 414, endPoint x: 142, endPoint y: 388, distance: 168.7
click at [142, 388] on sui-booking-price-adjustment "Price Adjustment $ -15 Enter the Amount to Adjust, or $ Enter your Final Price …" at bounding box center [327, 390] width 518 height 172
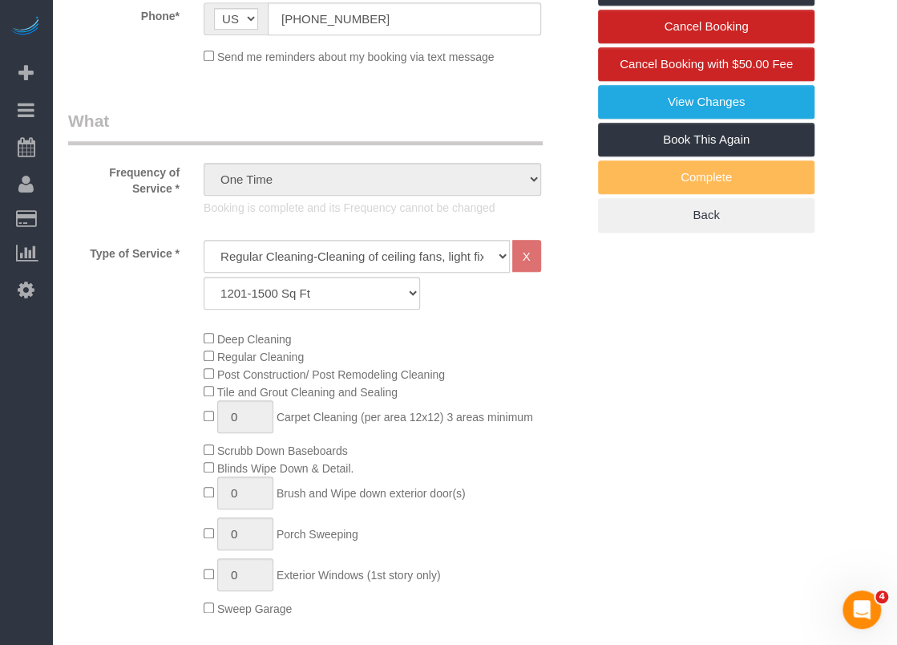
scroll to position [0, 0]
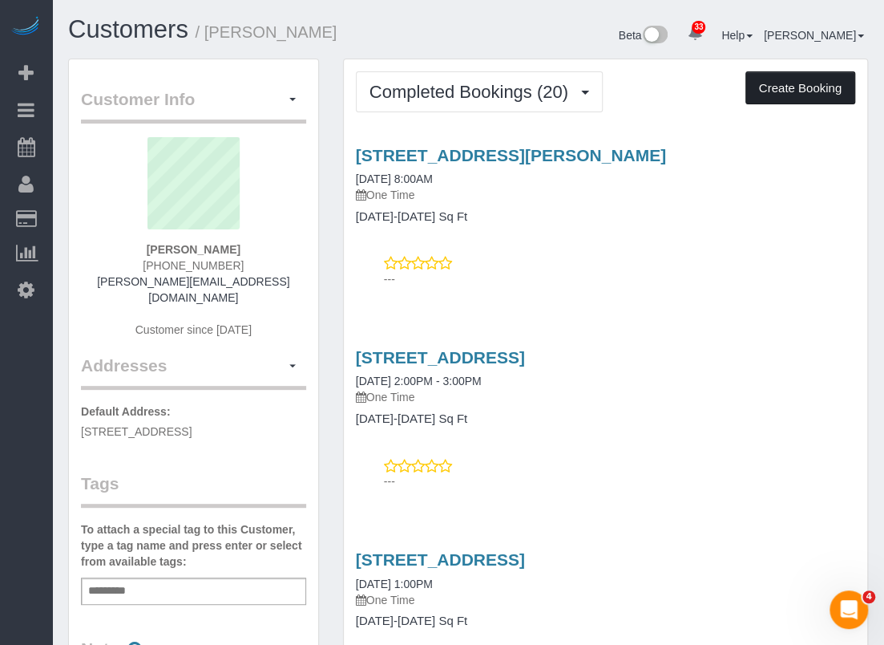
click at [803, 76] on button "Create Booking" at bounding box center [801, 88] width 110 height 34
select select "[GEOGRAPHIC_DATA]"
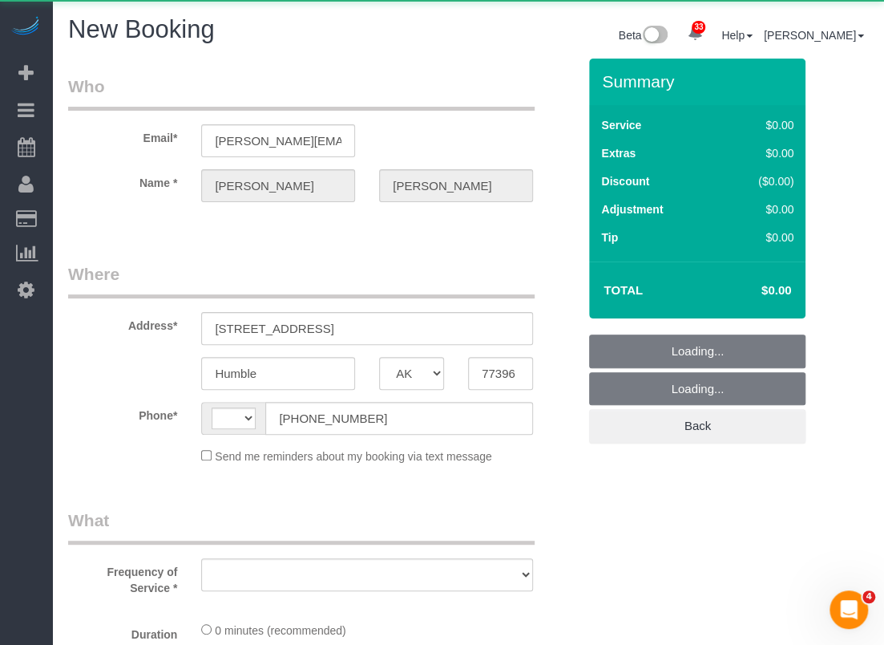
select select "string:[GEOGRAPHIC_DATA]"
select select "object:1900"
select select "string:fspay-36605f1d-3562-4b7f-bc73-726f8c797d08"
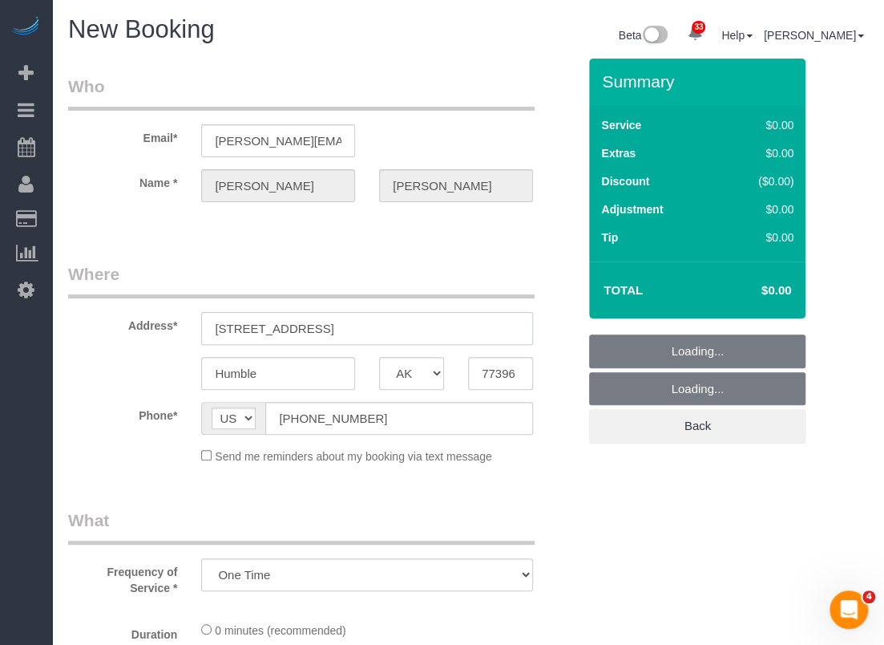
select select "3"
select select "object:1959"
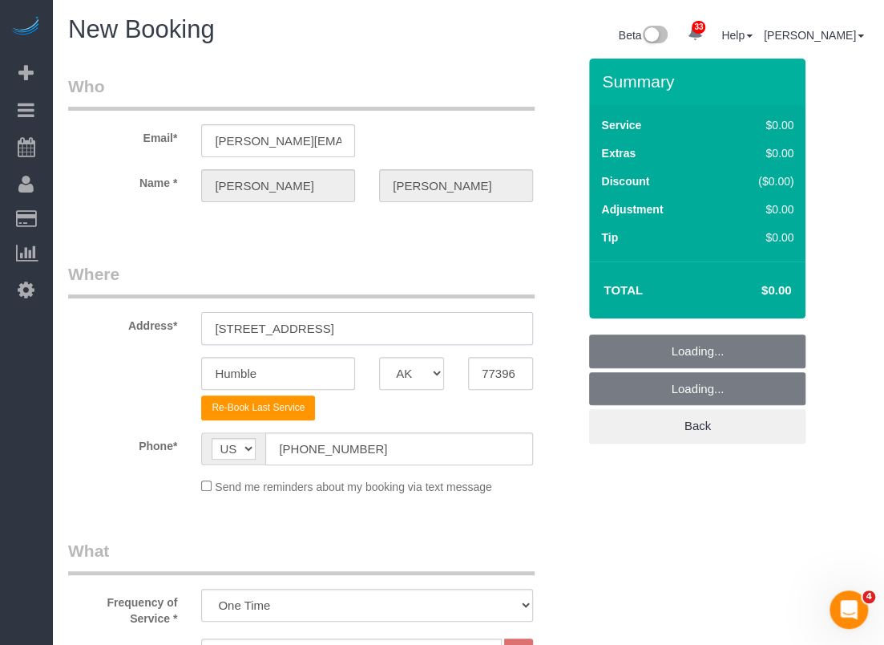
drag, startPoint x: 447, startPoint y: 331, endPoint x: 109, endPoint y: 319, distance: 337.7
click at [109, 319] on div "Address* [STREET_ADDRESS]" at bounding box center [322, 303] width 533 height 83
paste input "[STREET_ADDRESS]"
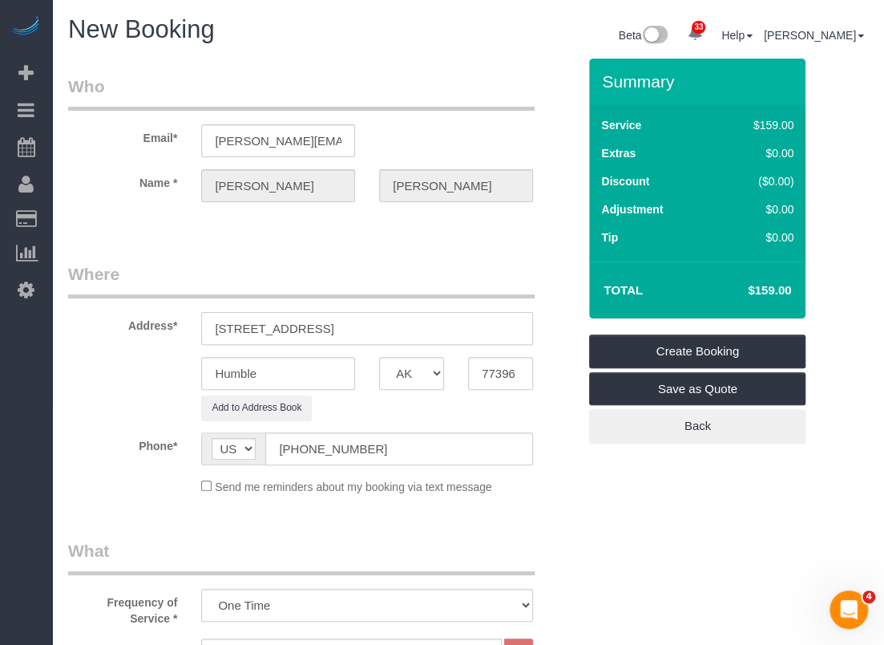
drag, startPoint x: 321, startPoint y: 324, endPoint x: 370, endPoint y: 323, distance: 48.9
click at [370, 323] on input "[STREET_ADDRESS]" at bounding box center [367, 328] width 332 height 33
type input "3502 Lost Lake Dr, , TX 77339"
drag, startPoint x: 285, startPoint y: 369, endPoint x: 167, endPoint y: 368, distance: 118.7
click at [167, 368] on div "Humble AK AL AR AZ CA CO CT DC DE FL GA HI IA ID IL IN KS KY LA MA MD ME MI MN …" at bounding box center [322, 373] width 533 height 33
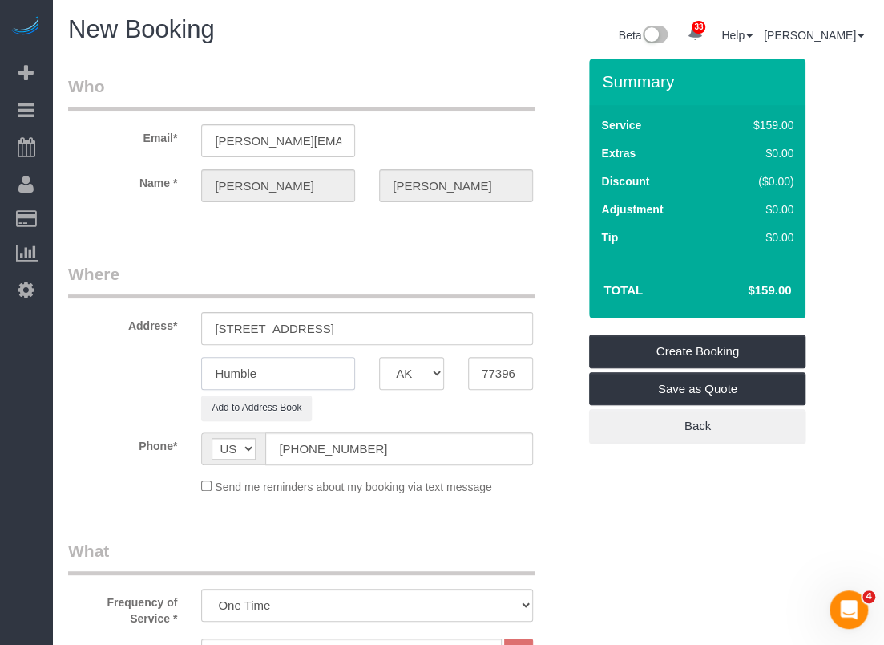
paste input "Kingwood"
type input "Kingwood"
drag, startPoint x: 394, startPoint y: 321, endPoint x: 346, endPoint y: 325, distance: 47.5
click at [346, 325] on input "3502 Lost Lake Dr, , TX 77339" at bounding box center [367, 328] width 332 height 33
type input "3502 Lost Lake Dr, , TX"
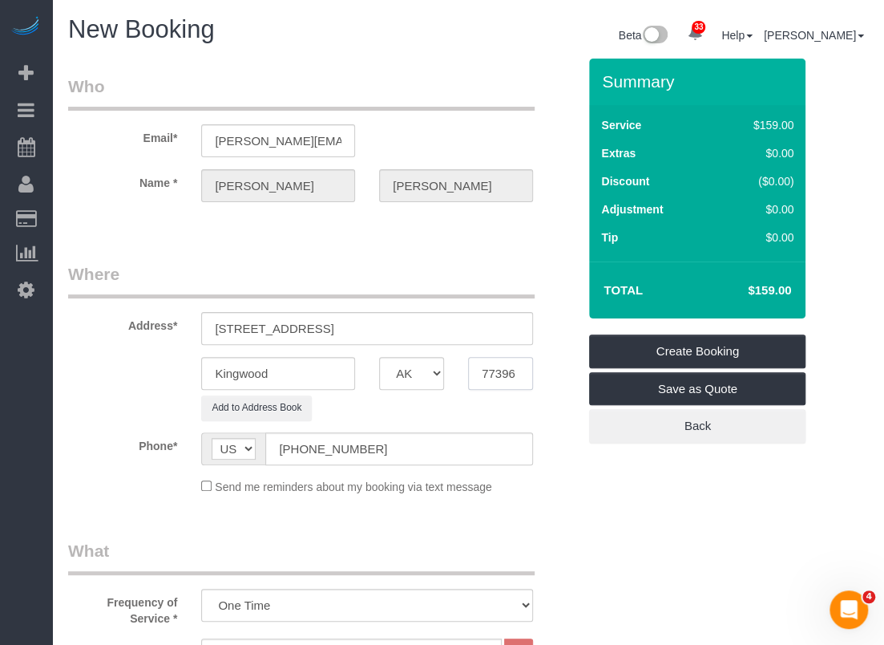
drag, startPoint x: 517, startPoint y: 377, endPoint x: 431, endPoint y: 365, distance: 86.6
click at [431, 365] on div "Kingwood AK AL AR AZ CA CO CT DC DE FL GA HI IA ID IL IN KS KY LA MA MD ME MI M…" at bounding box center [322, 373] width 533 height 33
paste input "39"
type input "77339"
drag, startPoint x: 369, startPoint y: 328, endPoint x: 313, endPoint y: 328, distance: 56.1
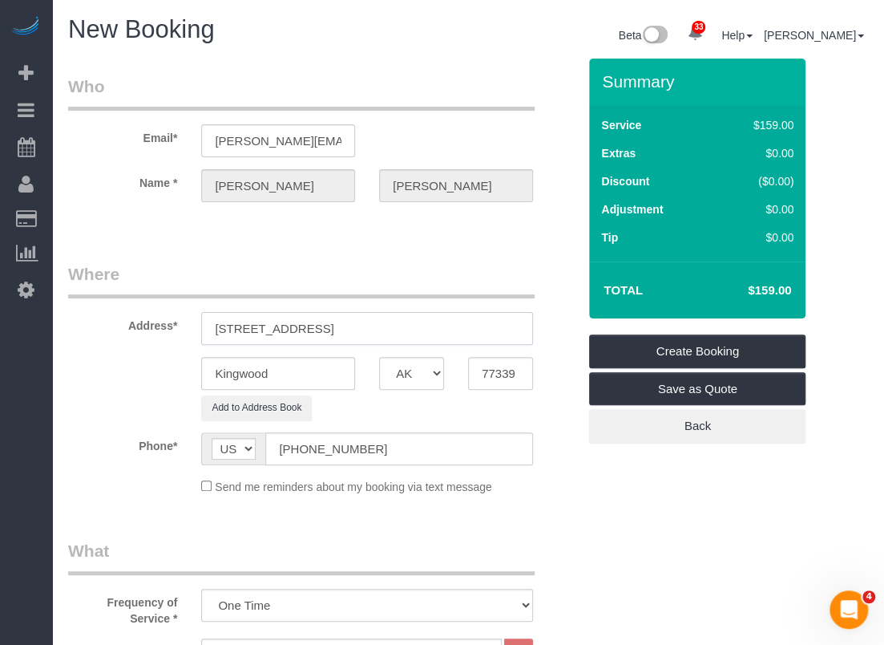
click at [313, 328] on input "3502 Lost Lake Dr, , TX" at bounding box center [367, 328] width 332 height 33
type input "3502 Lost Lake Dr"
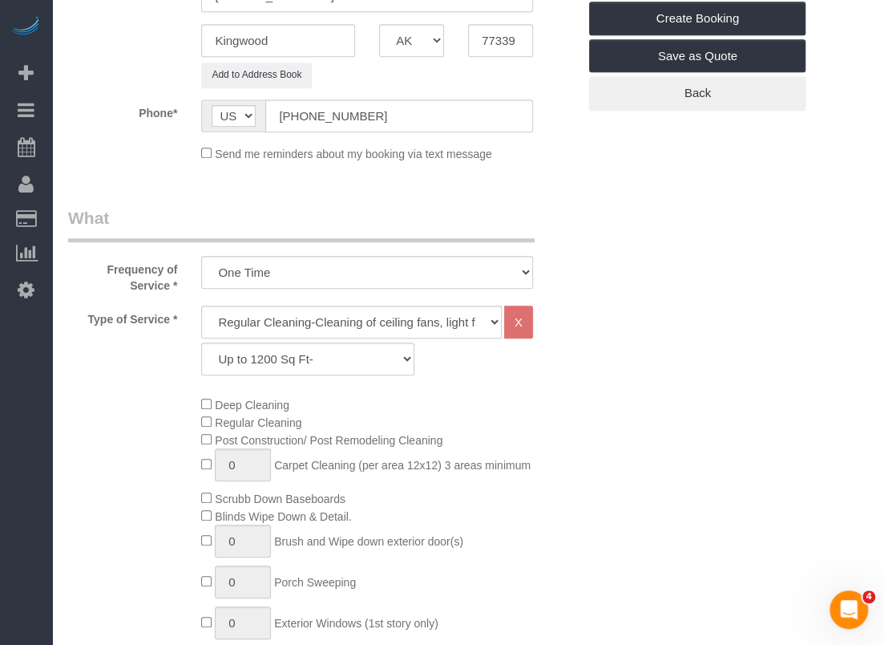
scroll to position [401, 0]
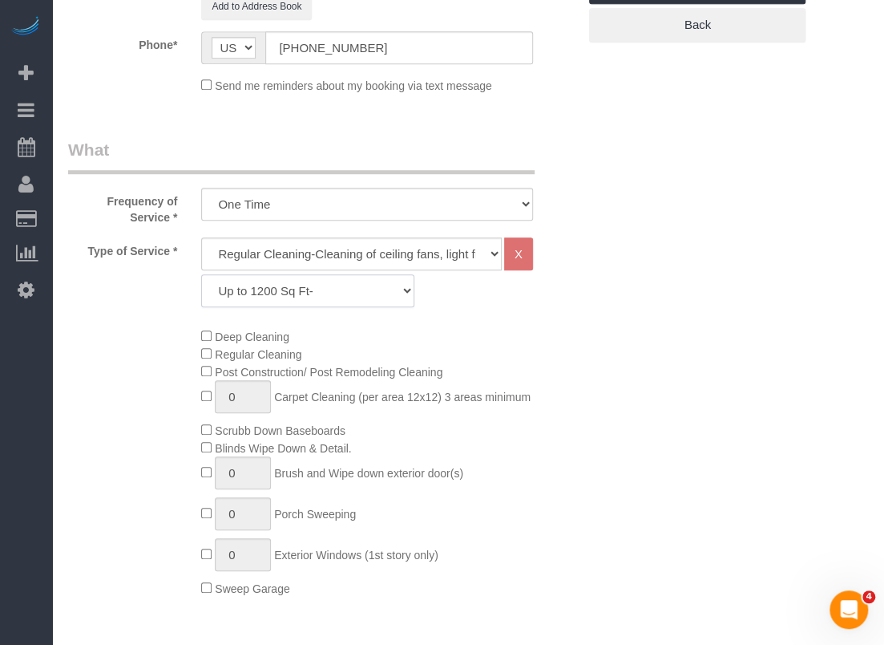
click at [361, 277] on select "Up to 1200 Sq Ft- 1201-1500 Sq Ft 1501-1800 Sq Ft 1801-2000 Sq Ft 2001-2300 Sq …" at bounding box center [307, 290] width 213 height 33
select select "64"
click at [201, 274] on select "Up to 1200 Sq Ft- 1201-1500 Sq Ft 1501-1800 Sq Ft 1801-2000 Sq Ft 2001-2300 Sq …" at bounding box center [307, 290] width 213 height 33
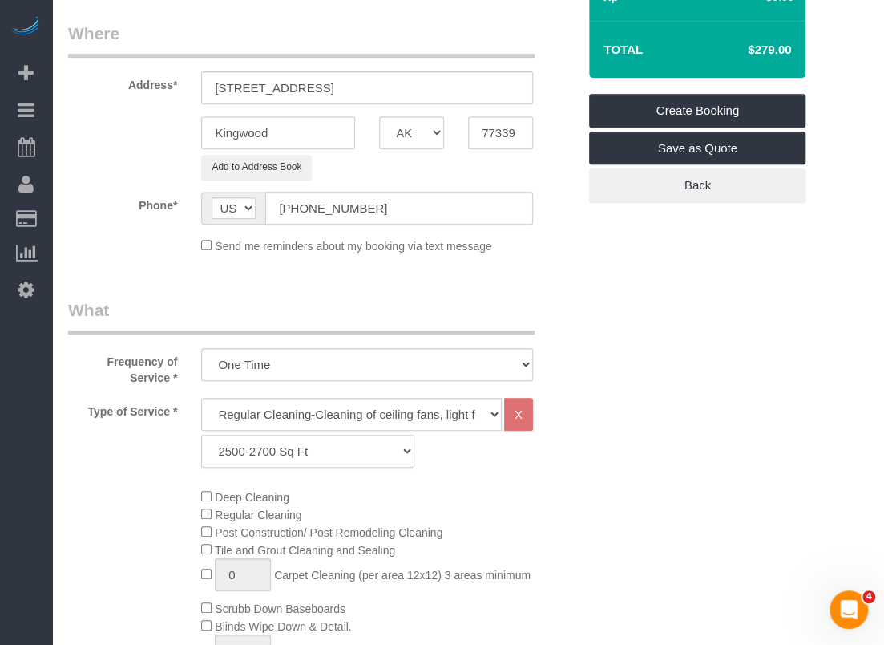
scroll to position [321, 0]
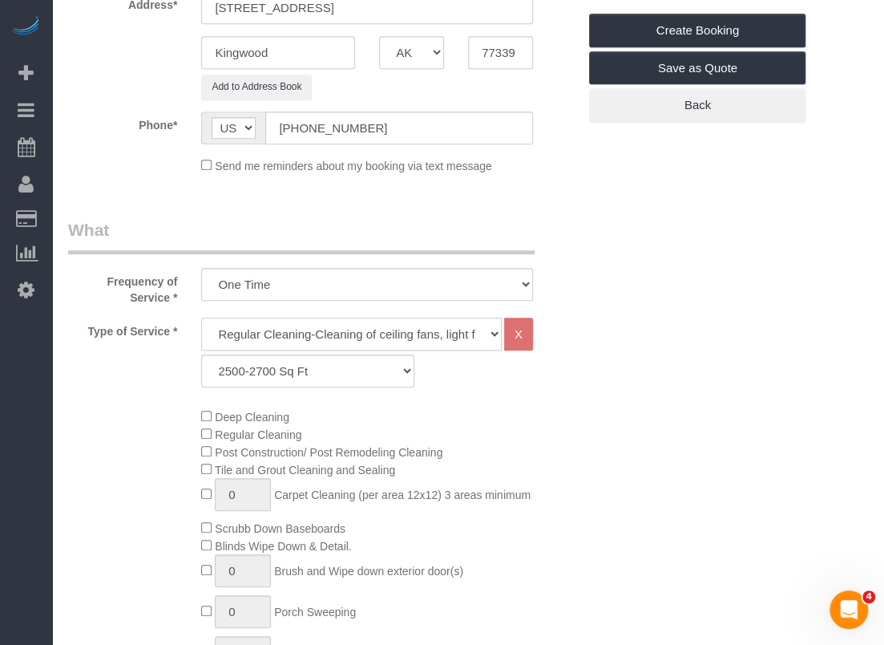
click at [320, 335] on select "Regular Cleaning-Cleaning of ceiling fans, light fixtures, windowsills, dust ba…" at bounding box center [351, 333] width 301 height 33
select select "4"
click at [201, 317] on select "Regular Cleaning-Cleaning of ceiling fans, light fixtures, windowsills, dust ba…" at bounding box center [351, 333] width 301 height 33
click at [207, 419] on span "Deep Cleaning" at bounding box center [245, 416] width 88 height 13
click at [212, 489] on span "0 Carpet Cleaning (per area 12x12) 3 areas minimum" at bounding box center [366, 494] width 330 height 13
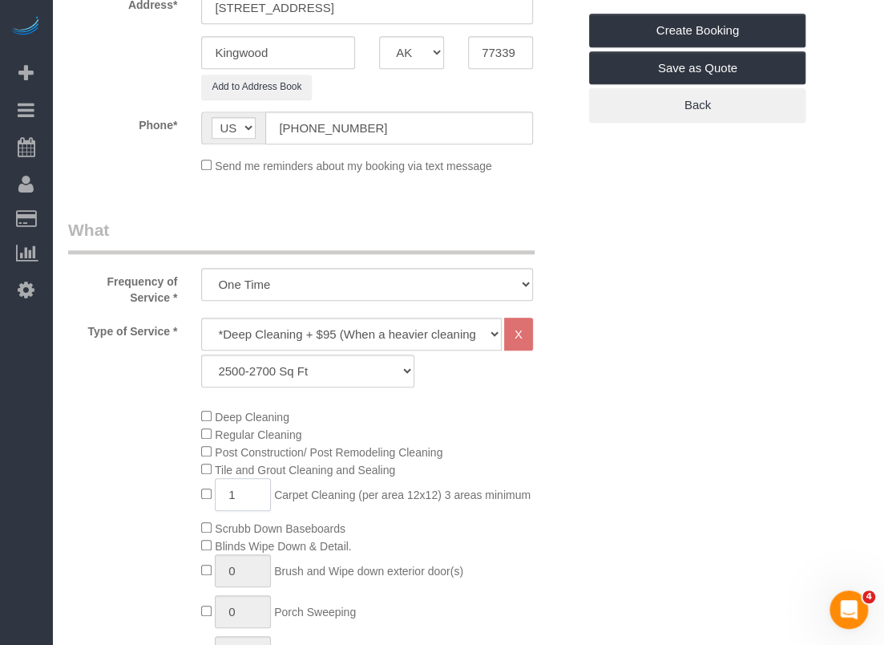
drag, startPoint x: 242, startPoint y: 494, endPoint x: 216, endPoint y: 493, distance: 26.5
click at [216, 493] on input "1" at bounding box center [243, 494] width 56 height 33
type input "3"
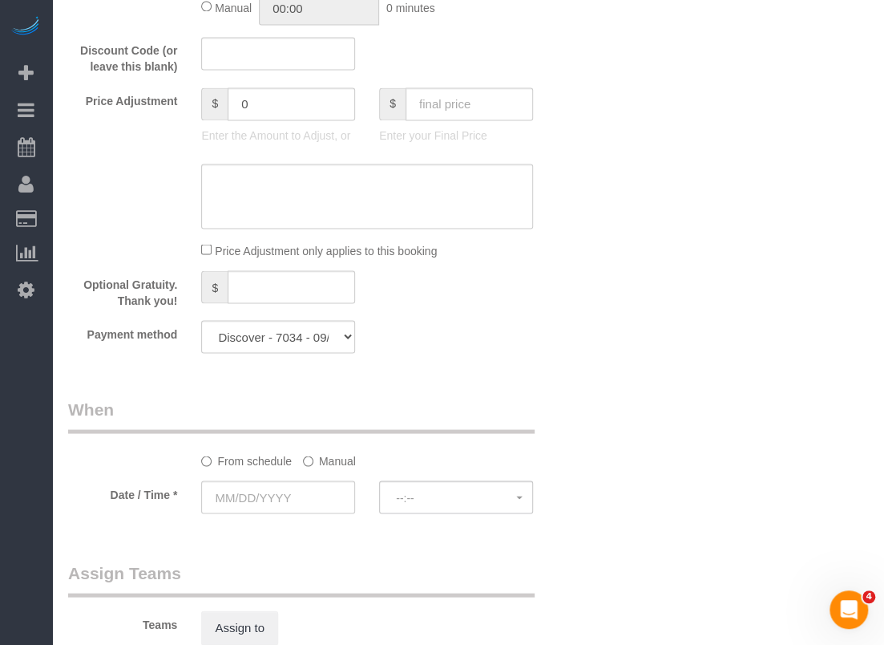
scroll to position [1122, 0]
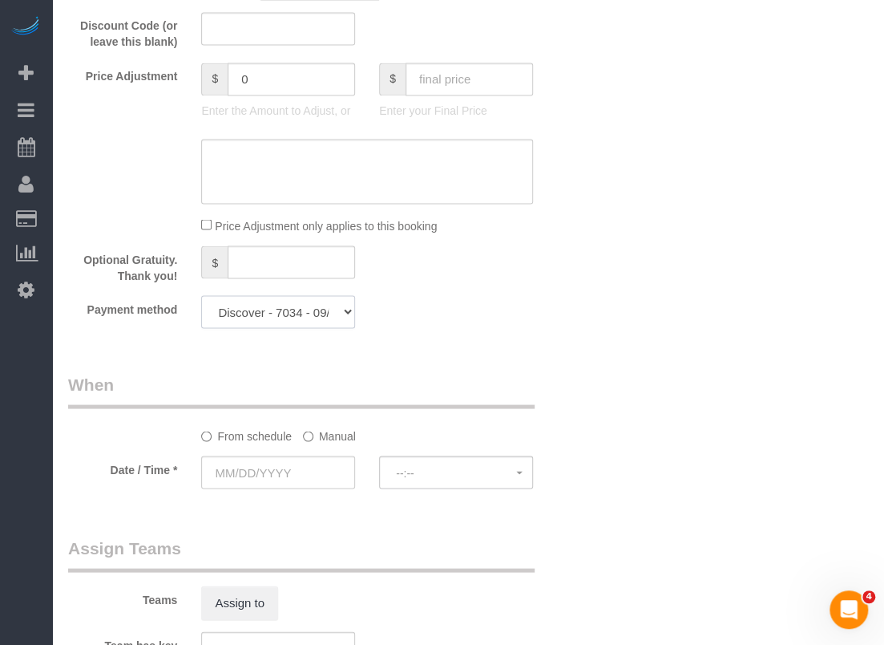
click at [342, 316] on select "Visa - 3052 - 11/2027 Mastercard - 0134 - 07/2028 Discover - 7034 - 09/2026 (De…" at bounding box center [278, 311] width 154 height 33
select select "string:check"
click at [201, 296] on select "Visa - 3052 - 11/2027 Mastercard - 0134 - 07/2028 Discover - 7034 - 09/2026 (De…" at bounding box center [278, 311] width 154 height 33
click at [261, 469] on input "text" at bounding box center [278, 471] width 154 height 33
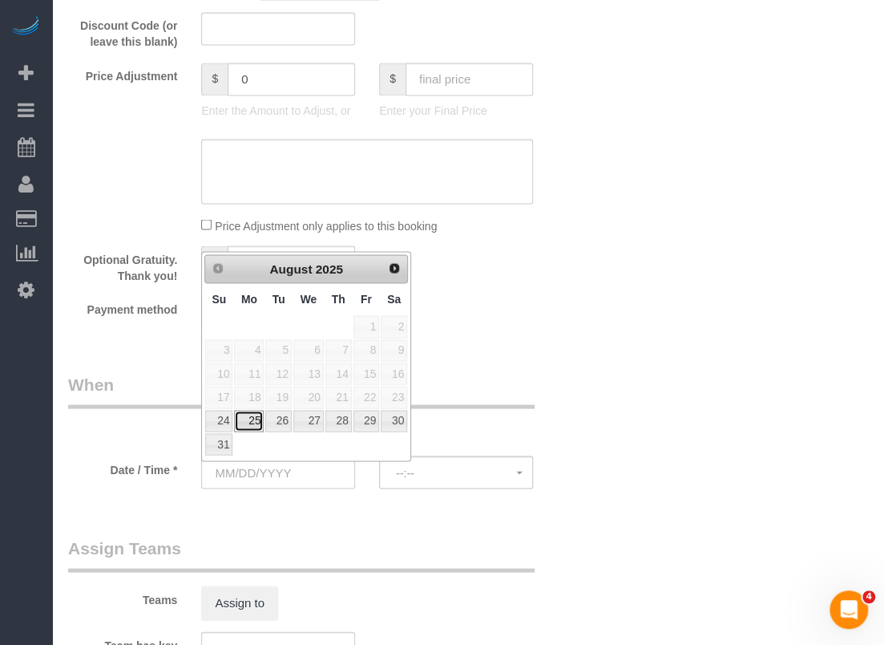
click at [253, 419] on link "25" at bounding box center [249, 421] width 30 height 22
type input "[DATE]"
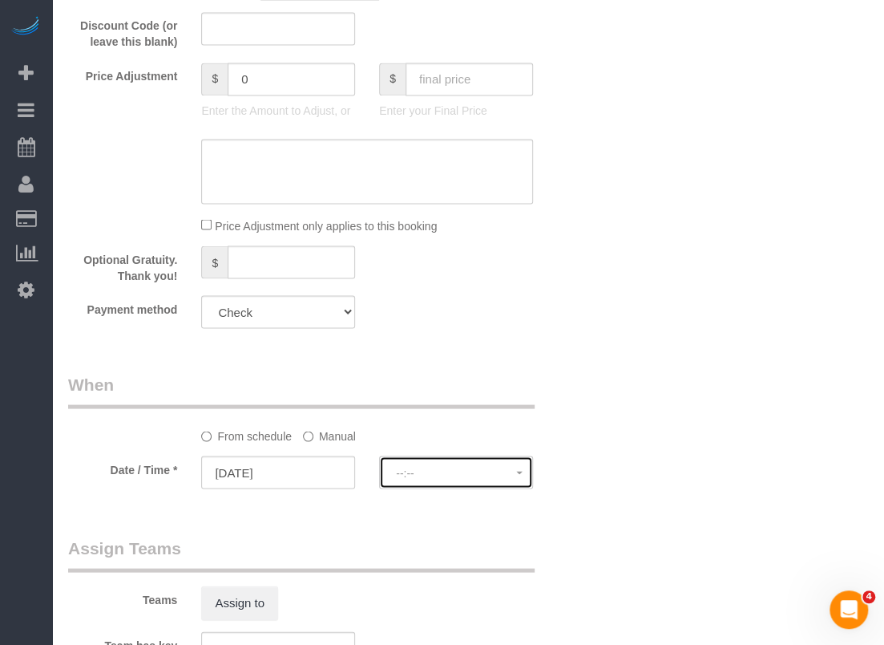
select select "spot1"
click at [435, 482] on button "10:00AM - 12:00PM" at bounding box center [456, 471] width 154 height 33
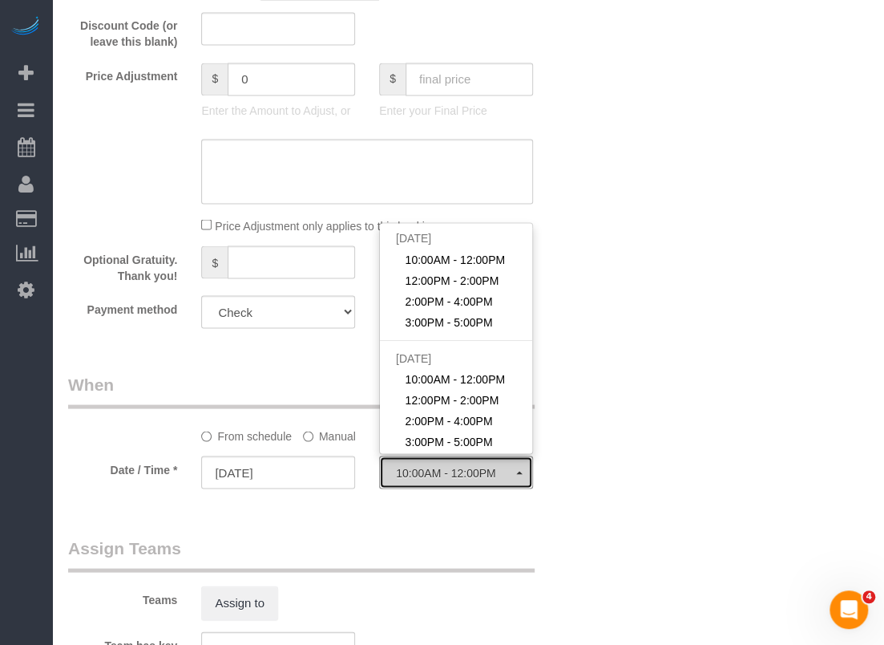
click at [435, 482] on button "10:00AM - 12:00PM" at bounding box center [456, 471] width 154 height 33
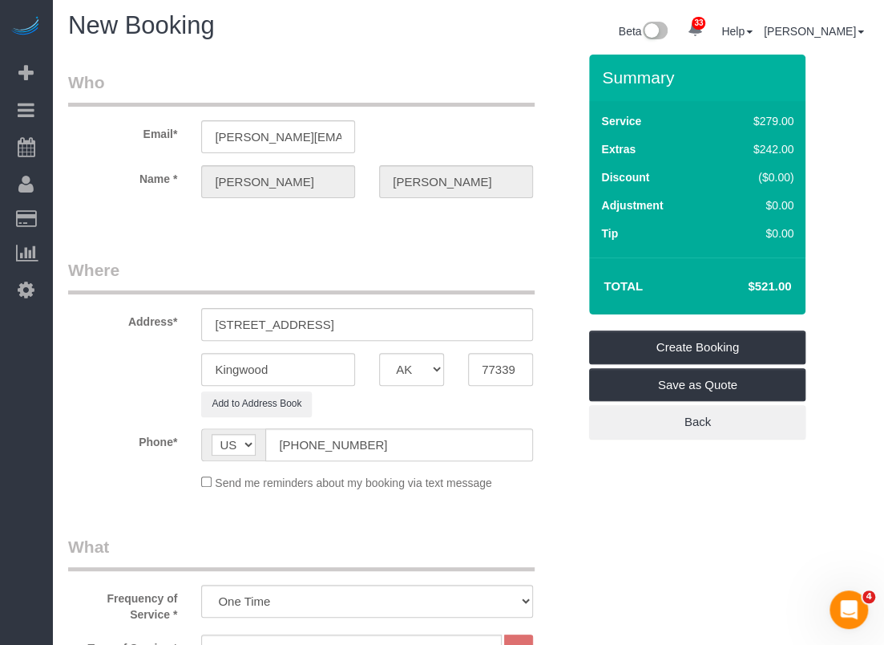
scroll to position [0, 0]
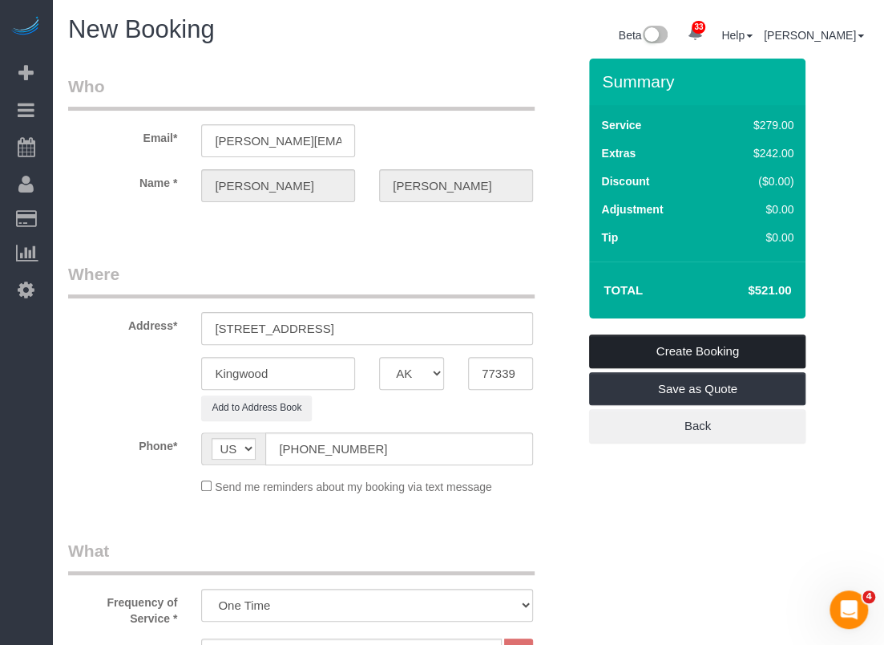
click at [734, 347] on link "Create Booking" at bounding box center [697, 351] width 216 height 34
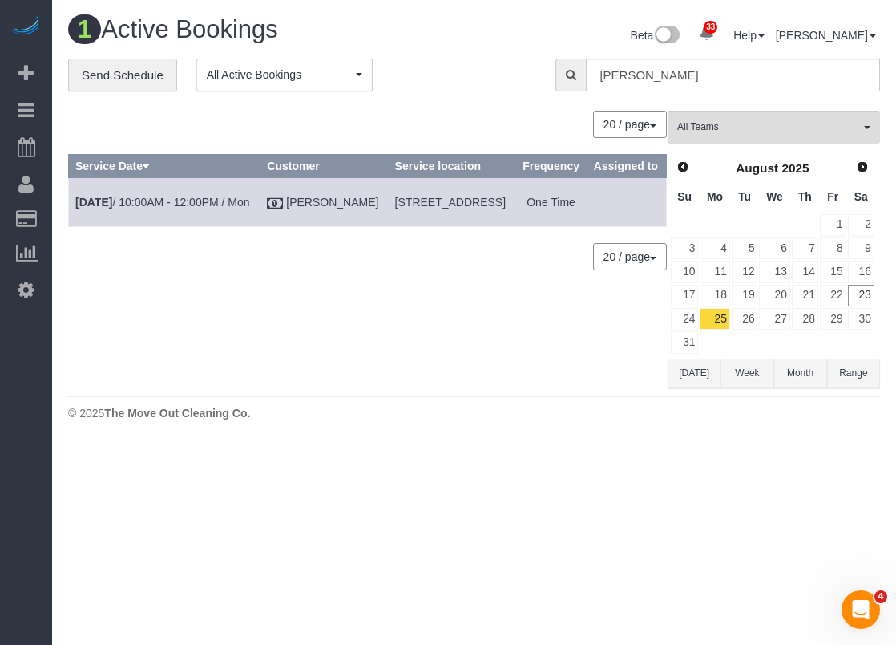
drag, startPoint x: 425, startPoint y: 231, endPoint x: 356, endPoint y: 216, distance: 70.6
click at [388, 216] on td "3502 Lost Lake Dr, Kingwood, TX 77339" at bounding box center [451, 202] width 127 height 49
drag, startPoint x: 358, startPoint y: 215, endPoint x: 351, endPoint y: 222, distance: 9.7
click at [388, 222] on td "3502 Lost Lake Dr, Kingwood, TX 77339" at bounding box center [451, 202] width 127 height 49
drag, startPoint x: 348, startPoint y: 217, endPoint x: 411, endPoint y: 230, distance: 64.6
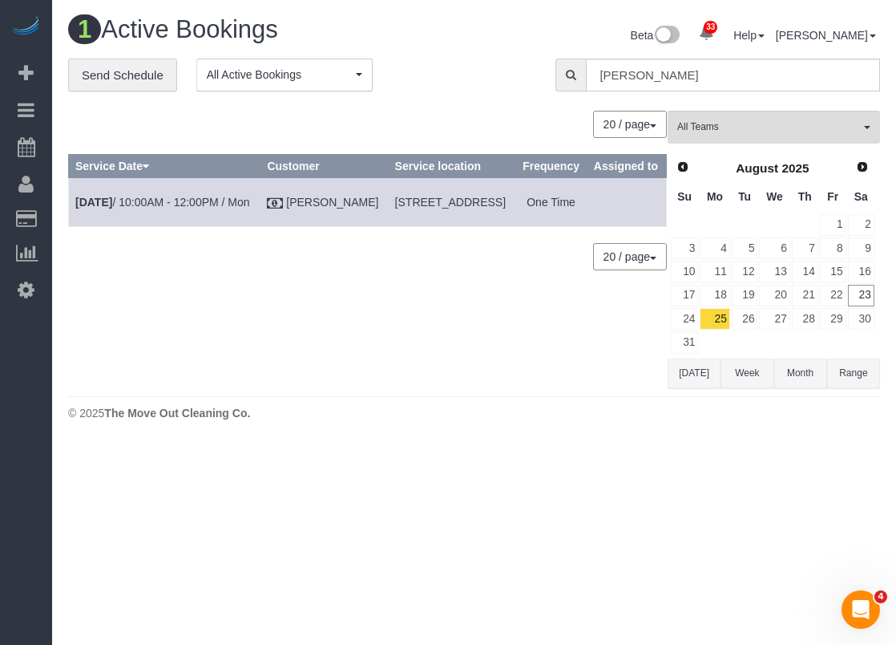
click at [411, 227] on td "3502 Lost Lake Dr, Kingwood, TX 77339" at bounding box center [451, 202] width 127 height 49
copy span "3502 Lost Lake Dr, Kingwood, TX 77339"
click at [180, 208] on link "Aug 25th / 10:00AM - 12:00PM / Mon" at bounding box center [162, 202] width 175 height 13
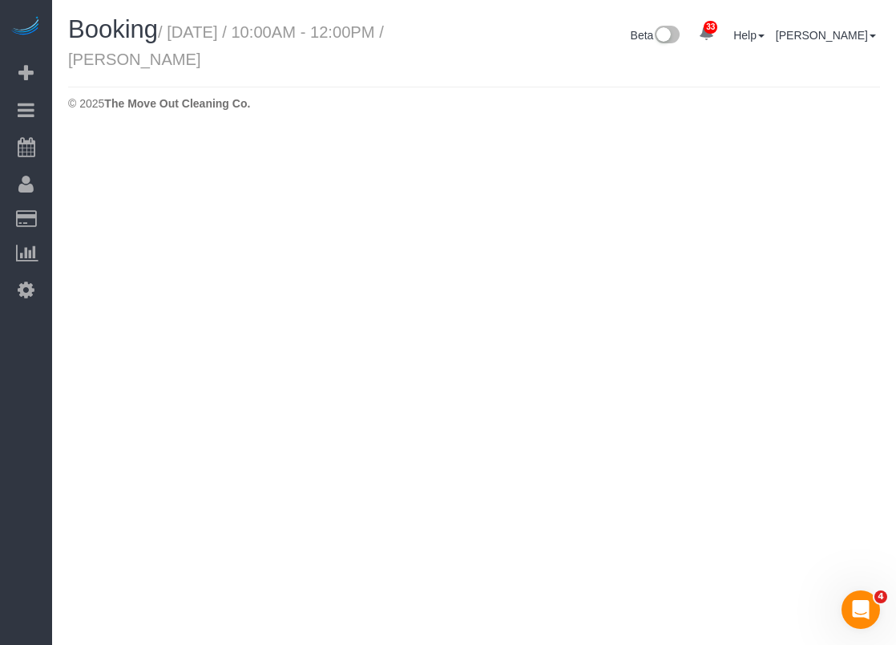
select select "[GEOGRAPHIC_DATA]"
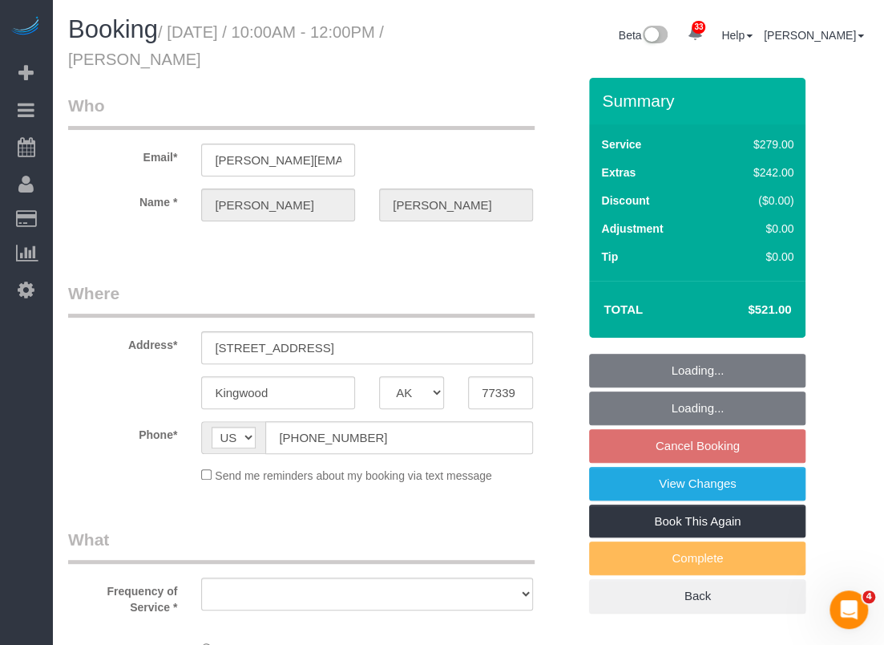
select select "3"
select select "spot24"
select select "object:2485"
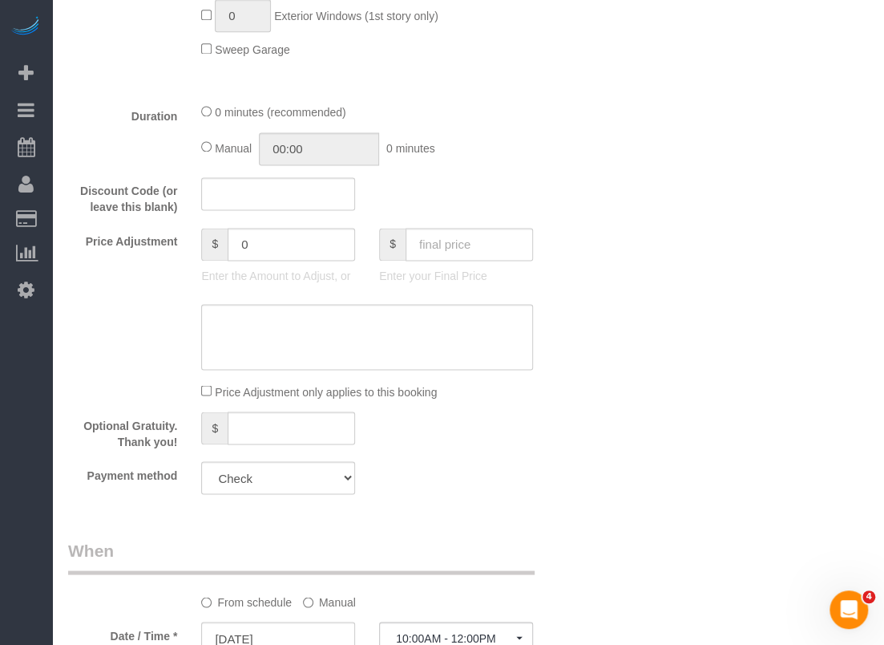
scroll to position [1122, 0]
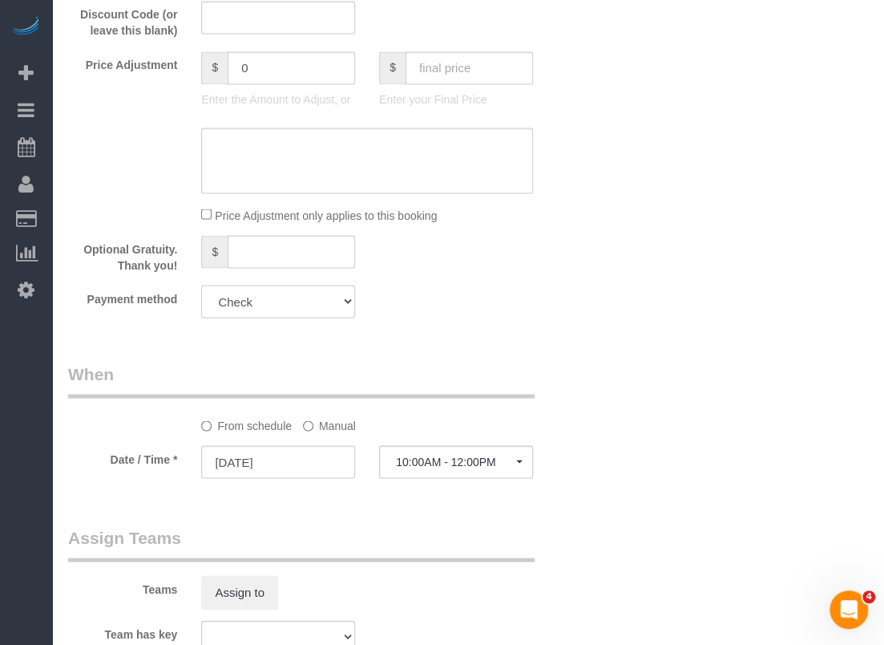
click at [272, 299] on select "Visa - 3052 - 11/2027 Mastercard - 0134 - 07/2028 Discover - 7034 - 09/2026 (De…" at bounding box center [278, 301] width 154 height 33
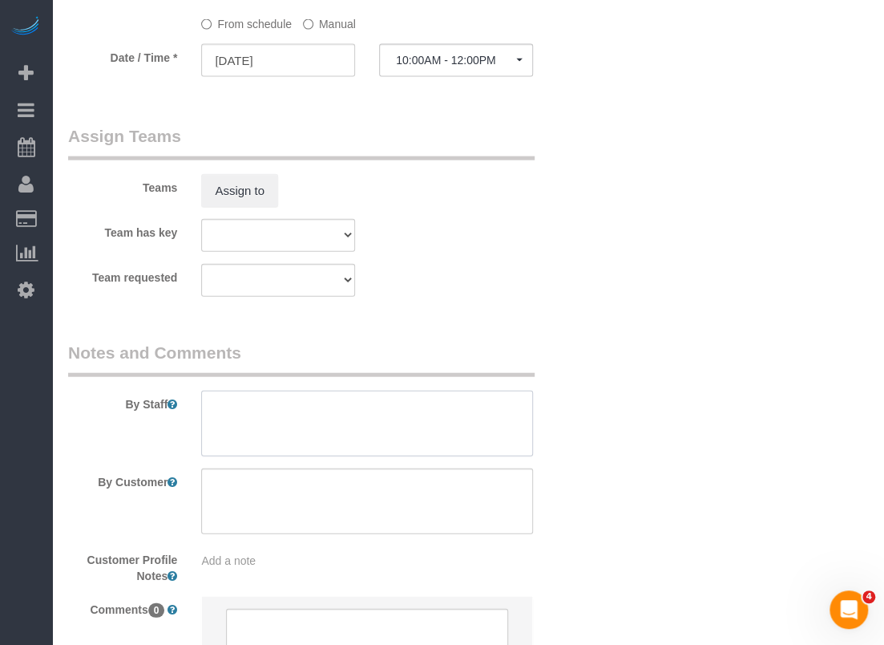
click at [467, 411] on textarea at bounding box center [367, 423] width 332 height 66
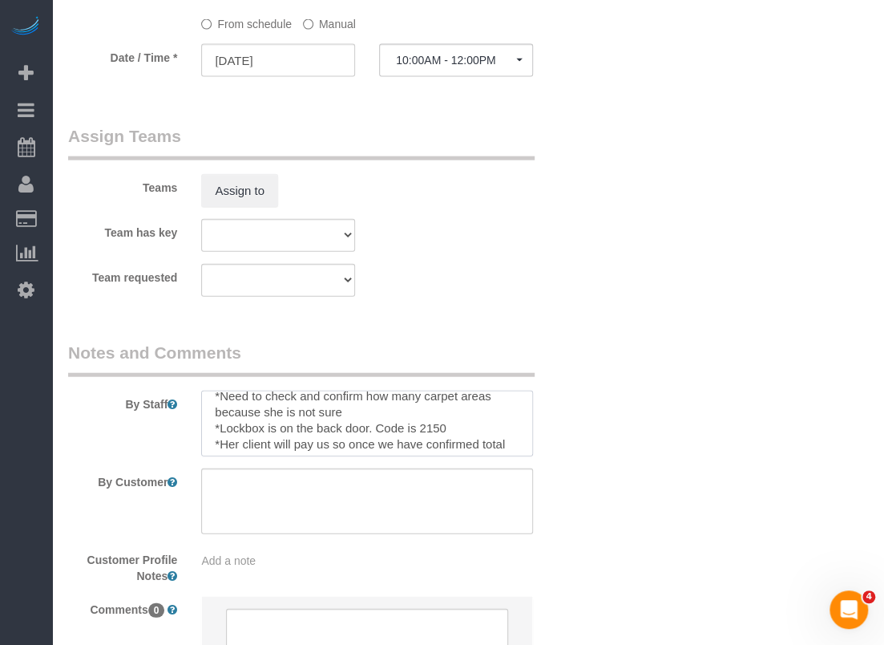
scroll to position [0, 0]
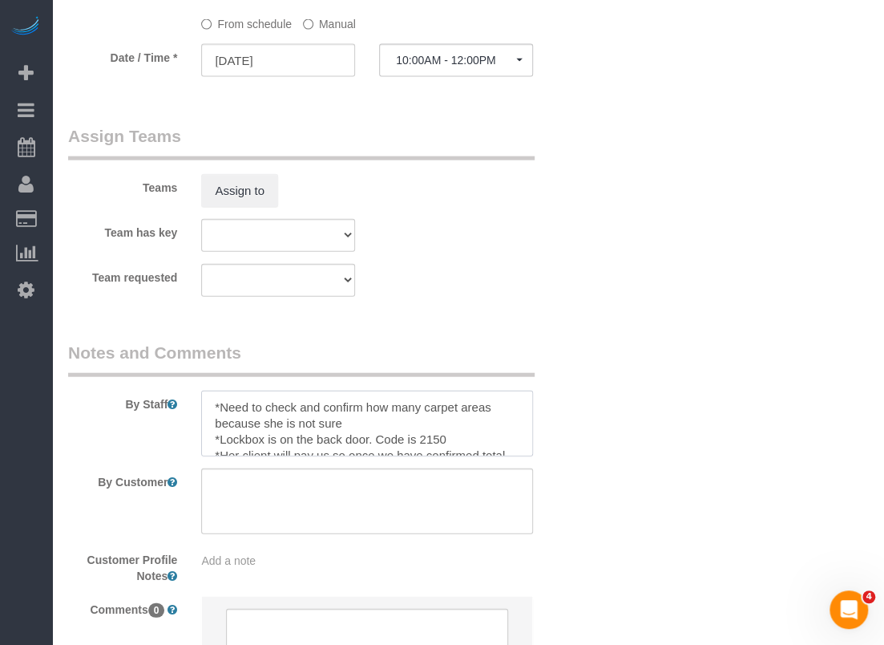
drag, startPoint x: 383, startPoint y: 445, endPoint x: 204, endPoint y: 392, distance: 186.4
click at [204, 392] on textarea at bounding box center [367, 423] width 332 height 66
type textarea "*Need to check and confirm how many carpet areas because she is not sure *Lockb…"
drag, startPoint x: 496, startPoint y: 253, endPoint x: 513, endPoint y: 273, distance: 26.8
click at [499, 253] on sui-booking-teams "Teams Assign to Team has key Test team Team requested Test team" at bounding box center [322, 210] width 509 height 173
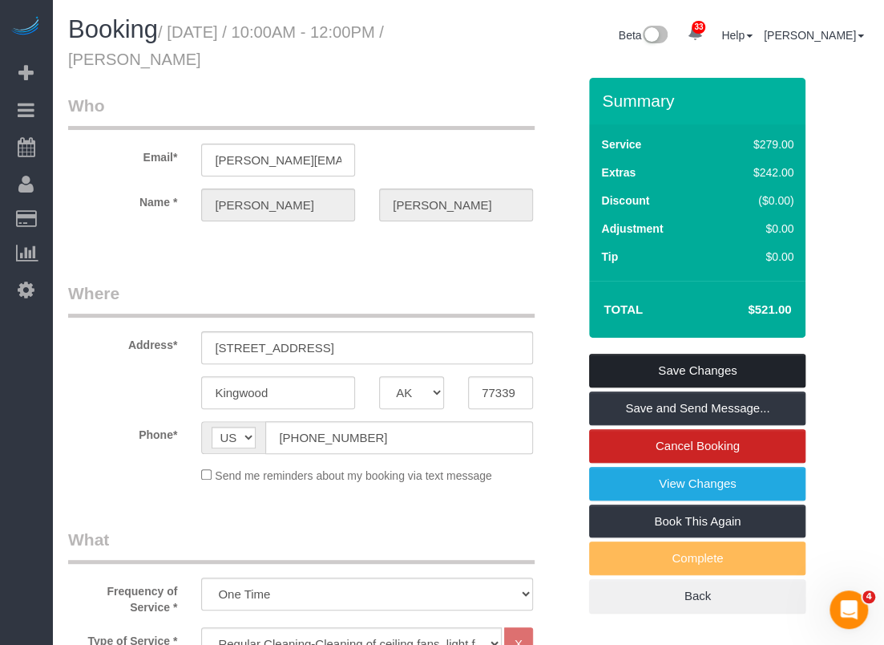
click at [637, 368] on link "Save Changes" at bounding box center [697, 371] width 216 height 34
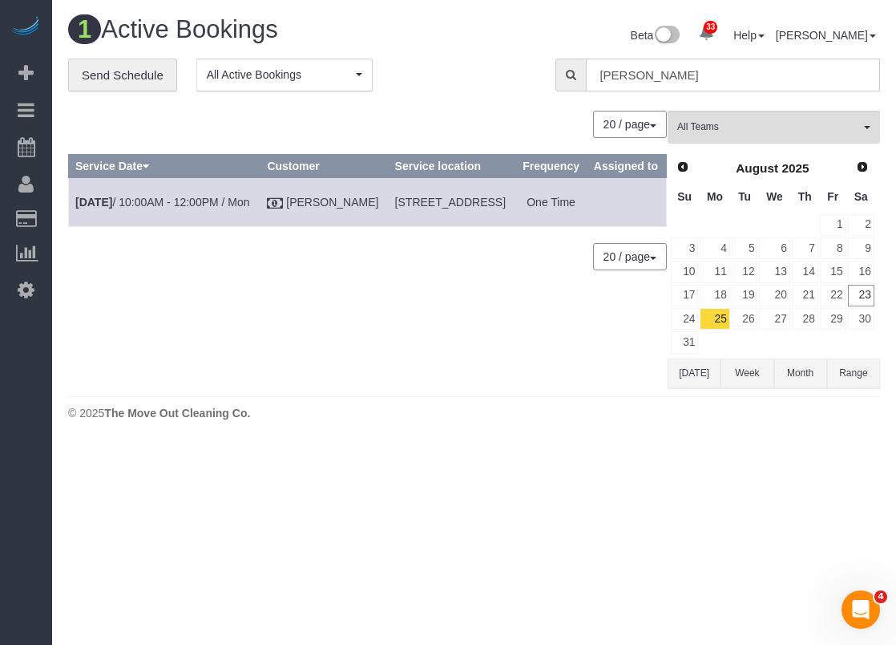
drag, startPoint x: 654, startPoint y: 81, endPoint x: 519, endPoint y: 42, distance: 140.8
click at [519, 42] on div "1 Active Bookings Beta 33 Your Notifications You have 0 alerts × You have 3 to …" at bounding box center [474, 222] width 844 height 444
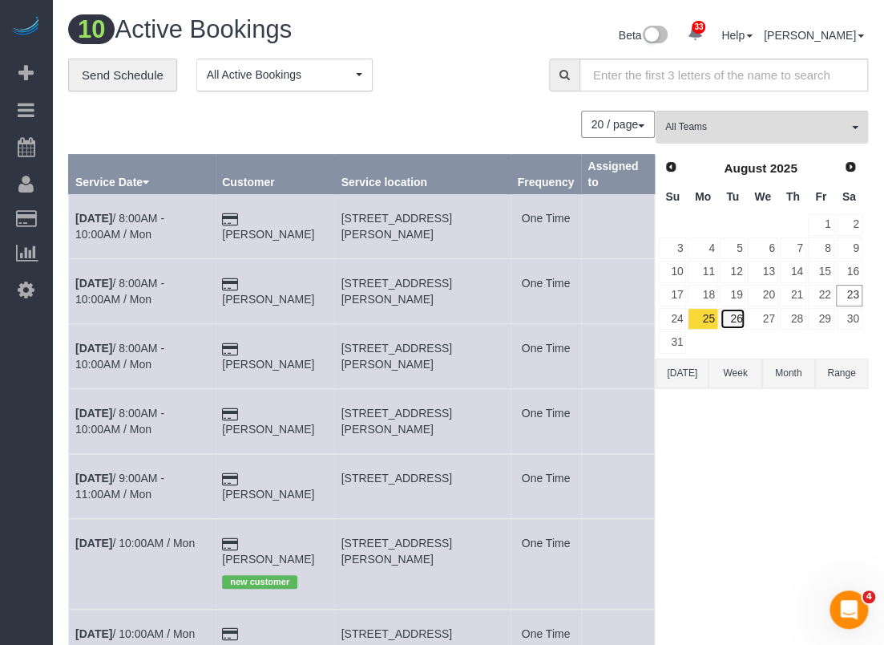
click at [736, 308] on link "26" at bounding box center [733, 319] width 26 height 22
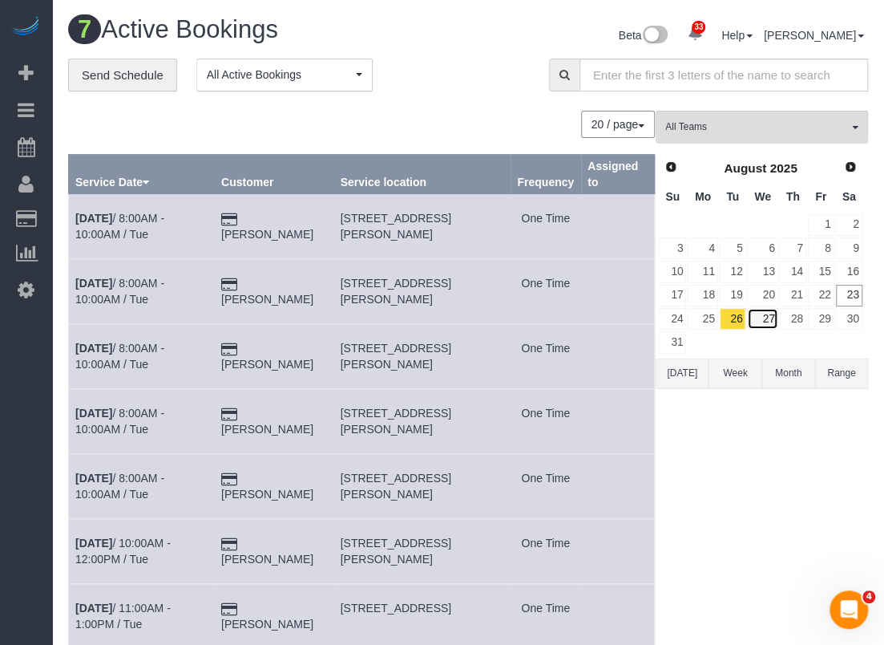
click at [770, 312] on link "27" at bounding box center [762, 319] width 30 height 22
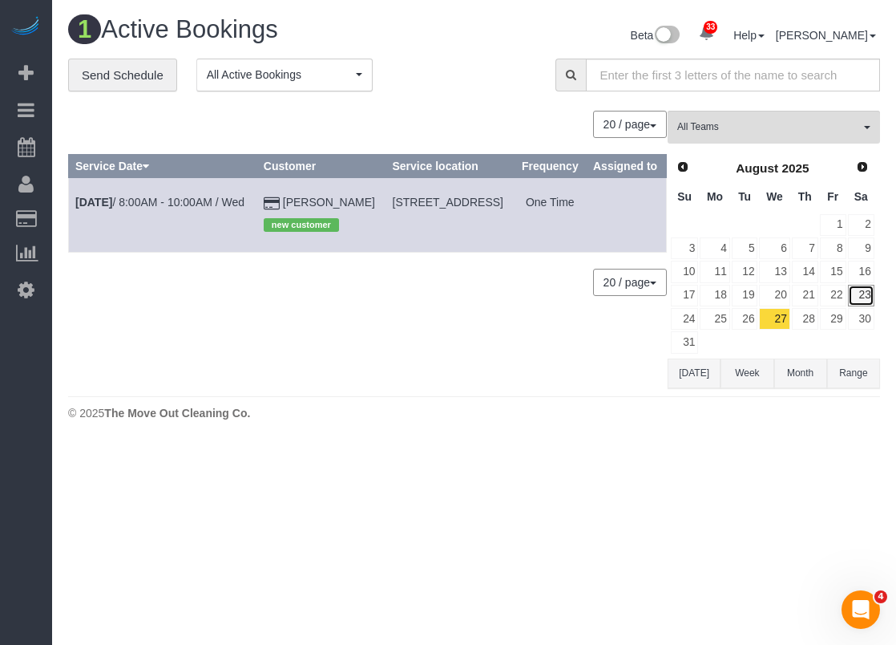
click at [861, 285] on link "23" at bounding box center [861, 296] width 26 height 22
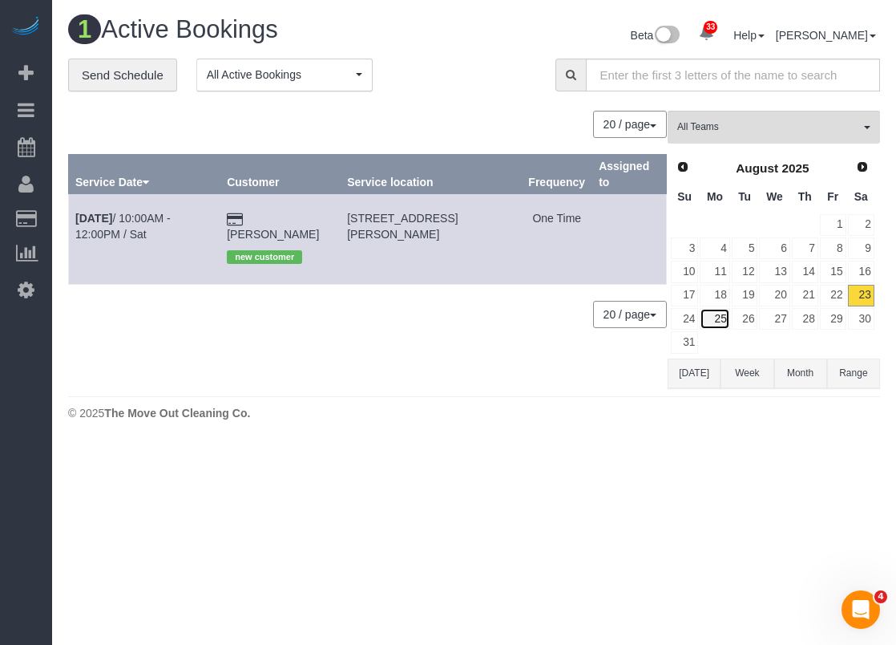
click at [709, 309] on link "25" at bounding box center [715, 319] width 30 height 22
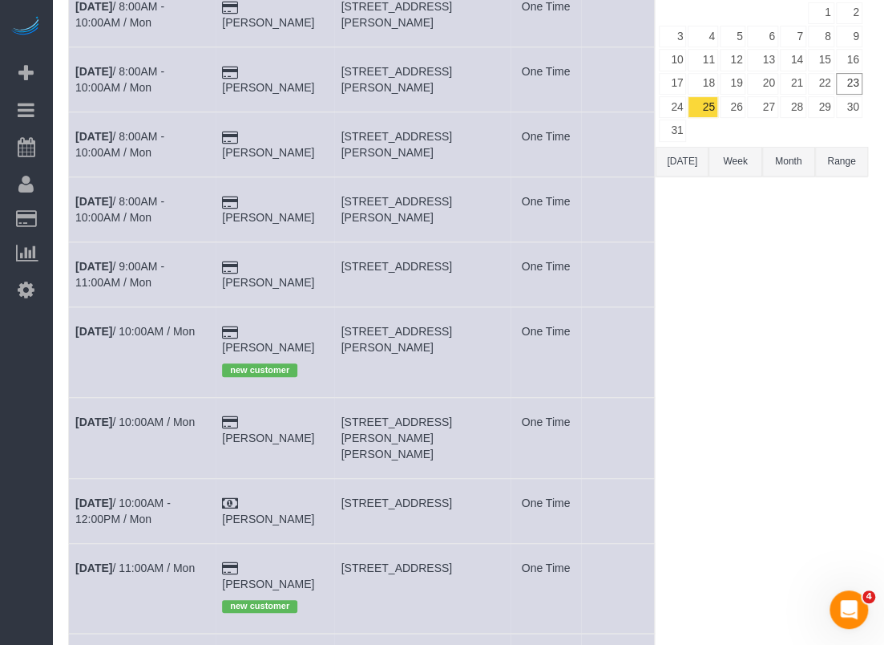
scroll to position [241, 0]
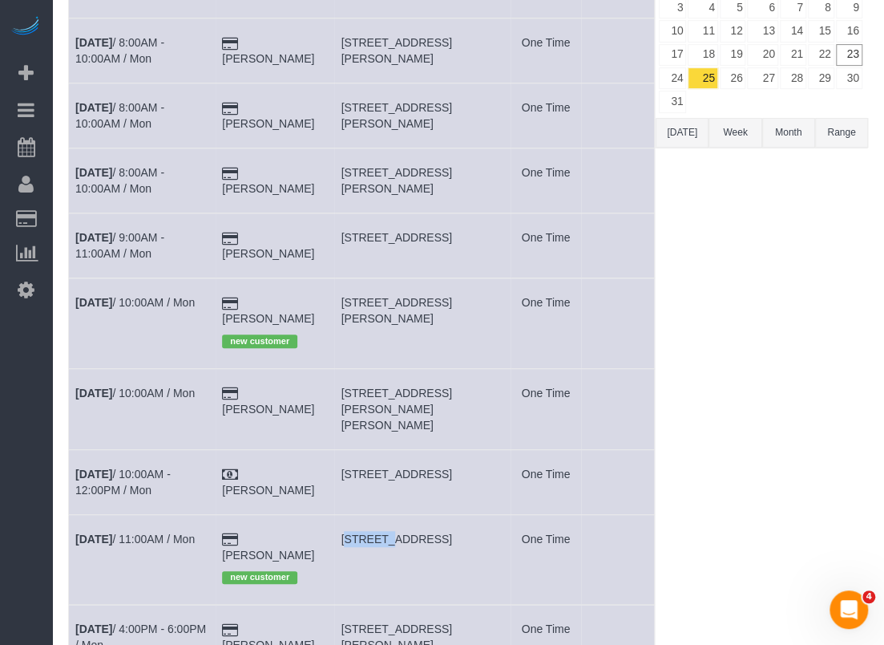
drag, startPoint x: 346, startPoint y: 501, endPoint x: 393, endPoint y: 499, distance: 46.5
click at [393, 514] on td "3100 Menchacca, 26, Austin, TX 78704" at bounding box center [422, 559] width 176 height 90
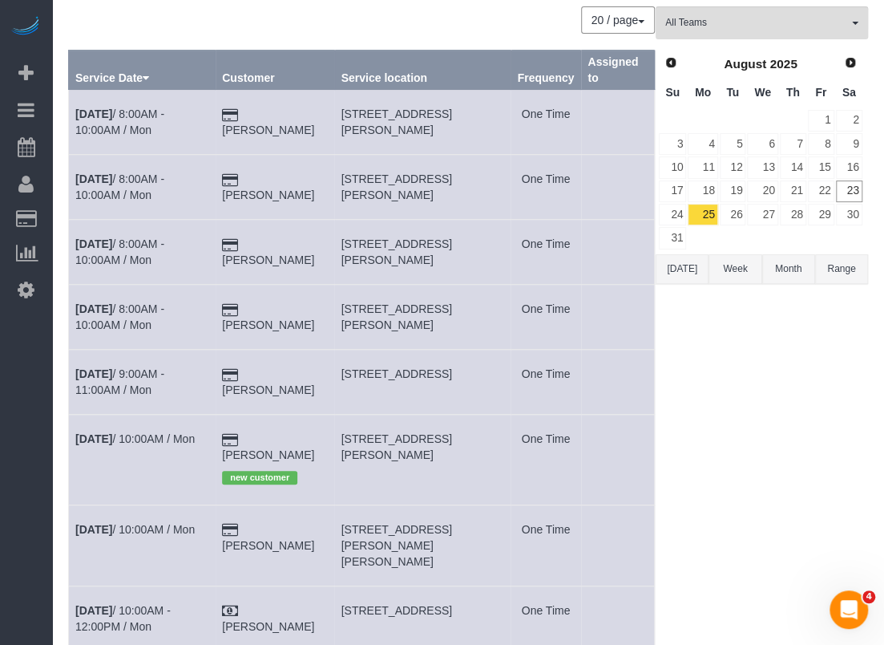
scroll to position [0, 0]
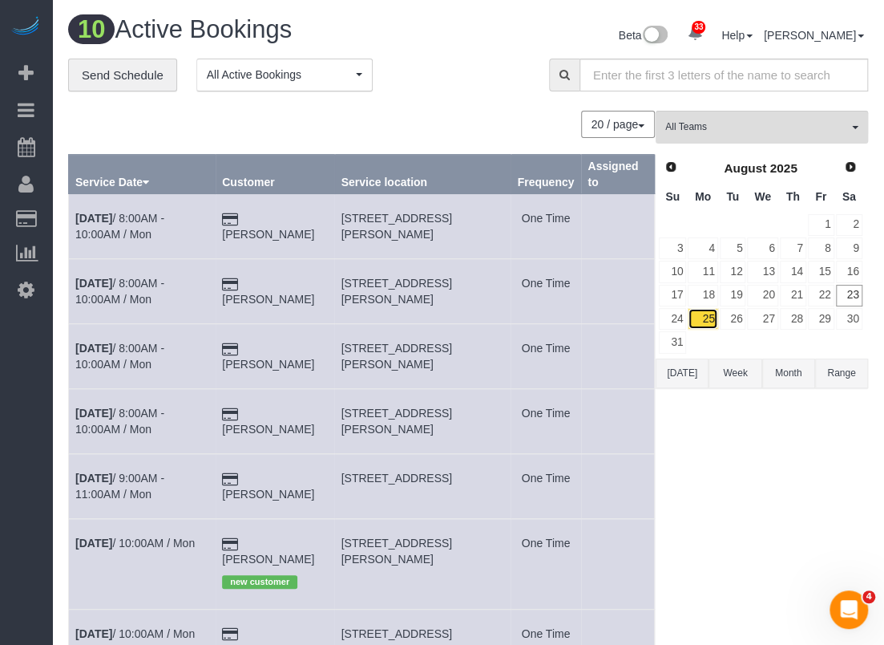
click at [704, 323] on link "25" at bounding box center [703, 319] width 30 height 22
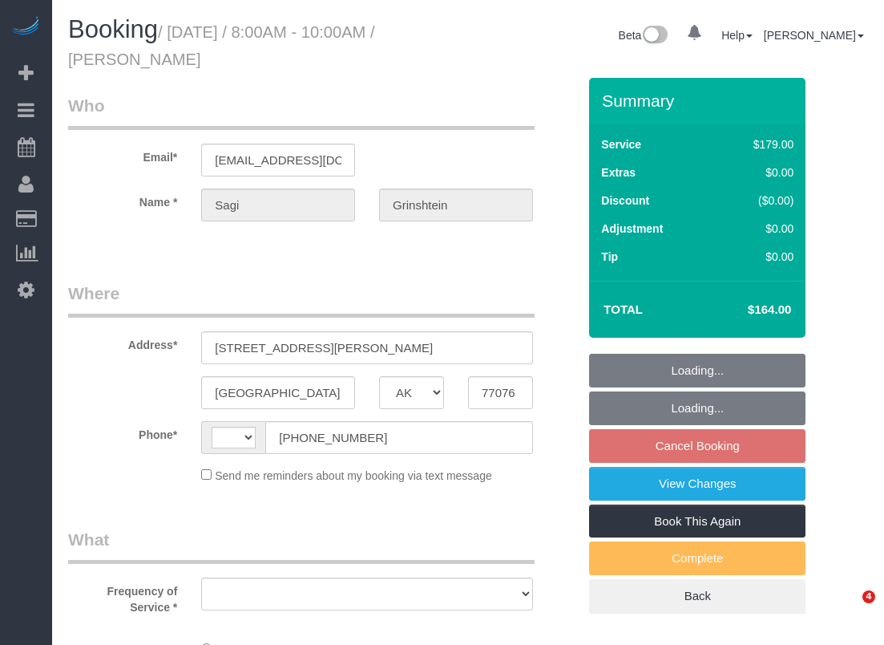
select select "[GEOGRAPHIC_DATA]"
select select "string:US"
select select "string:fspay-cdd16e53-4a42-4532-ace2-3e4efd41fbf1"
select select "object:721"
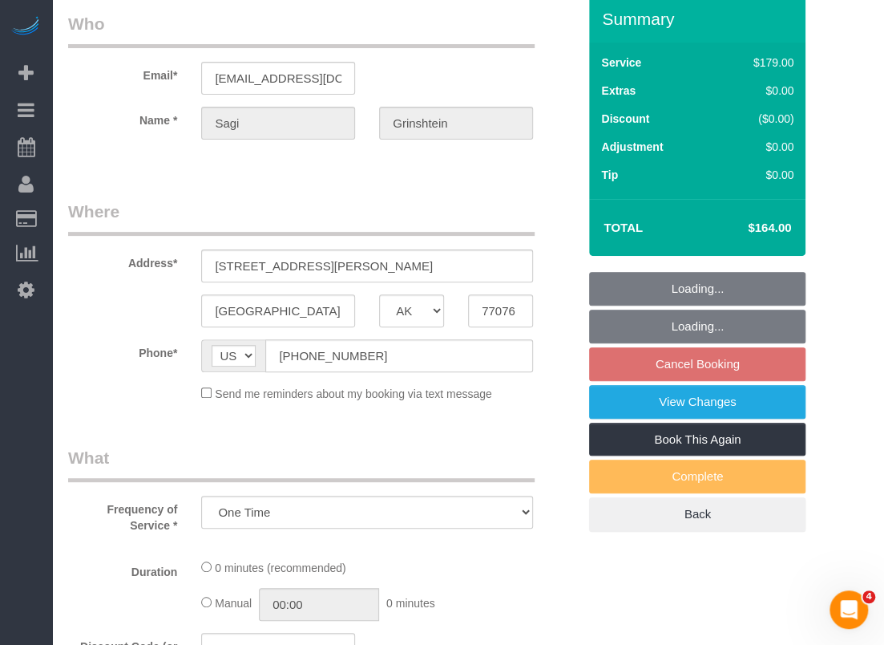
select select "3"
select select "spot1"
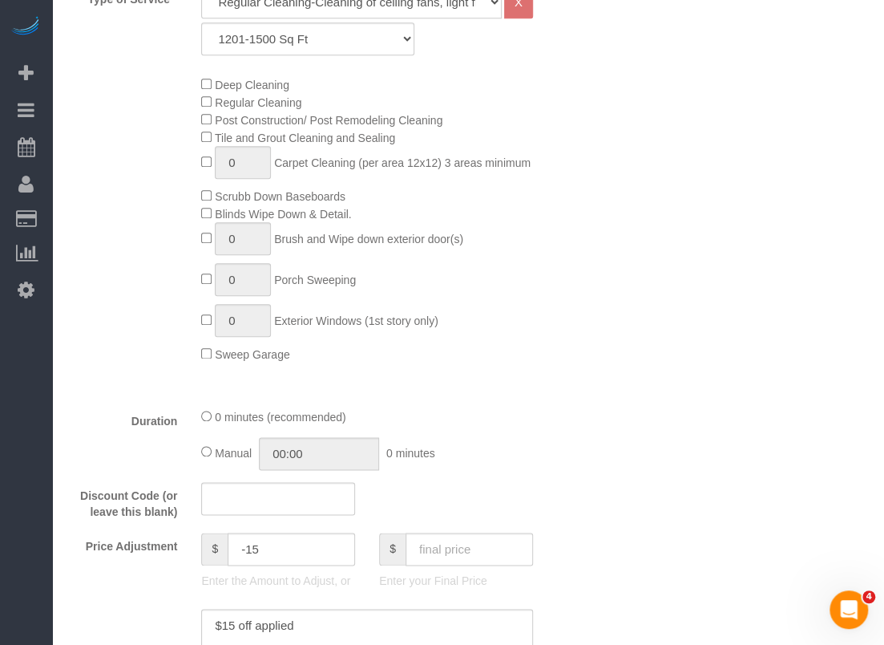
select select "object:874"
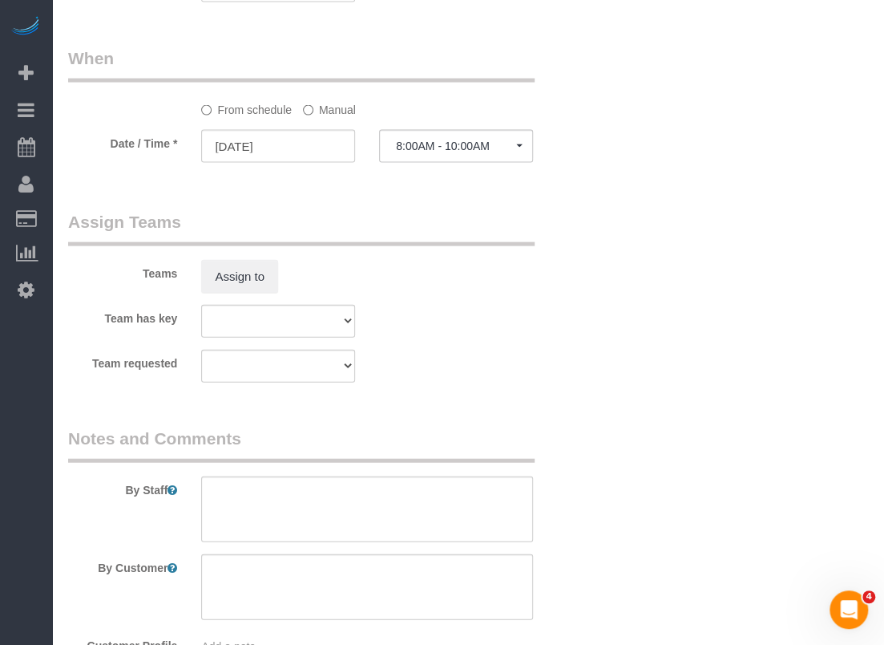
scroll to position [1523, 0]
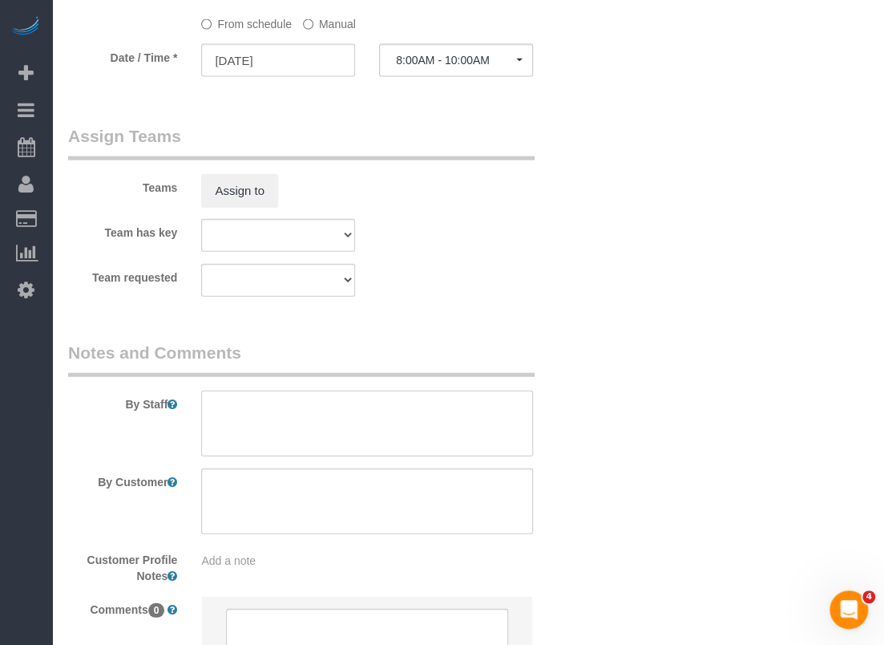
click at [330, 409] on textarea at bounding box center [367, 423] width 332 height 66
paste textarea "*Key box is located outside of UNIT A, on the water spigot. All keys are in tha…"
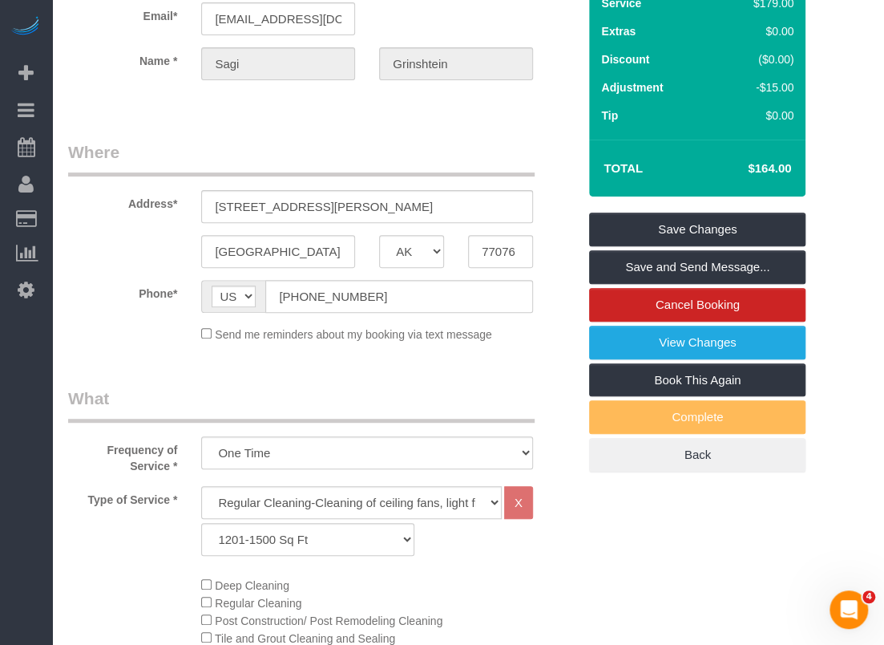
scroll to position [80, 0]
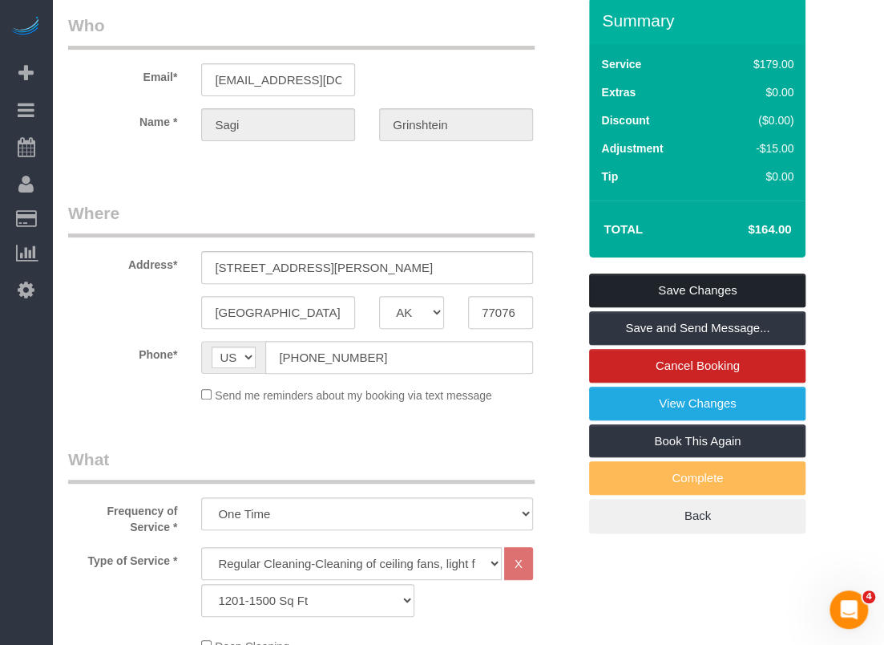
type textarea "*Key box is located outside of UNIT A, on the water spigot. All keys are in tha…"
click at [653, 283] on link "Save Changes" at bounding box center [697, 290] width 216 height 34
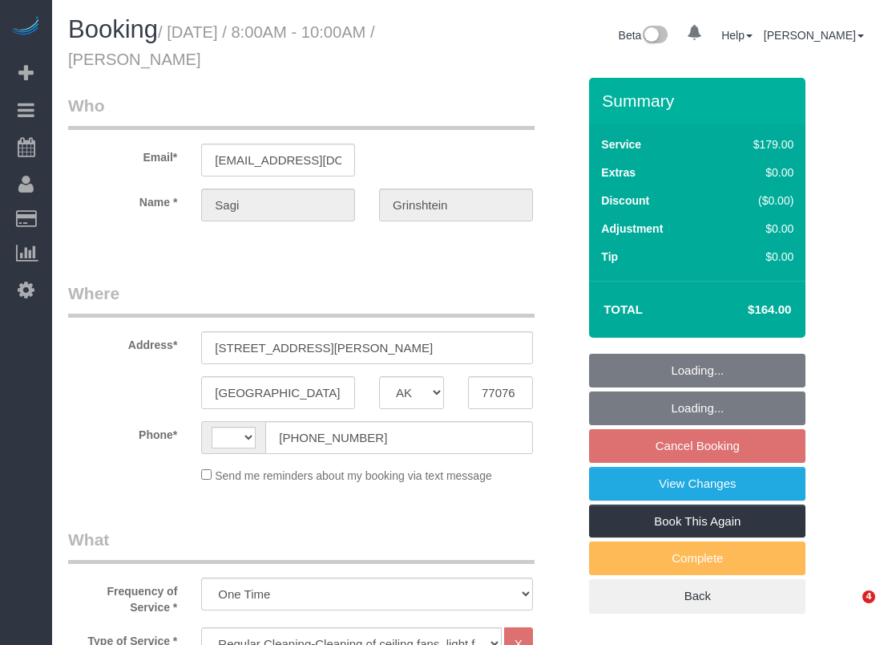
select select "[GEOGRAPHIC_DATA]"
select select "3"
select select "object:611"
select select "string:[GEOGRAPHIC_DATA]"
select select "spot1"
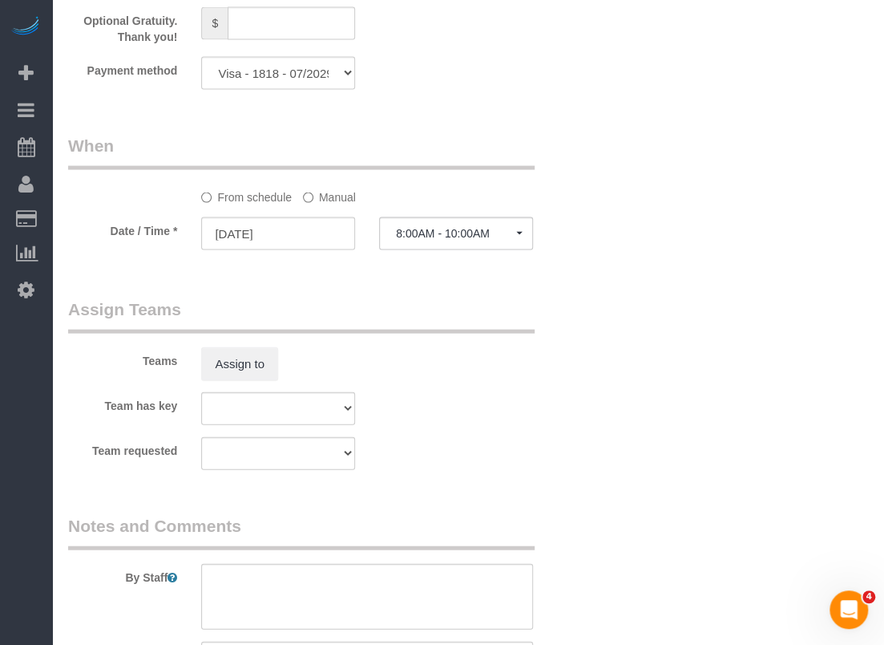
scroll to position [1523, 0]
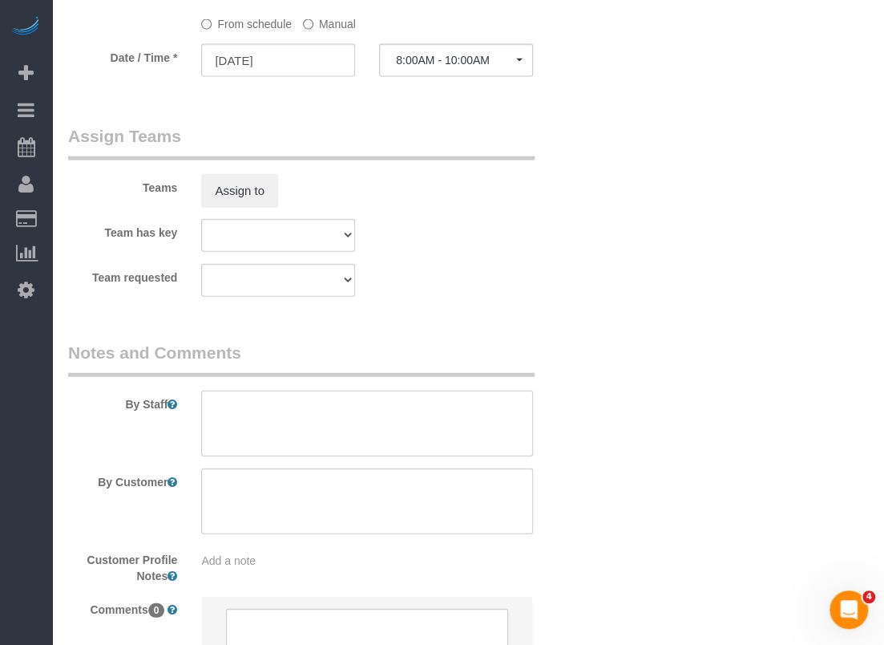
click at [356, 435] on textarea at bounding box center [367, 423] width 332 height 66
paste textarea "*Key box is located outside of UNIT A, on the water spigot. All keys are in tha…"
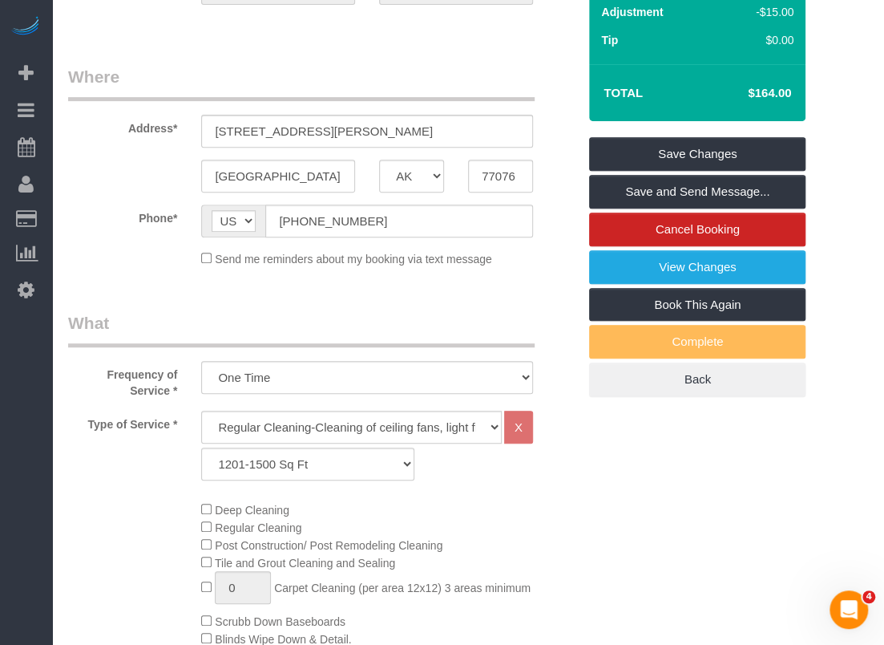
scroll to position [160, 0]
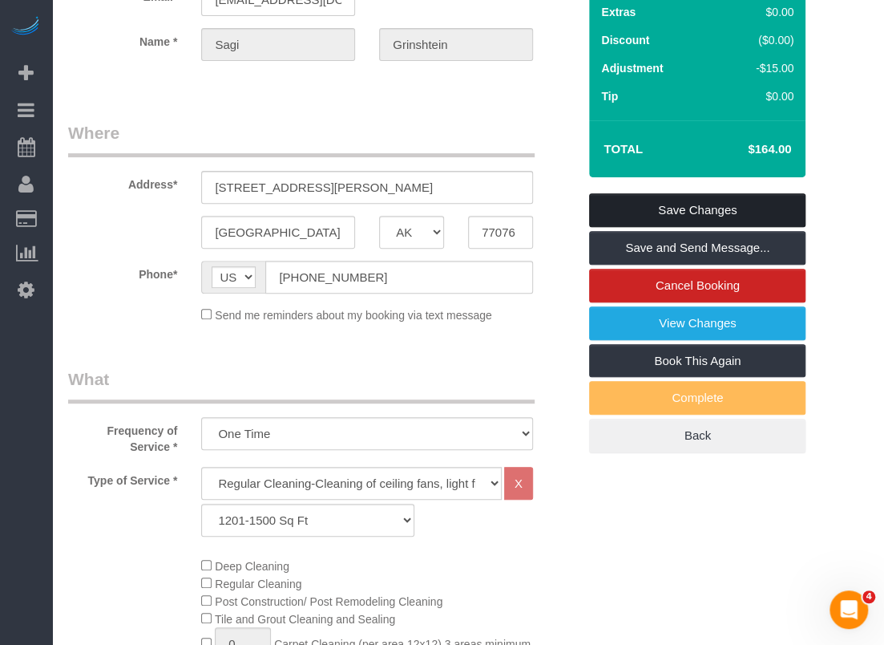
type textarea "*Key box is located outside of UNIT A, on the water spigot. All keys are in tha…"
click at [649, 211] on link "Save Changes" at bounding box center [697, 210] width 216 height 34
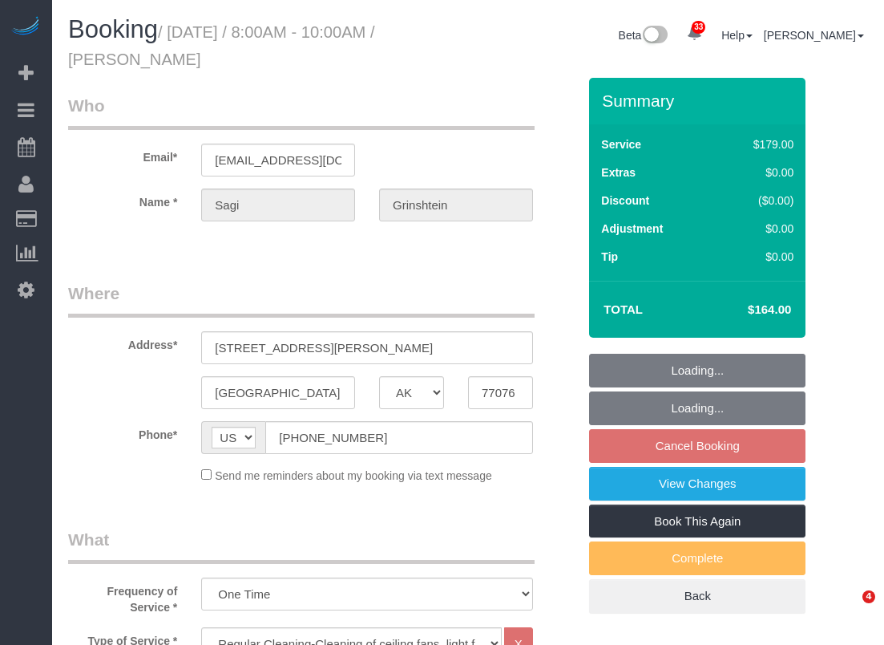
select select "[GEOGRAPHIC_DATA]"
select select "3"
select select "spot1"
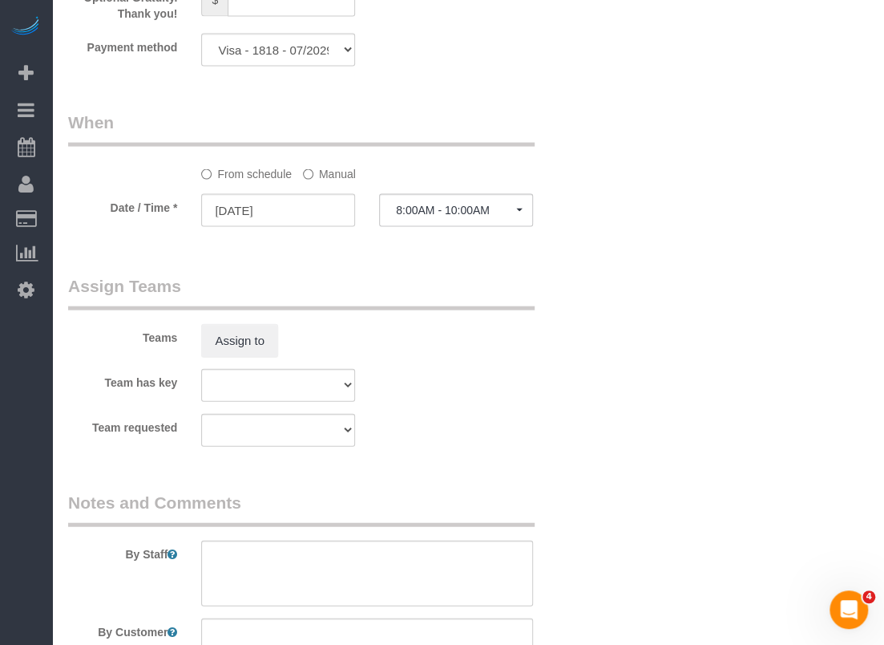
scroll to position [1523, 0]
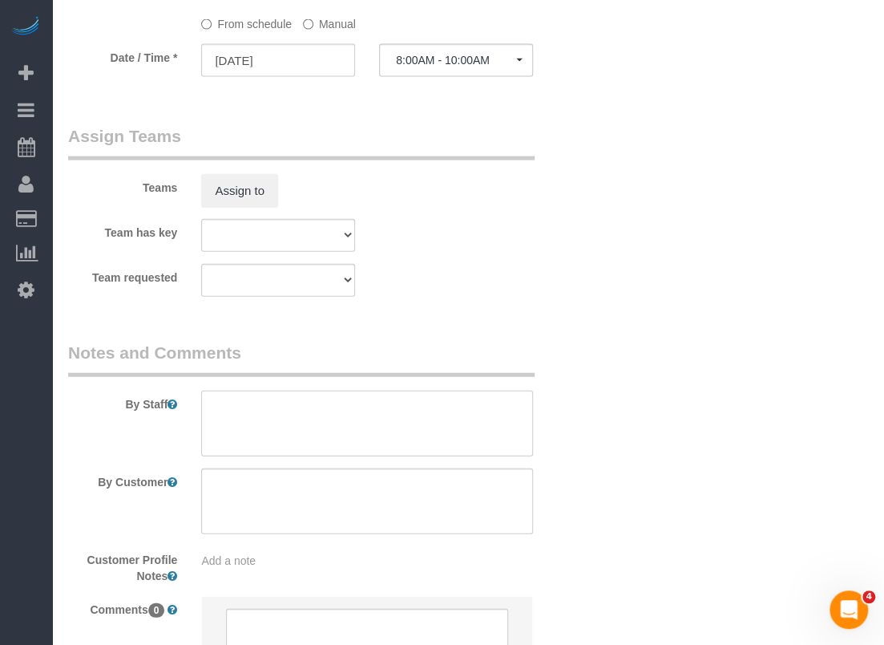
click at [281, 402] on textarea at bounding box center [367, 423] width 332 height 66
paste textarea "*Key box is located outside of UNIT A, on the water spigot. All keys are in tha…"
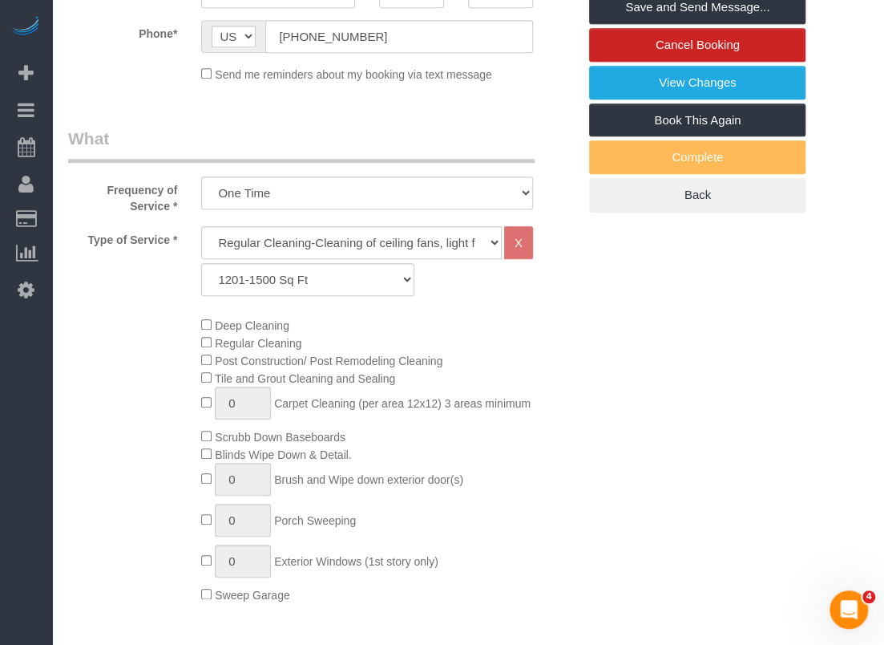
scroll to position [160, 0]
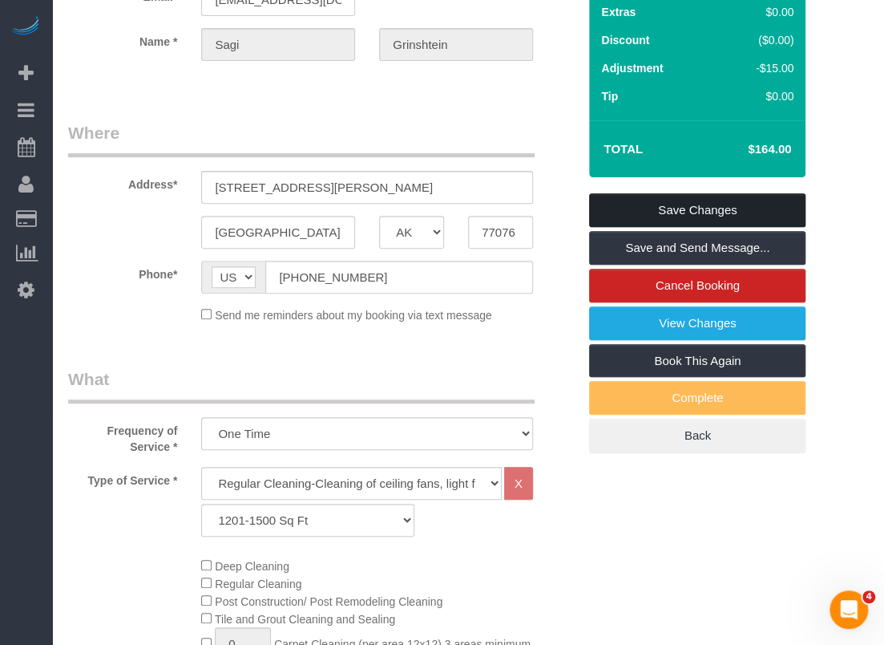
type textarea "*Key box is located outside of UNIT A, on the water spigot. All keys are in tha…"
click at [601, 212] on link "Save Changes" at bounding box center [697, 210] width 216 height 34
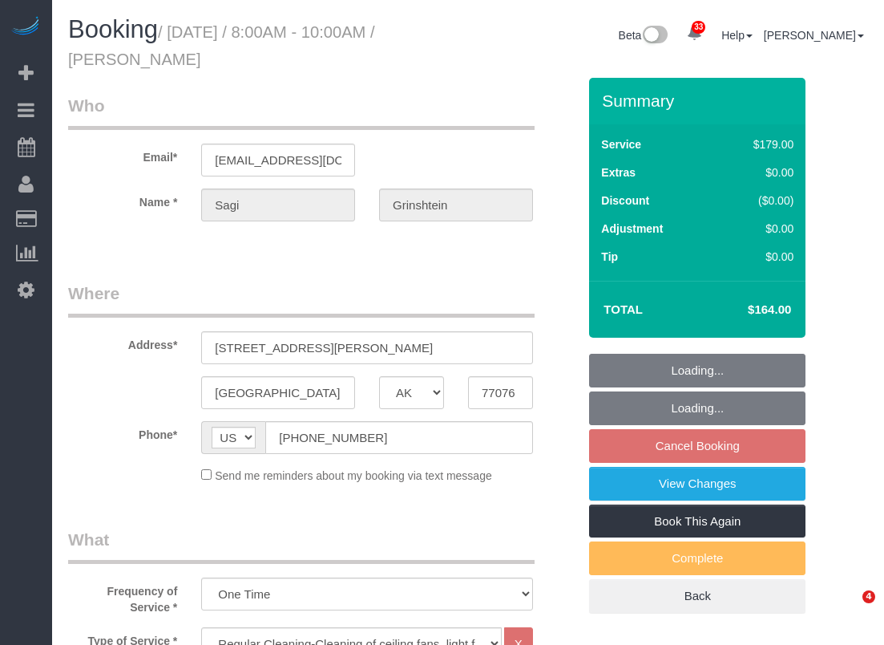
select select "[GEOGRAPHIC_DATA]"
select select "3"
select select "spot25"
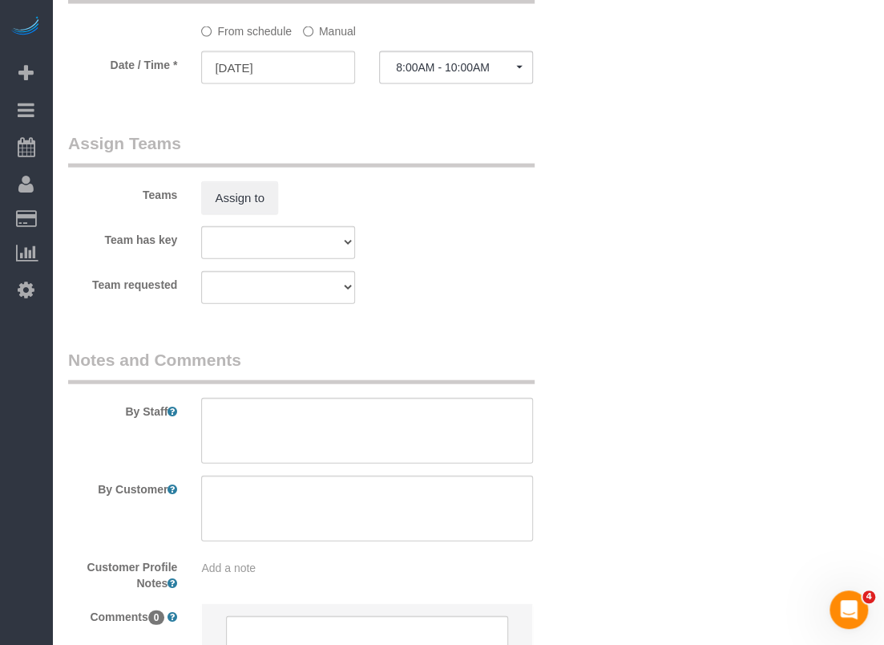
scroll to position [1523, 0]
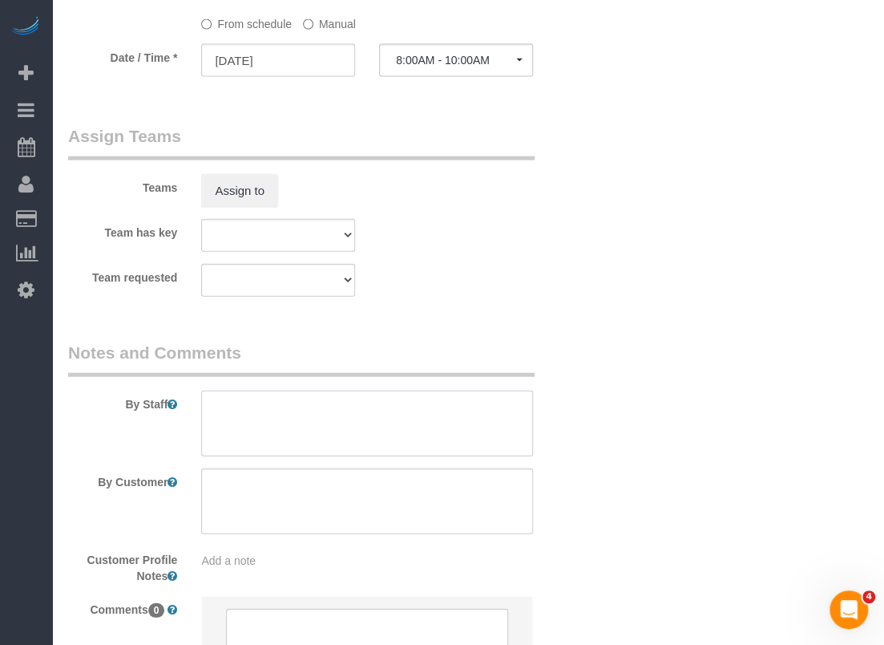
click at [229, 399] on textarea at bounding box center [367, 423] width 332 height 66
paste textarea "*Key box is located outside of UNIT A, on the water spigot. All keys are in tha…"
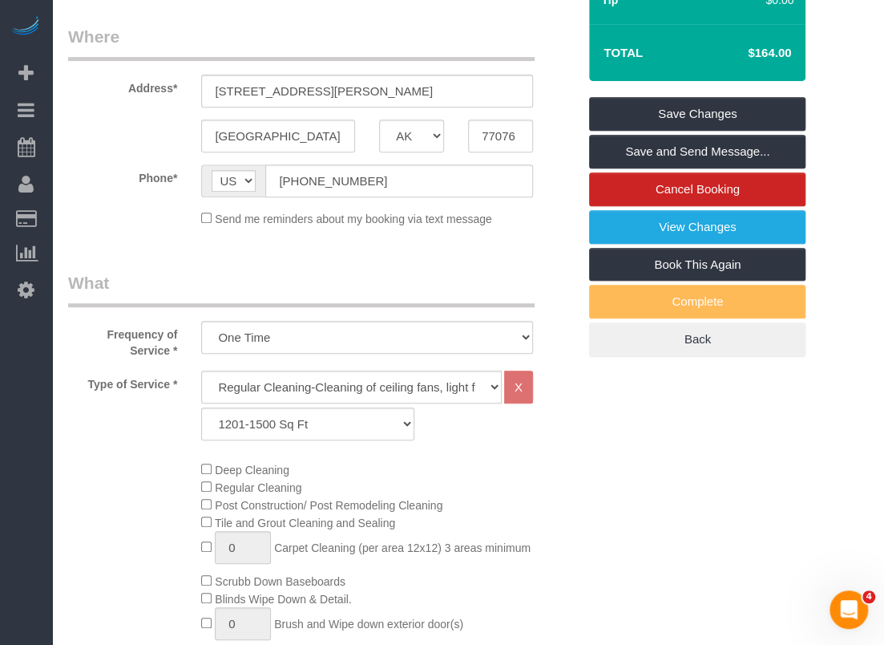
scroll to position [160, 0]
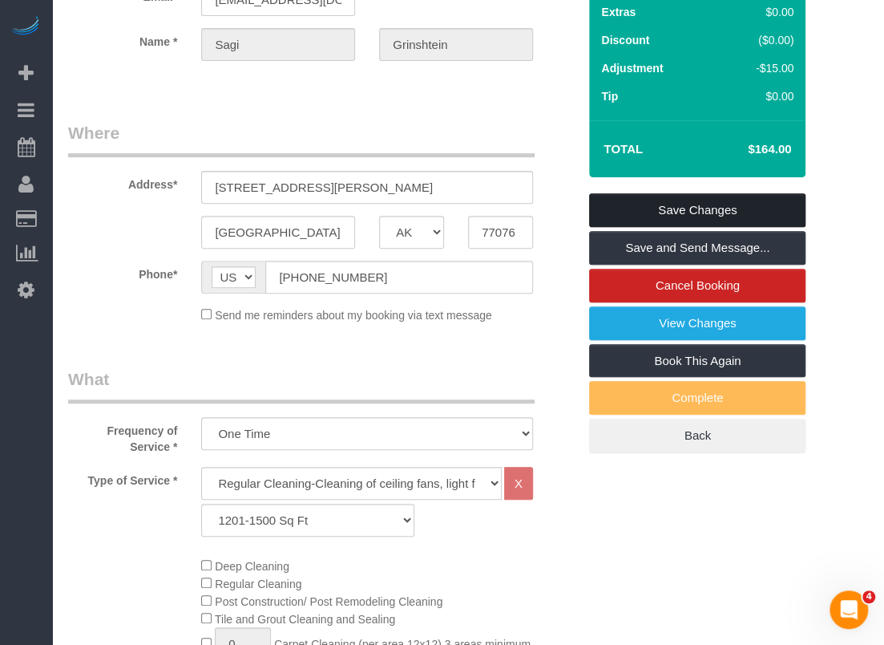
type textarea "*Key box is located outside of UNIT A, on the water spigot. All keys are in tha…"
click at [734, 215] on link "Save Changes" at bounding box center [697, 210] width 216 height 34
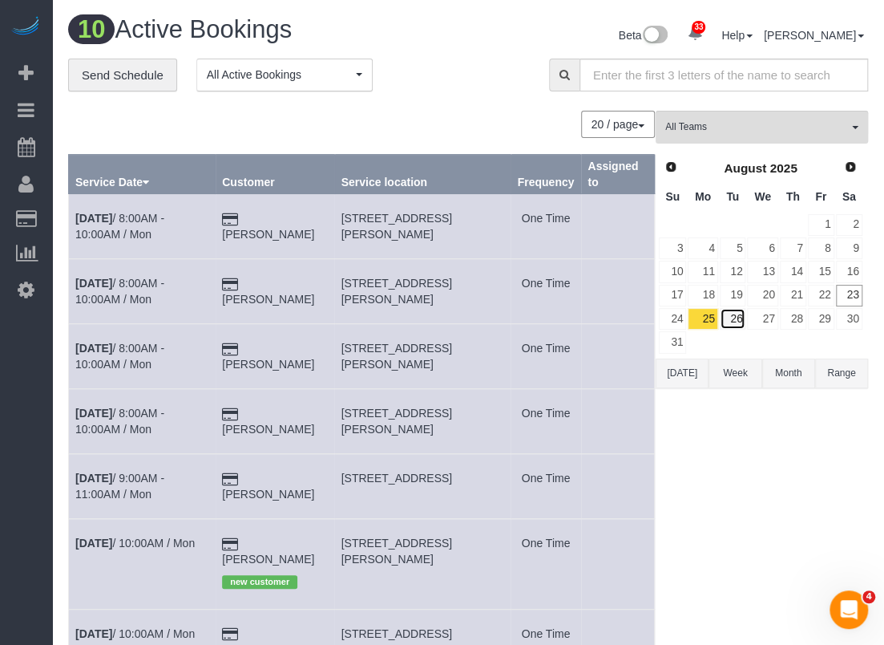
click at [738, 310] on link "26" at bounding box center [733, 319] width 26 height 22
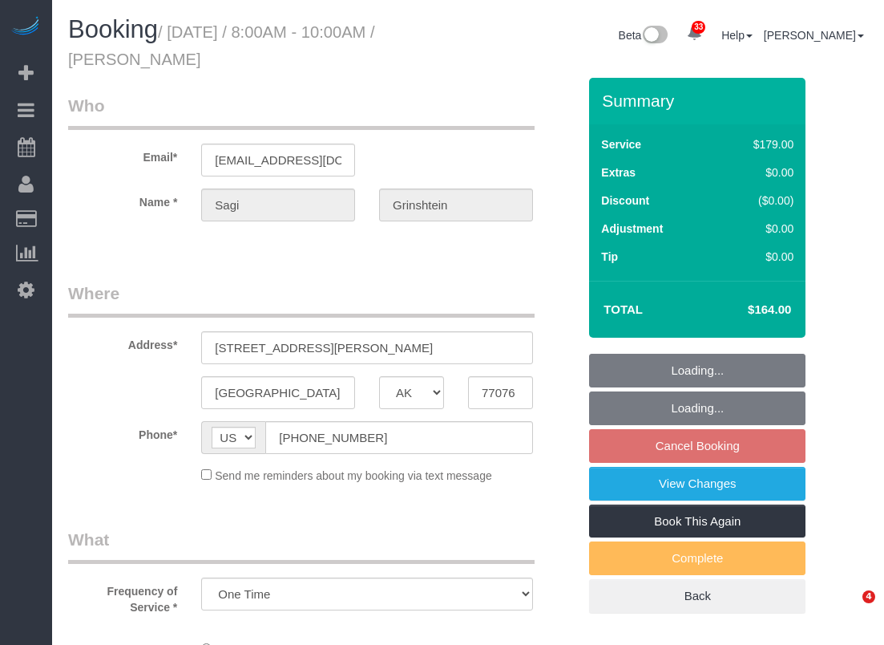
select select "[GEOGRAPHIC_DATA]"
select select "spot1"
select select "3"
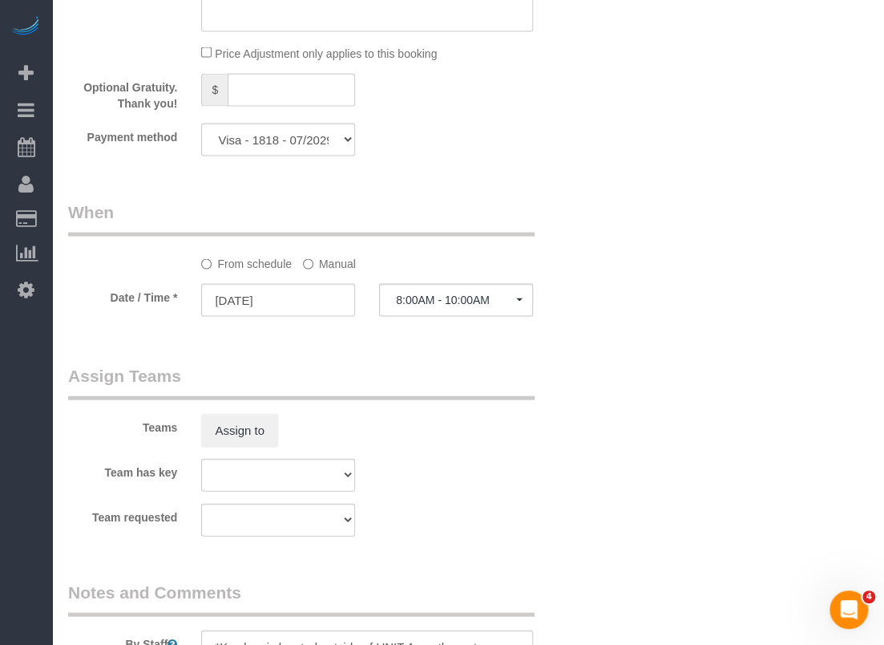
scroll to position [1664, 0]
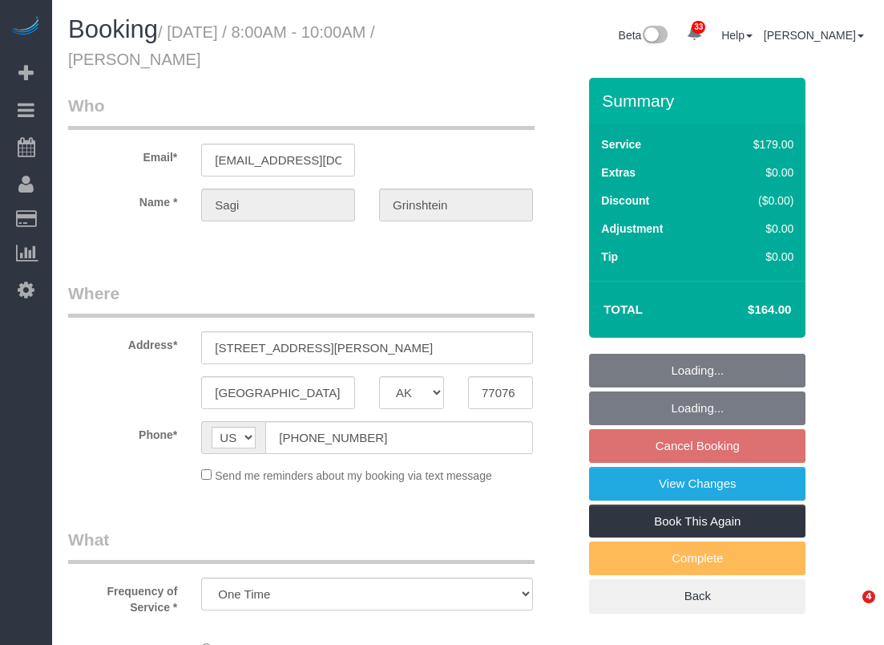
select select "[GEOGRAPHIC_DATA]"
select select "3"
select select "spot25"
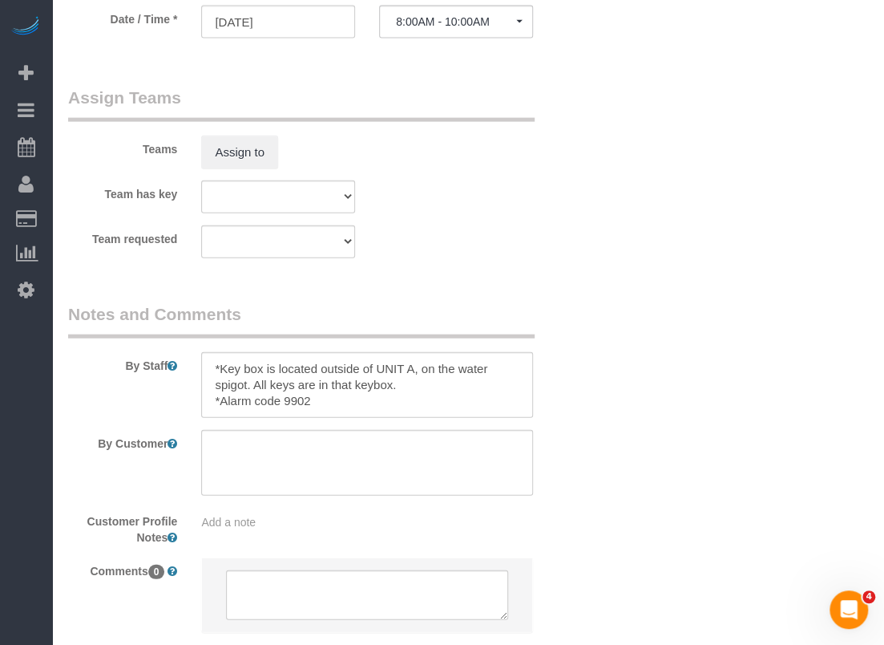
scroll to position [1664, 0]
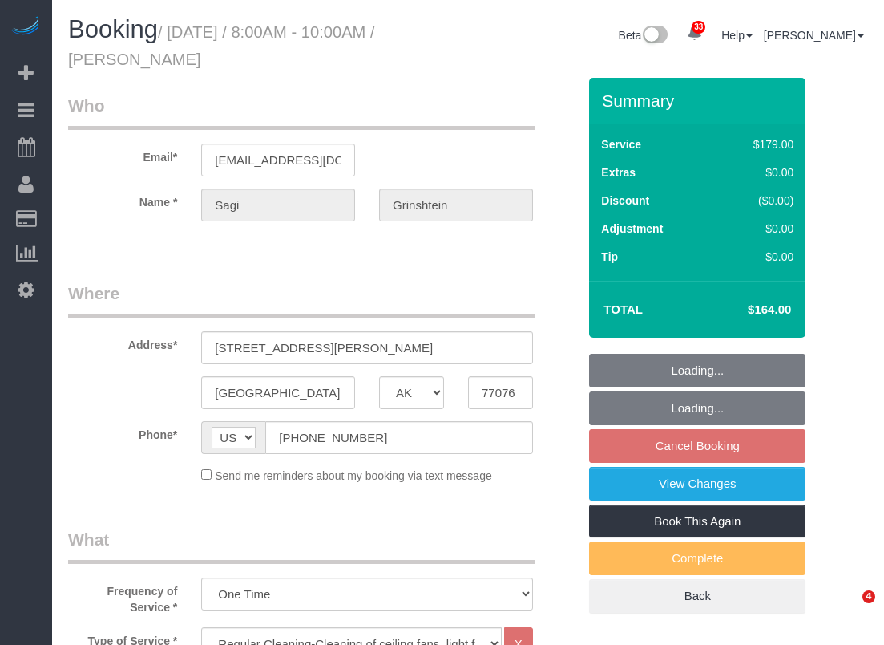
select select "[GEOGRAPHIC_DATA]"
select select "3"
select select "spot1"
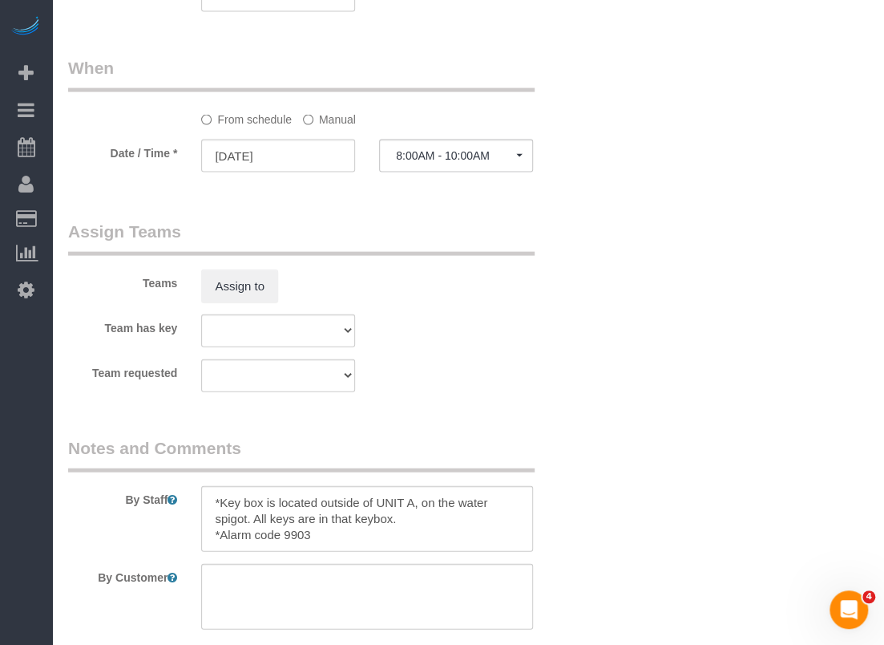
scroll to position [1603, 0]
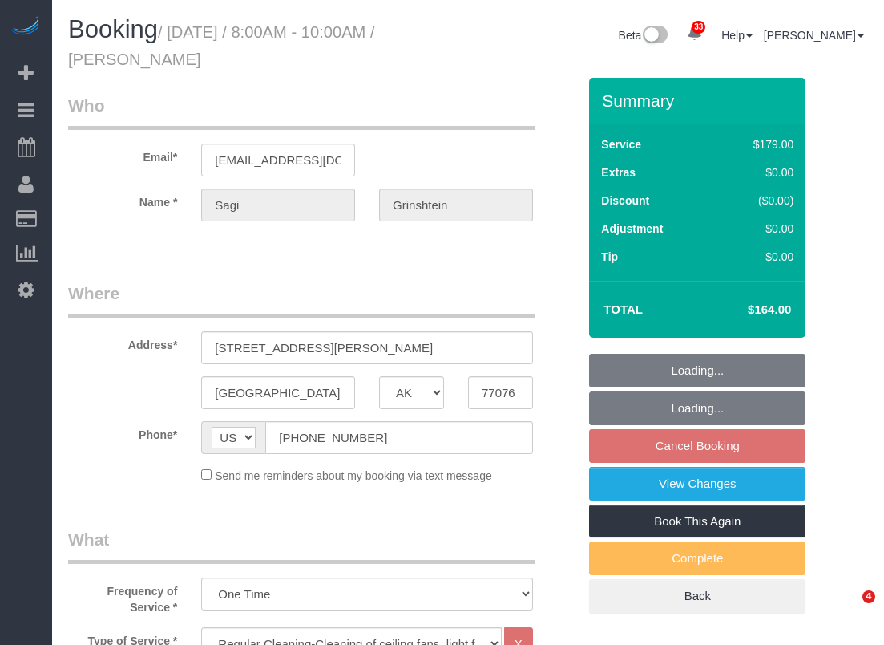
select select "[GEOGRAPHIC_DATA]"
select select "3"
select select "spot25"
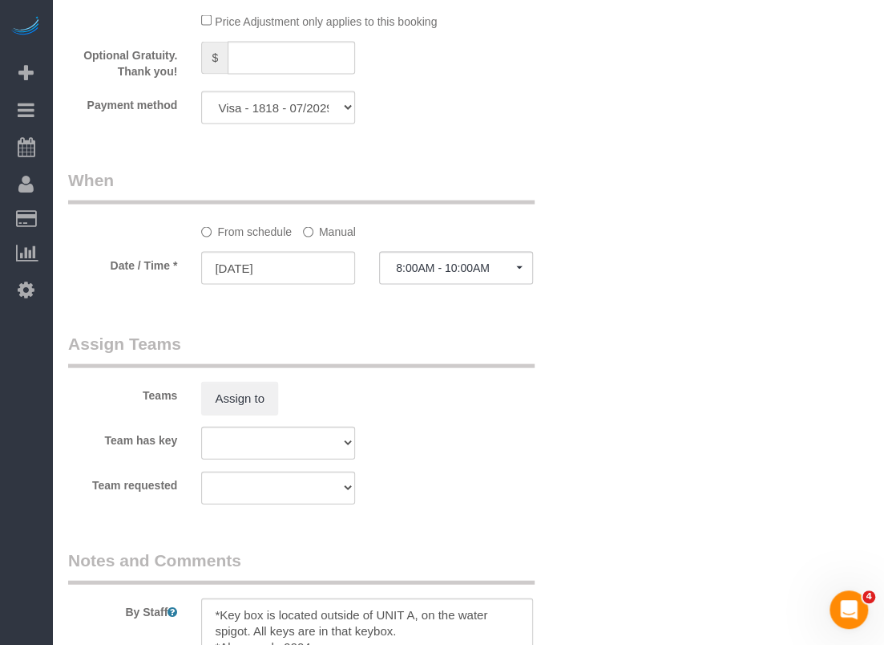
scroll to position [1523, 0]
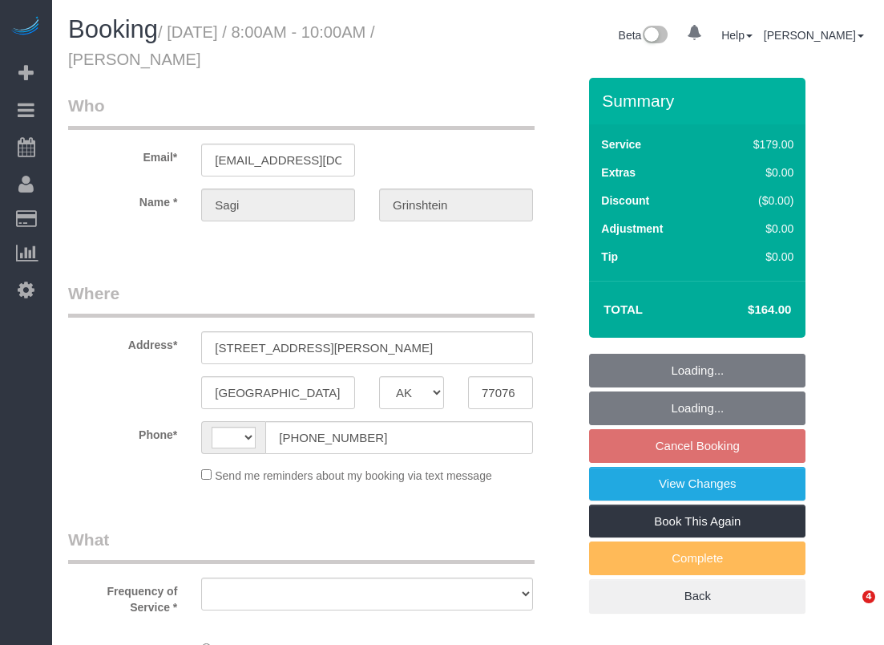
select select "[GEOGRAPHIC_DATA]"
select select "object:549"
select select "string:fspay-cdd16e53-4a42-4532-ace2-3e4efd41fbf1"
select select "3"
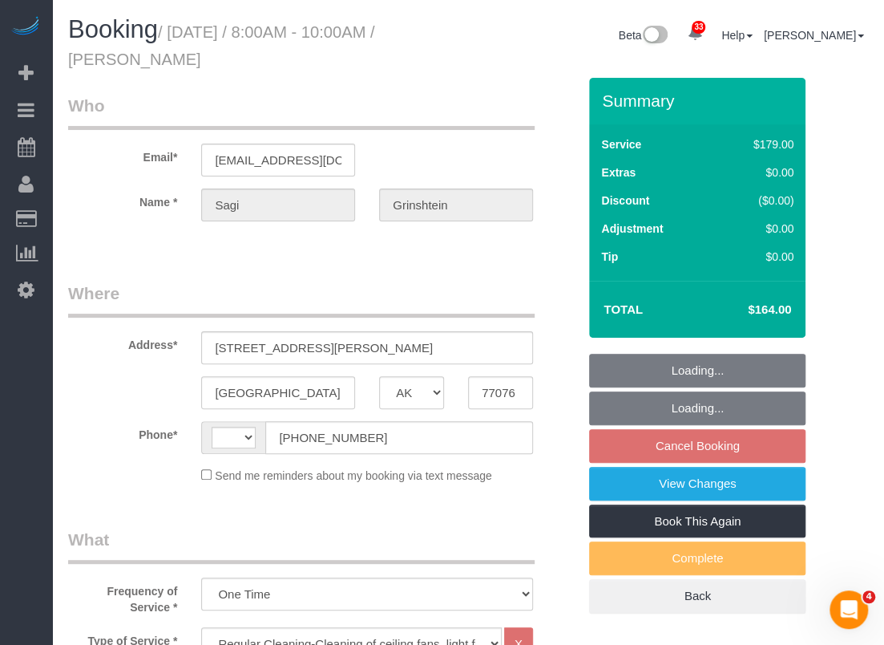
select select "object:611"
select select "string:[GEOGRAPHIC_DATA]"
select select "spot1"
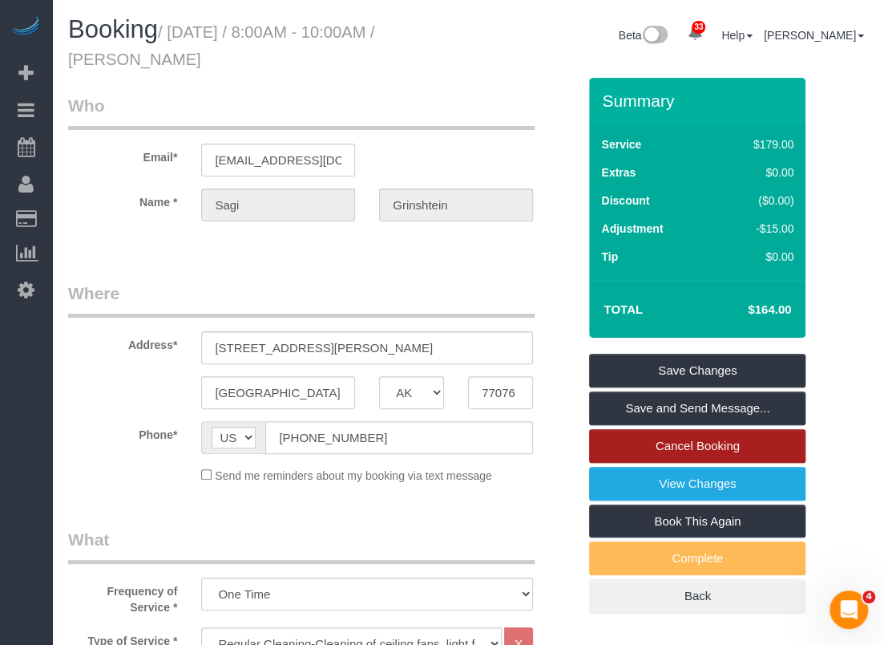
click at [738, 440] on link "Cancel Booking" at bounding box center [697, 446] width 216 height 34
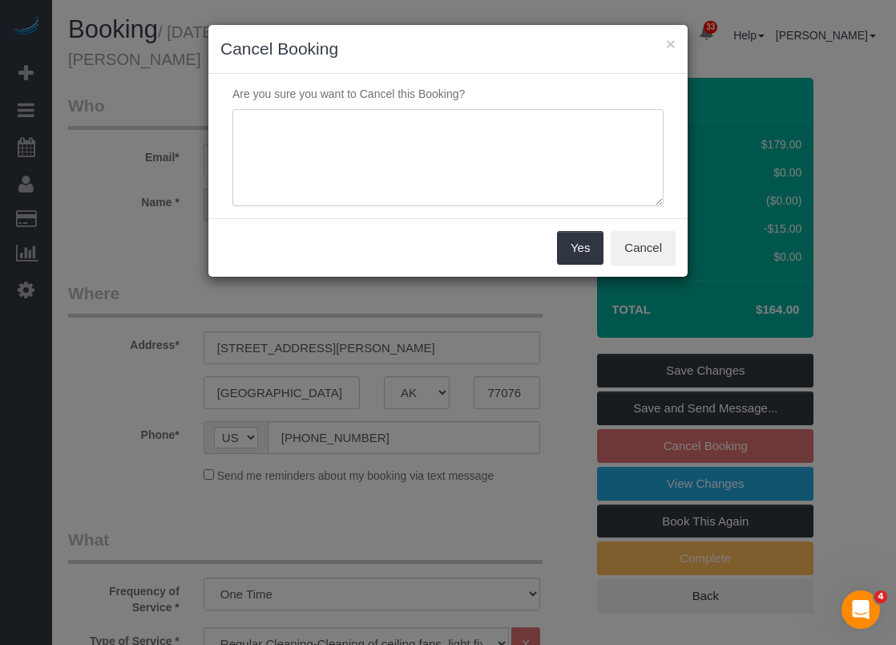
click at [431, 187] on textarea at bounding box center [447, 158] width 431 height 98
type textarea "not included in the cleaning. accidentally added"
click at [580, 244] on button "Yes" at bounding box center [580, 248] width 46 height 34
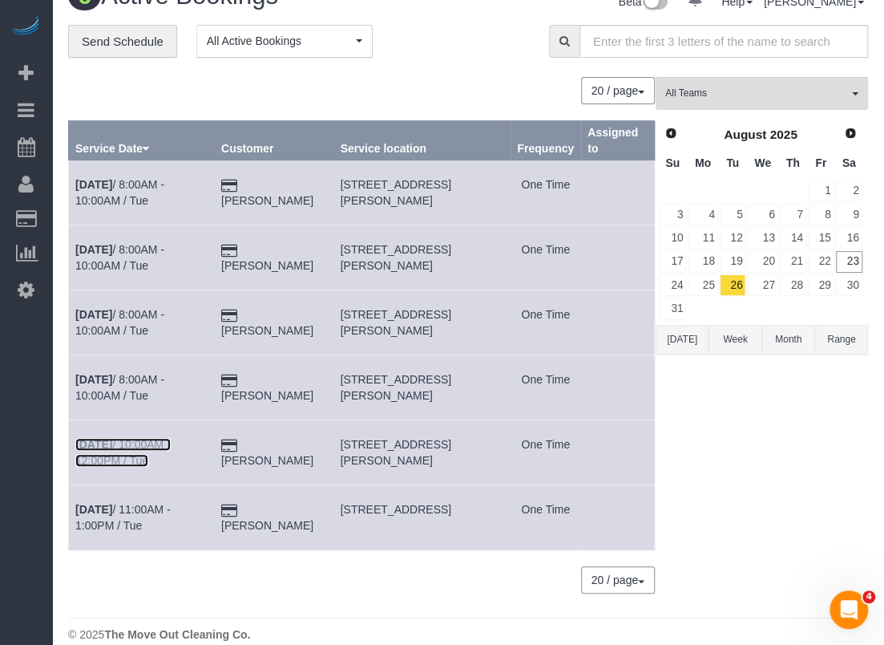
scroll to position [52, 0]
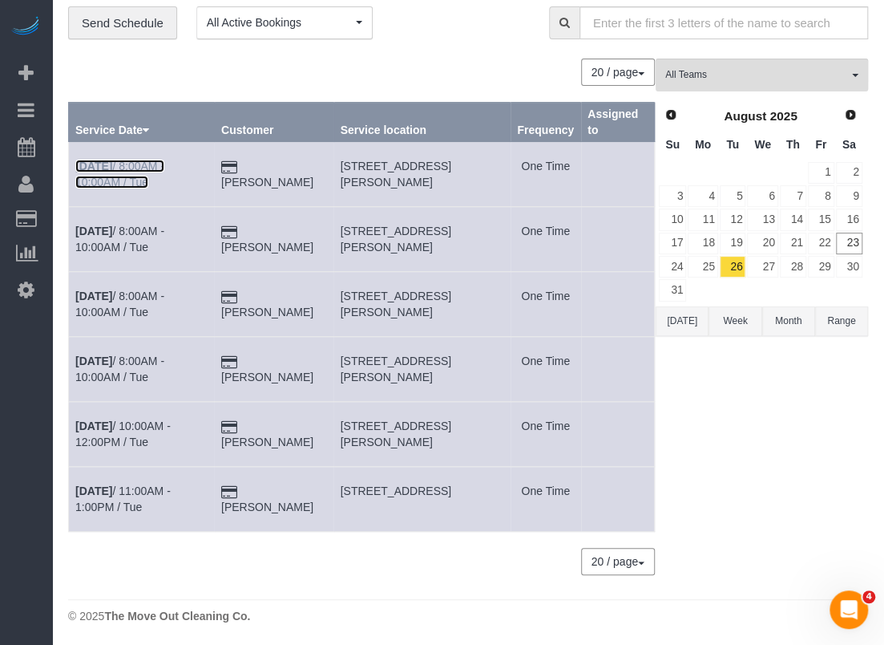
click at [164, 167] on link "Aug 26th / 8:00AM - 10:00AM / Tue" at bounding box center [119, 174] width 89 height 29
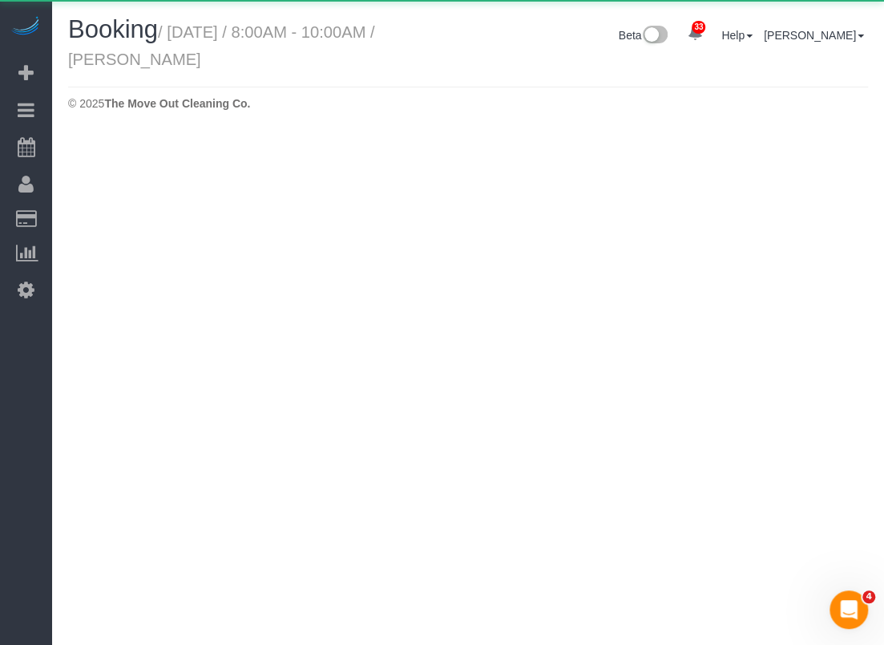
select select "[GEOGRAPHIC_DATA]"
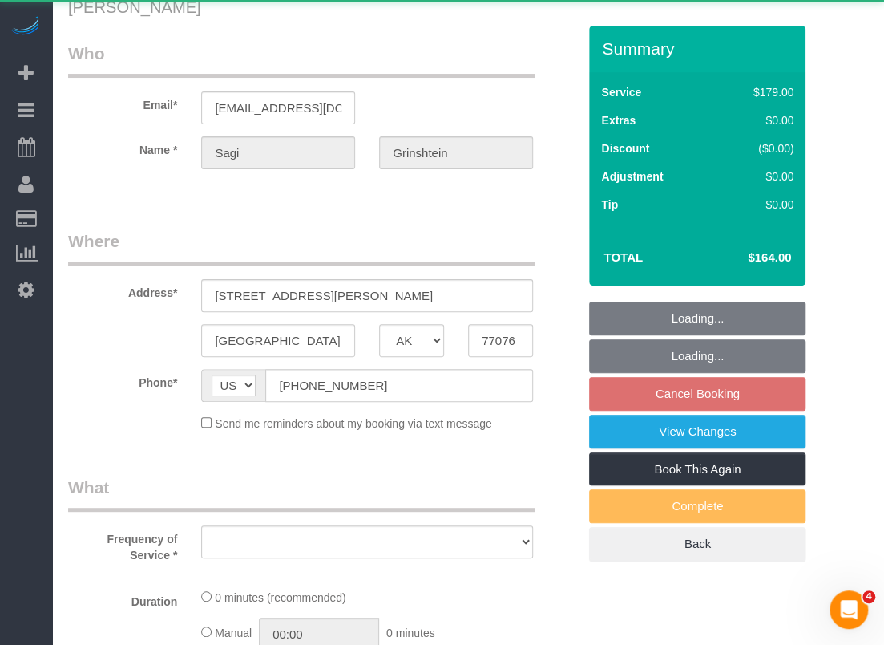
select select "string:fspay-cdd16e53-4a42-4532-ace2-3e4efd41fbf1"
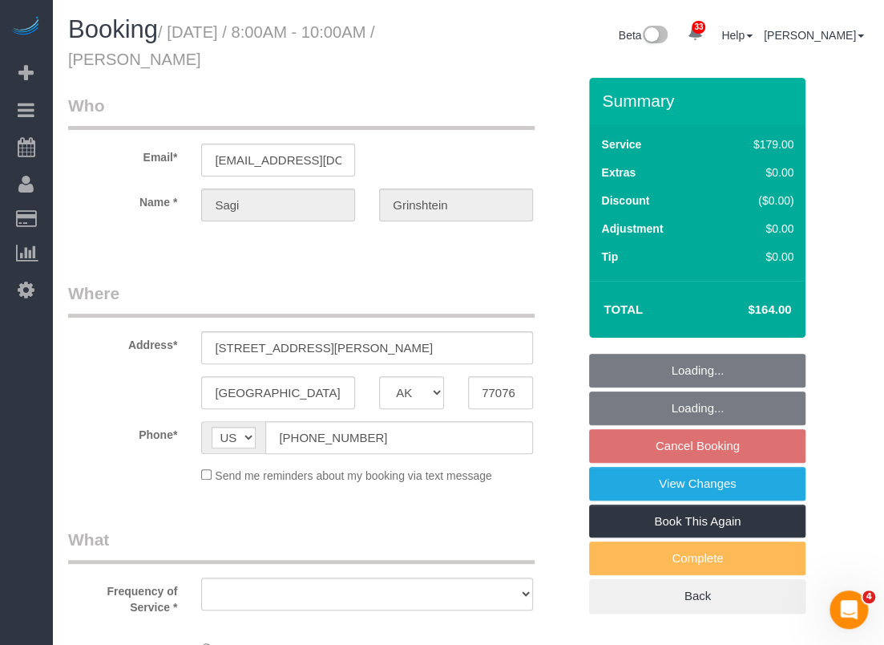
select select "object:1372"
select select "spot26"
select select "object:1373"
select select "3"
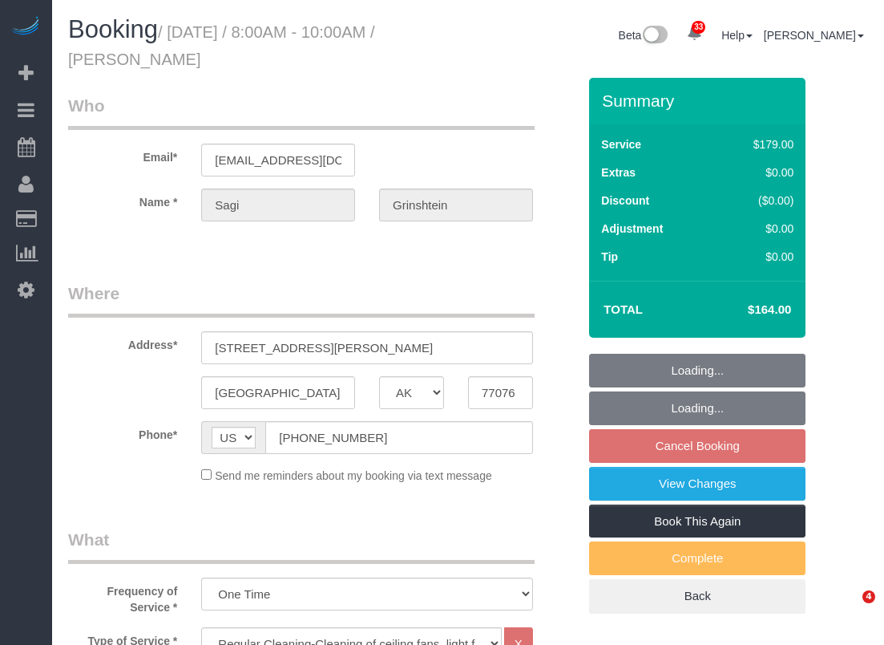
select select "[GEOGRAPHIC_DATA]"
select select "3"
select select "object:874"
select select "spot1"
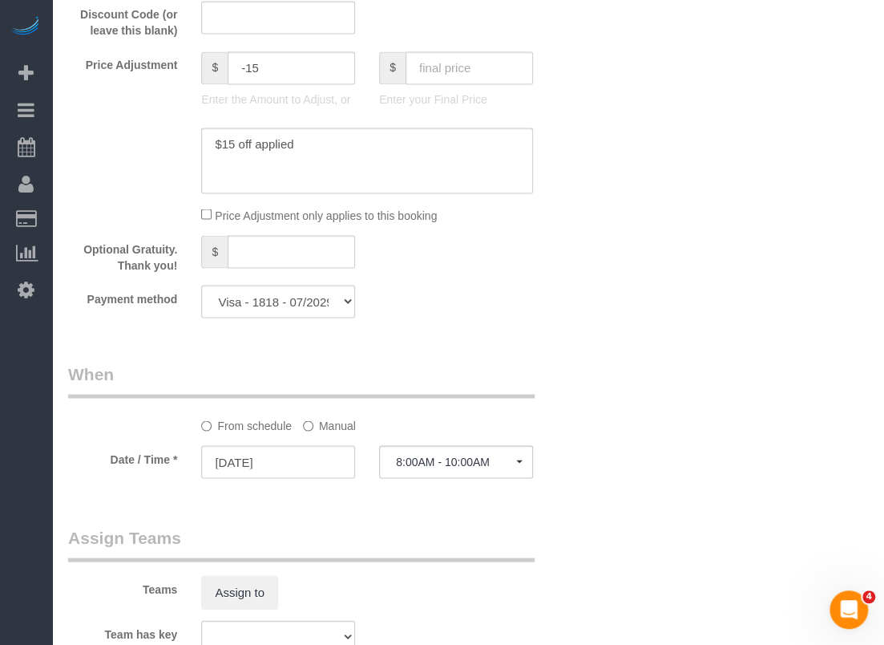
scroll to position [1523, 0]
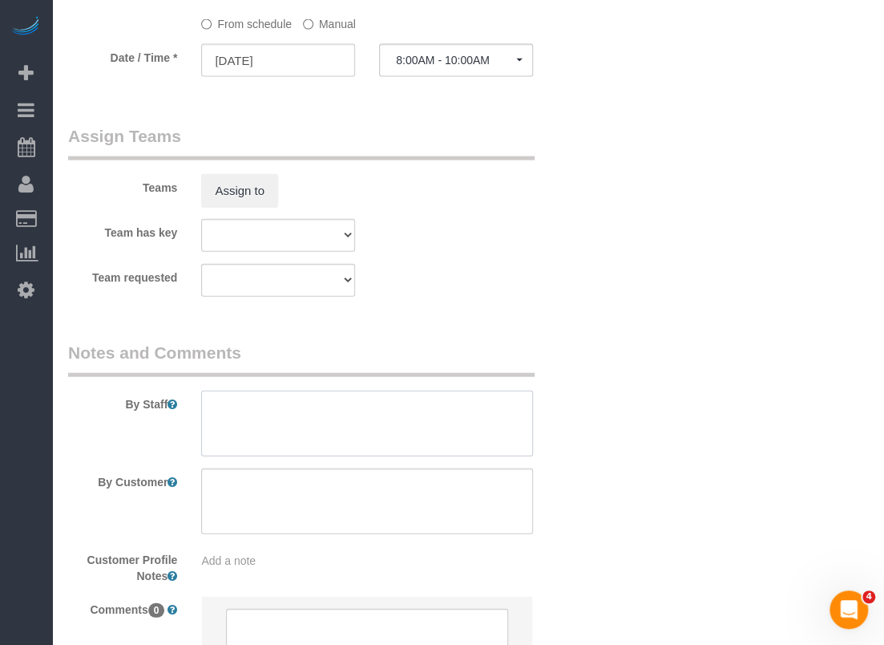
click at [289, 410] on textarea at bounding box center [367, 423] width 332 height 66
paste textarea "*Key box is located outside of UNIT A, on the water spigot. All keys are in tha…"
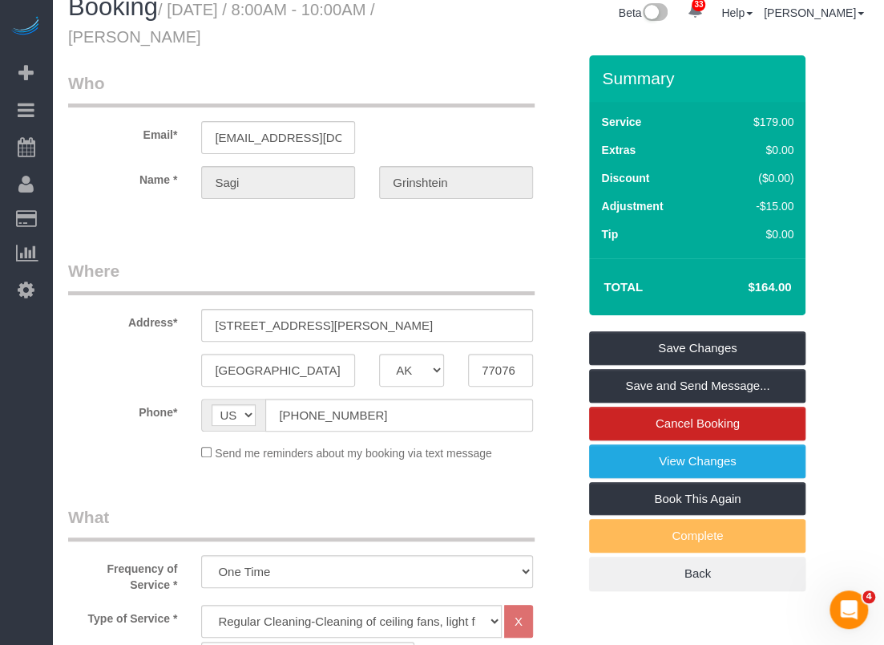
scroll to position [0, 0]
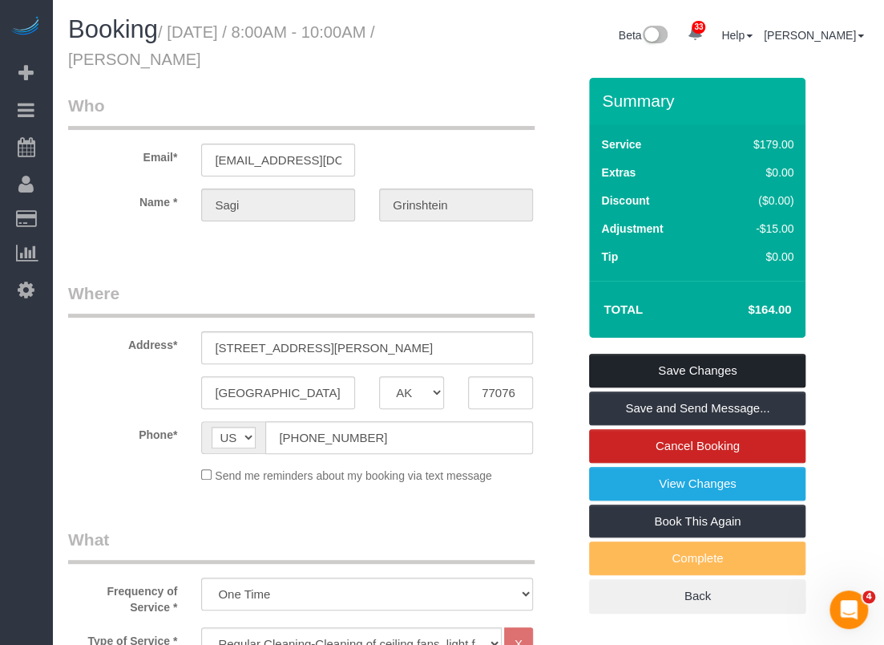
type textarea "*Key box is located outside of UNIT A, on the water spigot. All keys are in tha…"
click at [691, 369] on link "Save Changes" at bounding box center [697, 371] width 216 height 34
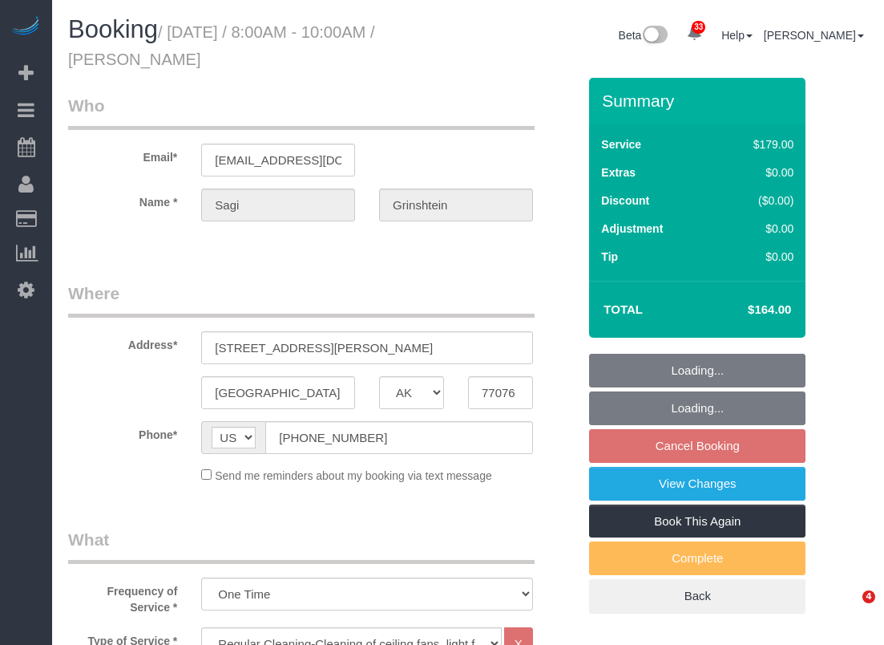
select select "[GEOGRAPHIC_DATA]"
select select "3"
select select "spot1"
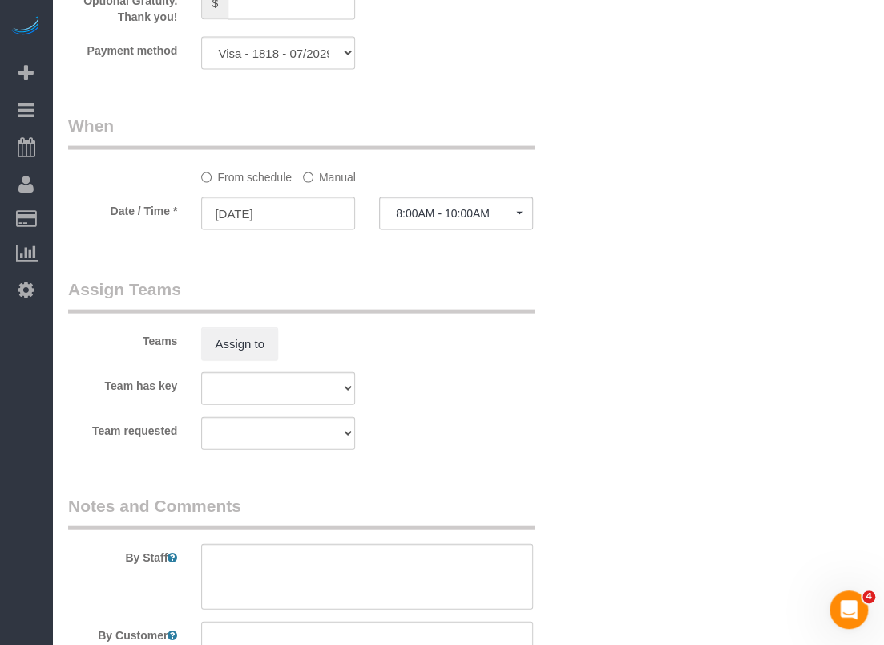
scroll to position [1603, 0]
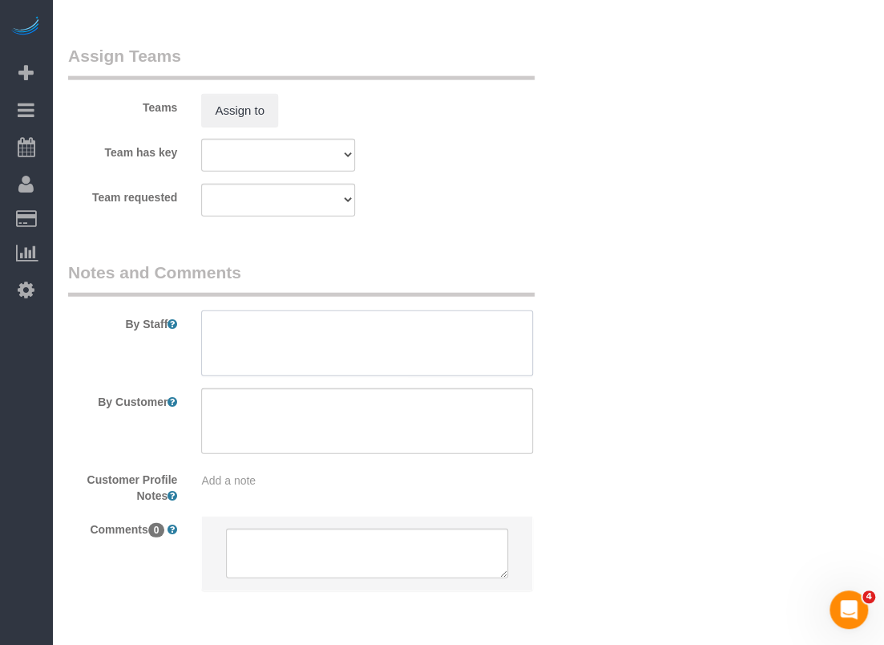
click at [264, 326] on textarea at bounding box center [367, 343] width 332 height 66
paste textarea "*Key box is located outside of UNIT A, on the water spigot. All keys are in tha…"
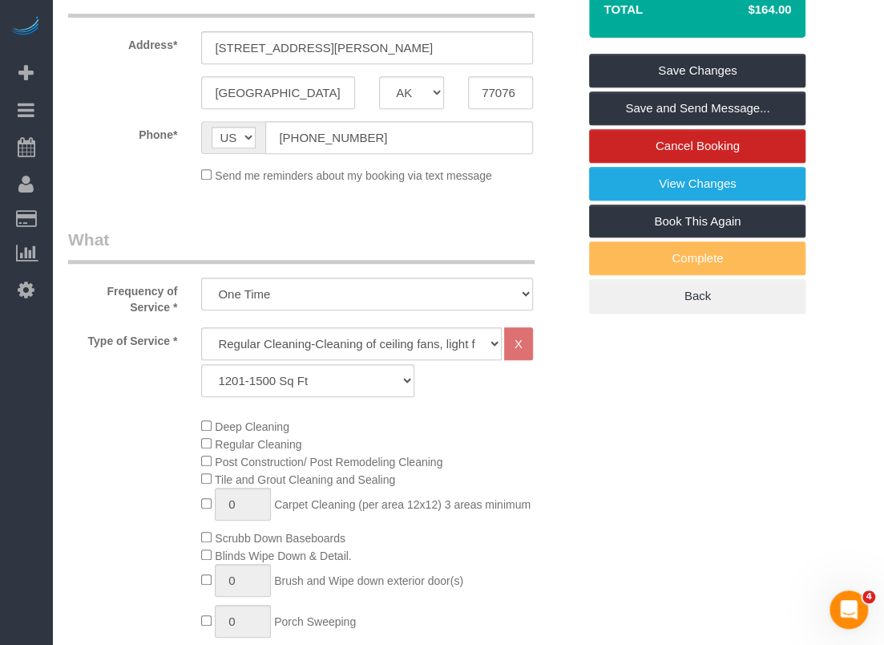
scroll to position [241, 0]
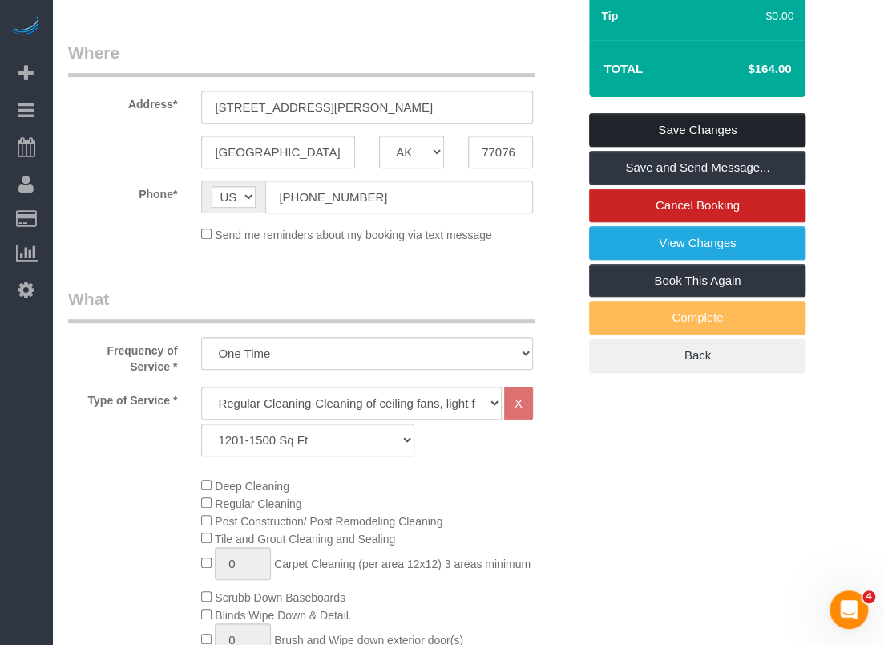
type textarea "*Key box is located outside of UNIT A, on the water spigot. All keys are in tha…"
click at [738, 123] on link "Save Changes" at bounding box center [697, 130] width 216 height 34
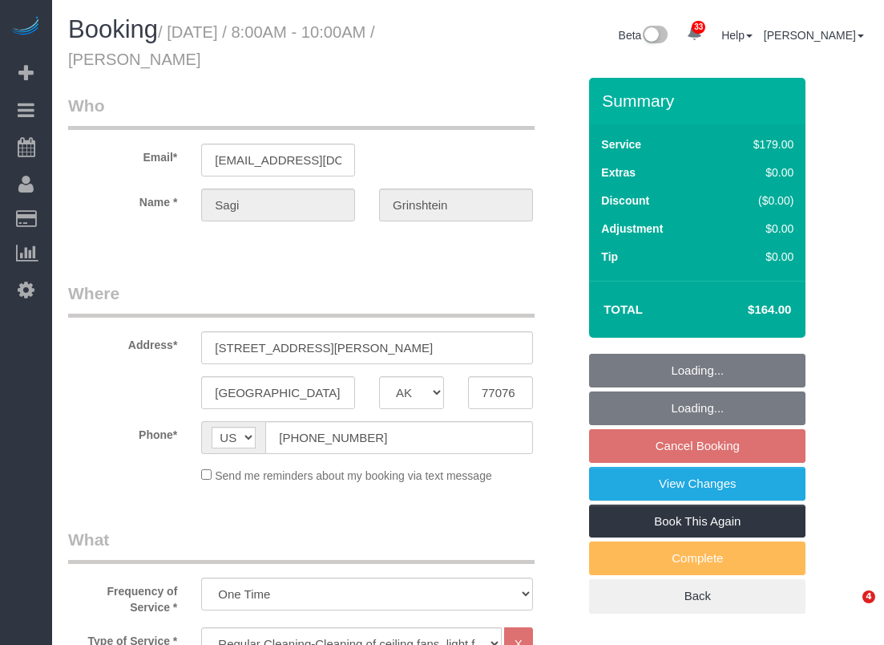
select select "[GEOGRAPHIC_DATA]"
select select "3"
select select "spot1"
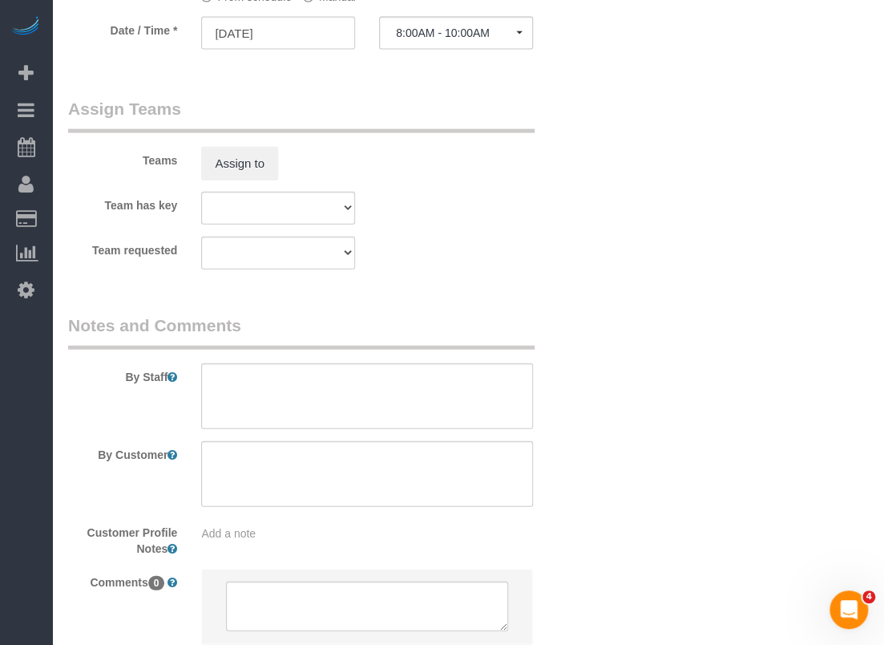
scroll to position [1664, 0]
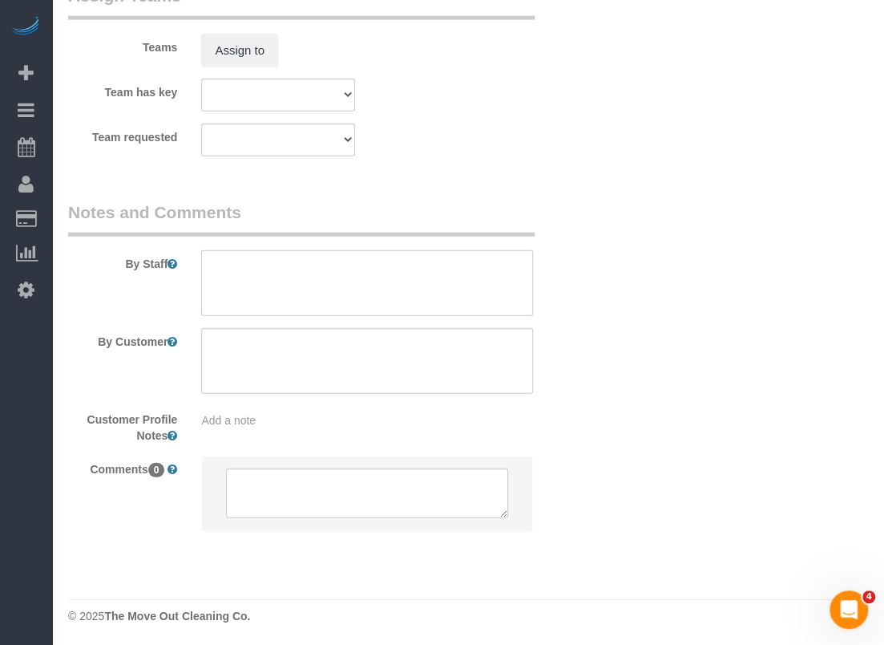
click at [260, 261] on textarea at bounding box center [367, 283] width 332 height 66
paste textarea "*Key box is located outside of UNIT A, on the water spigot. All keys are in tha…"
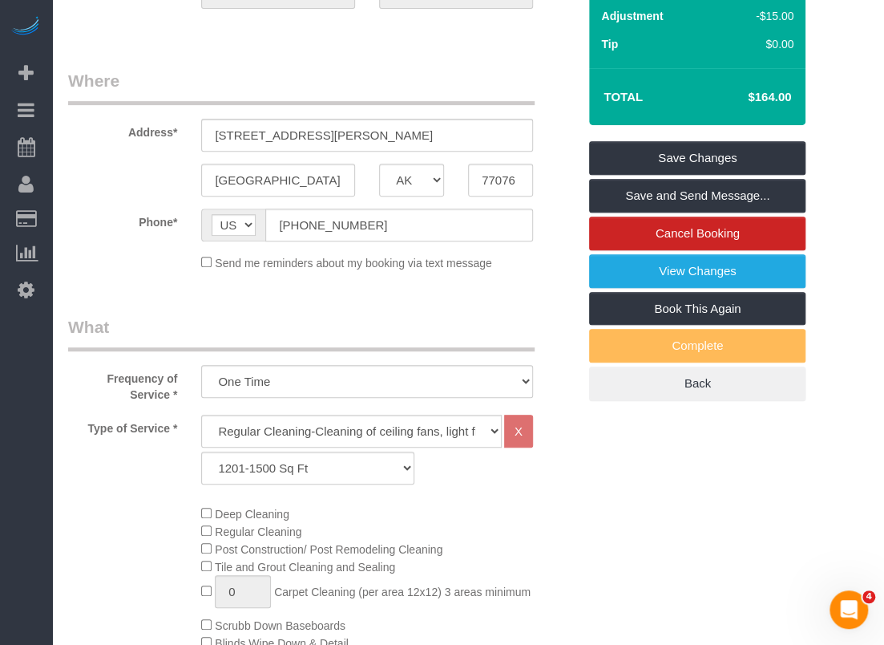
scroll to position [60, 0]
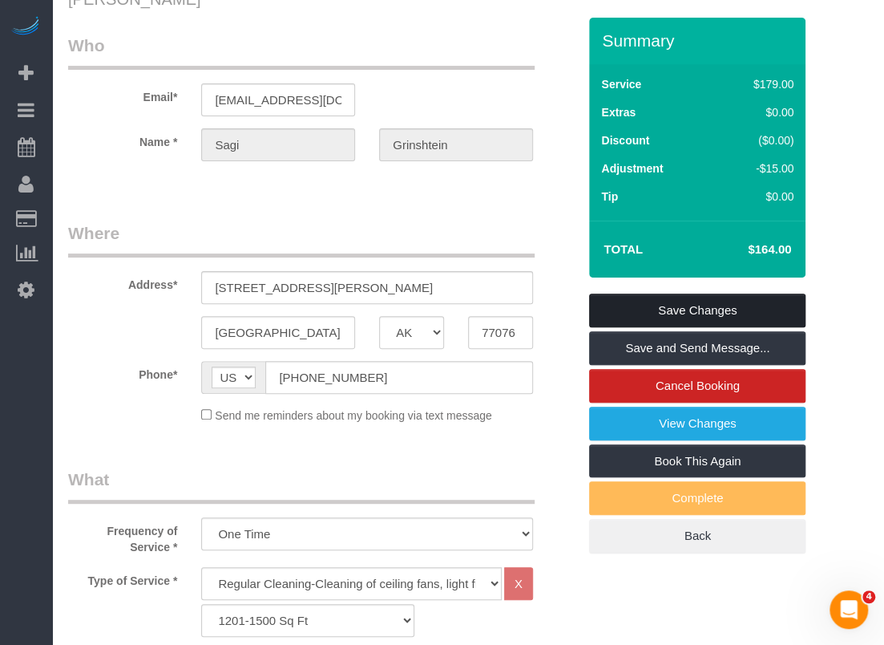
type textarea "*Key box is located outside of UNIT A, on the water spigot. All keys are in tha…"
click at [618, 310] on link "Save Changes" at bounding box center [697, 310] width 216 height 34
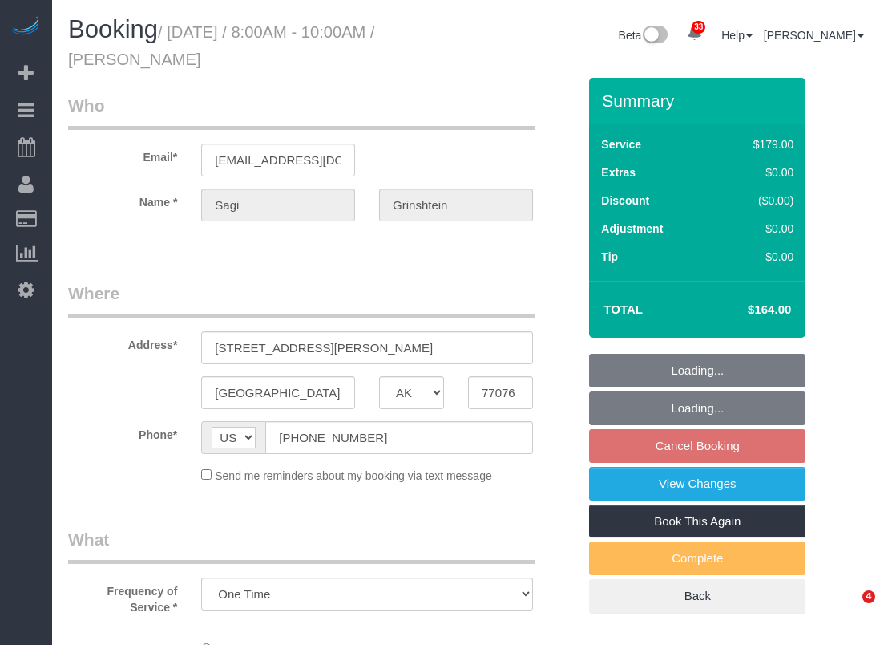
select select "[GEOGRAPHIC_DATA]"
select select "3"
select select "spot26"
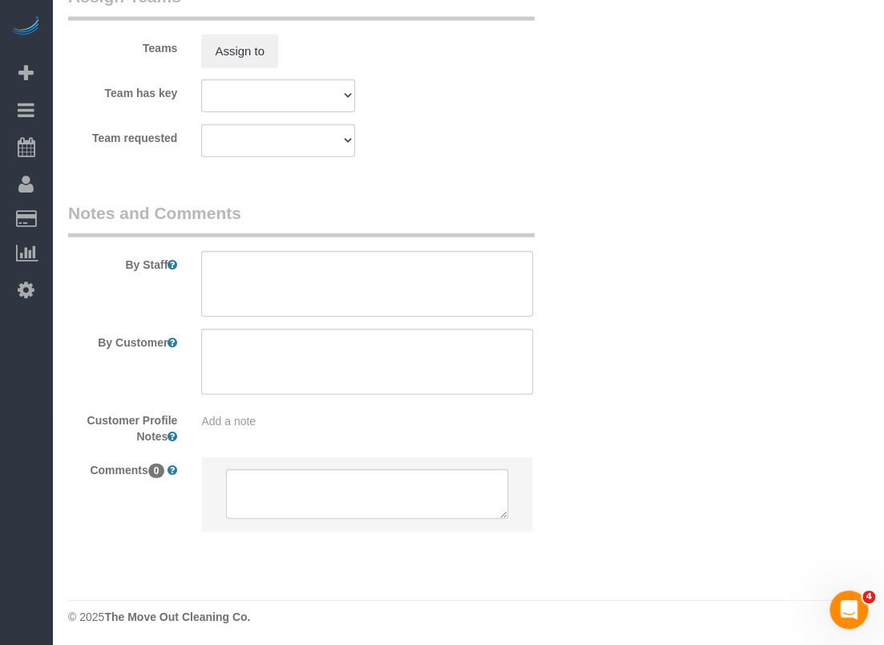
scroll to position [1664, 0]
click at [366, 277] on textarea at bounding box center [367, 283] width 332 height 66
paste textarea "*Key box is located outside of UNIT A, on the water spigot. All keys are in tha…"
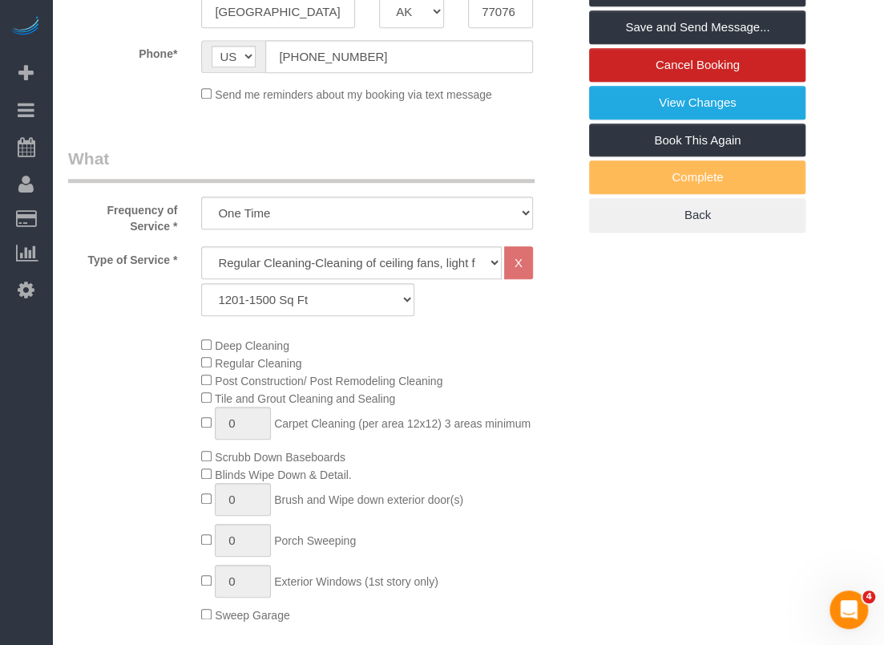
scroll to position [60, 0]
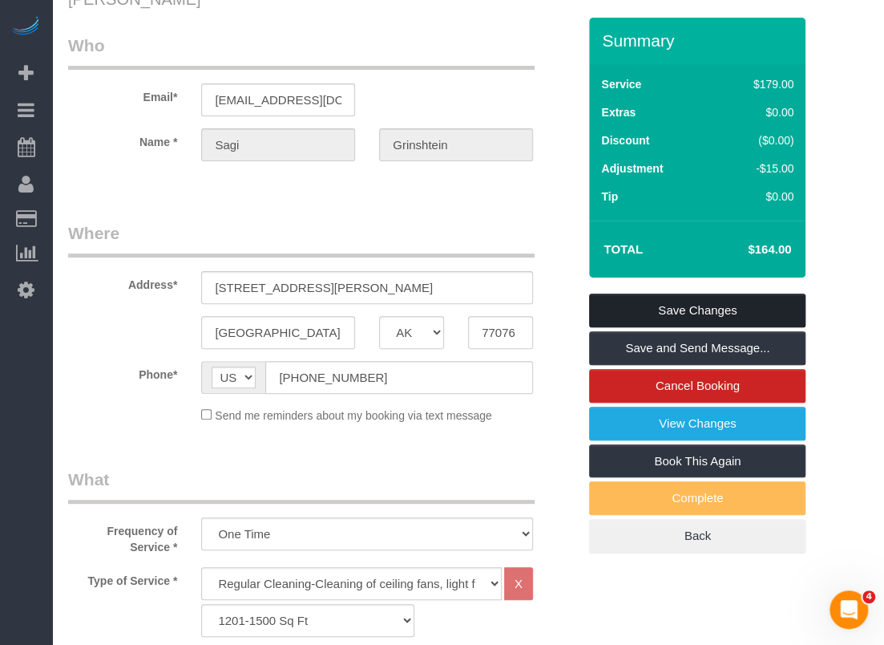
type textarea "*Key box is located outside of UNIT A, on the water spigot. All keys are in tha…"
click at [628, 309] on link "Save Changes" at bounding box center [697, 310] width 216 height 34
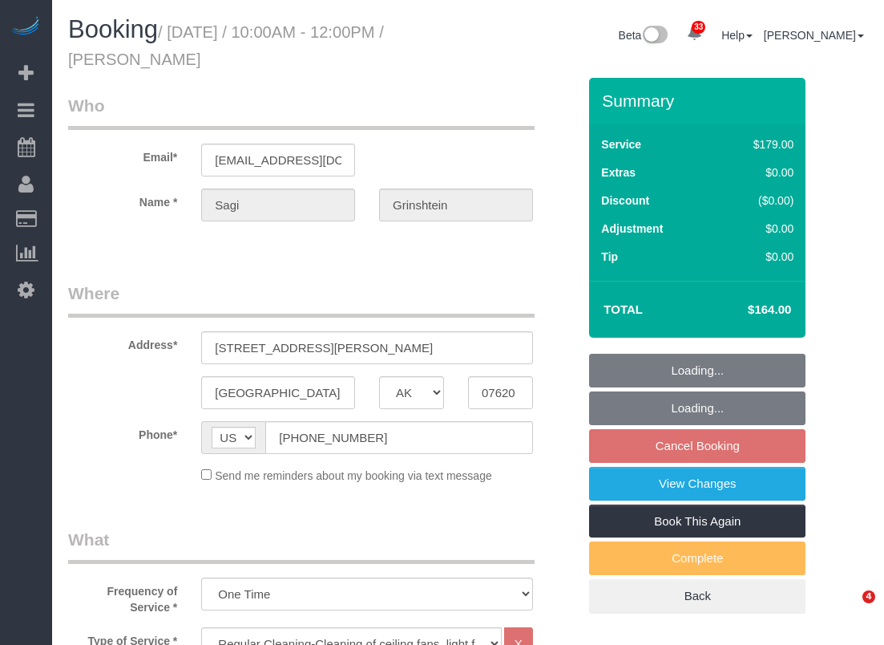
select select "[GEOGRAPHIC_DATA]"
select select "3"
select select "spot27"
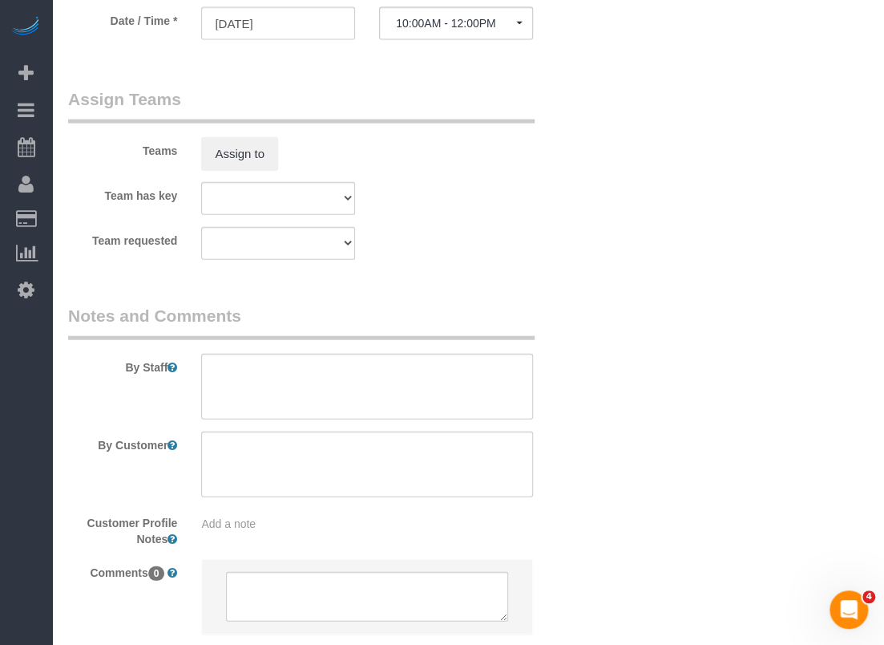
scroll to position [1664, 0]
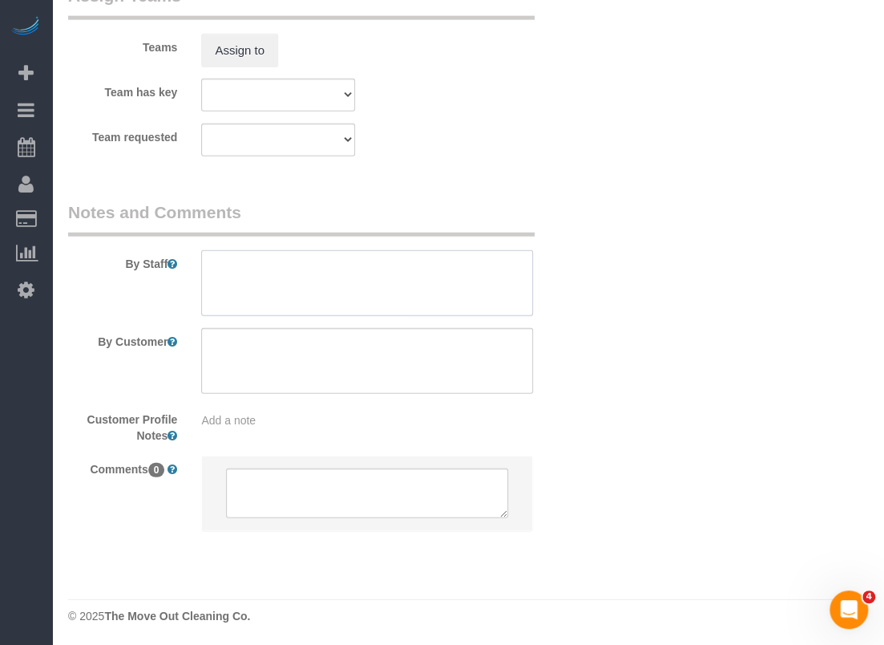
click at [402, 285] on textarea at bounding box center [367, 283] width 332 height 66
paste textarea "9910"
drag, startPoint x: 423, startPoint y: 273, endPoint x: 99, endPoint y: 237, distance: 325.2
click at [99, 237] on div "By Staff" at bounding box center [322, 257] width 533 height 115
paste textarea "*Key box is located outside of UNIT A, on the water spigot. All keys are in tha…"
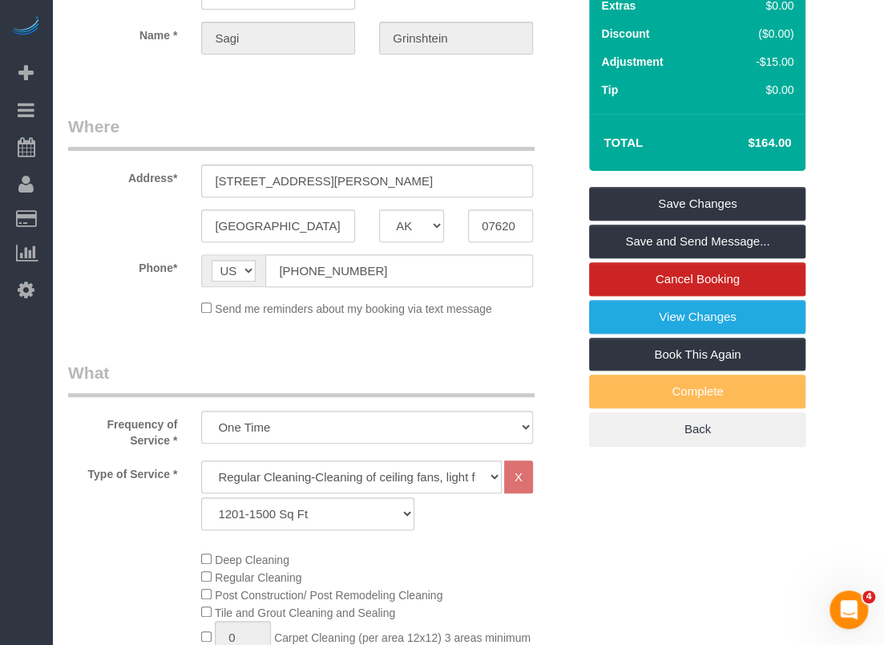
scroll to position [140, 0]
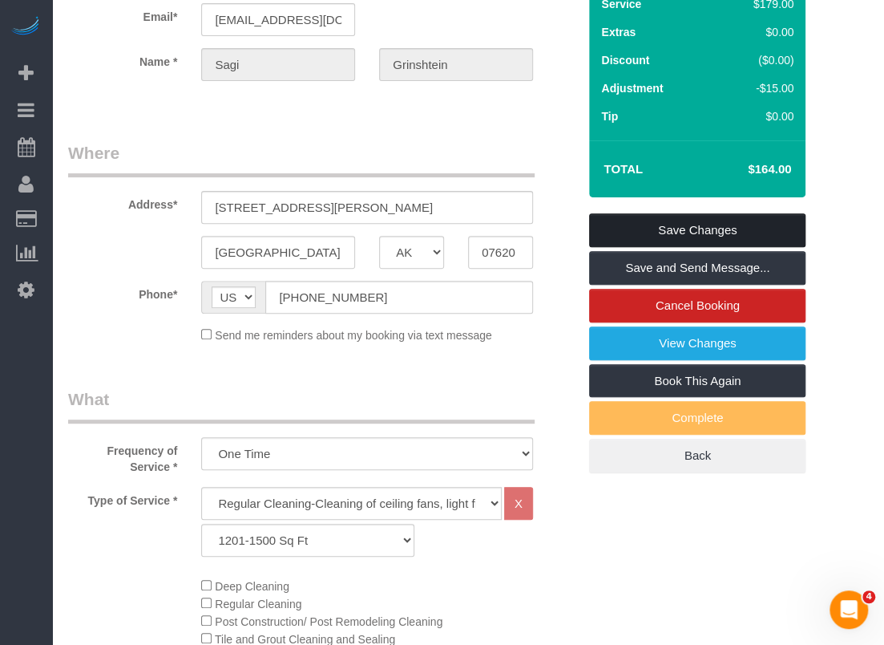
type textarea "*Key box is located outside of UNIT A, on the water spigot. All keys are in tha…"
click at [712, 232] on link "Save Changes" at bounding box center [697, 230] width 216 height 34
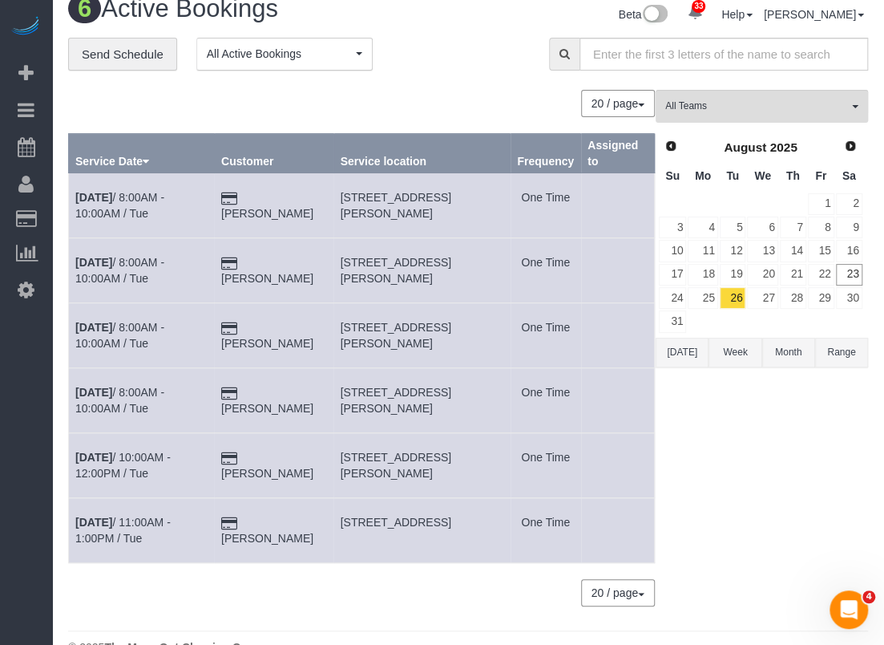
scroll to position [52, 0]
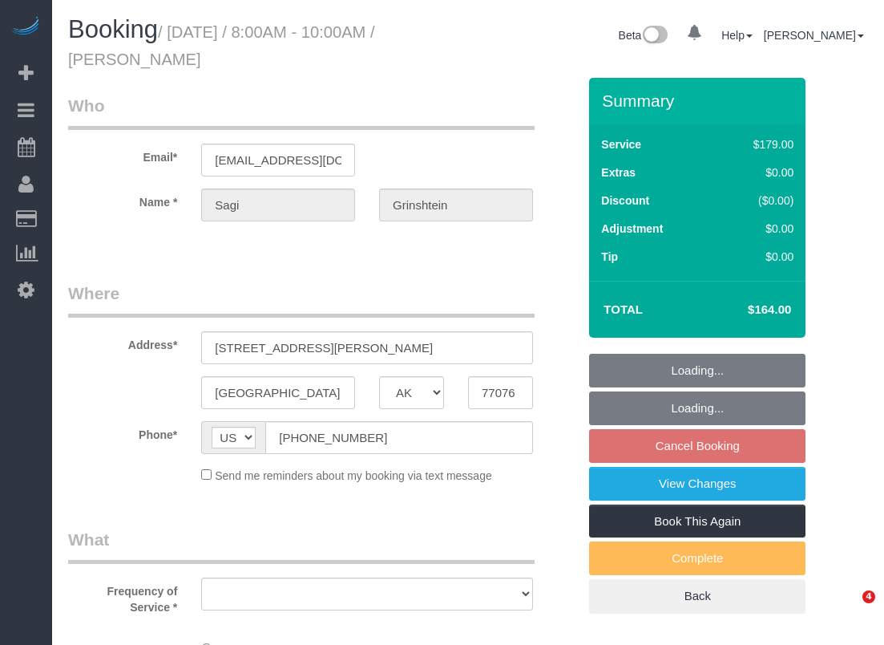
select select "[GEOGRAPHIC_DATA]"
select select "object:874"
select select "spot1"
select select "3"
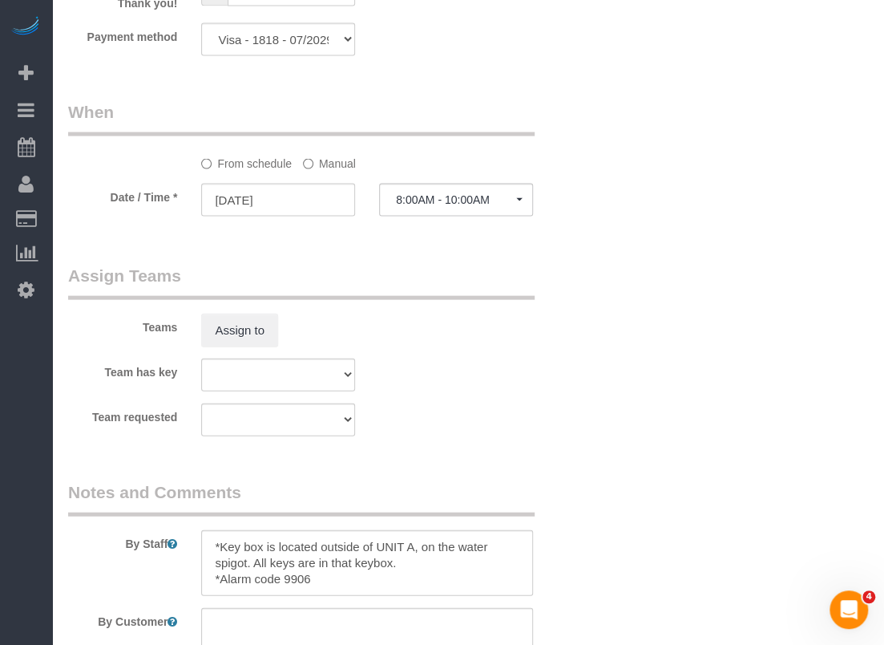
scroll to position [1523, 0]
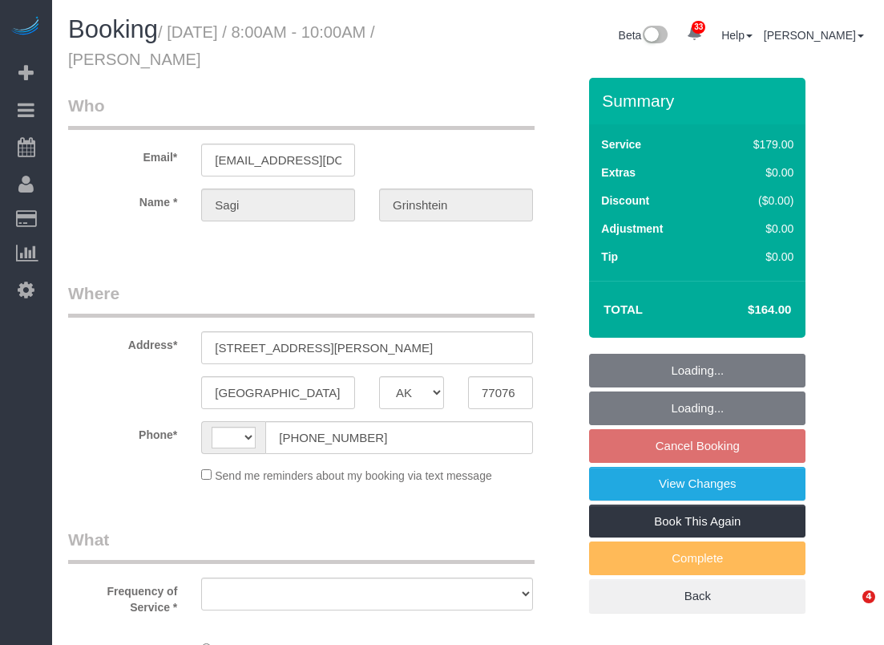
select select "[GEOGRAPHIC_DATA]"
select select "string:[GEOGRAPHIC_DATA]"
select select "object:874"
select select "3"
select select "spot26"
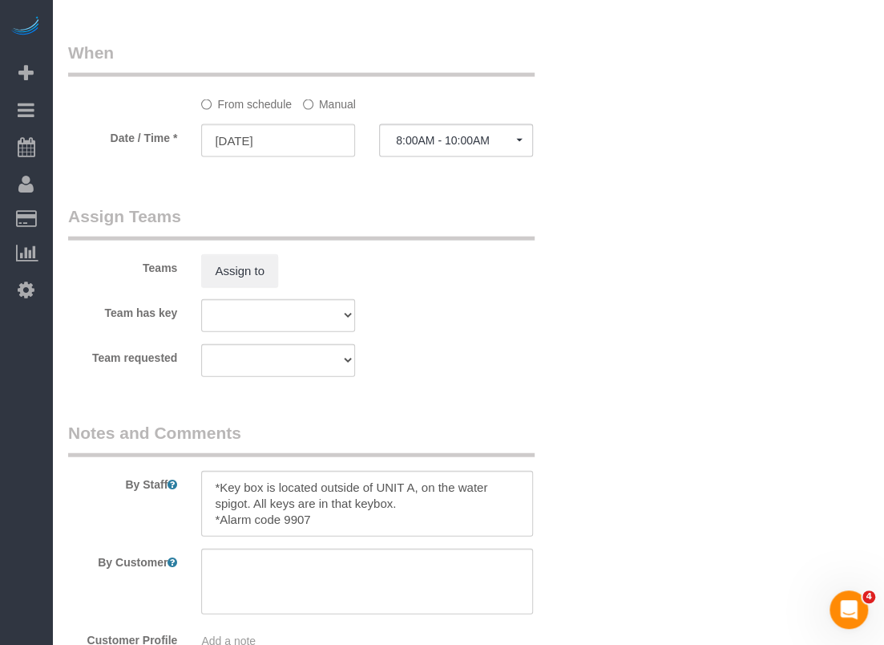
scroll to position [1603, 0]
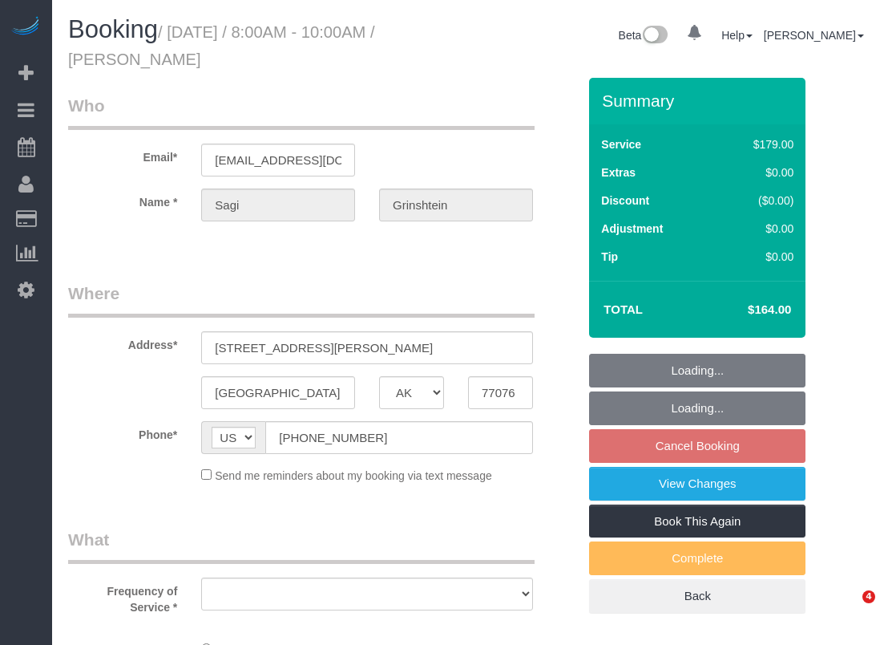
select select "[GEOGRAPHIC_DATA]"
select select "spot1"
select select
select select "object:874"
select select "3"
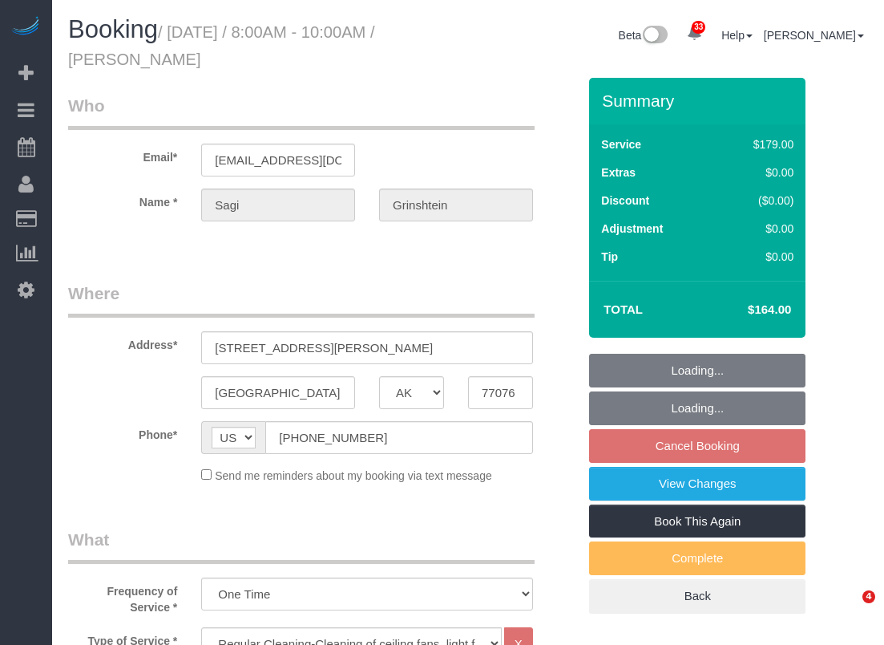
select select "spot26"
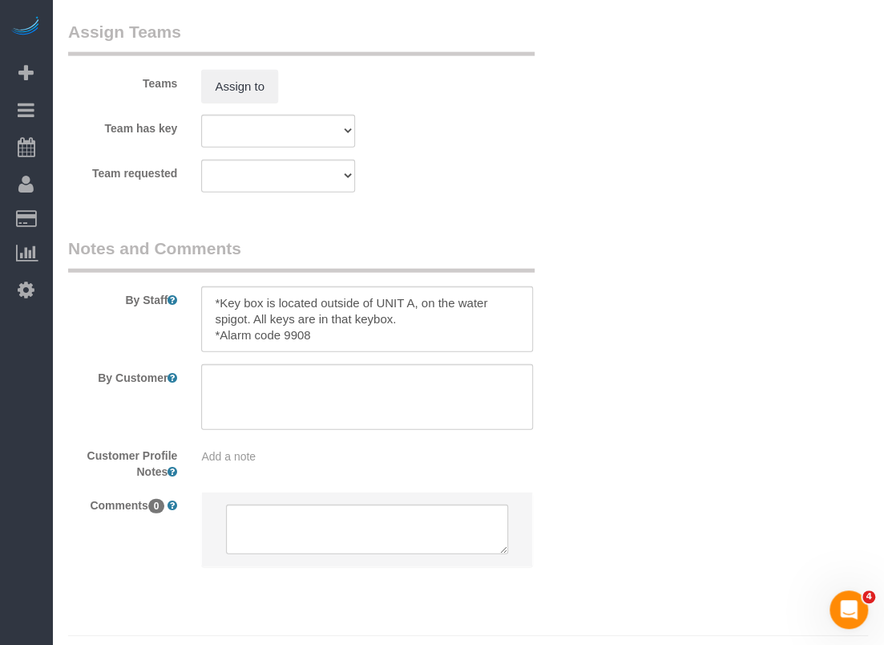
scroll to position [1664, 0]
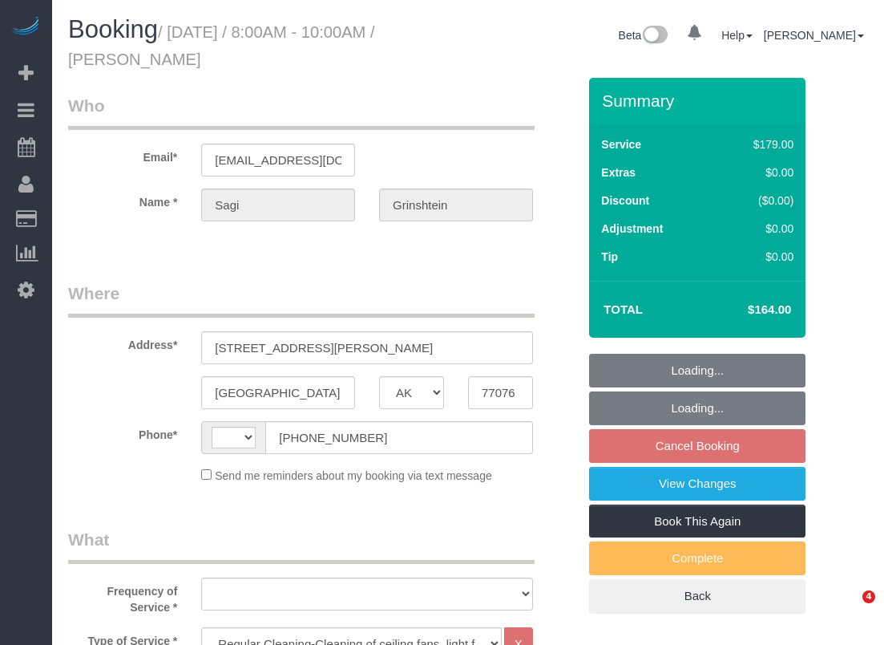
select select "[GEOGRAPHIC_DATA]"
select select "3"
select select "spot1"
select select "string:US"
select select "object:874"
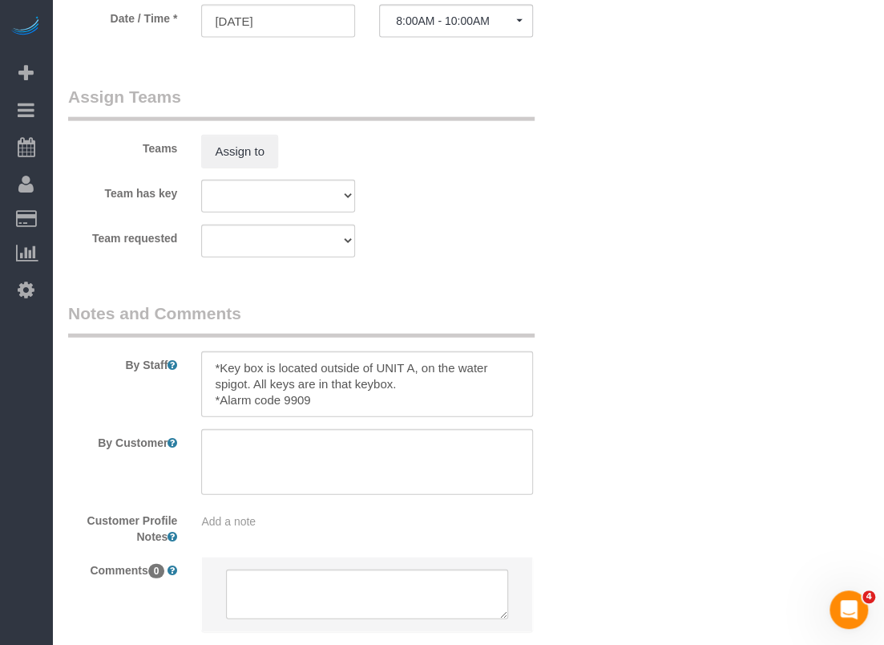
scroll to position [1664, 0]
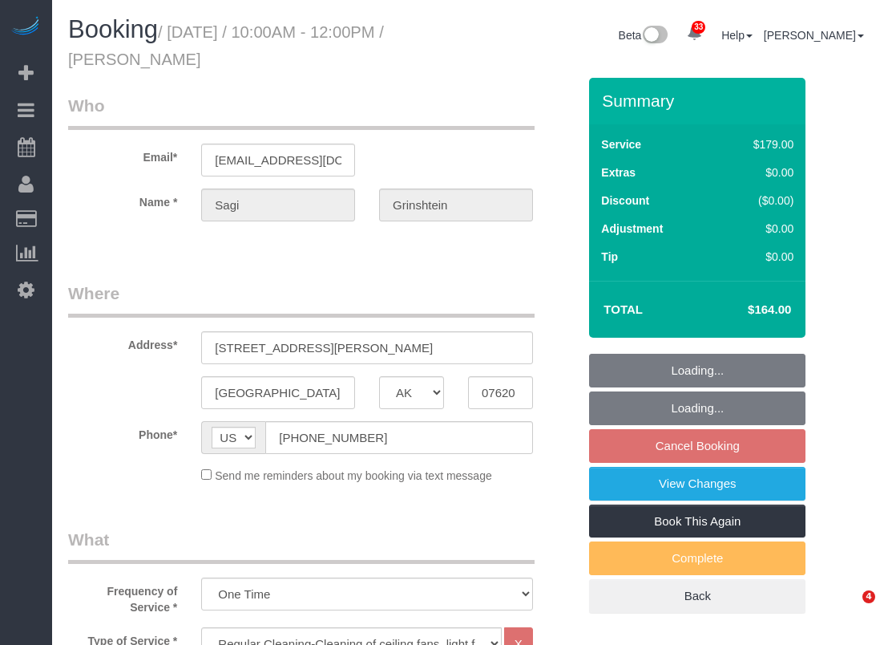
select select "[GEOGRAPHIC_DATA]"
select select "3"
select select "spot2"
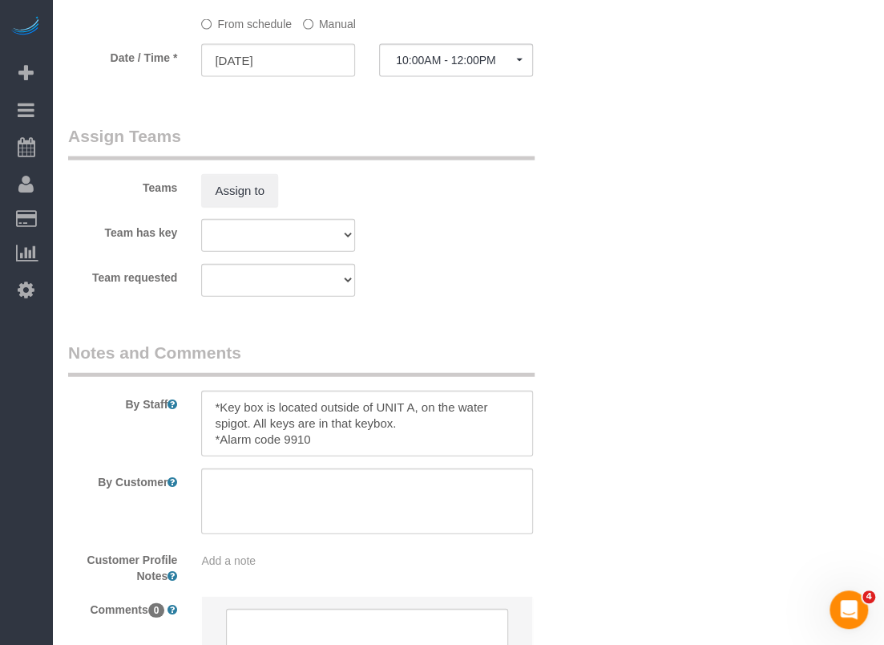
scroll to position [1664, 0]
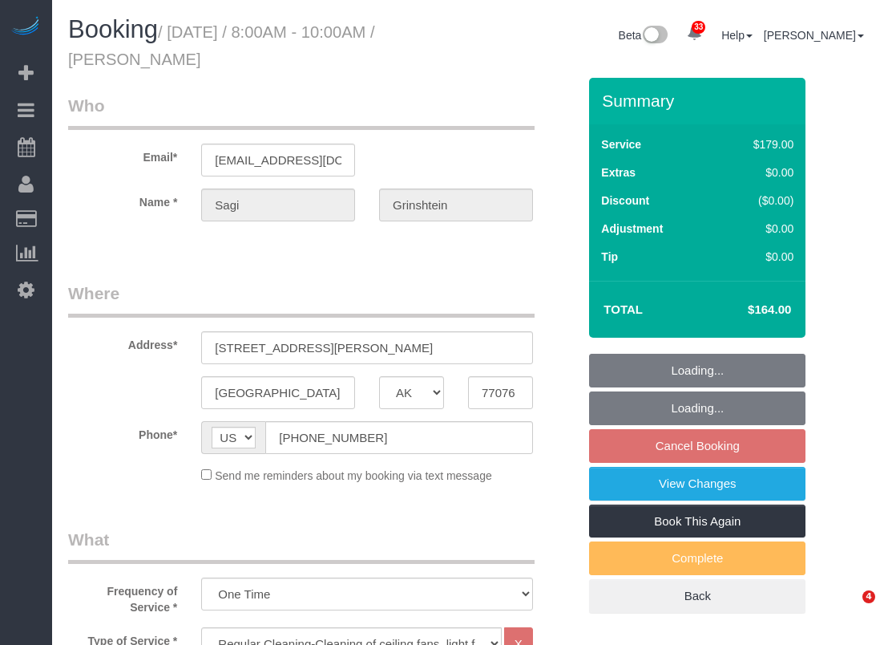
select select "[GEOGRAPHIC_DATA]"
select select "3"
select select "spot1"
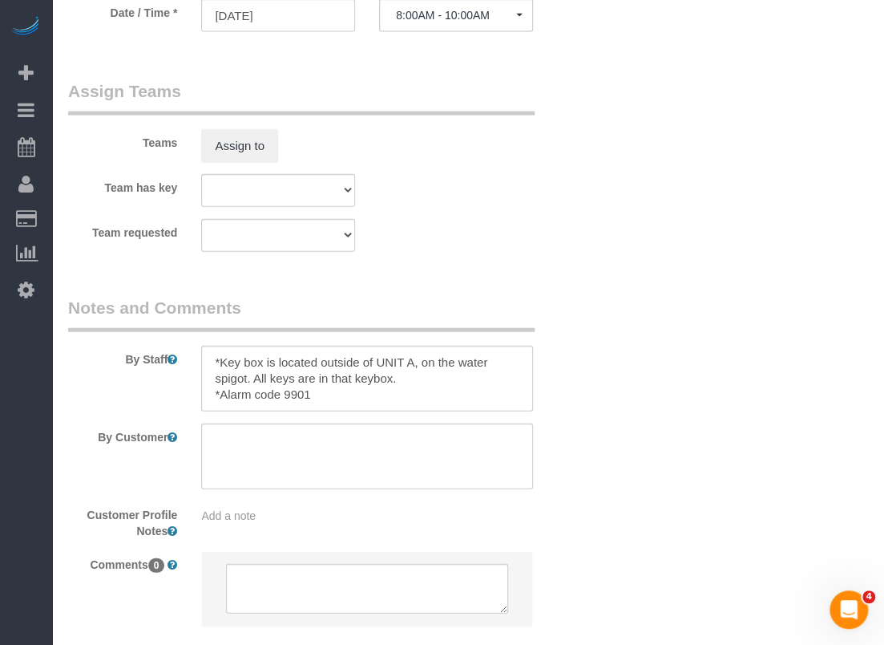
scroll to position [1664, 0]
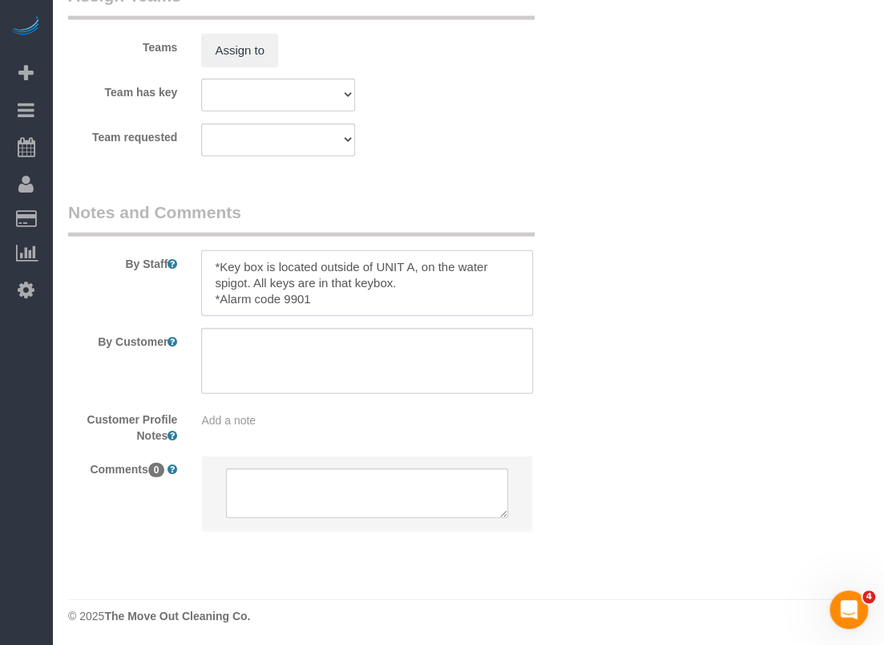
click at [213, 261] on textarea at bounding box center [367, 283] width 332 height 66
paste textarea "*Gate code is 2021# *Key box code is 5144"
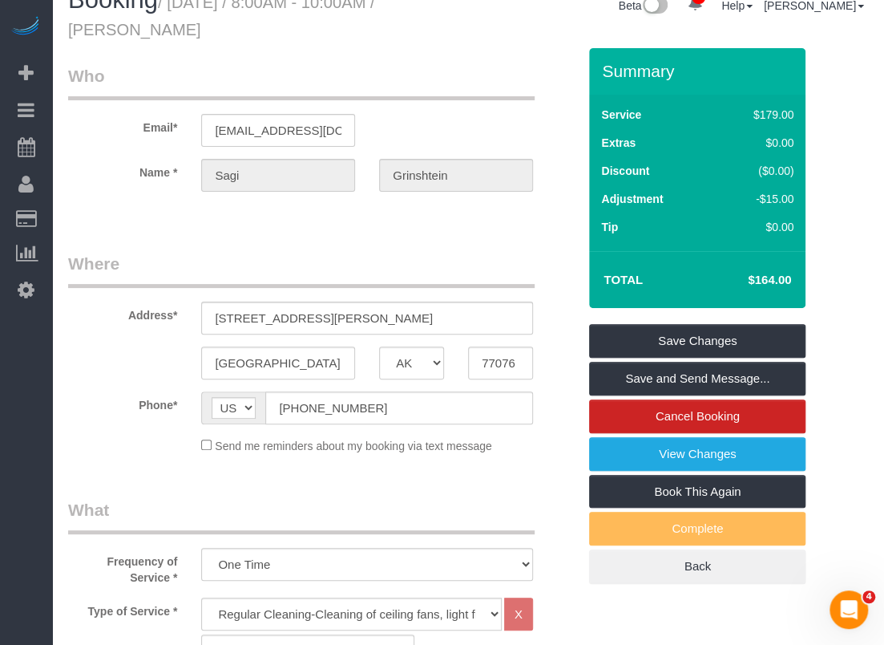
scroll to position [0, 0]
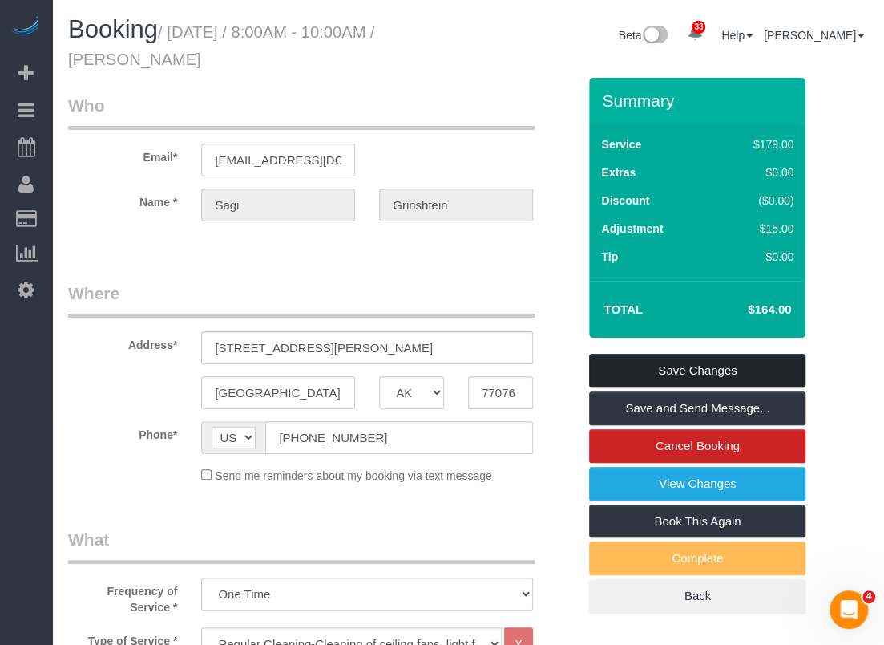
type textarea "*Gate code is 2021# *Key box code is 5144 *Key box is located outside of UNIT A…"
click at [681, 366] on link "Save Changes" at bounding box center [697, 371] width 216 height 34
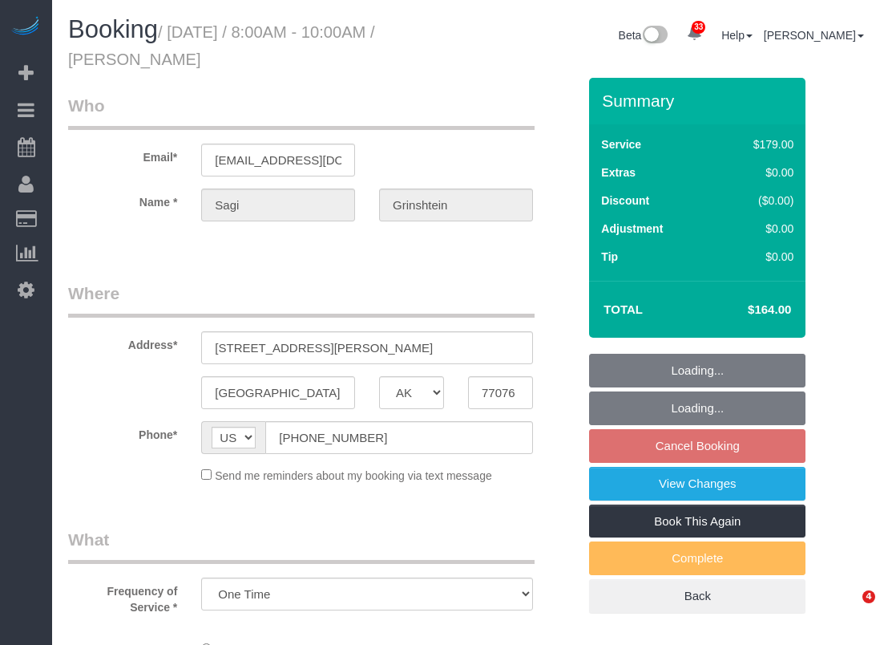
select select "[GEOGRAPHIC_DATA]"
select select "object:874"
select select "3"
select select "spot1"
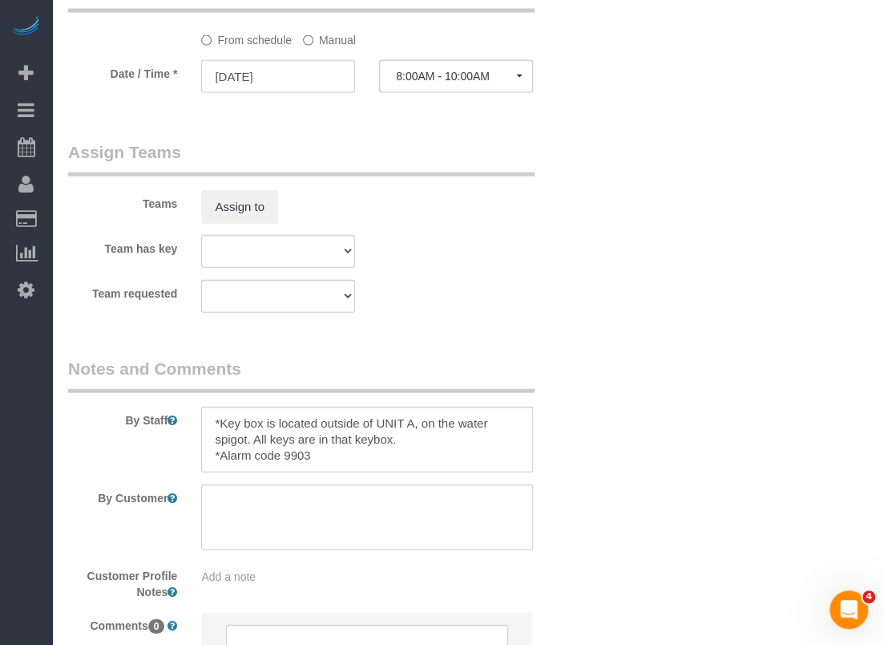
scroll to position [1523, 0]
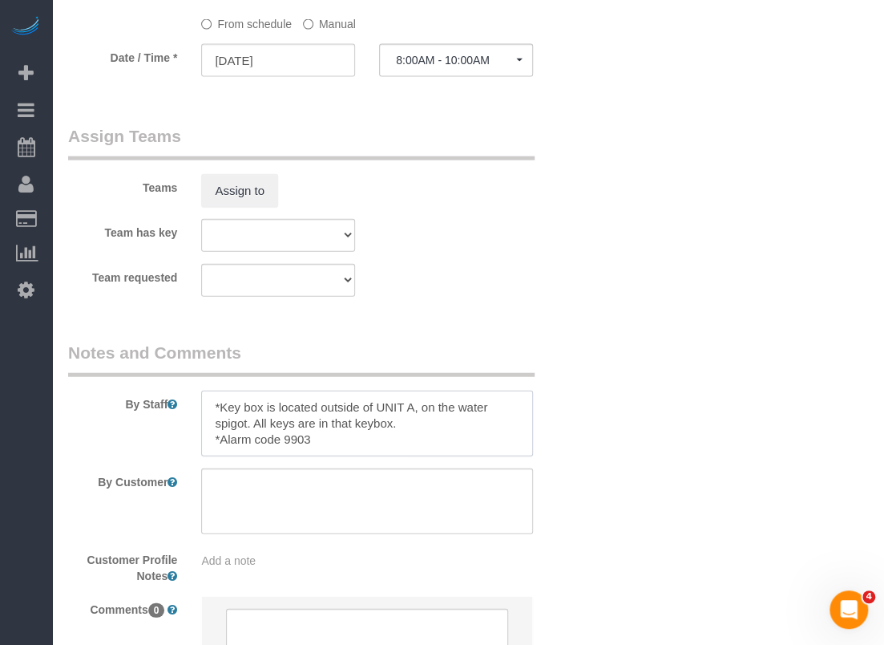
click at [206, 397] on textarea at bounding box center [367, 423] width 332 height 66
paste textarea "*Gate code is 2021# *Key box code is 5144"
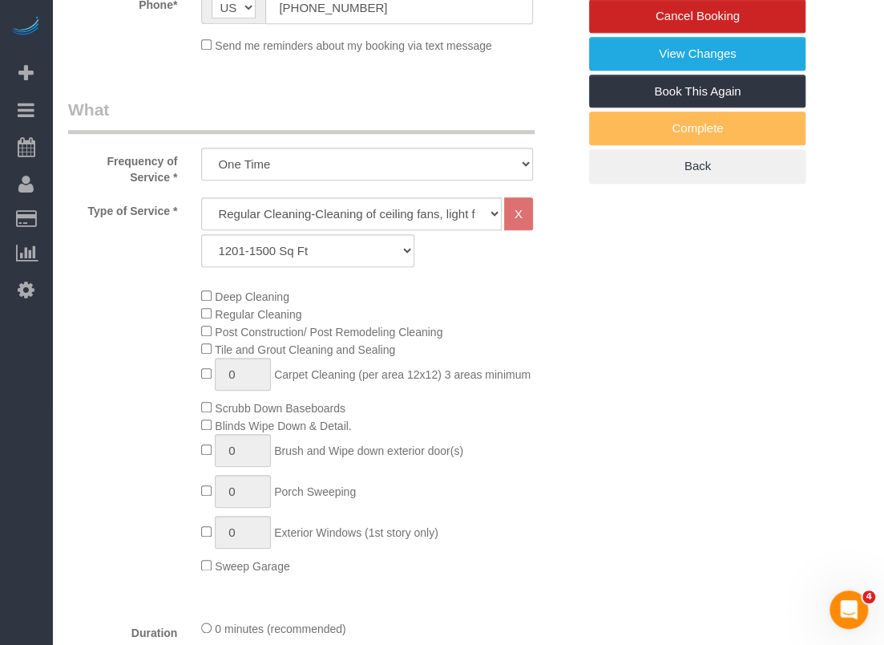
scroll to position [241, 0]
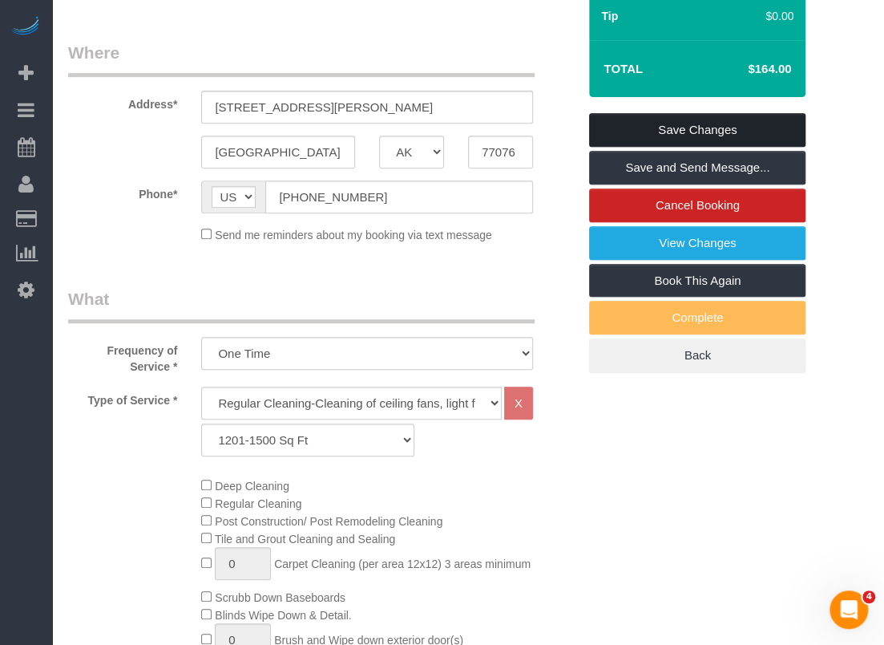
type textarea "*Gate code is 2021# *Key box code is 5144 *Key box is located outside of UNIT A…"
click at [673, 123] on link "Save Changes" at bounding box center [697, 130] width 216 height 34
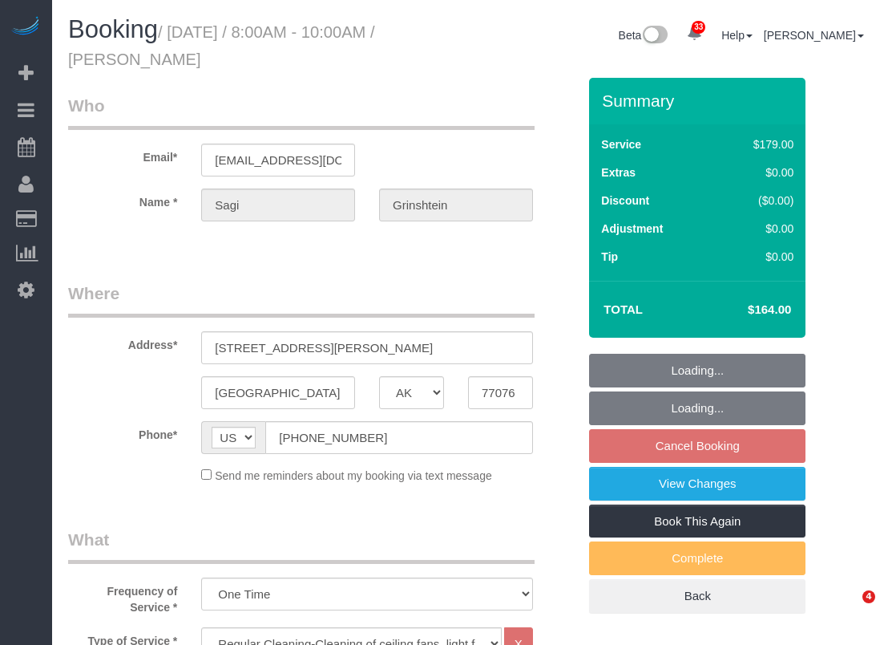
select select "[GEOGRAPHIC_DATA]"
select select "3"
select select "object:874"
select select "spot1"
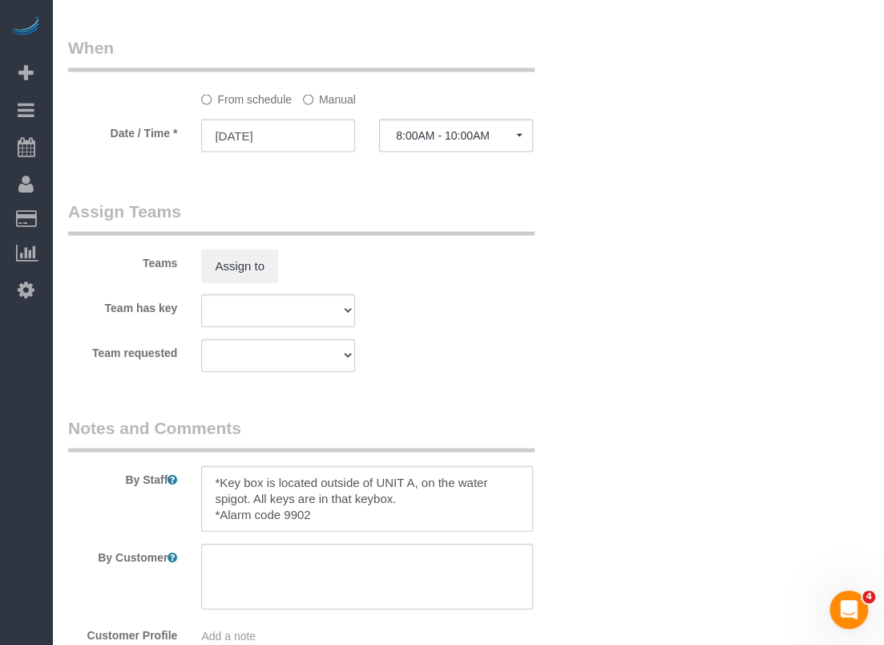
scroll to position [1523, 0]
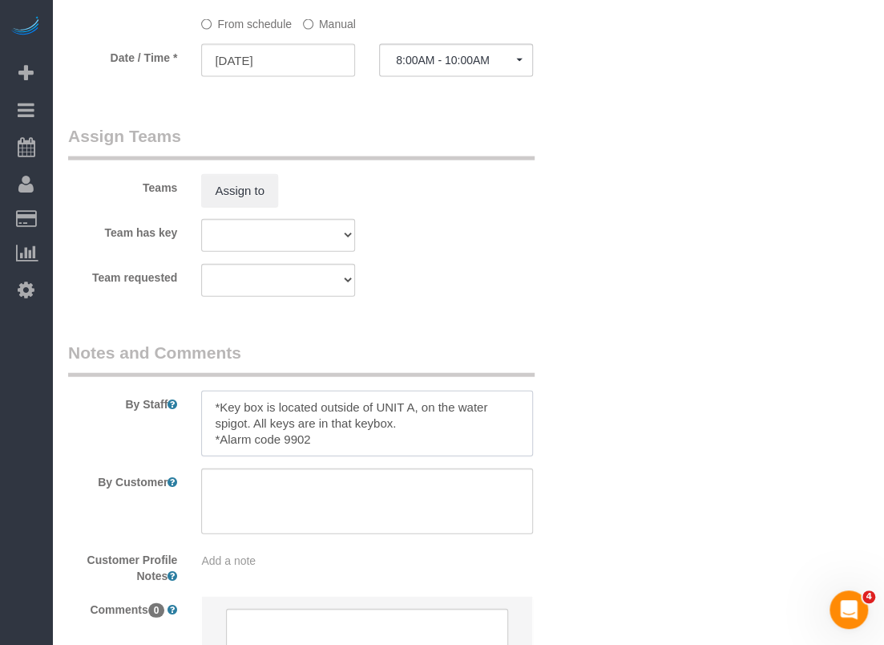
click at [212, 402] on textarea at bounding box center [367, 423] width 332 height 66
paste textarea "*Gate code is 2021# *Key box code is 5144"
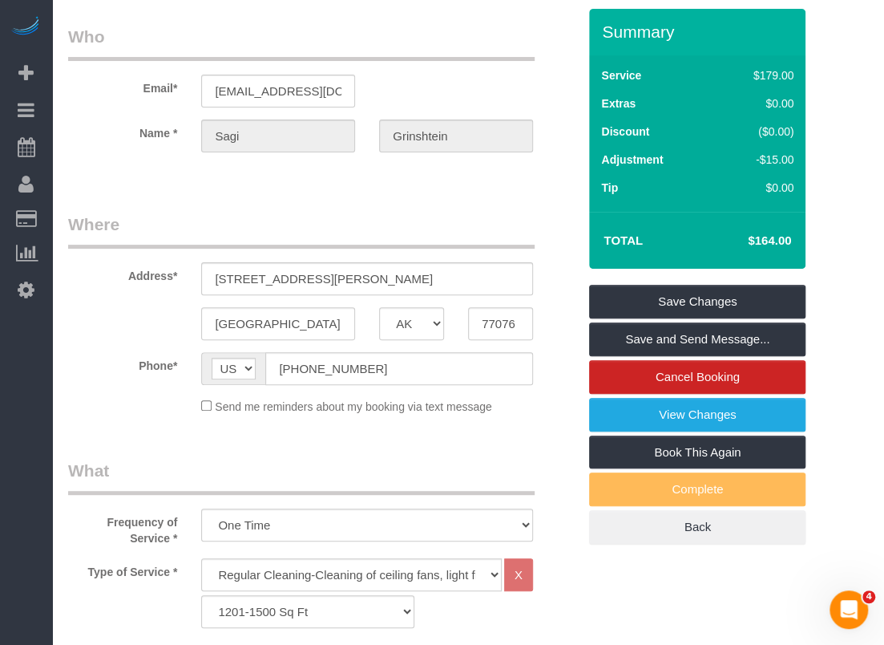
scroll to position [0, 0]
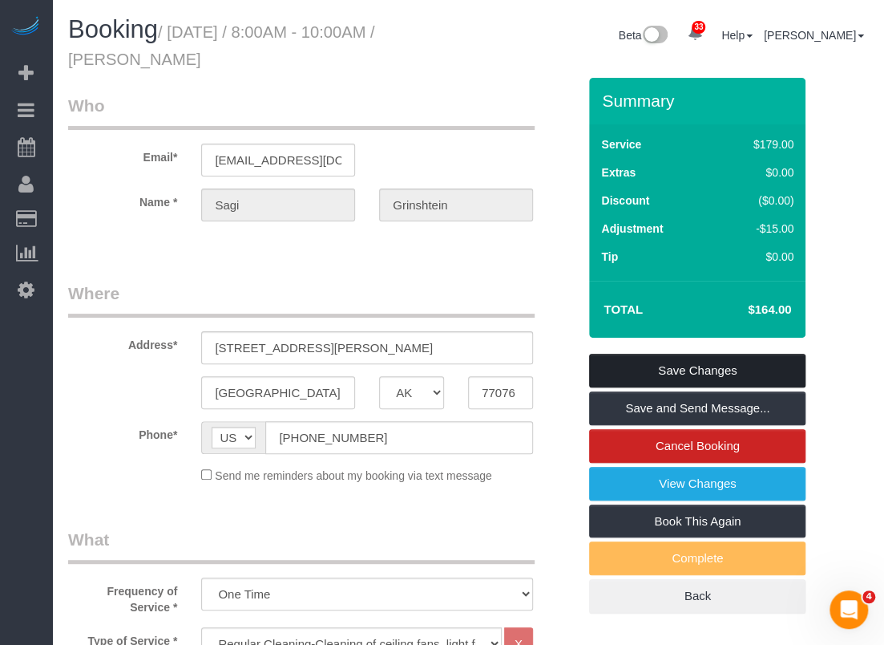
type textarea "*Gate code is 2021# *Key box code is 5144 *Key box is located outside of UNIT A…"
click at [610, 359] on link "Save Changes" at bounding box center [697, 371] width 216 height 34
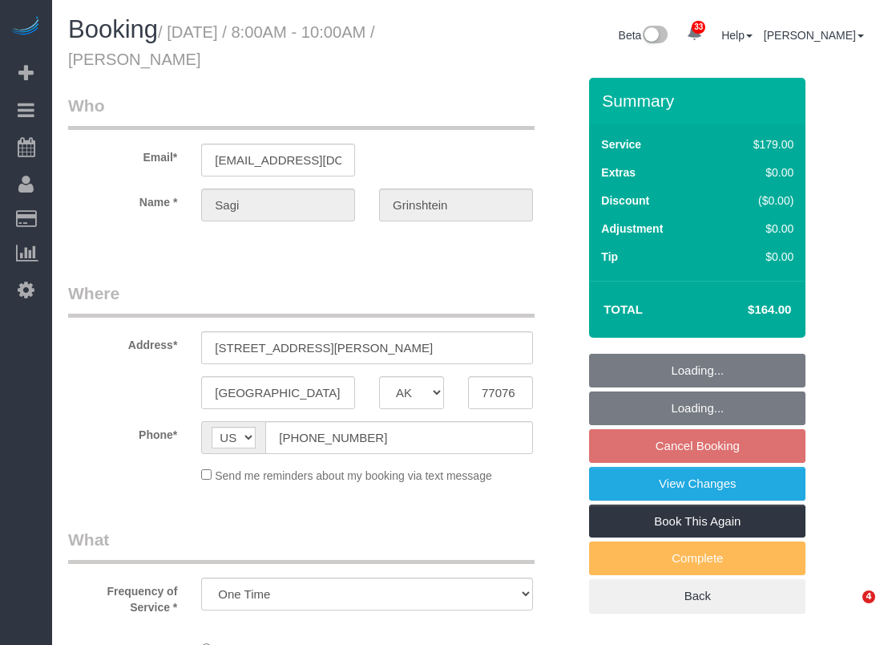
select select "[GEOGRAPHIC_DATA]"
select select "object:874"
select select "3"
select select "spot1"
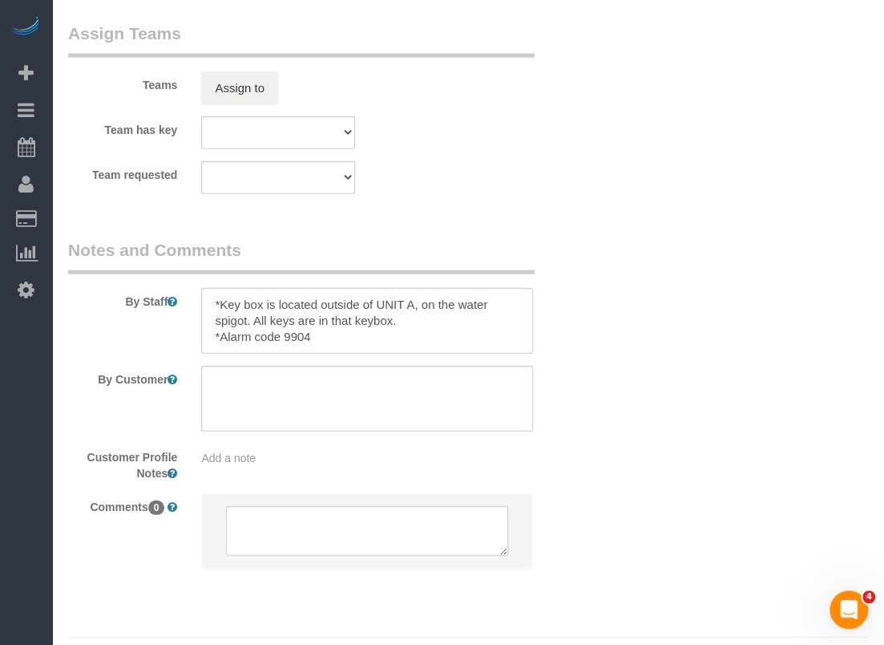
scroll to position [1664, 0]
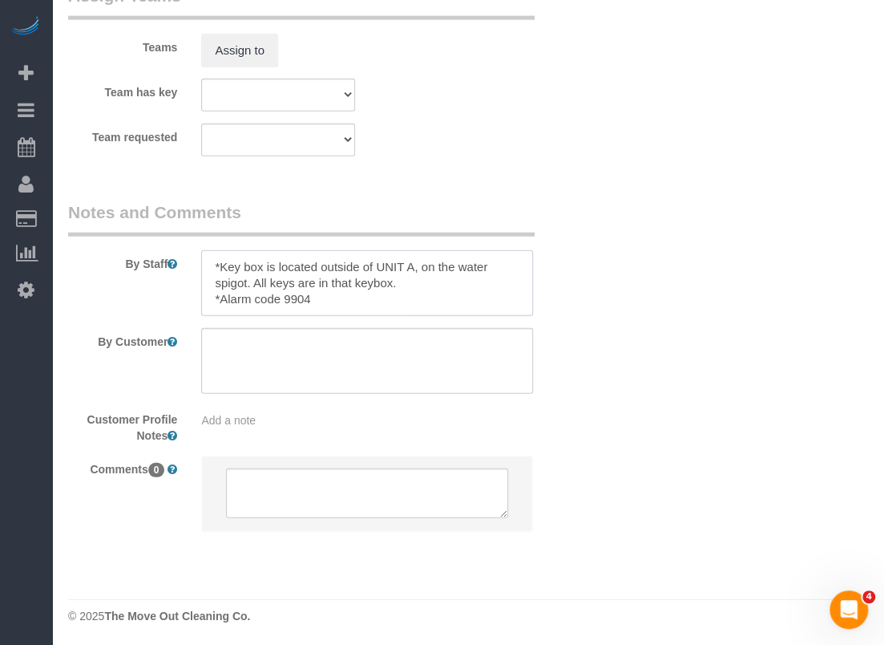
click at [212, 265] on textarea at bounding box center [367, 283] width 332 height 66
paste textarea "*Gate code is 2021# *Key box code is 5144"
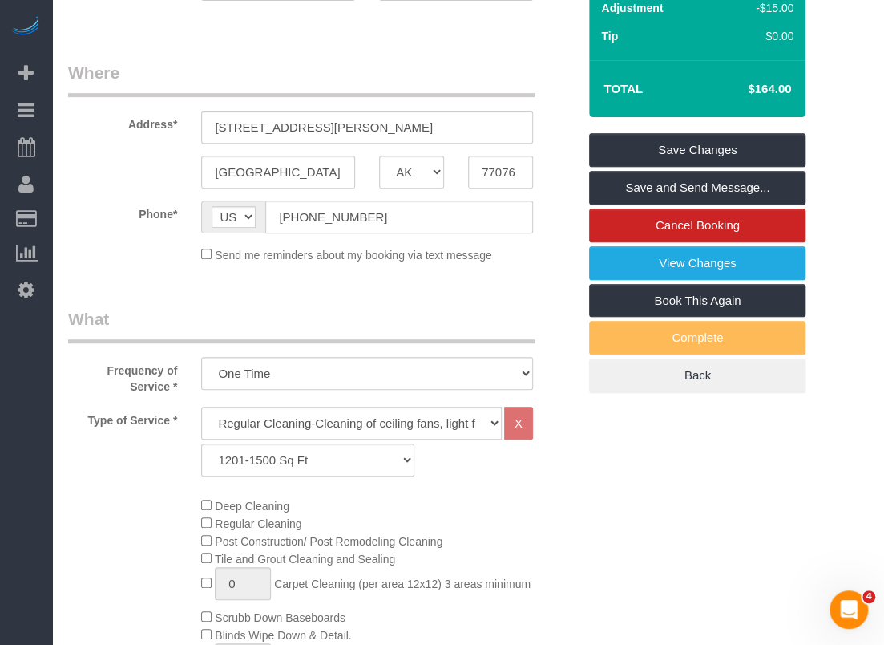
scroll to position [0, 0]
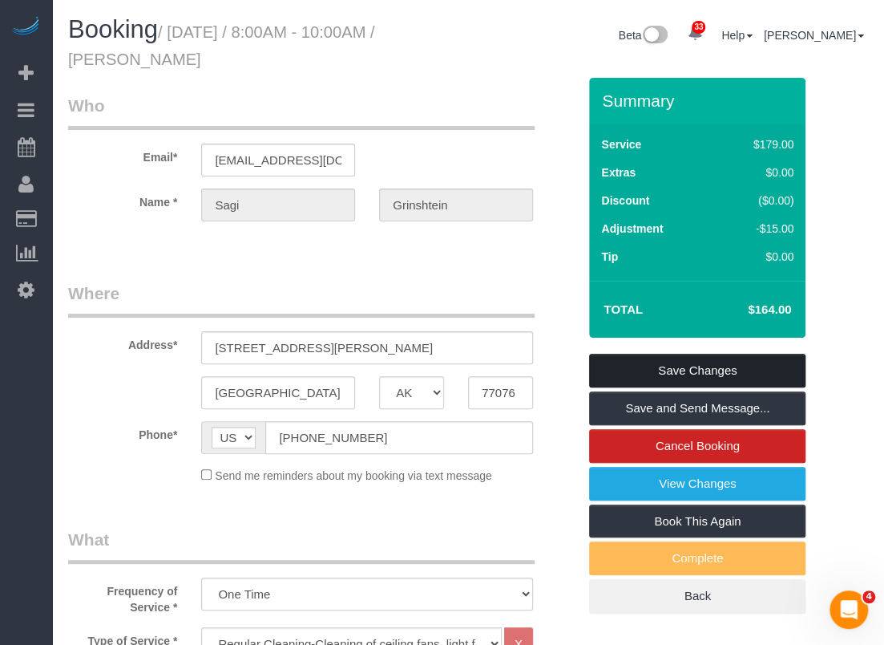
type textarea "*Gate code is 2021# *Key box code is 5144 *Key box is located outside of UNIT A…"
click at [673, 366] on link "Save Changes" at bounding box center [697, 371] width 216 height 34
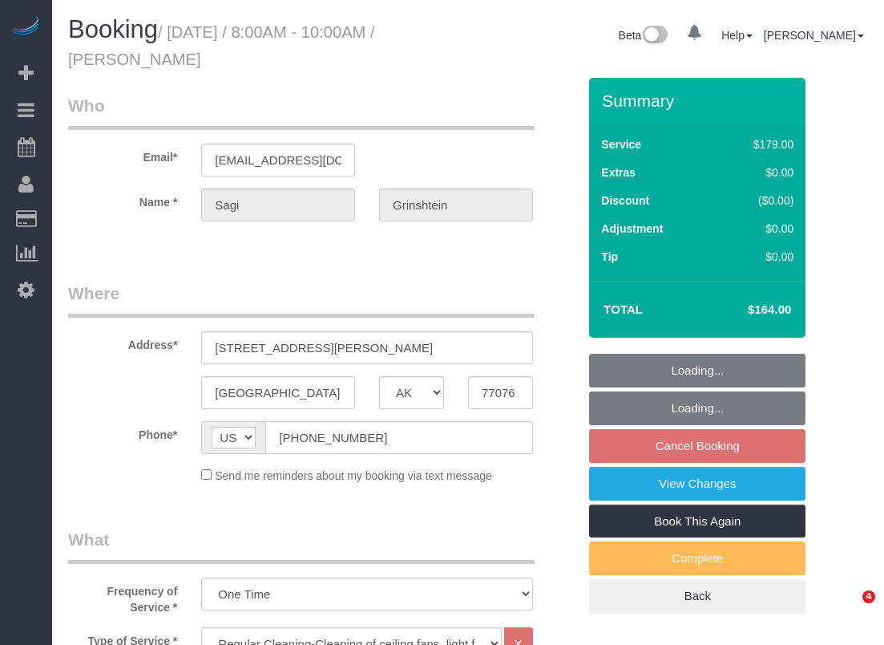
select select "[GEOGRAPHIC_DATA]"
select select "3"
select select "spot1"
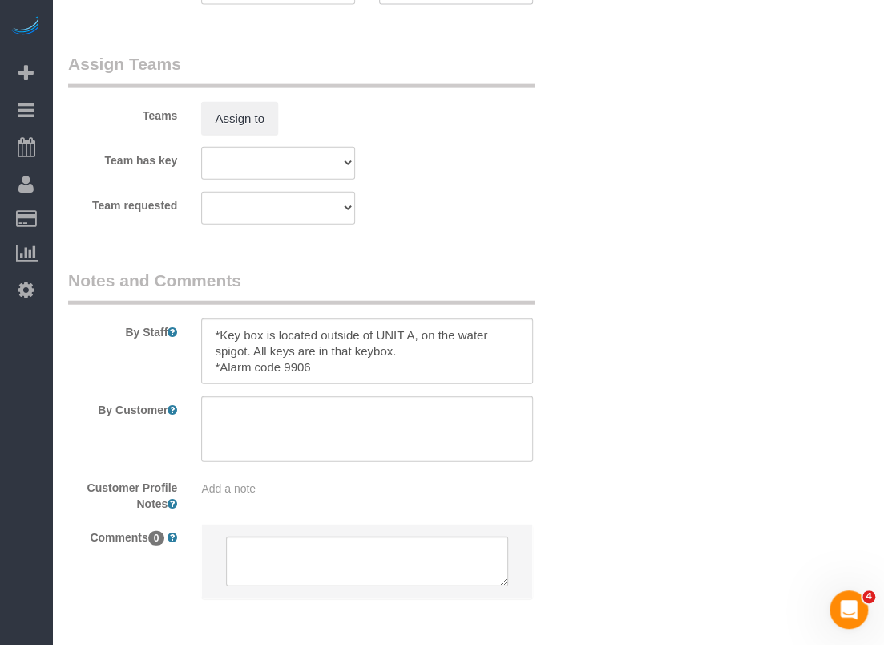
scroll to position [1664, 0]
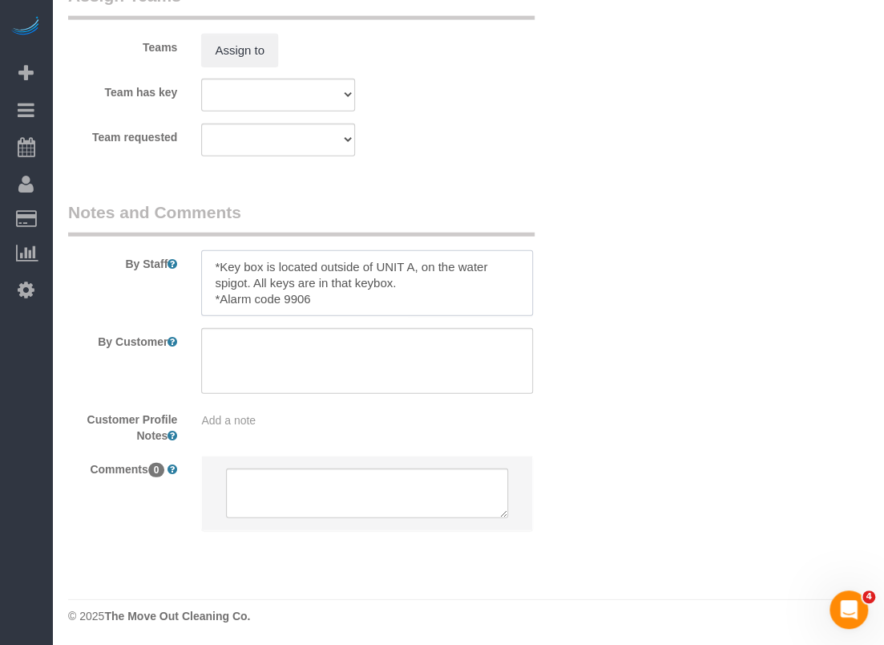
click at [207, 258] on textarea at bounding box center [367, 283] width 332 height 66
paste textarea "*Gate code is 2021# *Key box code is 5144"
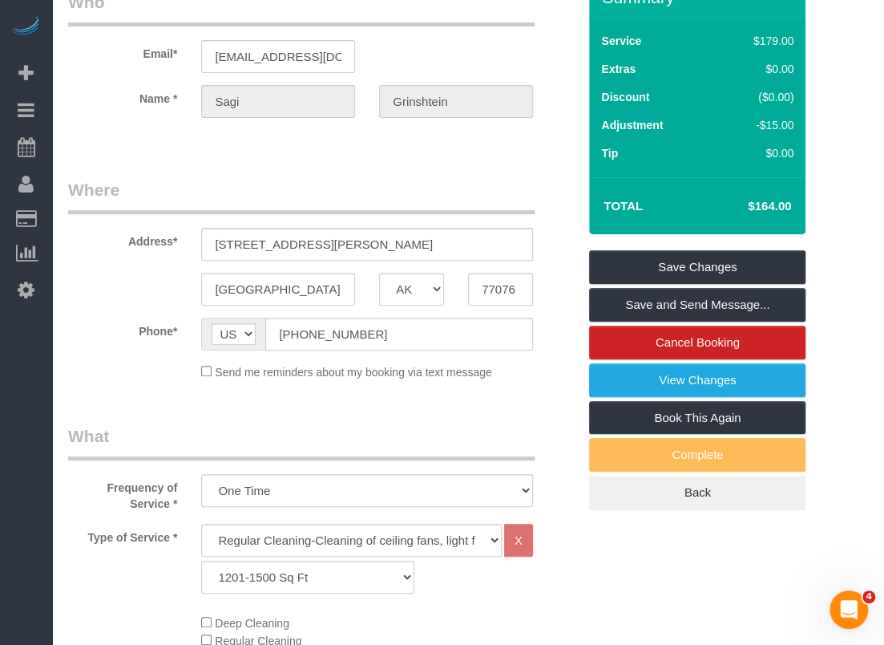
scroll to position [0, 0]
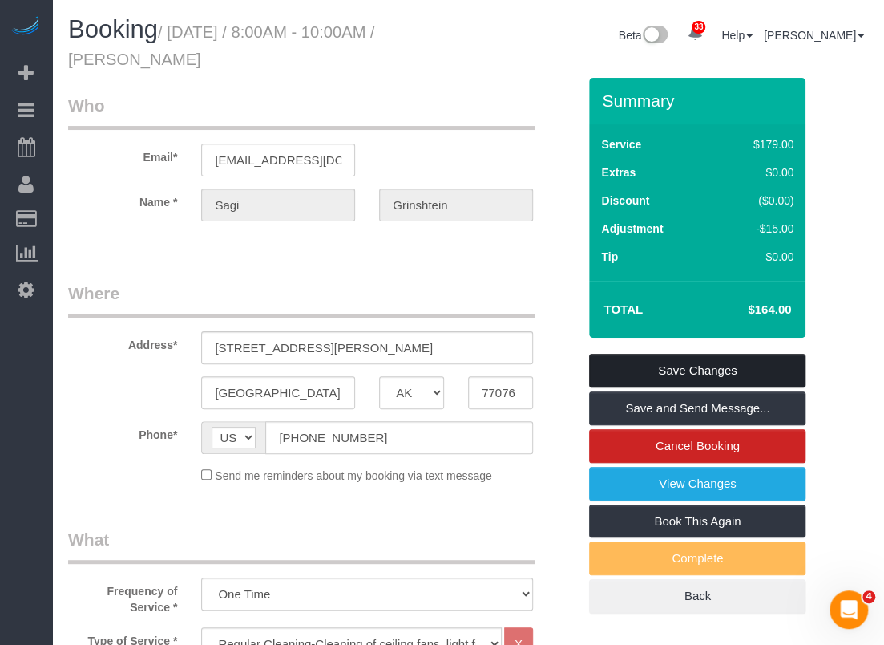
type textarea "*Gate code is 2021# *Key box code is 5144 *Key box is located outside of UNIT A…"
click at [734, 372] on link "Save Changes" at bounding box center [697, 371] width 216 height 34
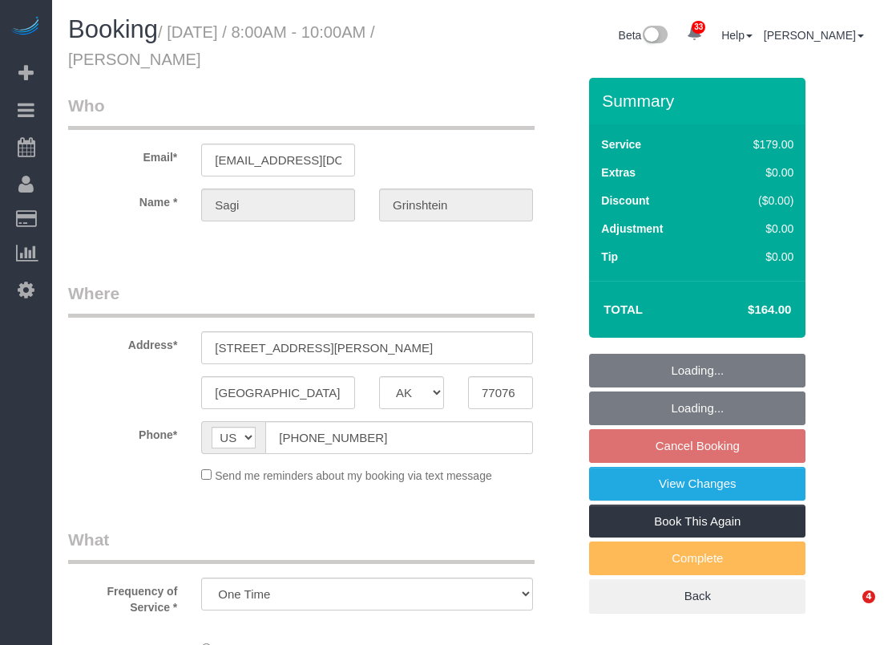
select select "[GEOGRAPHIC_DATA]"
select select "spot1"
select select
select select "object:874"
select select "3"
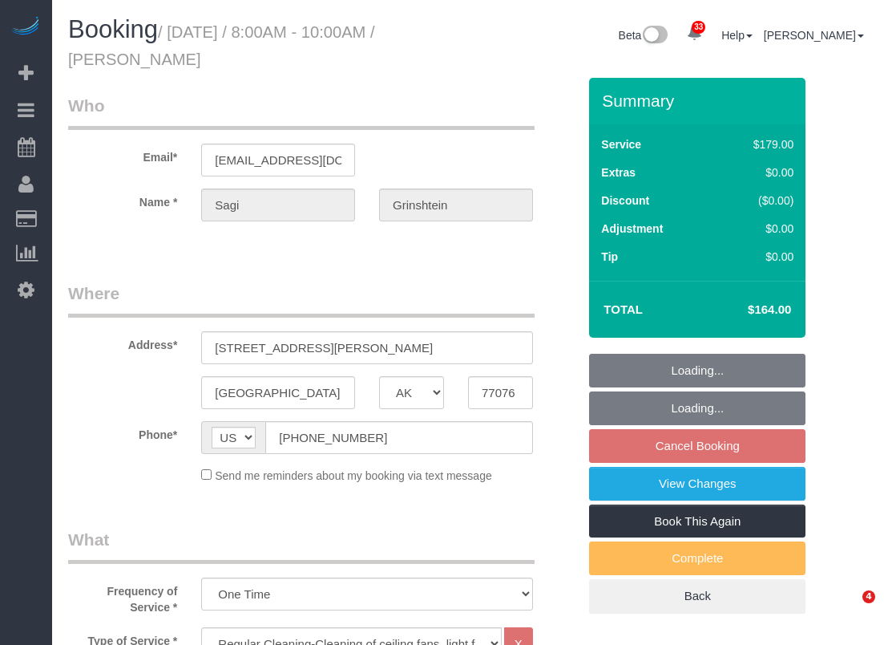
select select "spot26"
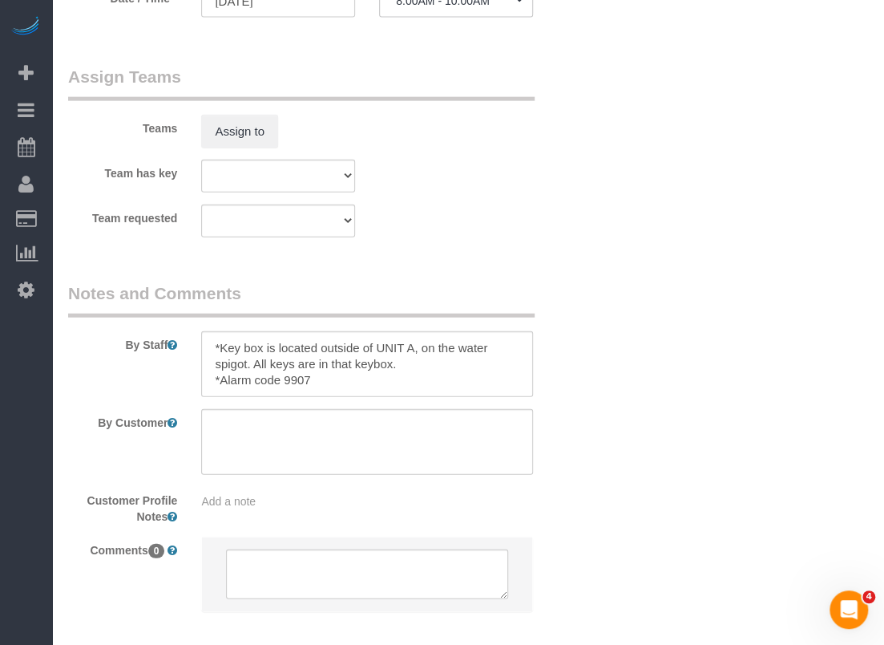
scroll to position [1664, 0]
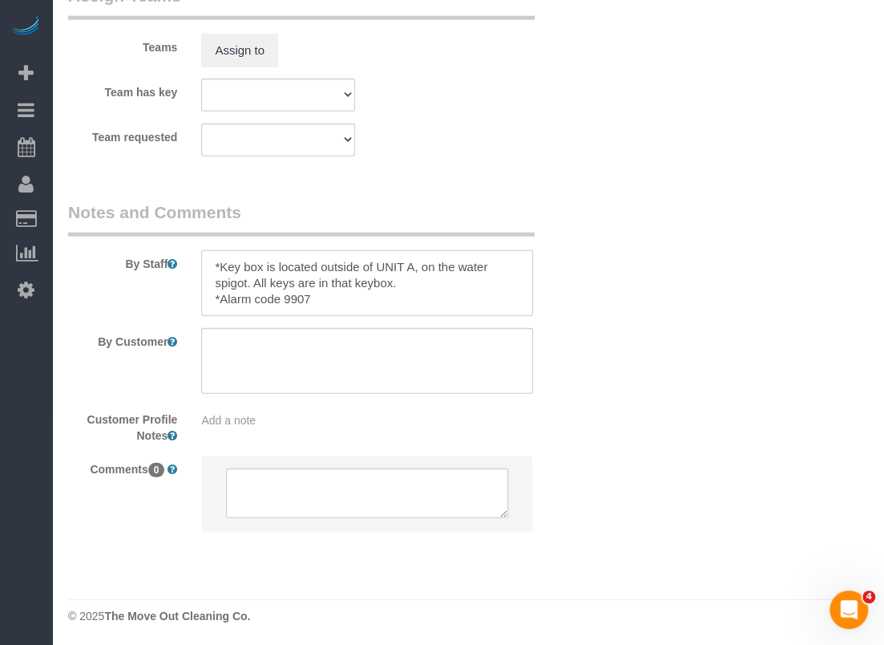
click at [207, 261] on textarea at bounding box center [367, 283] width 332 height 66
paste textarea "*Gate code is 2021# *Key box code is 5144"
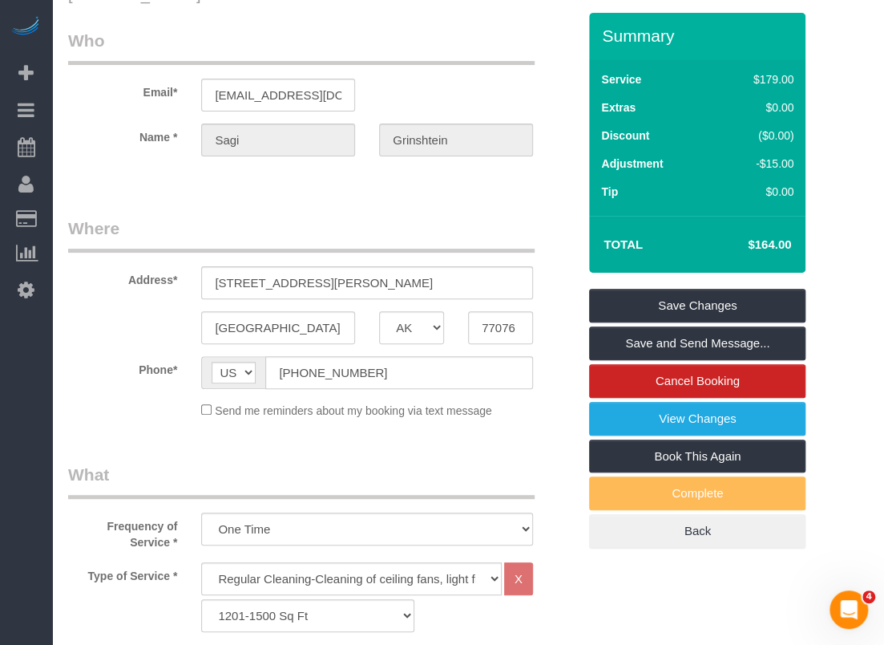
scroll to position [60, 0]
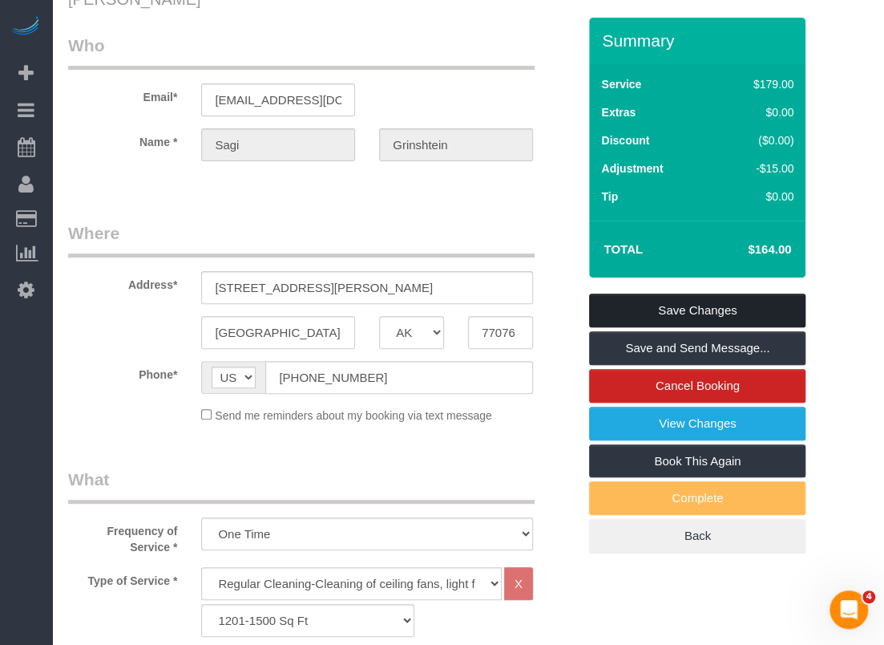
type textarea "*Gate code is 2021# *Key box code is 5144 *Key box is located outside of UNIT A…"
click at [662, 313] on link "Save Changes" at bounding box center [697, 310] width 216 height 34
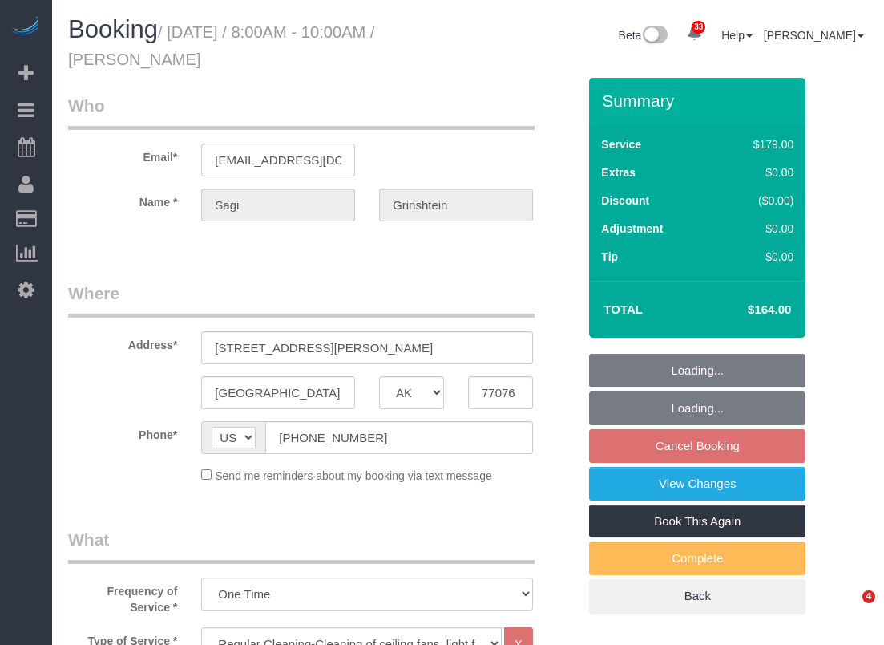
select select "[GEOGRAPHIC_DATA]"
select select "3"
select select "spot1"
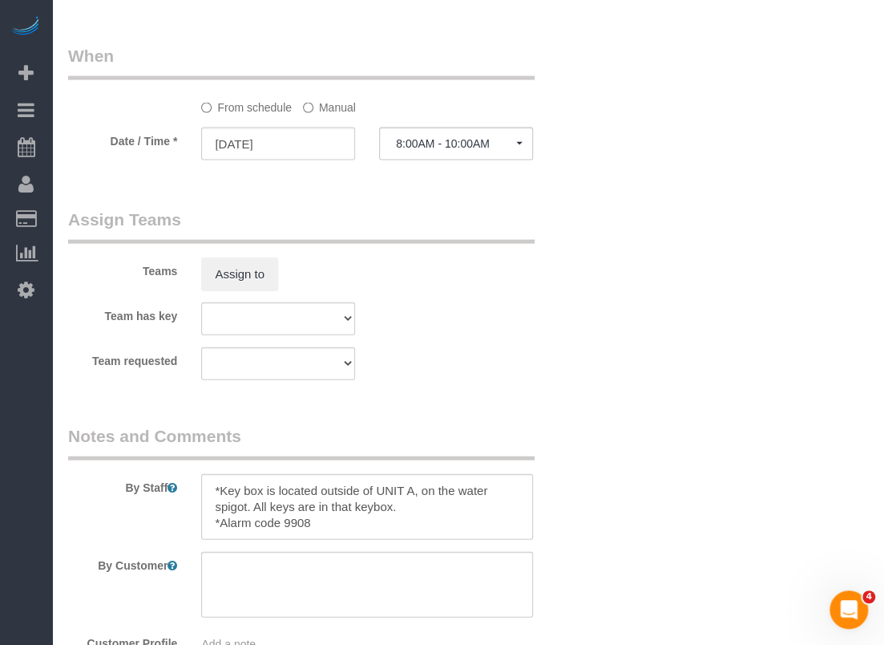
scroll to position [1443, 0]
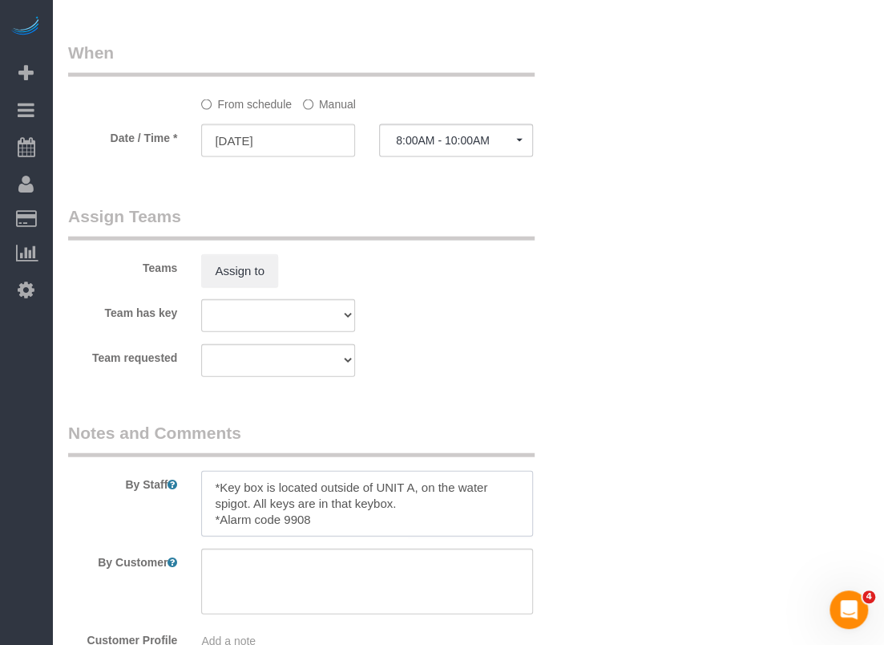
click at [212, 491] on textarea at bounding box center [367, 504] width 332 height 66
paste textarea "*Gate code is 2021# *Key box code is 5144"
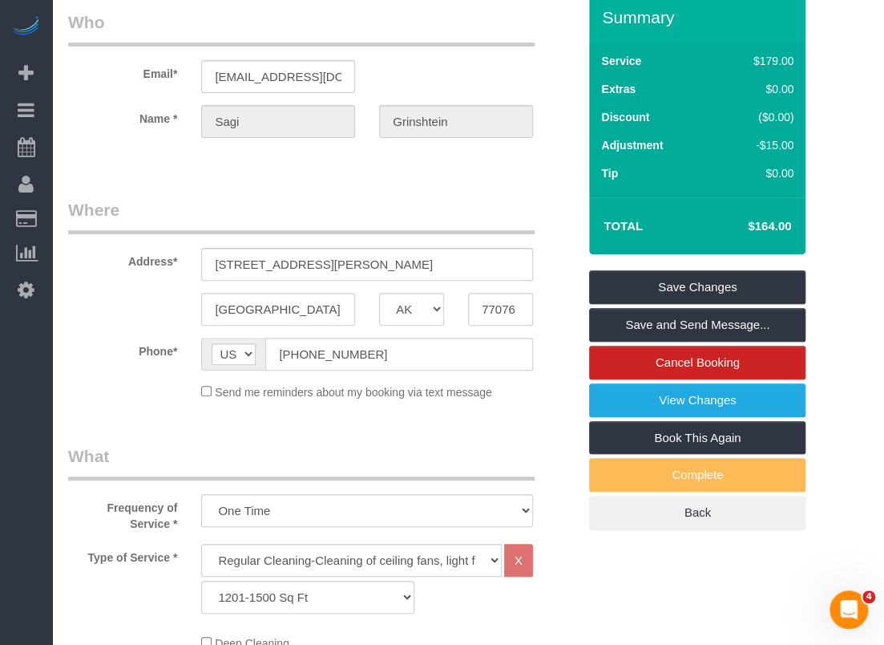
scroll to position [0, 0]
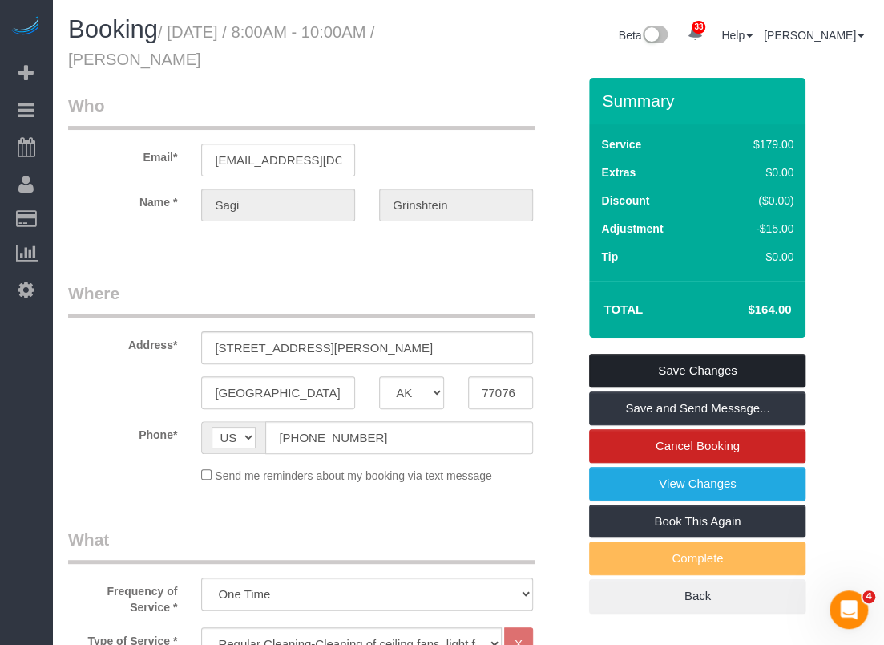
type textarea "*Gate code is 2021# *Key box code is 5144 *Key box is located outside of UNIT A…"
click at [609, 366] on link "Save Changes" at bounding box center [697, 371] width 216 height 34
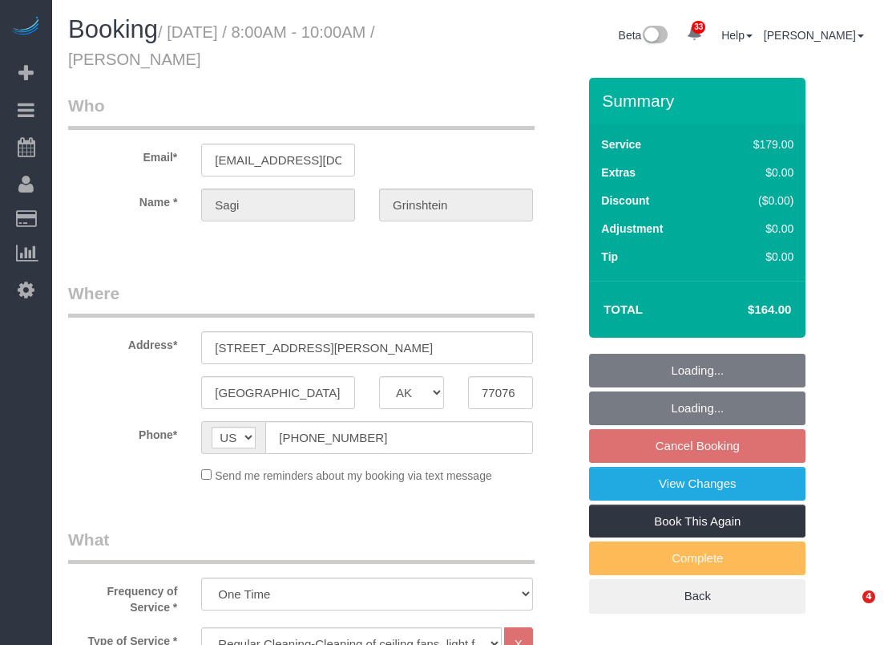
select select "[GEOGRAPHIC_DATA]"
select select "3"
select select "spot1"
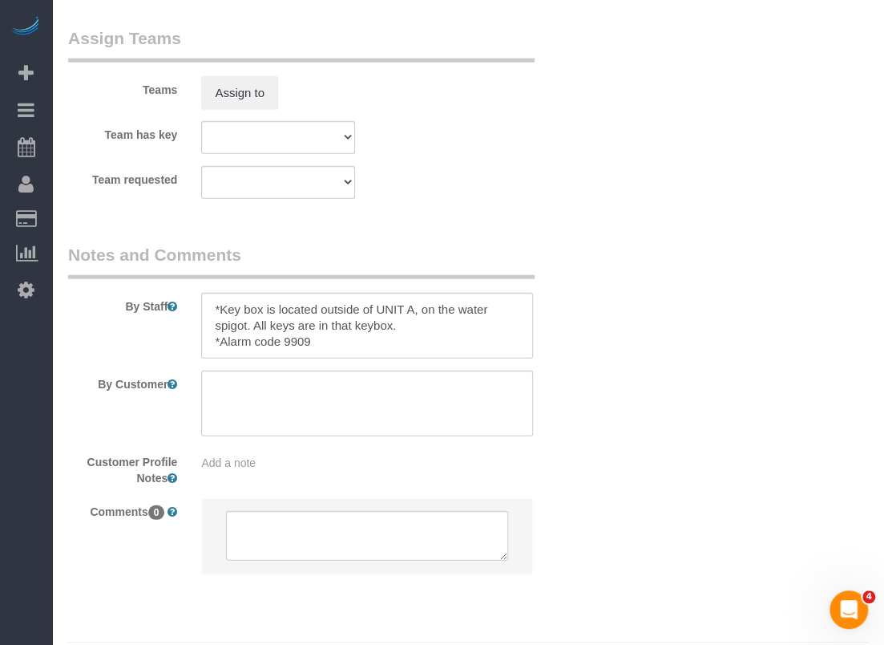
scroll to position [1664, 0]
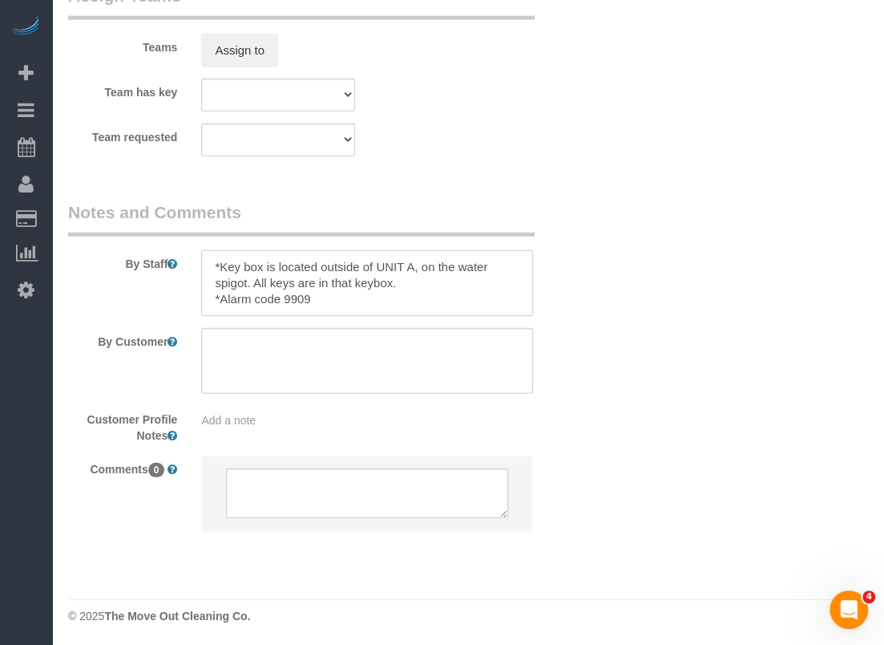
click at [205, 259] on textarea at bounding box center [367, 283] width 332 height 66
paste textarea "*Gate code is 2021# *Key box code is 5144"
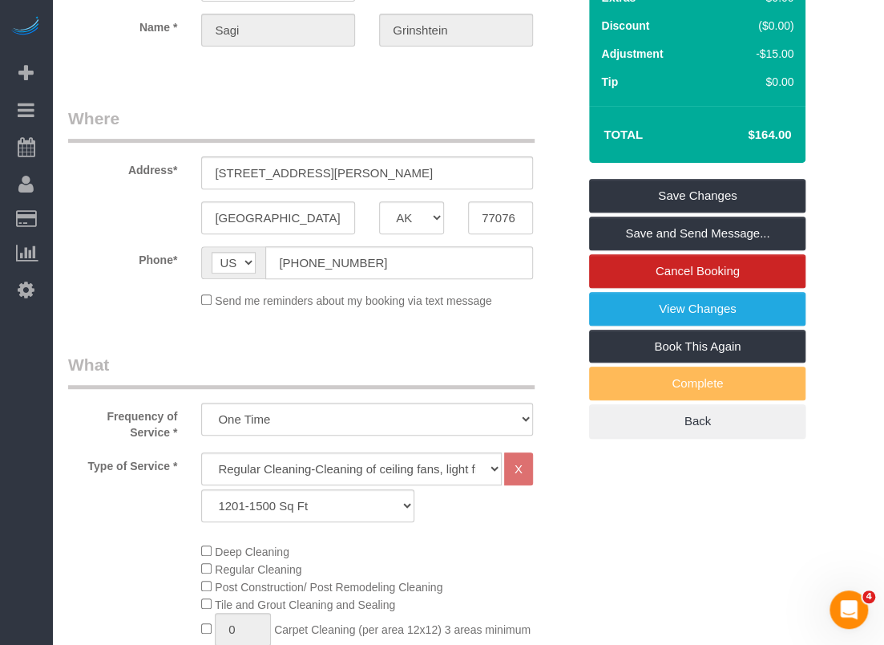
scroll to position [140, 0]
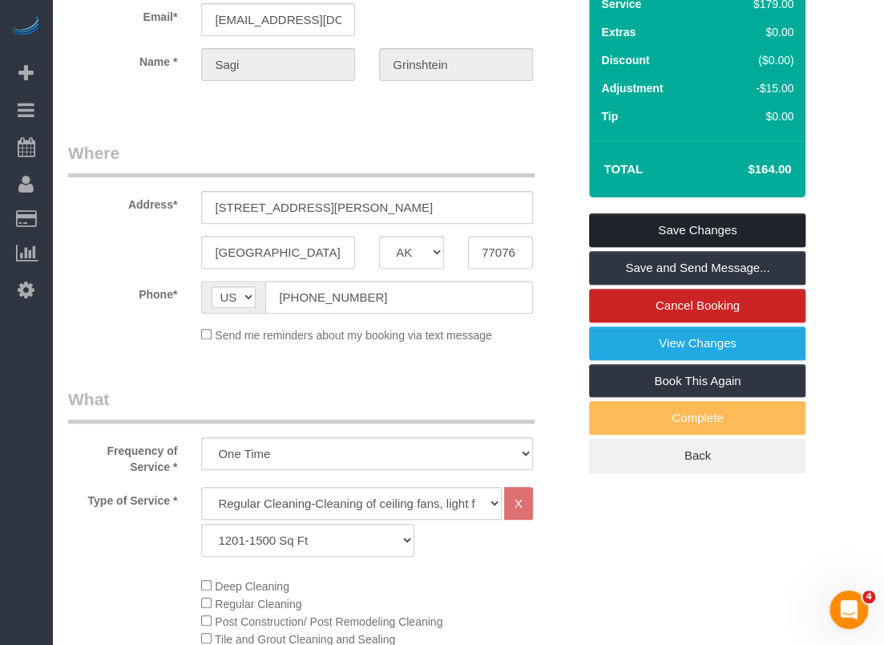
type textarea "*Gate code is 2021# *Key box code is 5144 *Key box is located outside of UNIT A…"
click at [679, 224] on link "Save Changes" at bounding box center [697, 230] width 216 height 34
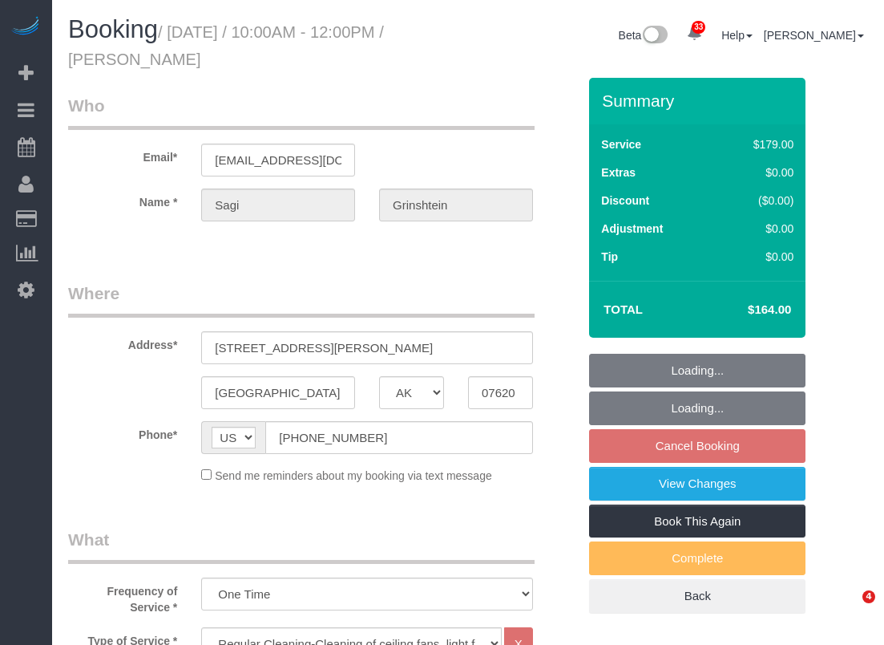
select select "[GEOGRAPHIC_DATA]"
select select "3"
select select "spot2"
select select "object:874"
select select "spot27"
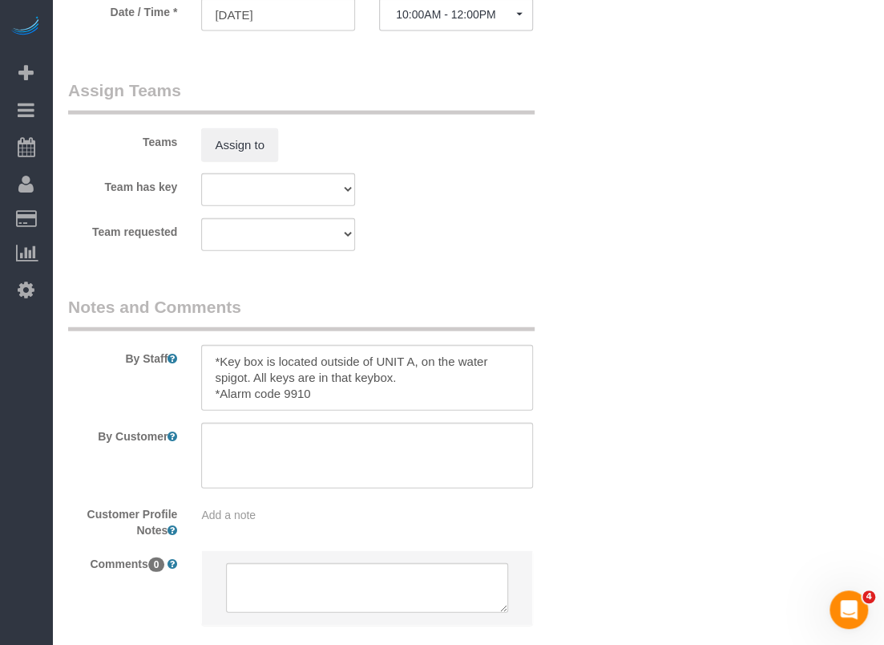
scroll to position [1664, 0]
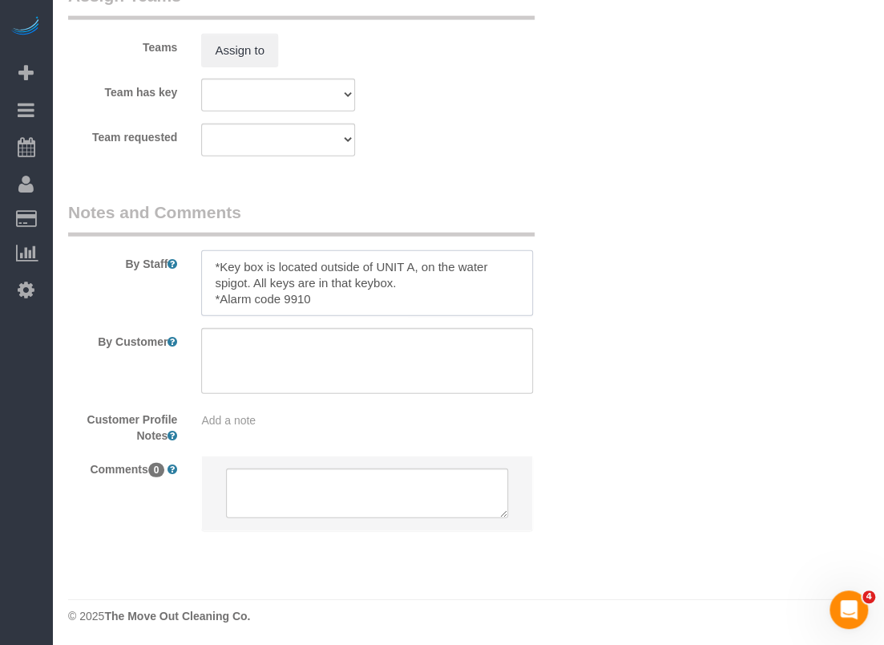
click at [204, 264] on textarea at bounding box center [367, 283] width 332 height 66
paste textarea "*Gate code is 2021# *Key box code is 5144"
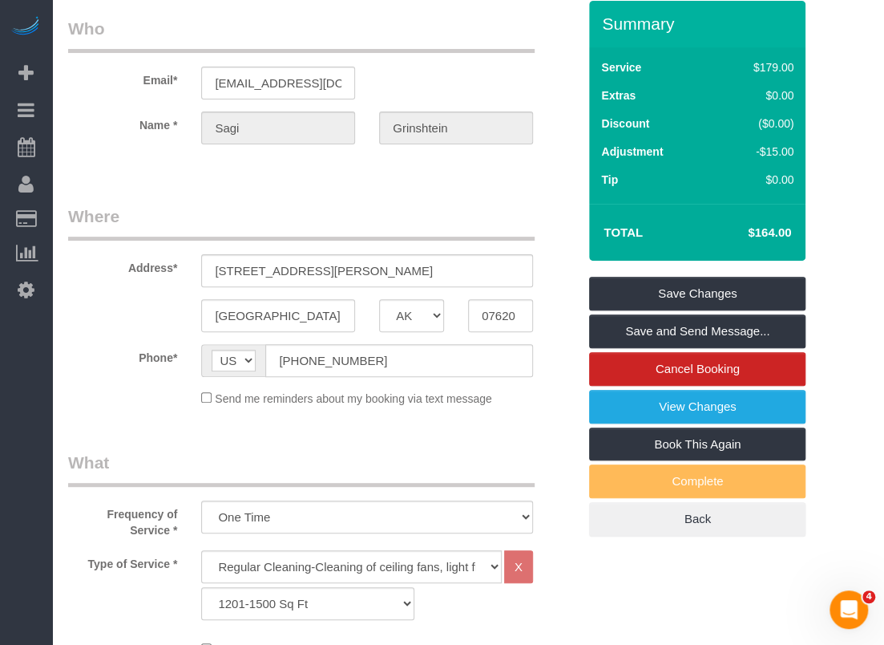
scroll to position [0, 0]
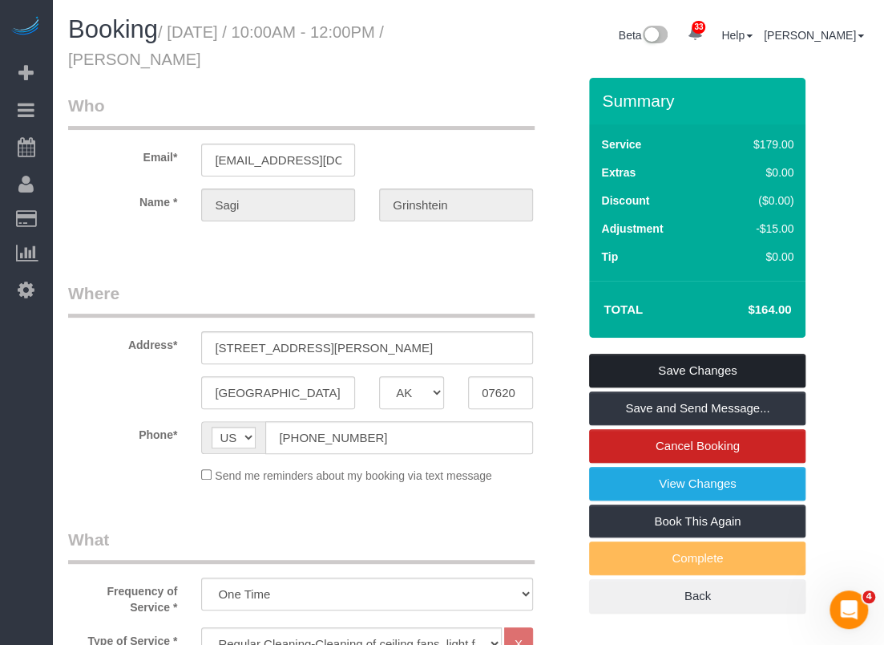
type textarea "*Gate code is 2021# *Key box code is 5144 *Key box is located outside of UNIT A…"
click at [730, 366] on link "Save Changes" at bounding box center [697, 371] width 216 height 34
